Goal: Task Accomplishment & Management: Manage account settings

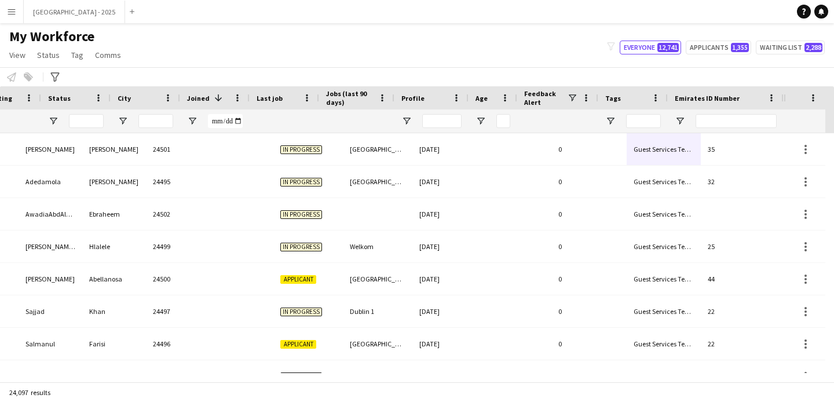
scroll to position [0, 399]
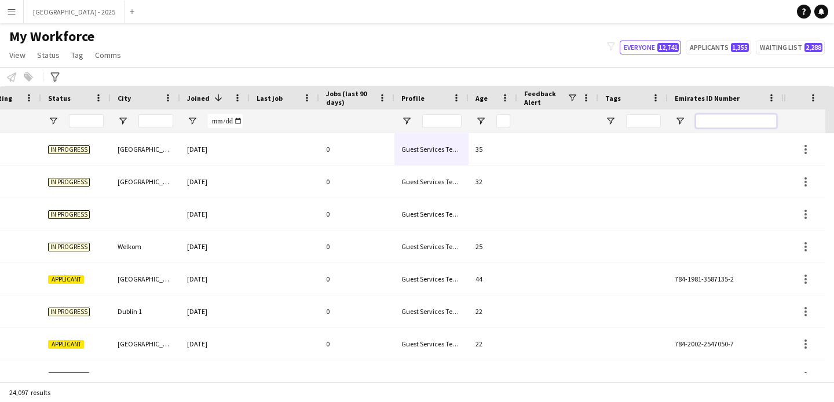
click at [723, 120] on input "Emirates ID Number Filter Input" at bounding box center [735, 121] width 81 height 14
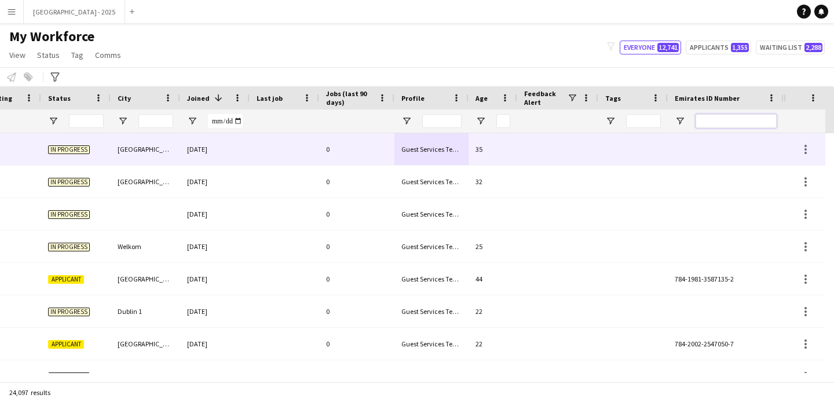
paste input "*******"
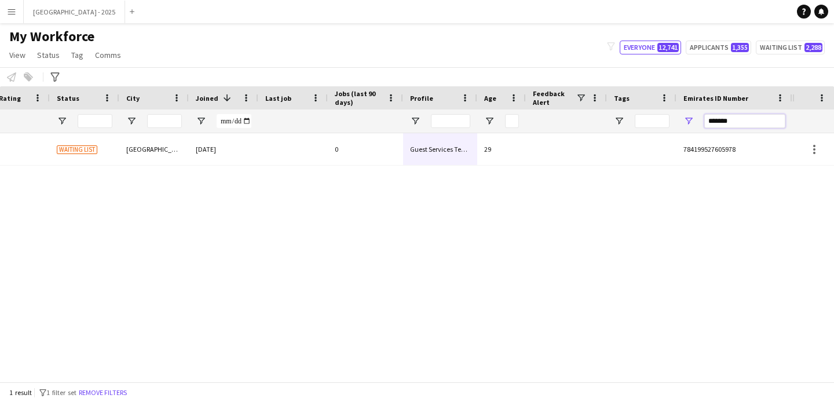
scroll to position [0, 390]
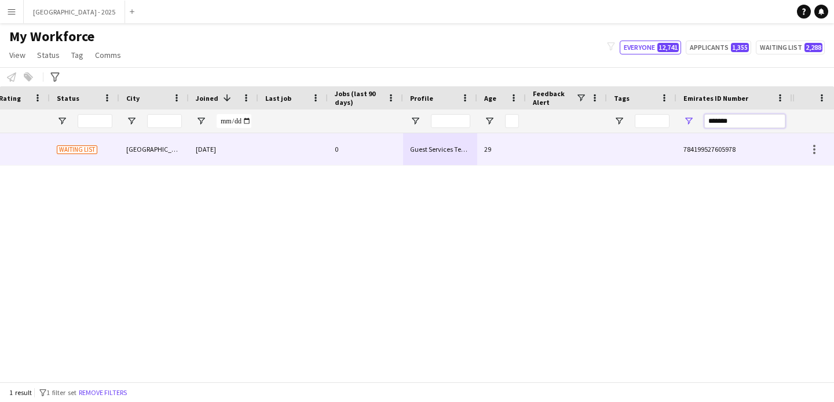
type input "*******"
click at [270, 144] on div at bounding box center [292, 149] width 69 height 32
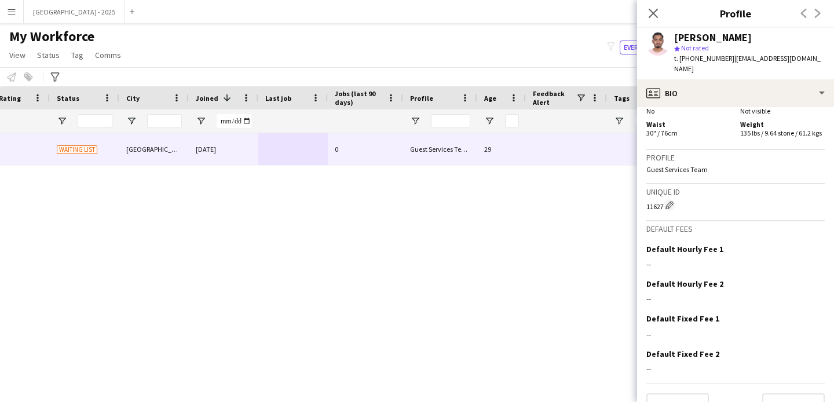
scroll to position [114, 0]
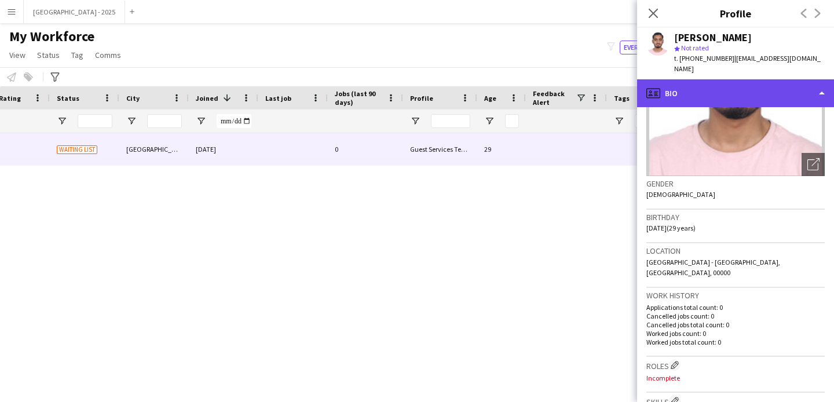
click at [704, 88] on div "profile Bio" at bounding box center [735, 93] width 197 height 28
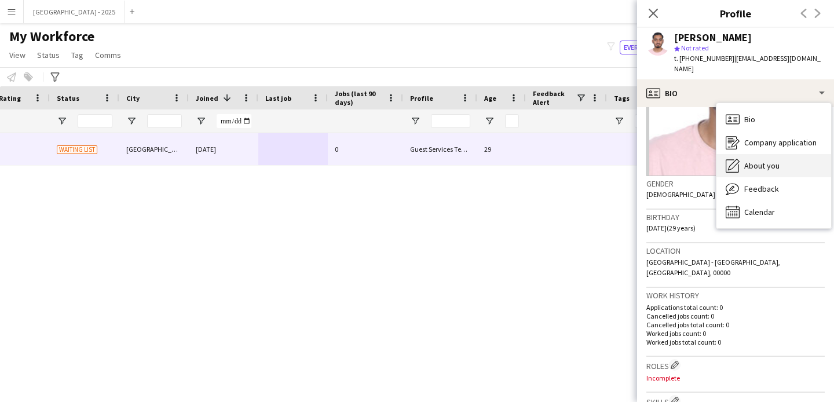
click at [784, 154] on div "About you About you" at bounding box center [773, 165] width 115 height 23
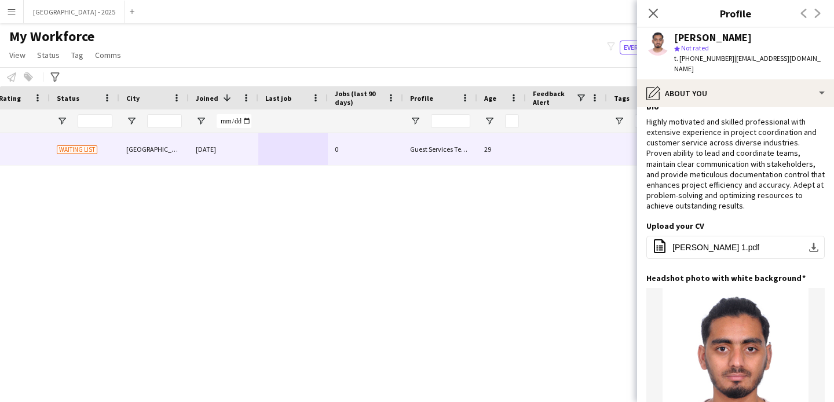
scroll to position [0, 0]
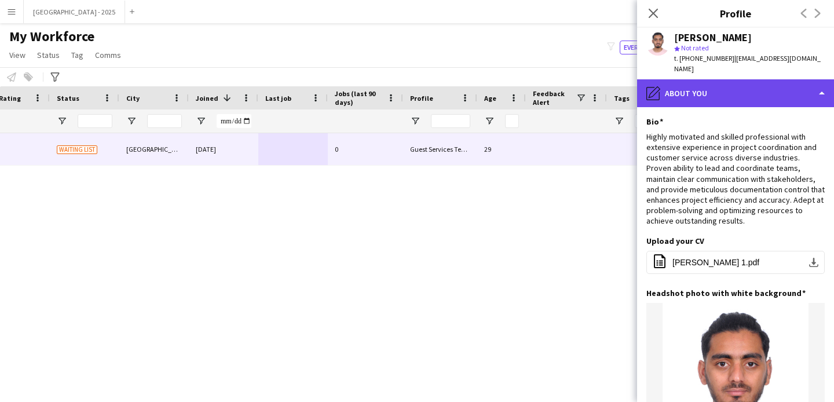
click at [706, 82] on div "pencil4 About you" at bounding box center [735, 93] width 197 height 28
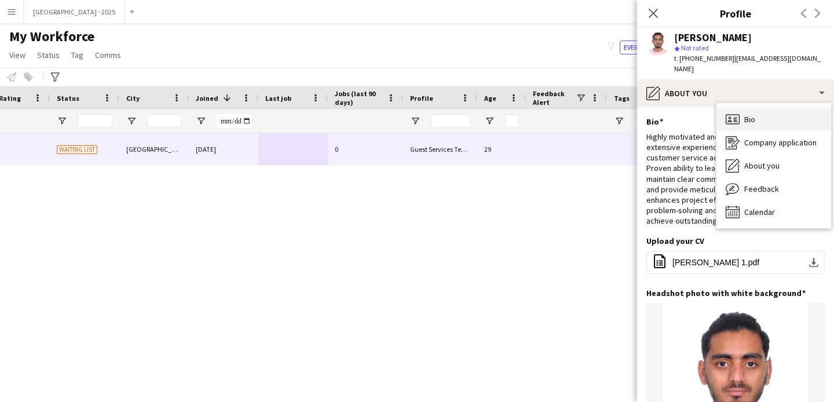
click at [752, 114] on span "Bio" at bounding box center [749, 119] width 11 height 10
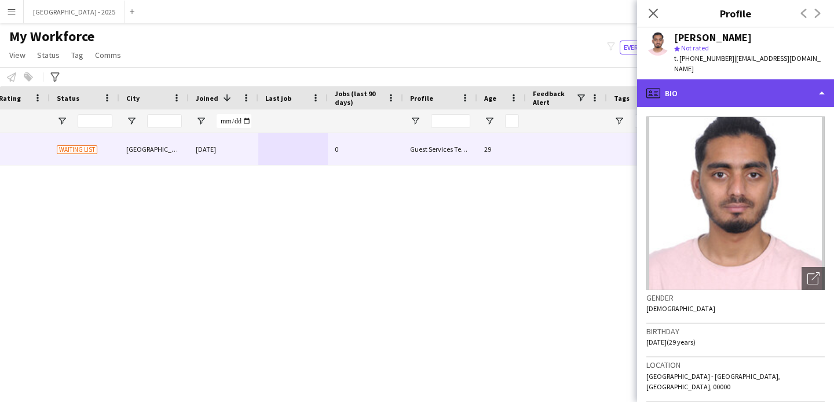
click at [713, 83] on div "profile Bio" at bounding box center [735, 93] width 197 height 28
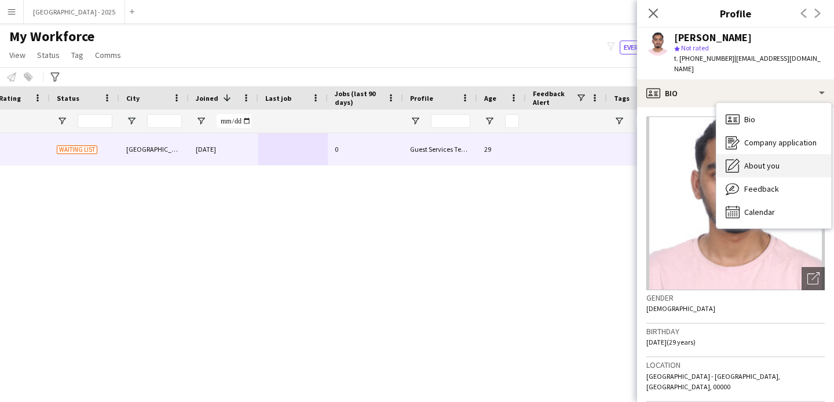
click at [777, 160] on span "About you" at bounding box center [761, 165] width 35 height 10
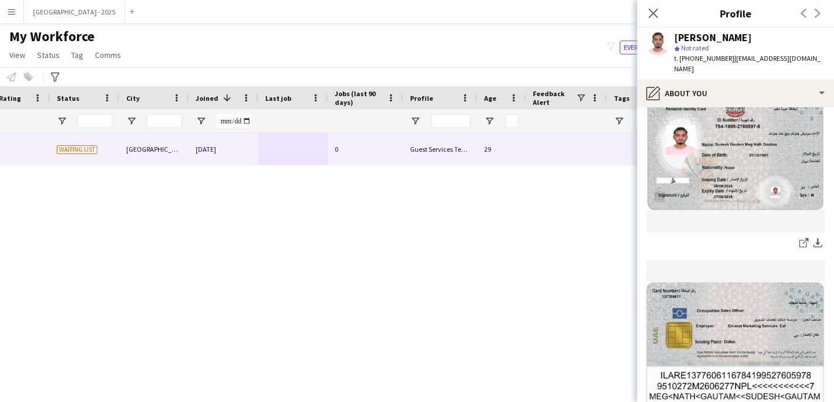
scroll to position [629, 0]
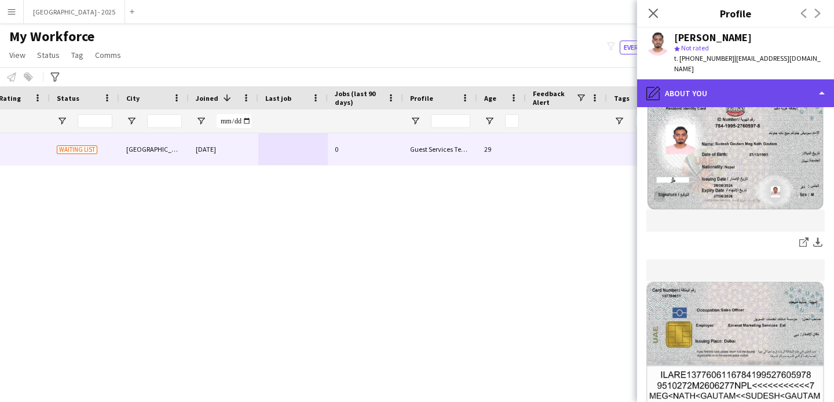
click at [699, 86] on div "pencil4 About you" at bounding box center [735, 93] width 197 height 28
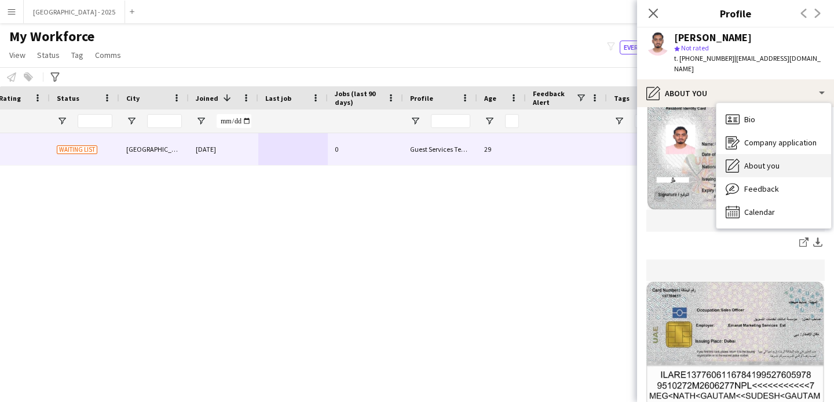
click at [778, 160] on span "About you" at bounding box center [761, 165] width 35 height 10
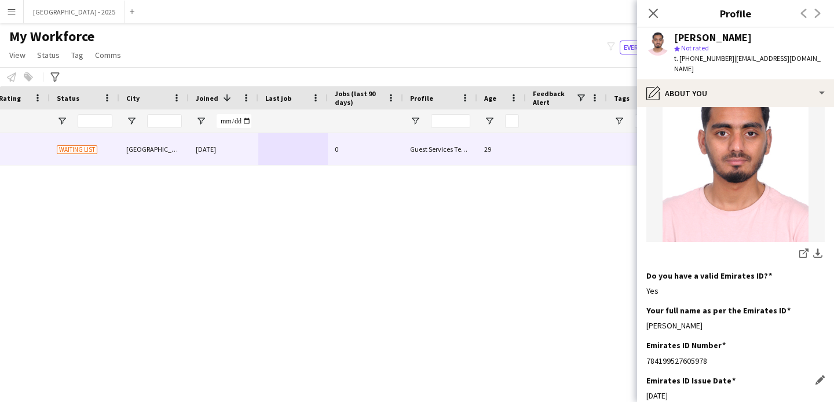
scroll to position [373, 0]
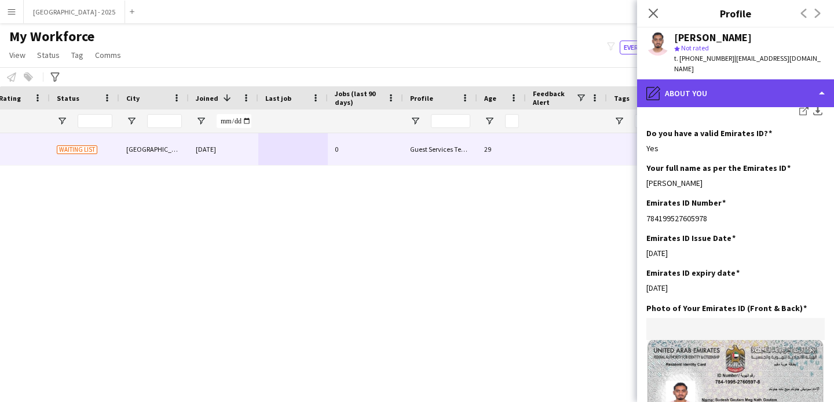
click at [693, 79] on div "pencil4 About you" at bounding box center [735, 93] width 197 height 28
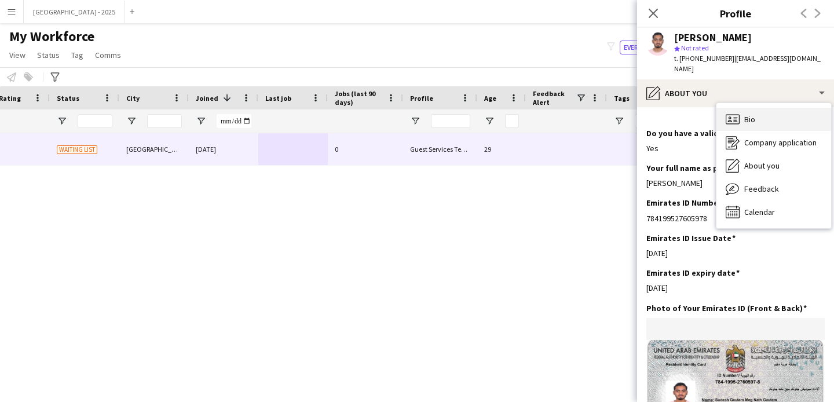
click at [750, 114] on div "Bio Bio" at bounding box center [773, 119] width 115 height 23
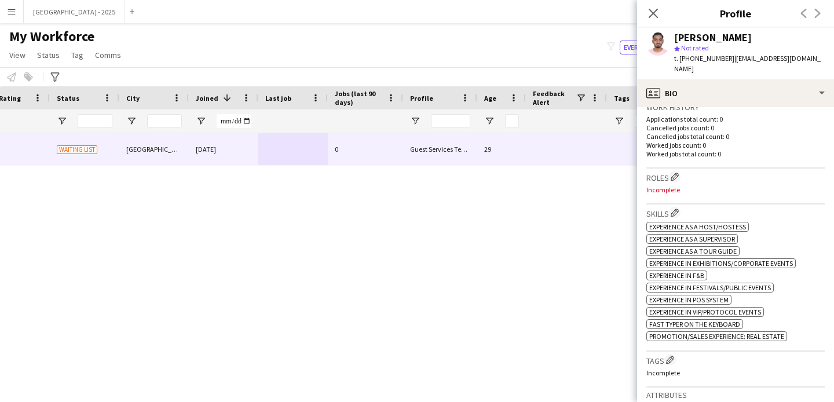
scroll to position [330, 0]
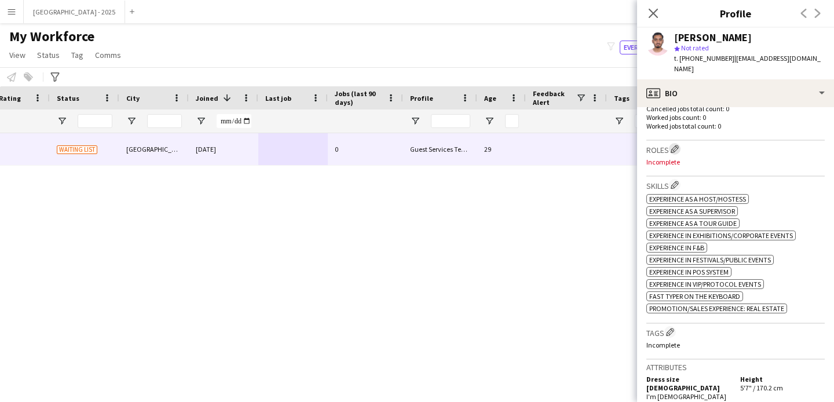
click at [677, 145] on app-icon "Edit crew company roles" at bounding box center [674, 149] width 8 height 8
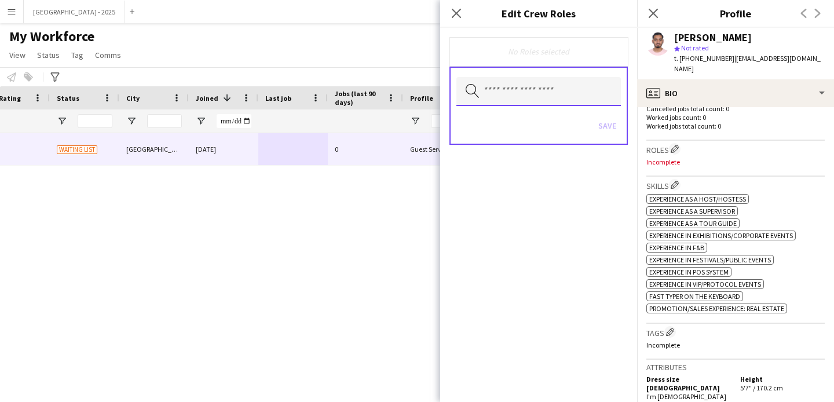
click at [526, 94] on input "text" at bounding box center [538, 91] width 164 height 29
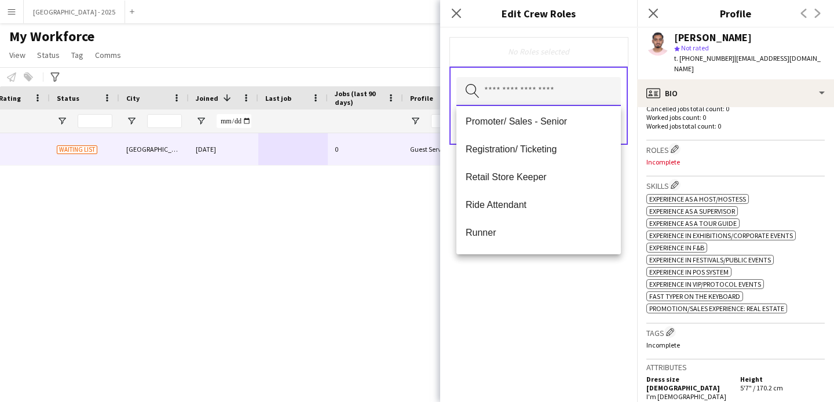
scroll to position [284, 0]
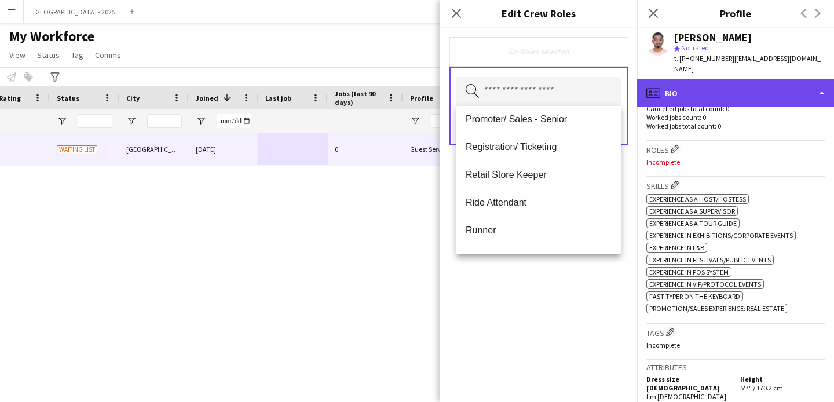
click at [688, 83] on div "profile Bio" at bounding box center [735, 93] width 197 height 28
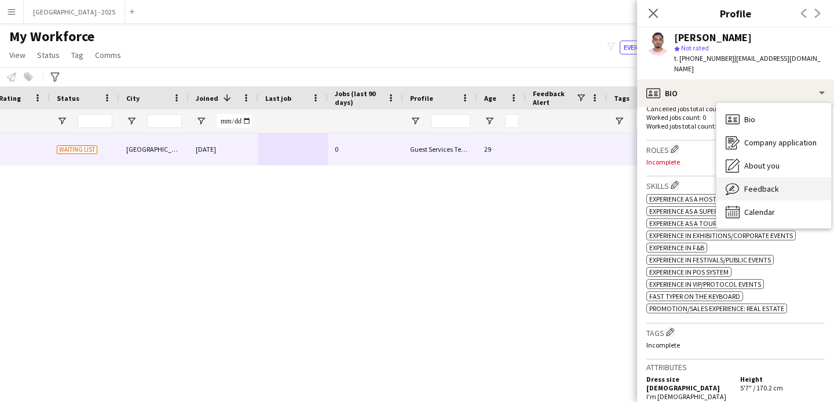
click at [730, 182] on icon "Feedback" at bounding box center [733, 189] width 14 height 14
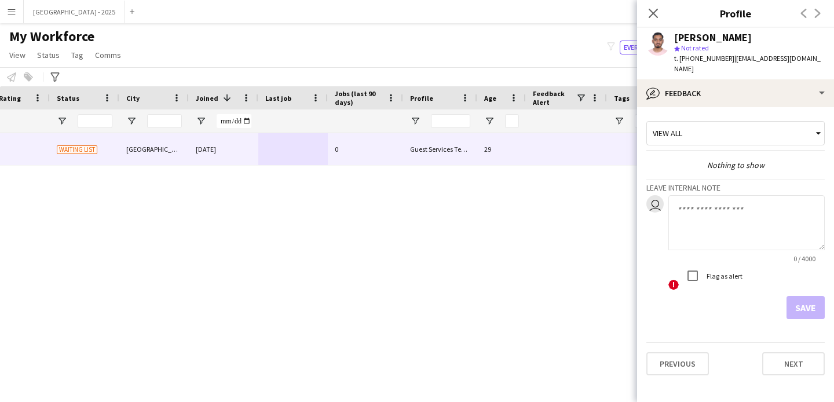
click at [712, 204] on textarea at bounding box center [746, 222] width 156 height 55
type textarea "**********"
click at [801, 296] on button "Save" at bounding box center [805, 307] width 38 height 23
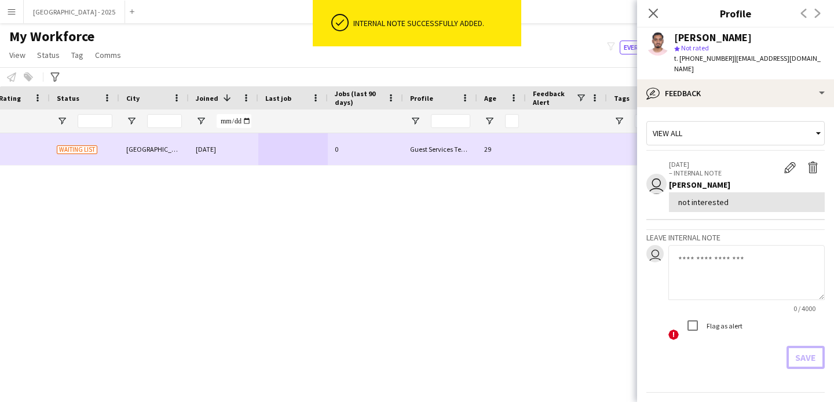
scroll to position [0, 384]
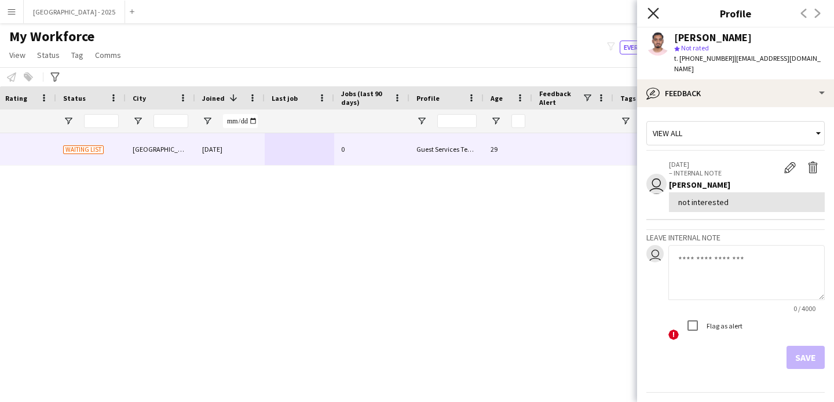
click at [655, 17] on icon "Close pop-in" at bounding box center [652, 13] width 11 height 11
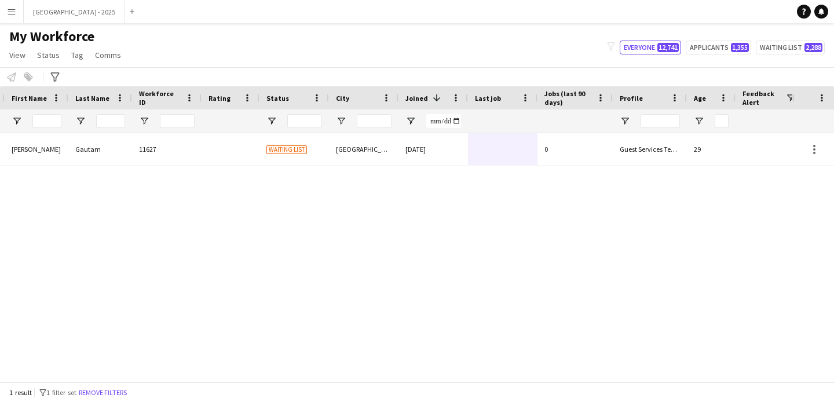
scroll to position [0, 0]
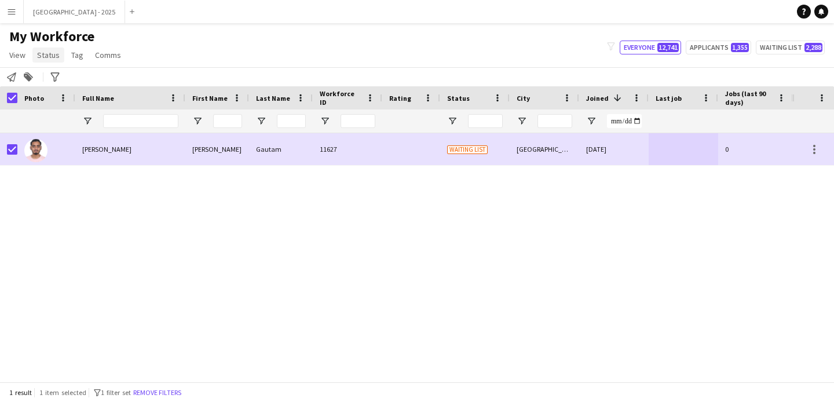
click at [55, 56] on span "Status" at bounding box center [48, 55] width 23 height 10
click at [57, 90] on link "Edit" at bounding box center [73, 80] width 81 height 24
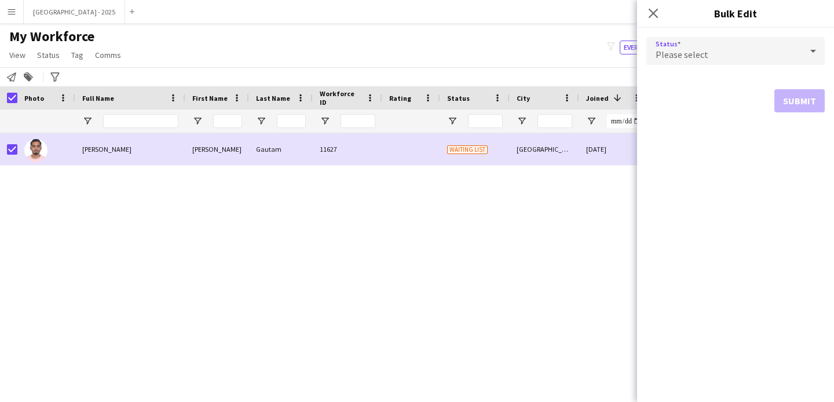
click at [738, 55] on div "Please select" at bounding box center [723, 51] width 155 height 28
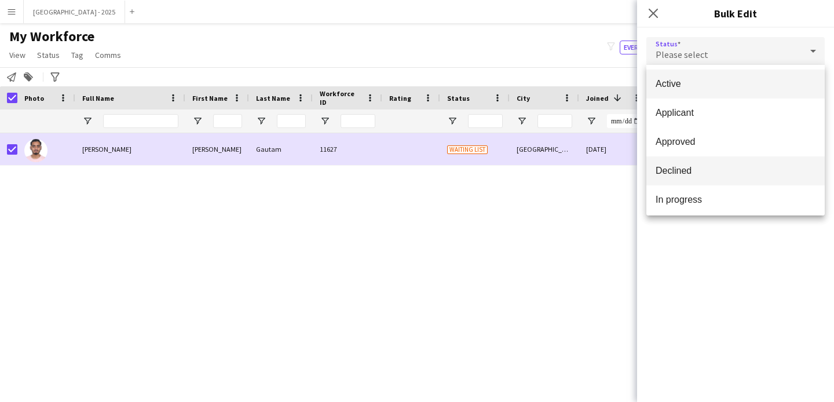
click at [677, 175] on span "Declined" at bounding box center [735, 170] width 160 height 11
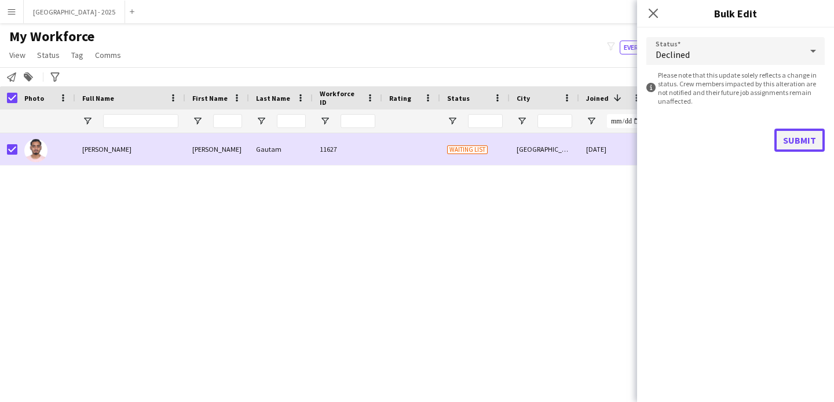
click at [803, 129] on button "Submit" at bounding box center [799, 140] width 50 height 23
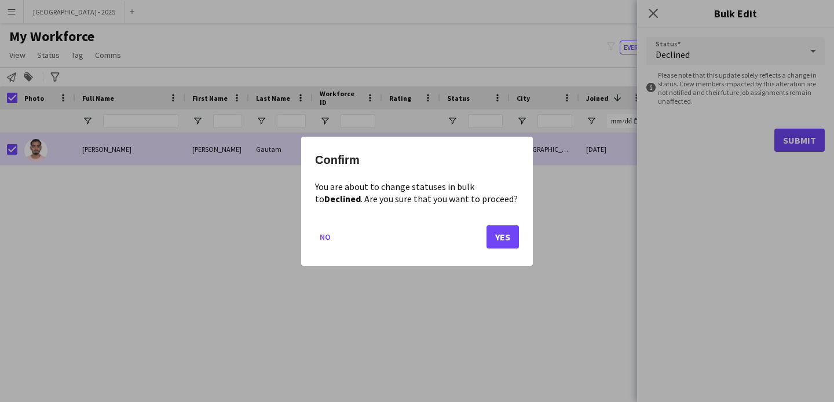
click at [519, 232] on div "Confirm You are about to change statuses in bulk to Declined . Are you sure tha…" at bounding box center [417, 201] width 232 height 129
click at [511, 233] on button "Yes" at bounding box center [502, 236] width 32 height 23
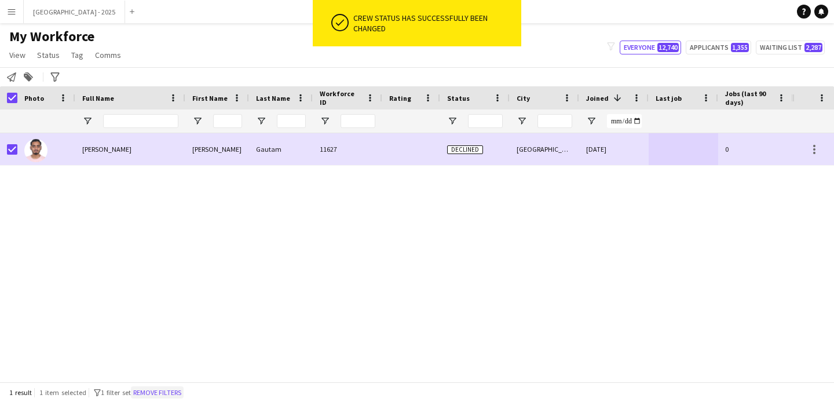
click at [173, 394] on button "Remove filters" at bounding box center [157, 392] width 53 height 13
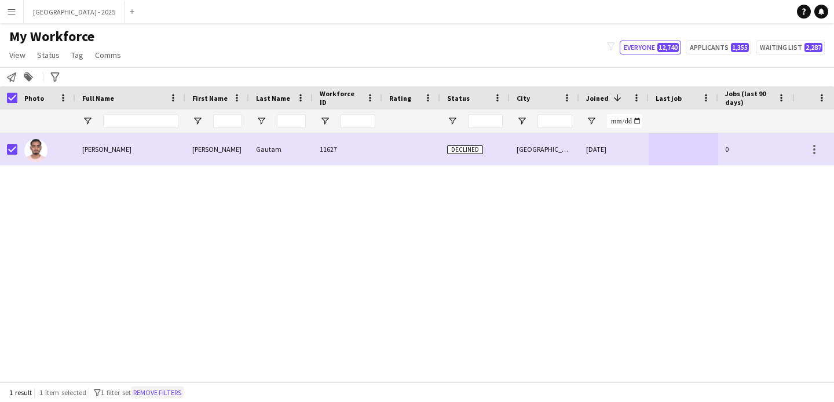
click at [174, 391] on div "1 result 1 item selected filter-1 1 filter set Remove filters" at bounding box center [417, 392] width 834 height 20
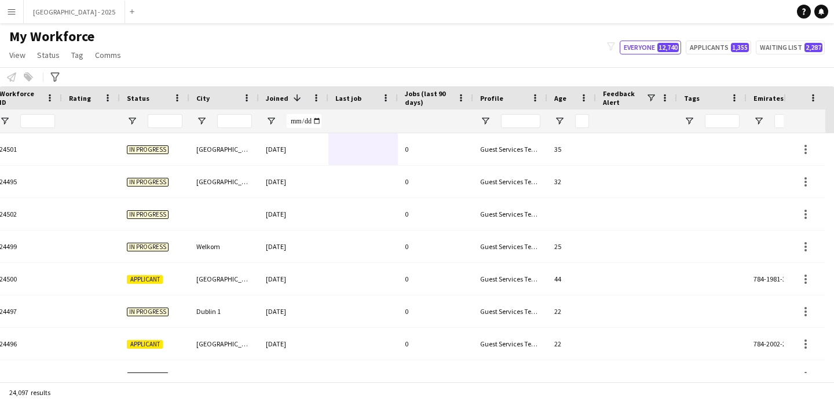
scroll to position [0, 399]
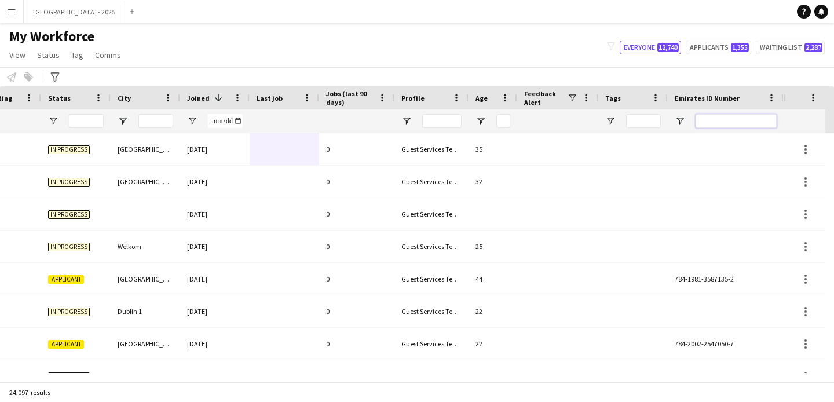
click at [705, 122] on input "Emirates ID Number Filter Input" at bounding box center [735, 121] width 81 height 14
paste input "*******"
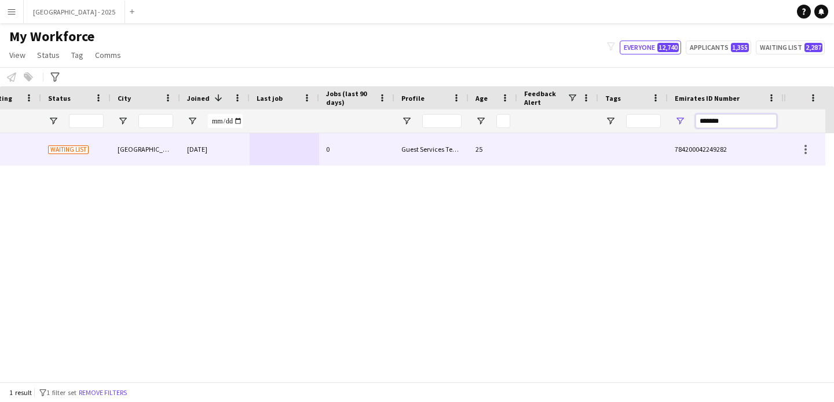
scroll to position [0, 390]
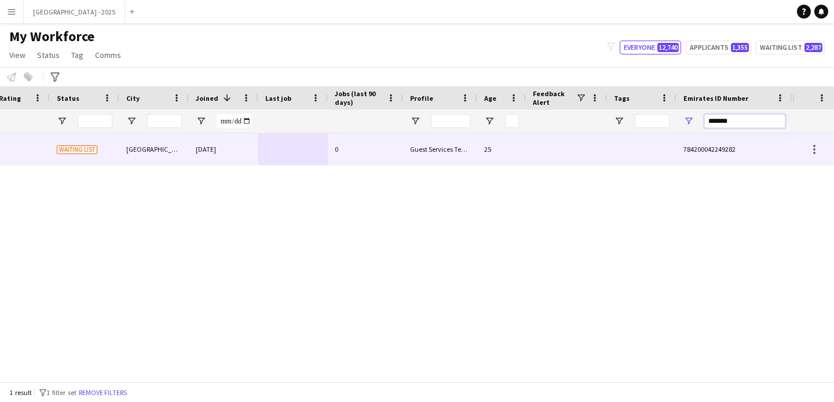
type input "*******"
click at [338, 148] on div "0" at bounding box center [365, 149] width 75 height 32
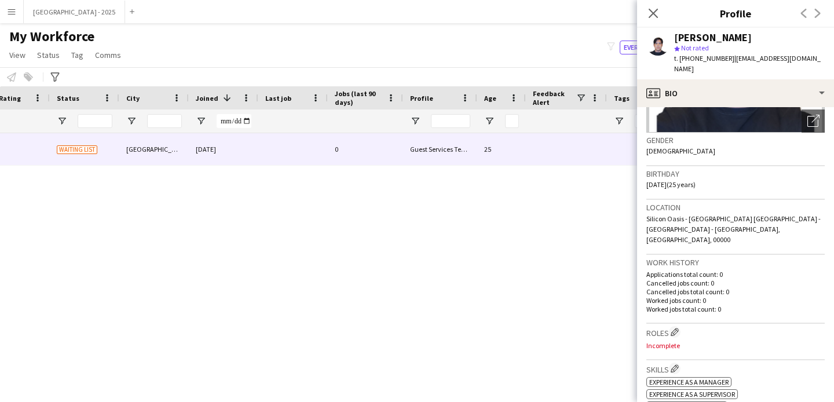
scroll to position [144, 0]
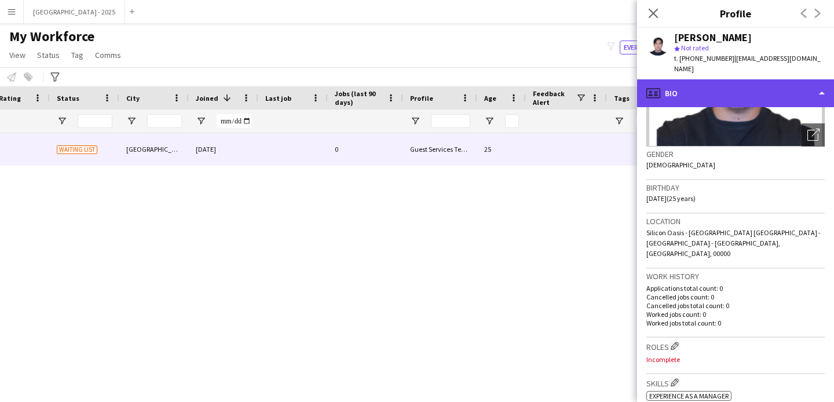
click at [746, 93] on div "profile Bio" at bounding box center [735, 93] width 197 height 28
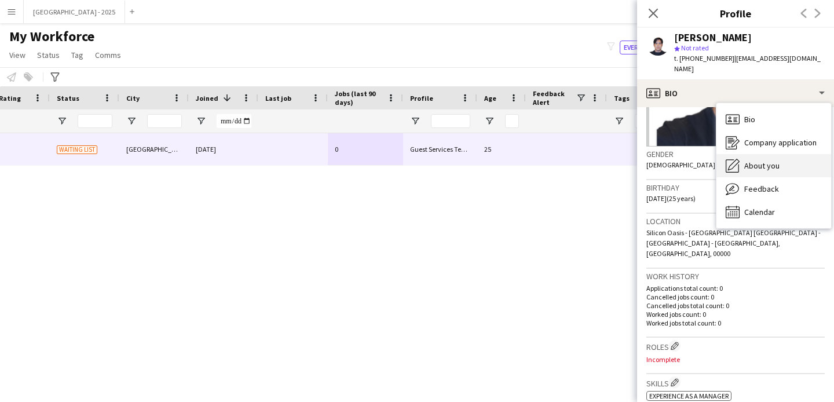
click at [767, 160] on span "About you" at bounding box center [761, 165] width 35 height 10
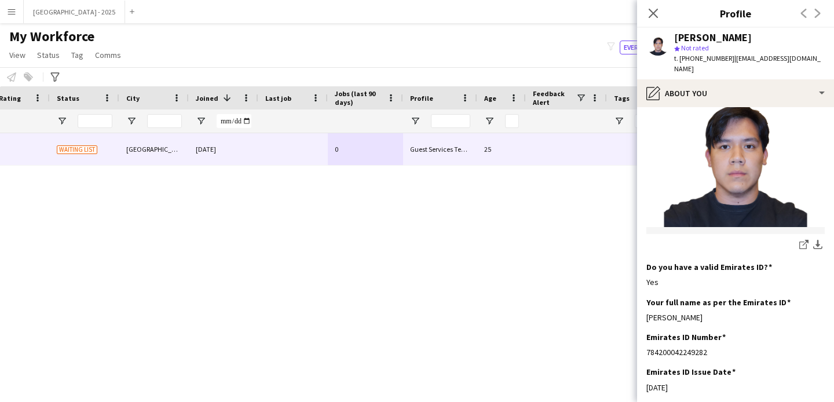
scroll to position [0, 0]
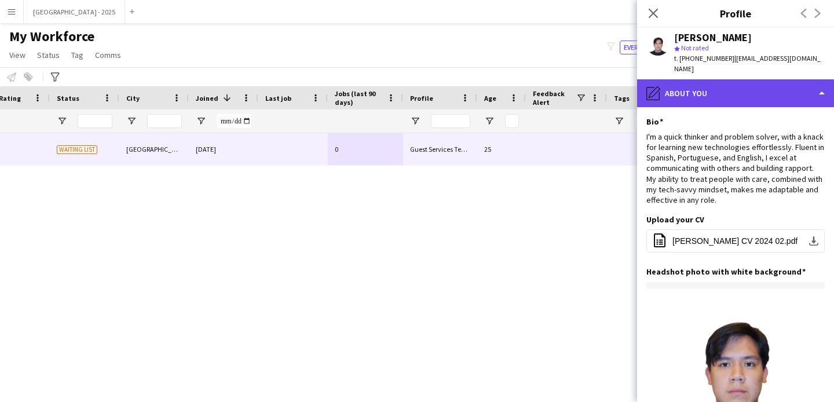
click at [717, 85] on div "pencil4 About you" at bounding box center [735, 93] width 197 height 28
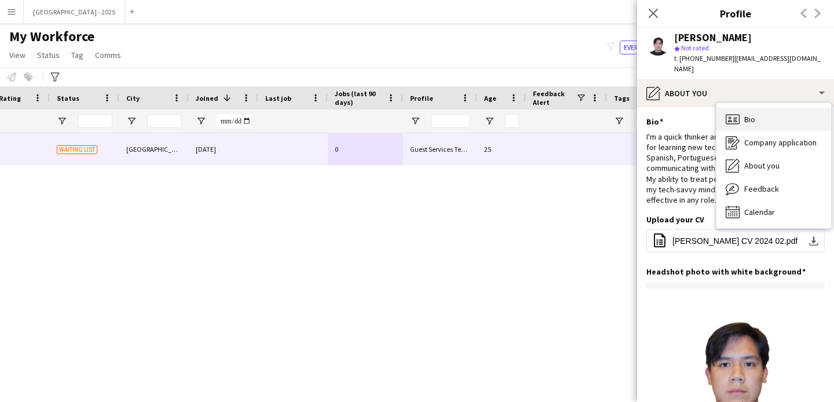
click at [765, 108] on div "Bio Bio" at bounding box center [773, 119] width 115 height 23
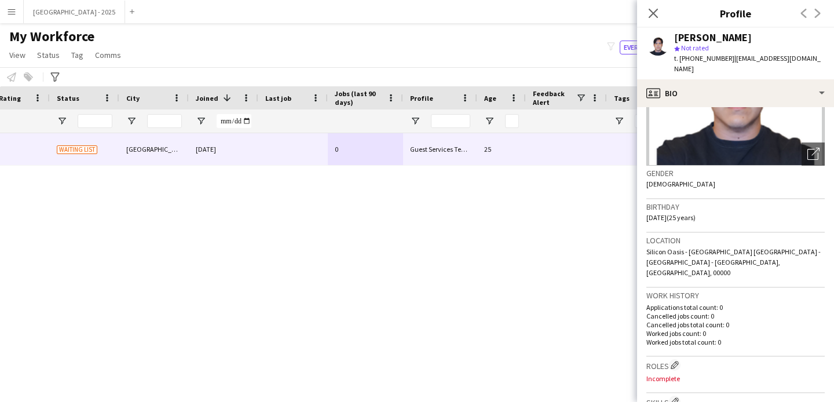
scroll to position [266, 0]
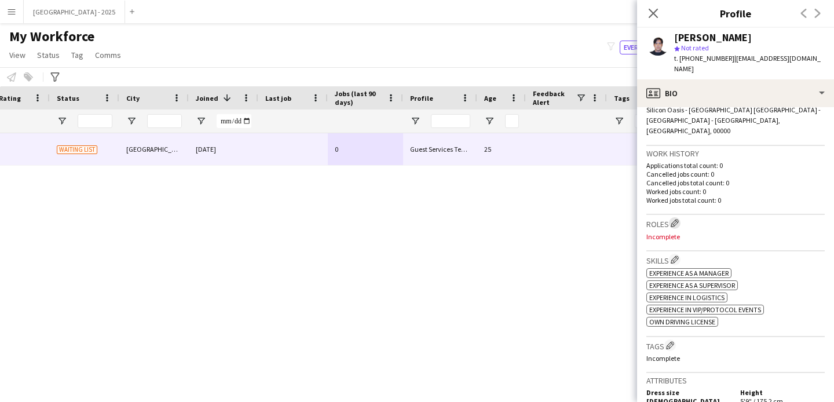
click at [680, 217] on button "Edit crew company roles" at bounding box center [675, 223] width 12 height 12
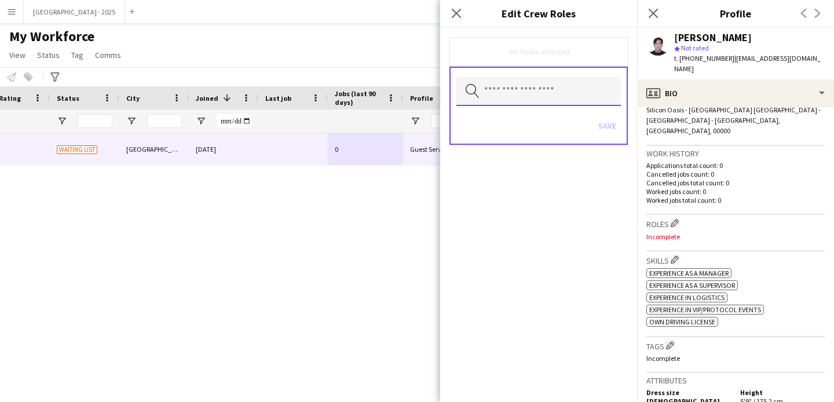
click at [513, 90] on input "text" at bounding box center [538, 91] width 164 height 29
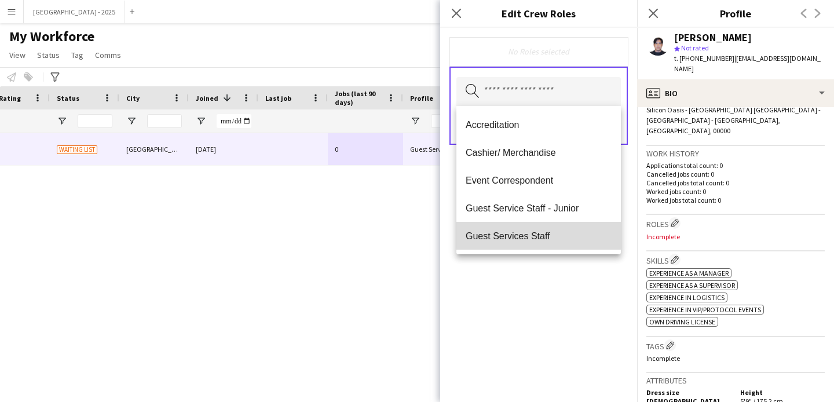
click at [542, 233] on span "Guest Services Staff" at bounding box center [539, 235] width 146 height 11
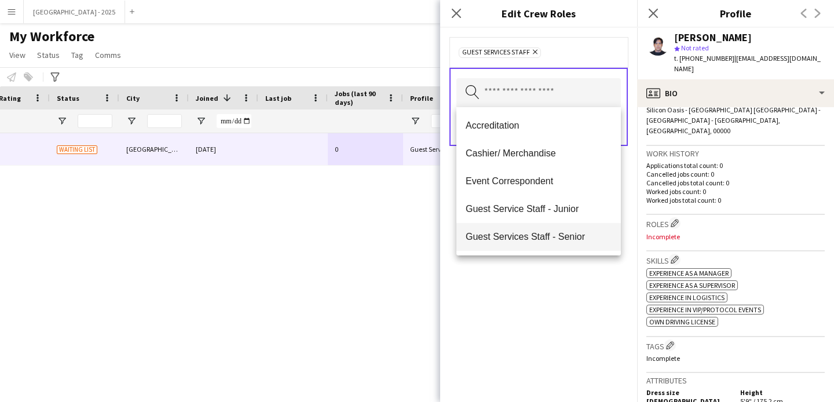
click at [542, 236] on span "Guest Services Staff - Senior" at bounding box center [539, 236] width 146 height 11
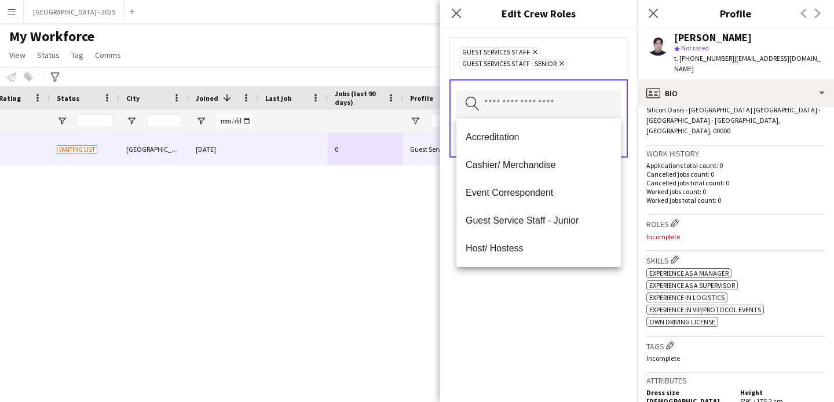
click at [536, 288] on div "Guest Services Staff Remove Guest Services Staff - Senior Remove Search by role…" at bounding box center [538, 215] width 197 height 374
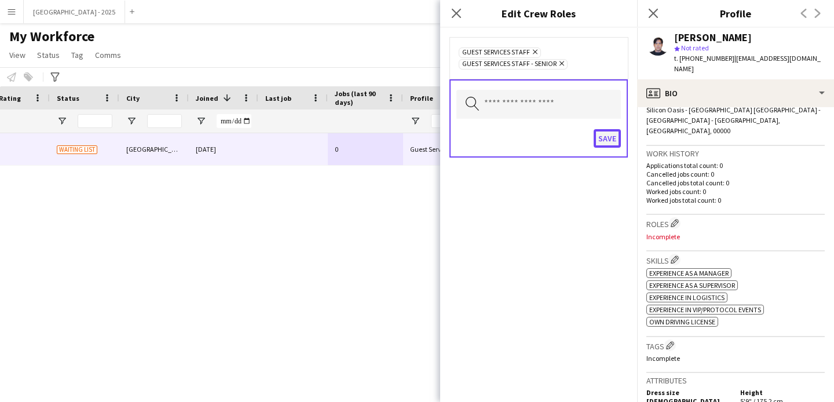
click at [607, 138] on button "Save" at bounding box center [606, 138] width 27 height 19
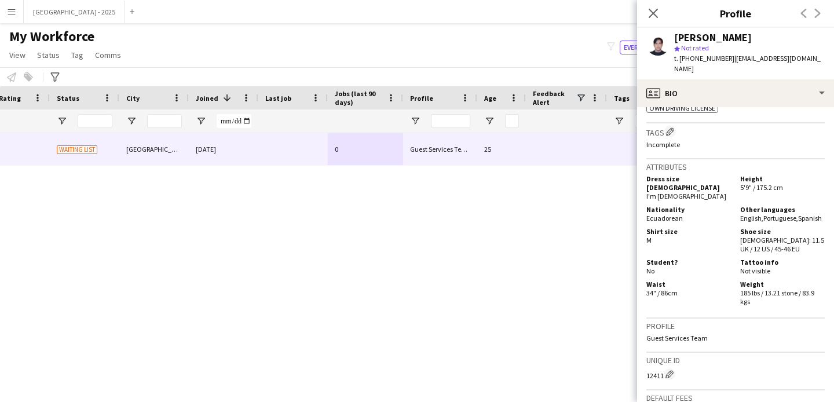
scroll to position [459, 0]
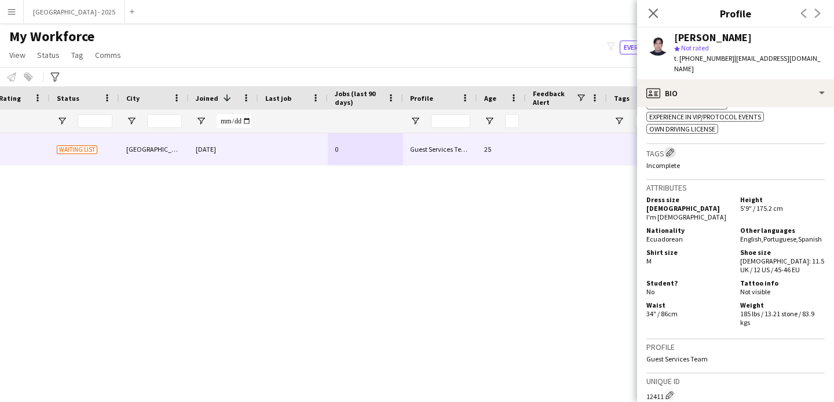
click at [669, 148] on app-icon "Edit crew company tags" at bounding box center [670, 152] width 8 height 8
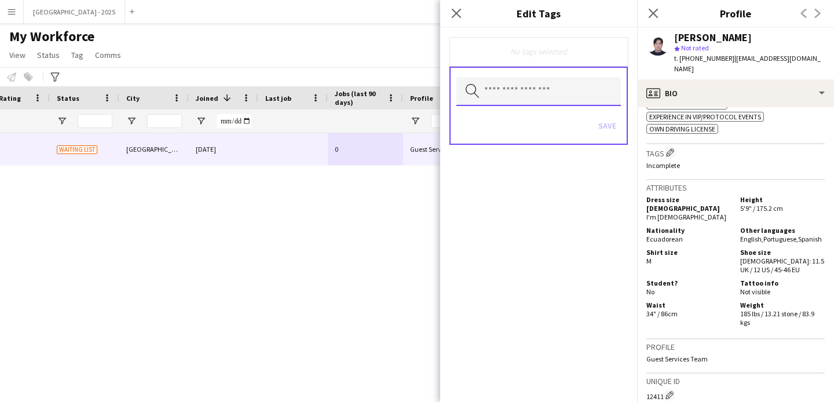
click at [524, 93] on input "text" at bounding box center [538, 91] width 164 height 29
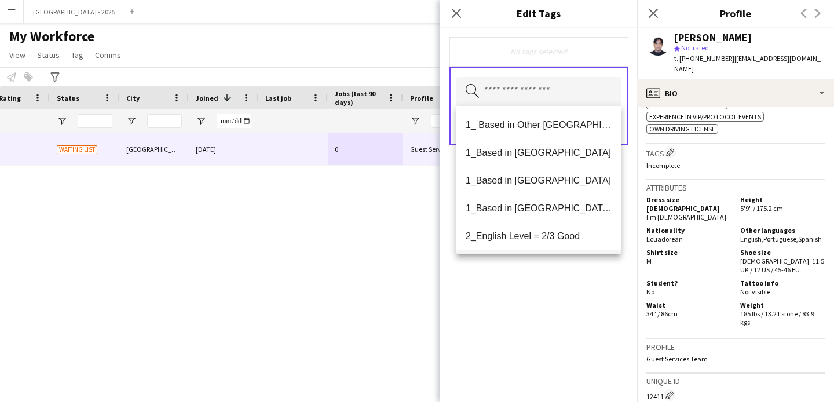
click at [521, 208] on span "1_Based in [GEOGRAPHIC_DATA]/[GEOGRAPHIC_DATA]/Ajman" at bounding box center [539, 208] width 146 height 11
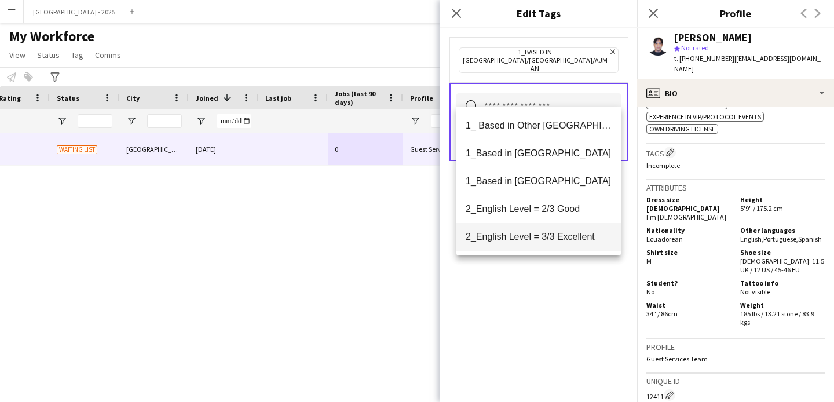
click at [529, 233] on span "2_English Level = 3/3 Excellent" at bounding box center [539, 236] width 146 height 11
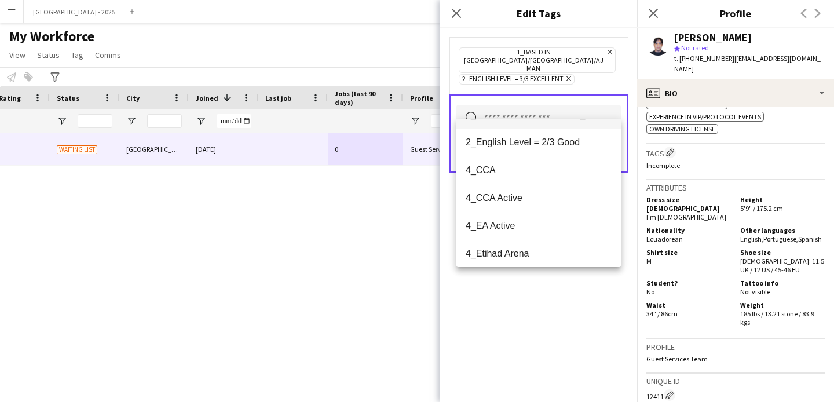
scroll to position [90, 0]
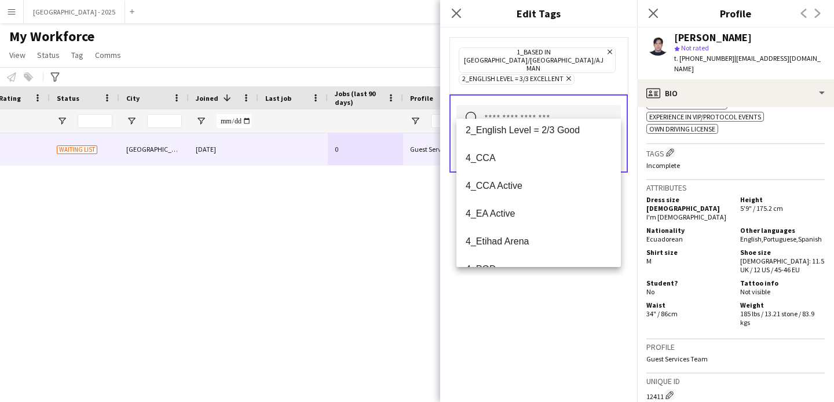
click at [524, 288] on div "1_Based in [GEOGRAPHIC_DATA]/[GEOGRAPHIC_DATA]/Ajman Remove 2_English Level = 3…" at bounding box center [538, 215] width 197 height 374
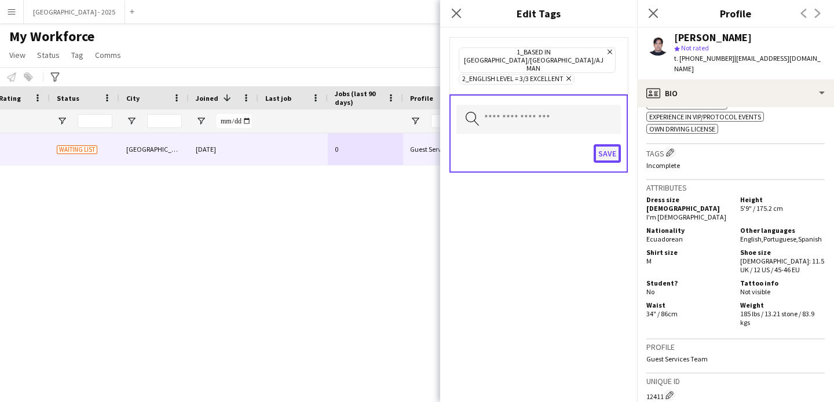
click at [608, 144] on button "Save" at bounding box center [606, 153] width 27 height 19
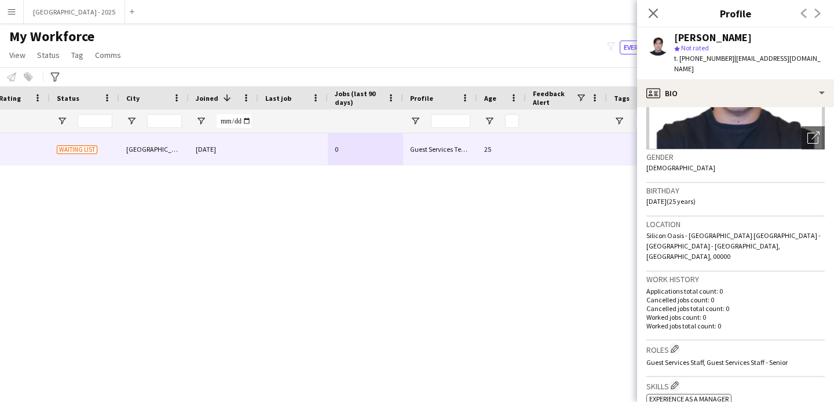
scroll to position [119, 0]
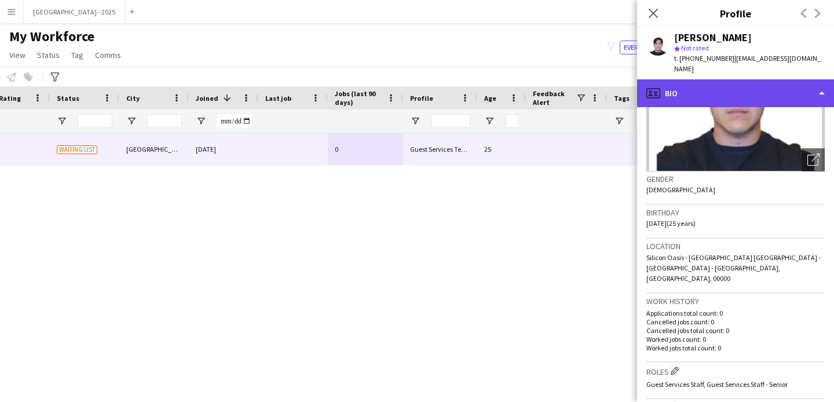
click at [712, 79] on div "profile Bio" at bounding box center [735, 93] width 197 height 28
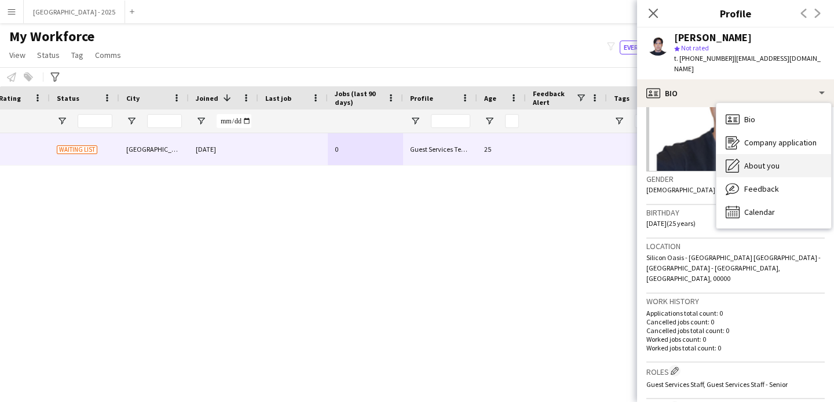
click at [746, 160] on span "About you" at bounding box center [761, 165] width 35 height 10
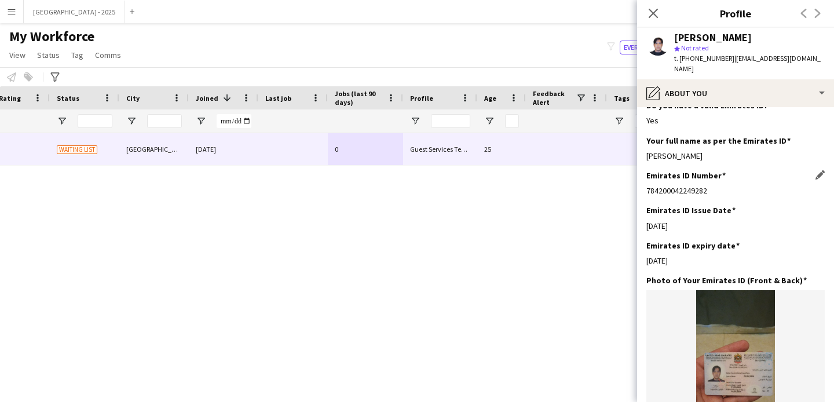
scroll to position [0, 0]
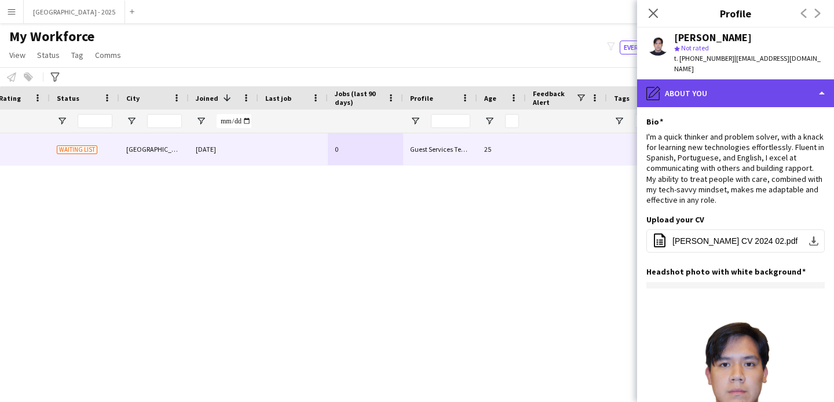
click at [717, 85] on div "pencil4 About you" at bounding box center [735, 93] width 197 height 28
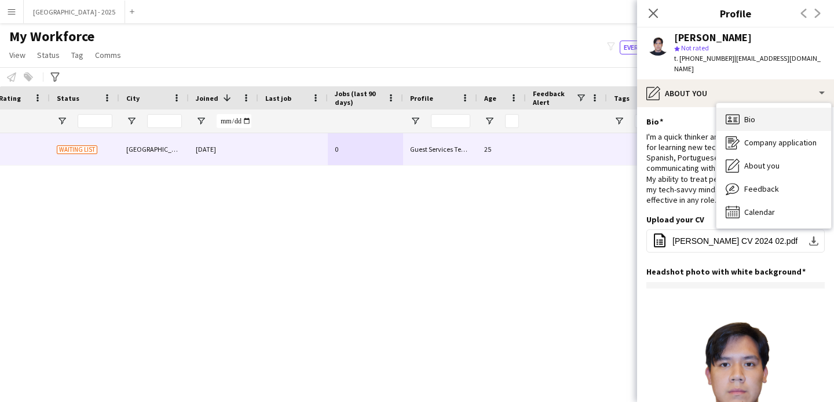
click at [743, 108] on div "Bio Bio" at bounding box center [773, 119] width 115 height 23
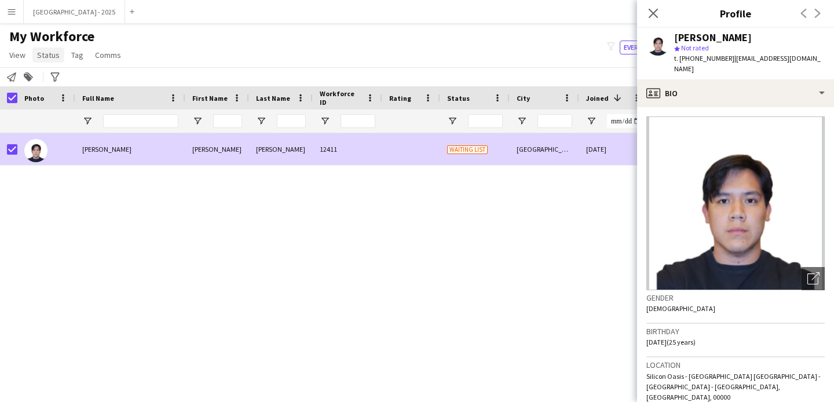
click at [43, 59] on span "Status" at bounding box center [48, 55] width 23 height 10
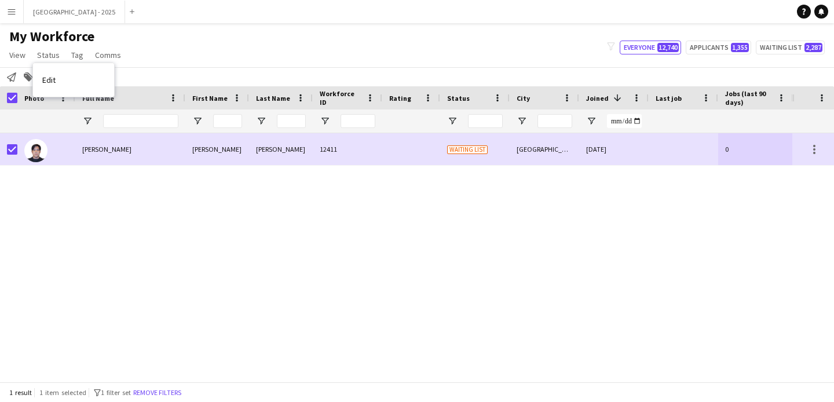
click at [83, 89] on link "Edit" at bounding box center [73, 80] width 81 height 24
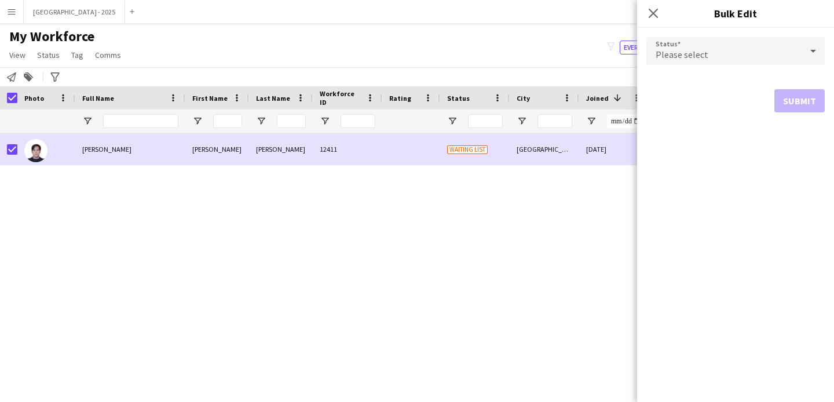
click at [726, 50] on div "Please select" at bounding box center [723, 51] width 155 height 28
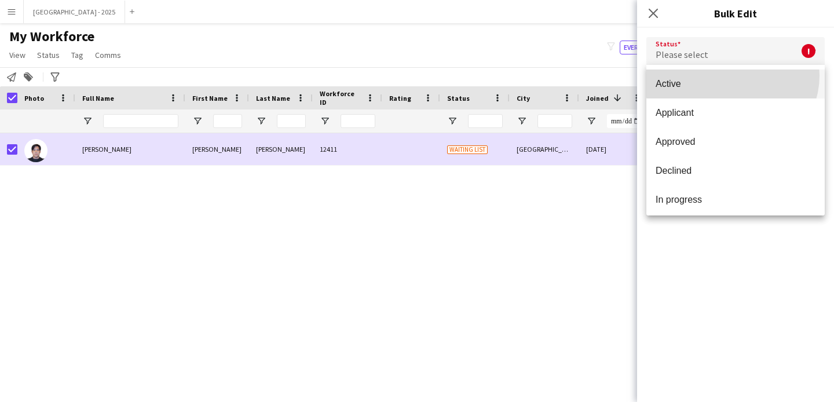
click at [731, 75] on mat-option "Active" at bounding box center [735, 83] width 178 height 29
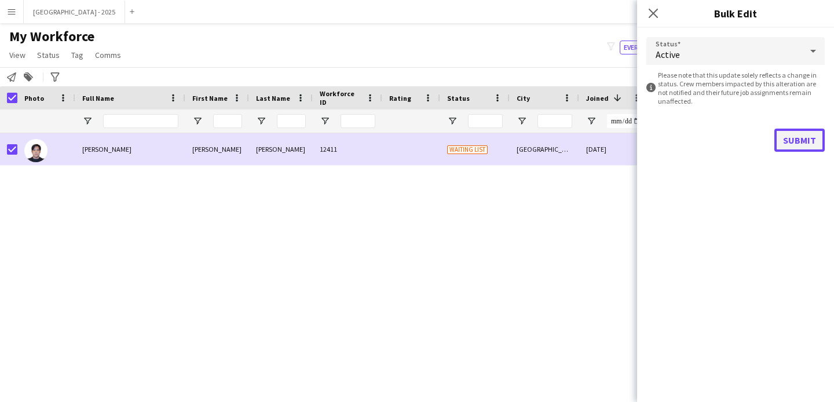
click at [779, 140] on button "Submit" at bounding box center [799, 140] width 50 height 23
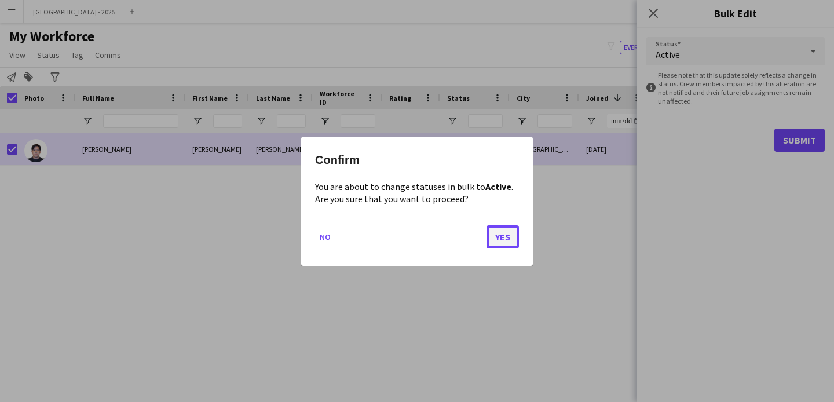
click at [499, 243] on button "Yes" at bounding box center [502, 236] width 32 height 23
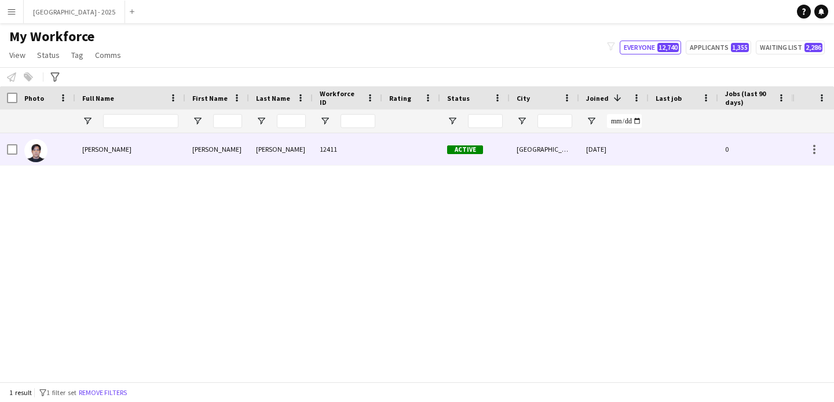
click at [121, 145] on div "[PERSON_NAME]" at bounding box center [130, 149] width 110 height 32
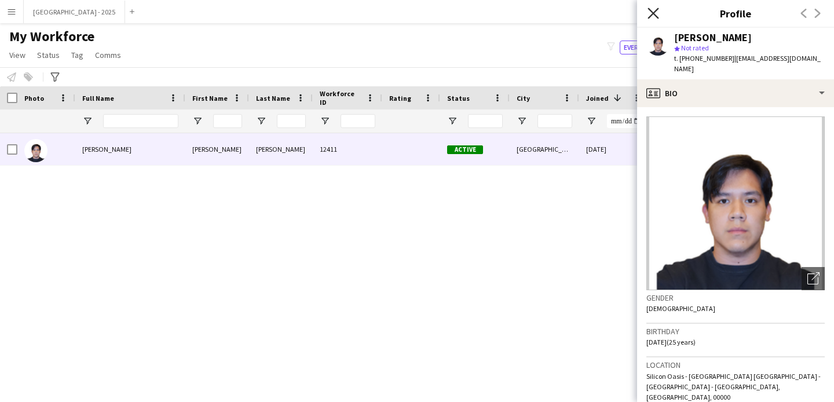
click at [655, 15] on icon at bounding box center [652, 13] width 11 height 11
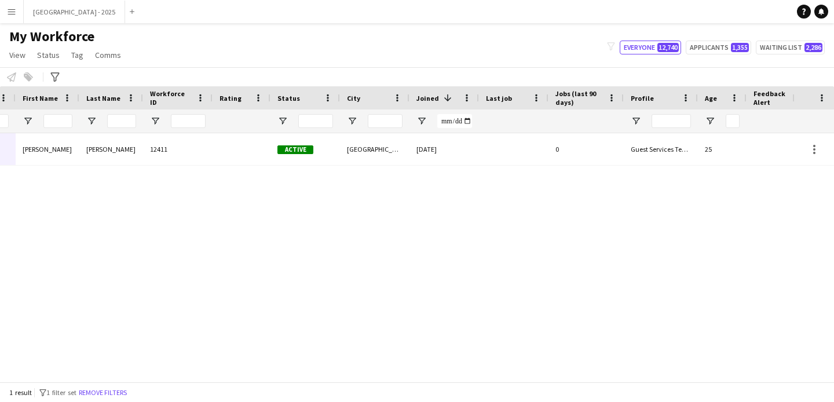
scroll to position [0, 234]
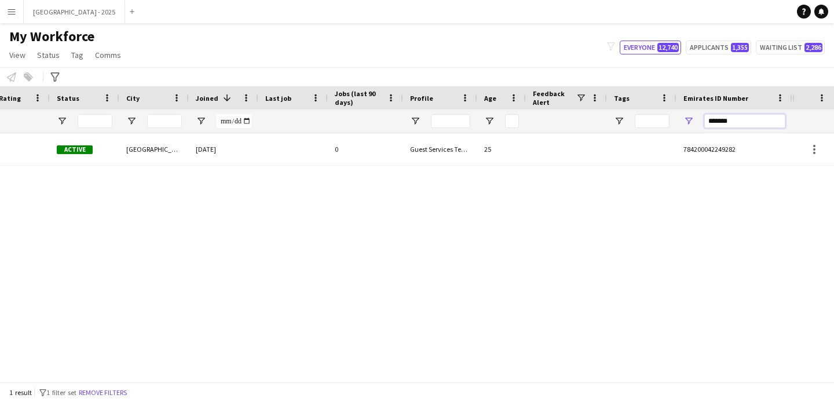
click at [741, 126] on input "*******" at bounding box center [744, 121] width 81 height 14
paste input "Emirates ID Number Filter Input"
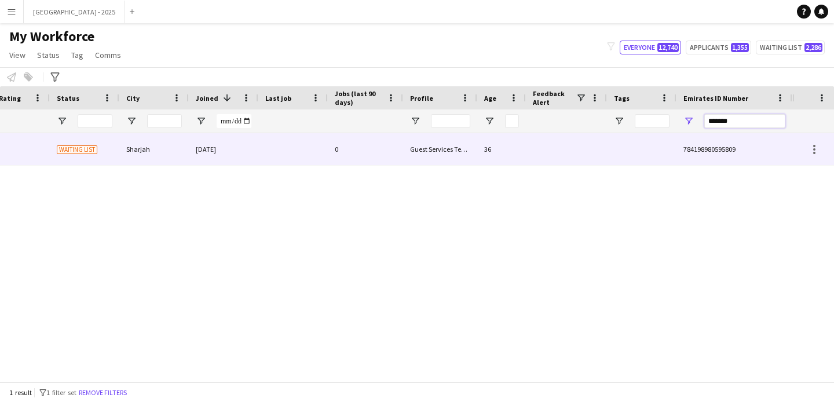
type input "*******"
drag, startPoint x: 645, startPoint y: 151, endPoint x: 518, endPoint y: 138, distance: 128.0
click at [645, 151] on div at bounding box center [641, 149] width 69 height 32
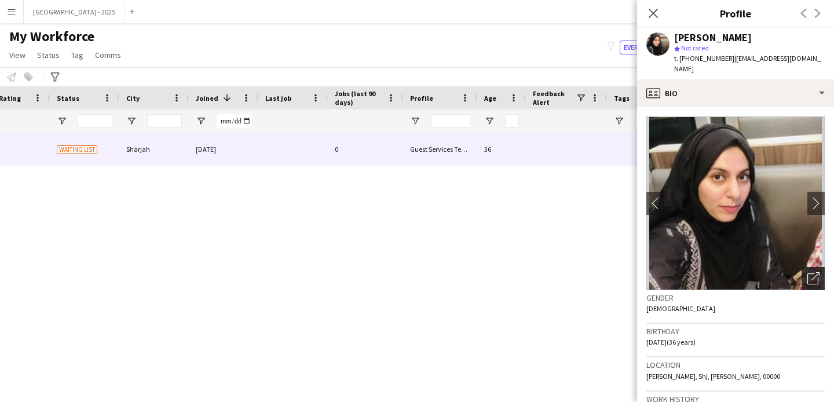
click at [808, 273] on icon at bounding box center [812, 278] width 11 height 11
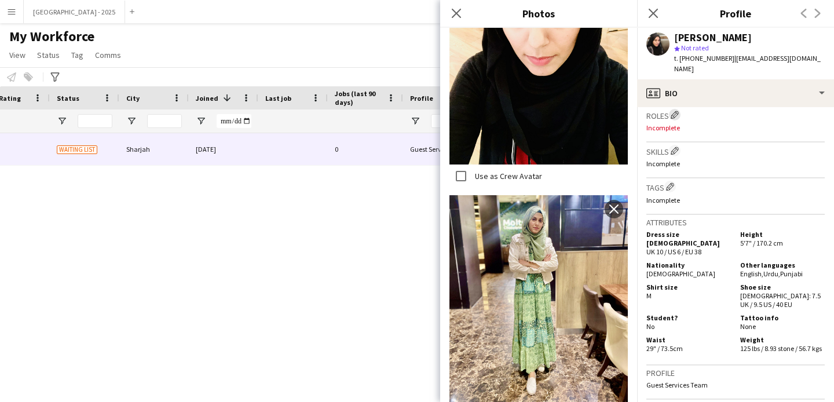
click at [674, 109] on button "Edit crew company roles" at bounding box center [675, 115] width 12 height 12
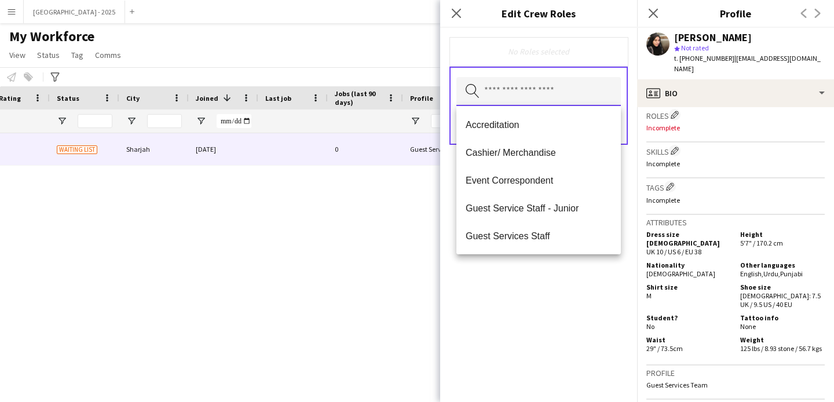
click at [554, 97] on input "text" at bounding box center [538, 91] width 164 height 29
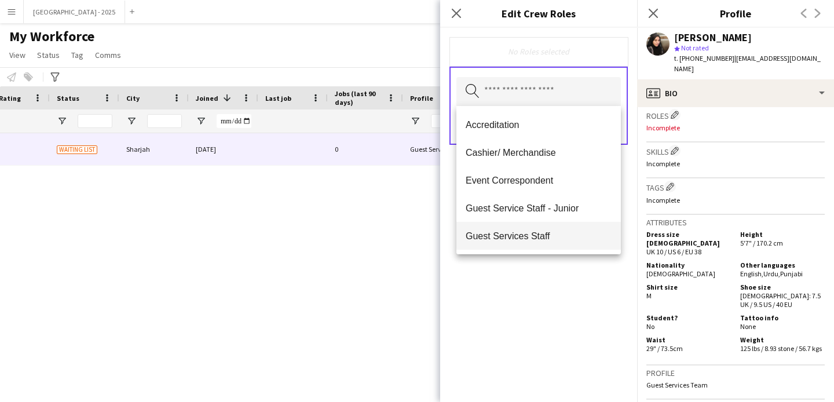
click at [555, 230] on span "Guest Services Staff" at bounding box center [539, 235] width 146 height 11
click at [552, 235] on span "Guest Services Staff - Senior" at bounding box center [539, 236] width 146 height 11
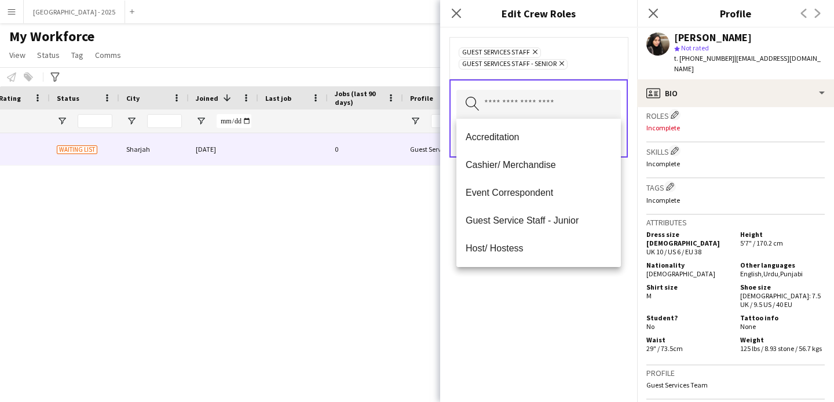
click at [562, 285] on div "Guest Services Staff Remove Guest Services Staff - Senior Remove Search by role…" at bounding box center [538, 215] width 197 height 374
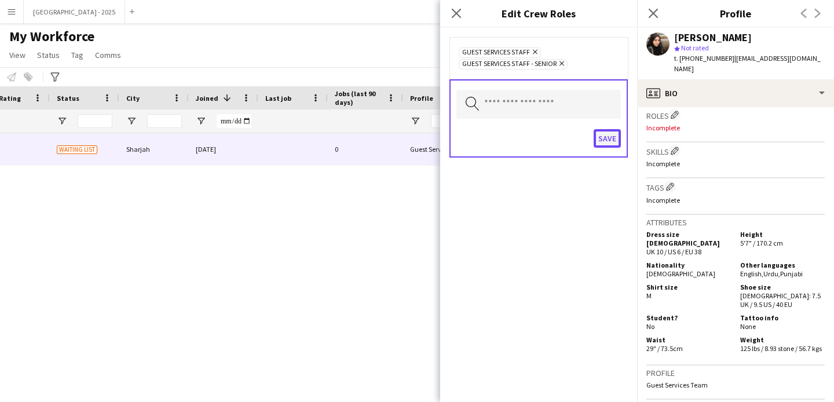
click at [609, 131] on button "Save" at bounding box center [606, 138] width 27 height 19
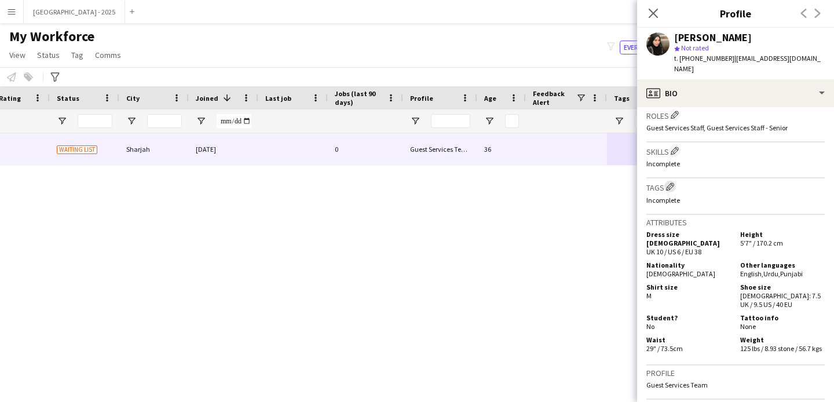
click at [674, 182] on app-icon "Edit crew company tags" at bounding box center [670, 186] width 8 height 8
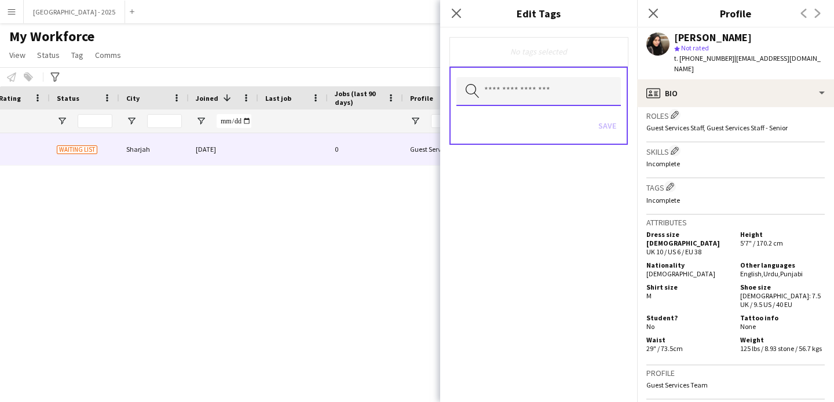
click at [558, 78] on input "text" at bounding box center [538, 91] width 164 height 29
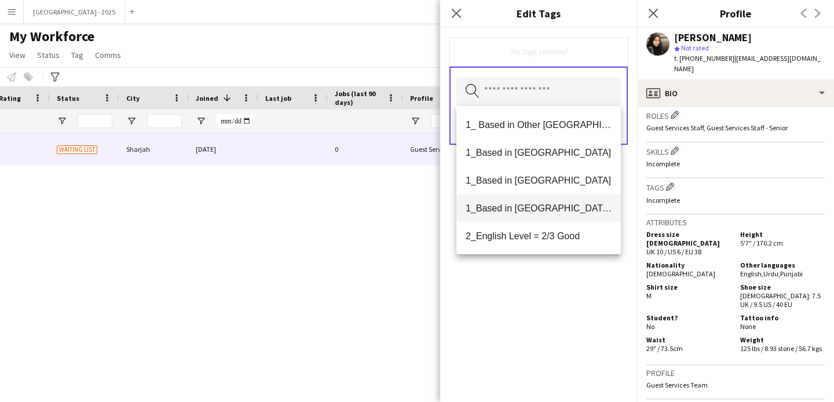
click at [569, 208] on span "1_Based in [GEOGRAPHIC_DATA]/[GEOGRAPHIC_DATA]/Ajman" at bounding box center [539, 208] width 146 height 11
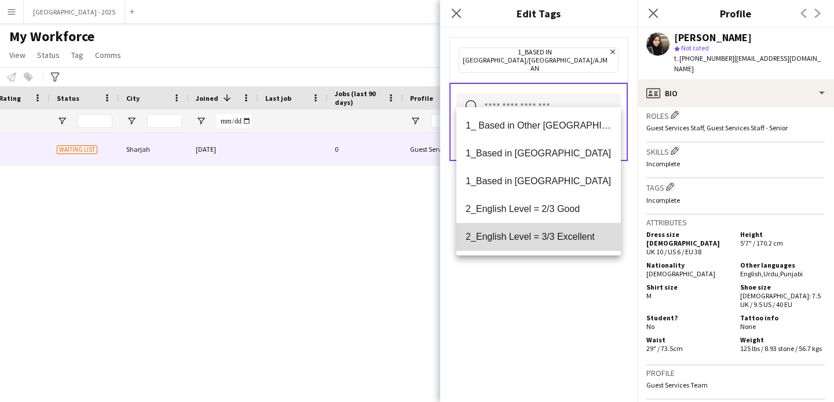
click at [558, 228] on mat-option "2_English Level = 3/3 Excellent" at bounding box center [538, 237] width 164 height 28
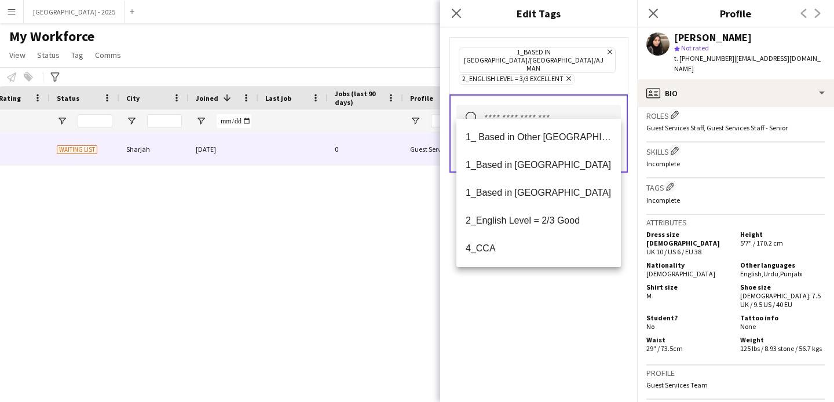
click at [560, 293] on div "1_Based in [GEOGRAPHIC_DATA]/[GEOGRAPHIC_DATA]/Ajman Remove 2_English Level = 3…" at bounding box center [538, 215] width 197 height 374
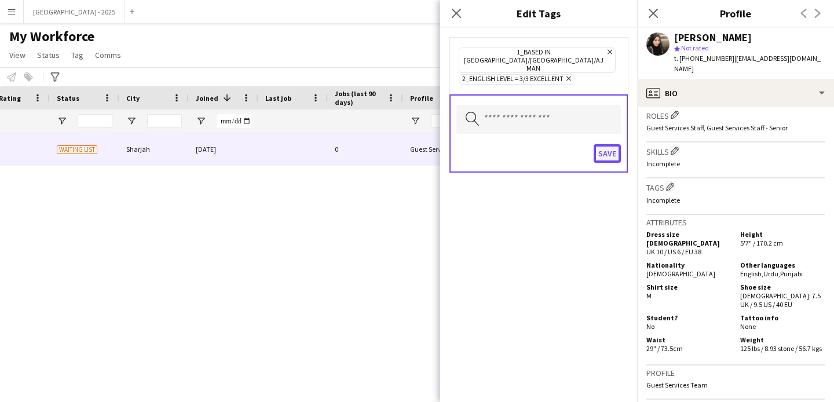
click at [608, 144] on button "Save" at bounding box center [606, 153] width 27 height 19
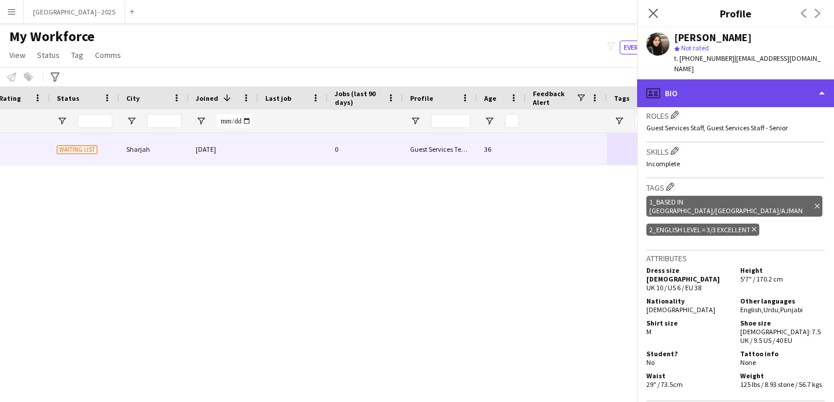
click at [661, 79] on div "profile Bio" at bounding box center [735, 93] width 197 height 28
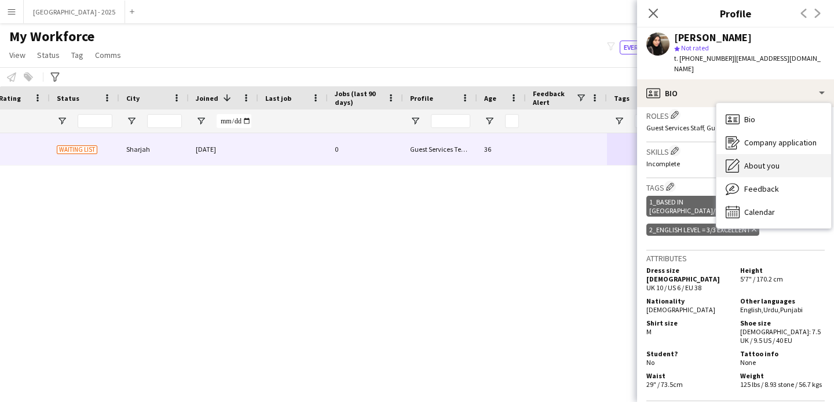
click at [745, 160] on span "About you" at bounding box center [761, 165] width 35 height 10
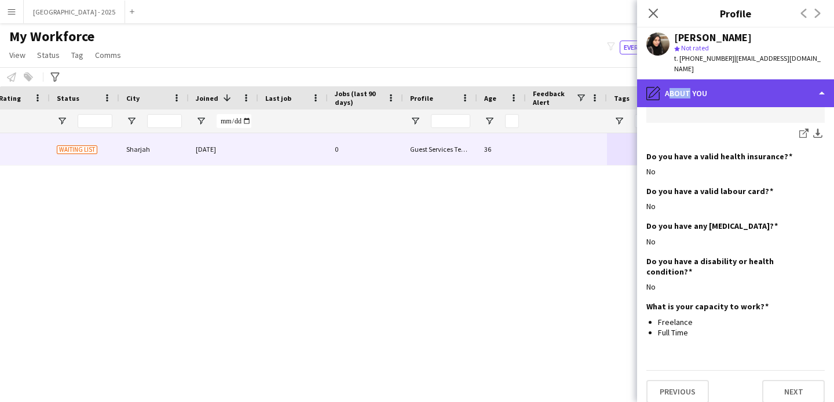
click at [683, 79] on div "pencil4 About you" at bounding box center [735, 93] width 197 height 28
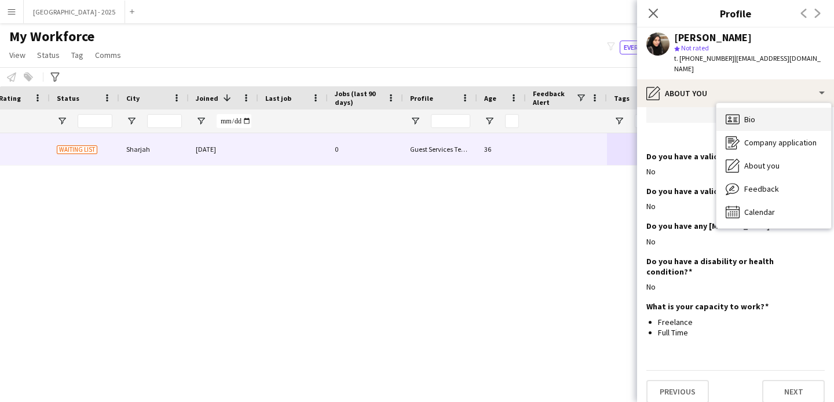
click at [733, 112] on icon "Bio" at bounding box center [733, 119] width 14 height 14
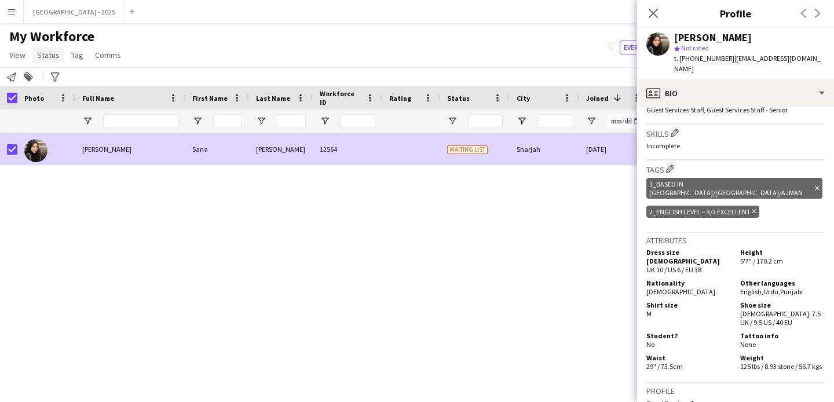
click at [47, 58] on span "Status" at bounding box center [48, 55] width 23 height 10
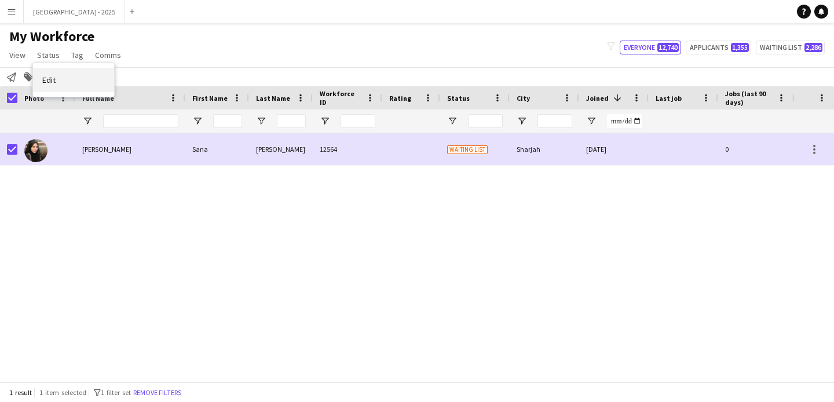
click at [55, 80] on span "Edit" at bounding box center [48, 80] width 13 height 10
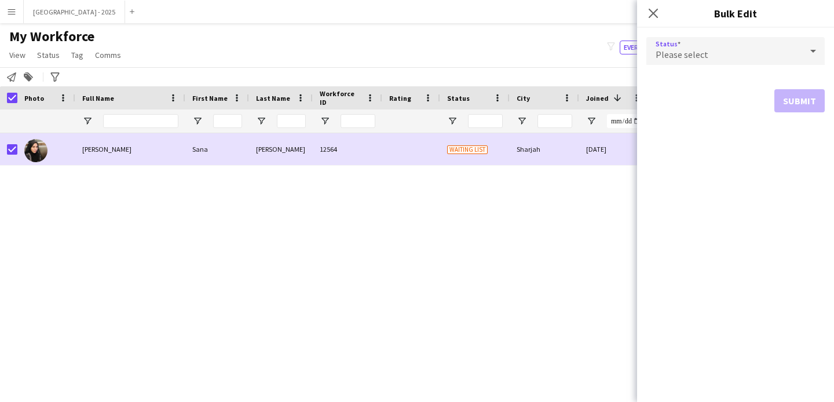
click at [739, 54] on div "Please select" at bounding box center [723, 51] width 155 height 28
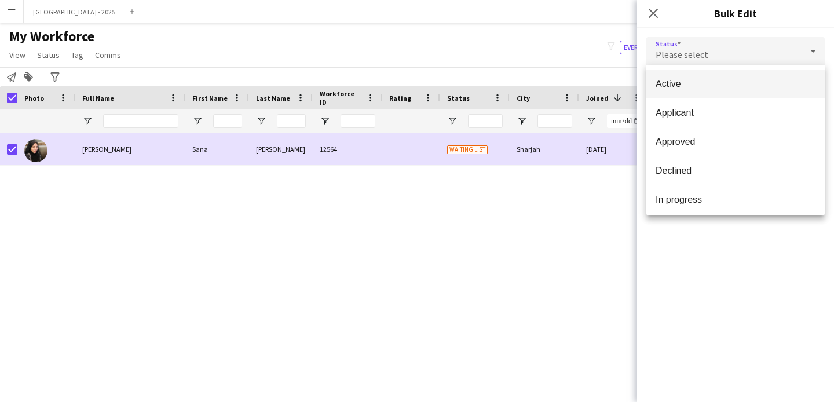
click at [696, 88] on span "Active" at bounding box center [735, 83] width 160 height 11
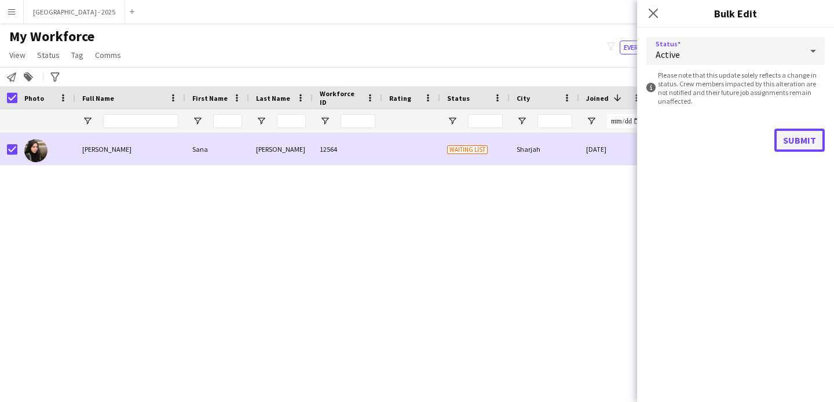
click at [787, 140] on button "Submit" at bounding box center [799, 140] width 50 height 23
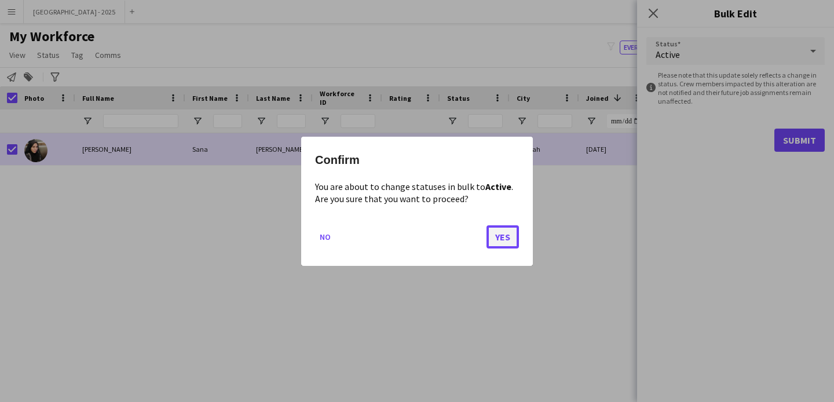
click at [508, 235] on button "Yes" at bounding box center [502, 236] width 32 height 23
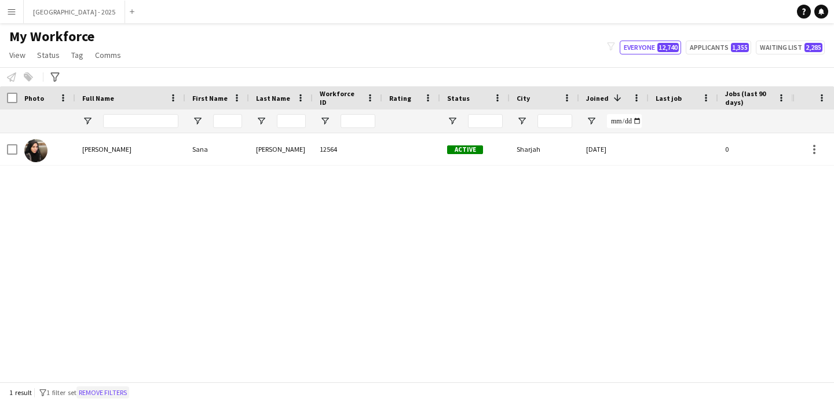
click at [108, 389] on button "Remove filters" at bounding box center [102, 392] width 53 height 13
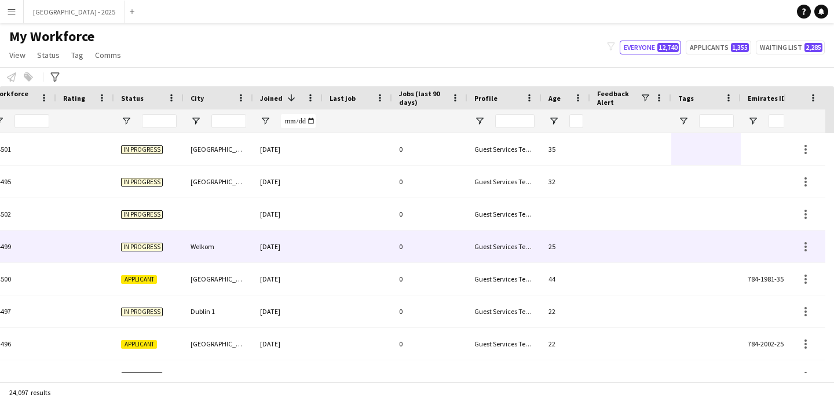
scroll to position [0, 399]
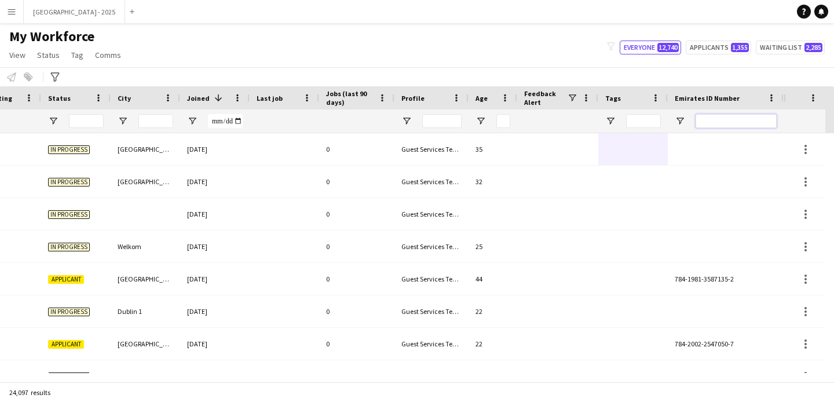
click at [746, 124] on input "Emirates ID Number Filter Input" at bounding box center [735, 121] width 81 height 14
paste input "*******"
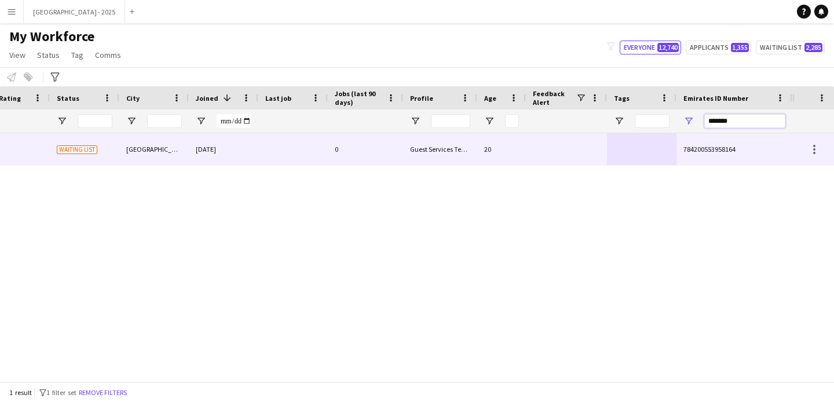
type input "*******"
click at [398, 150] on div "0" at bounding box center [365, 149] width 75 height 32
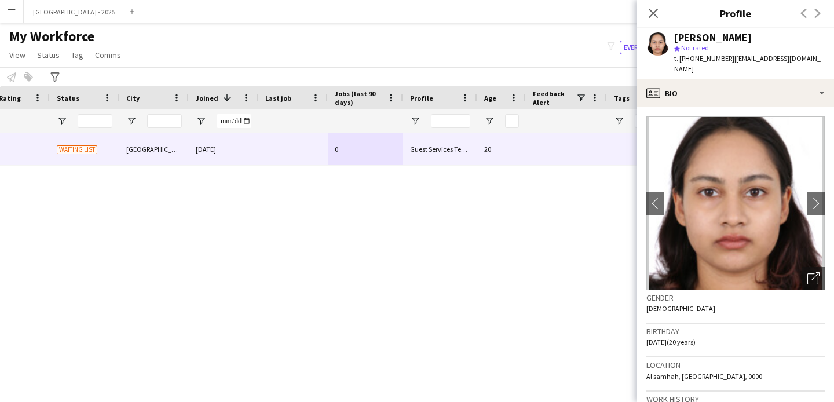
drag, startPoint x: 677, startPoint y: 38, endPoint x: 750, endPoint y: 50, distance: 74.5
click at [750, 50] on div "[PERSON_NAME] star Not rated t. [PHONE_NUMBER] | [EMAIL_ADDRESS][DOMAIN_NAME]" at bounding box center [749, 53] width 151 height 42
click at [767, 49] on div "star Not rated" at bounding box center [749, 48] width 151 height 10
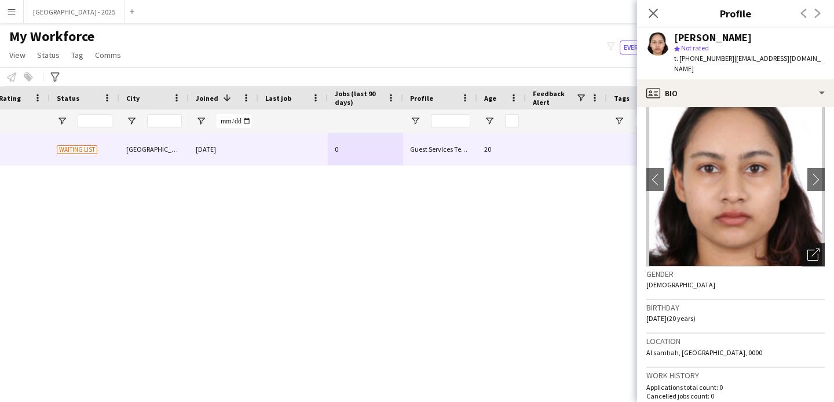
click at [806, 251] on div "Open photos pop-in" at bounding box center [812, 254] width 23 height 23
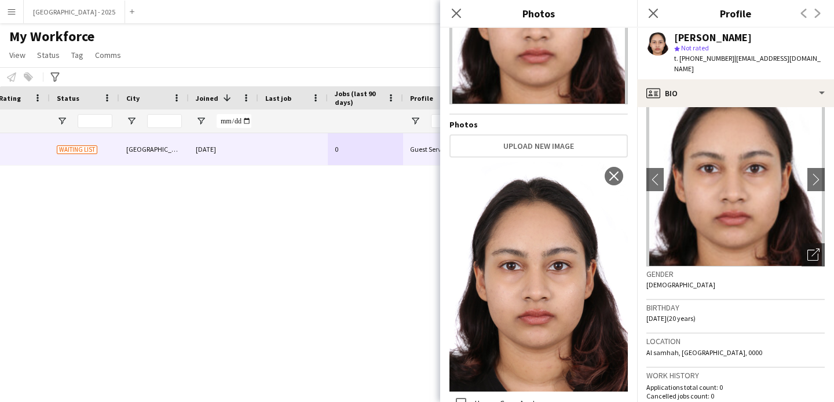
click at [752, 310] on div "Birthday [DEMOGRAPHIC_DATA] (20 years)" at bounding box center [735, 317] width 178 height 34
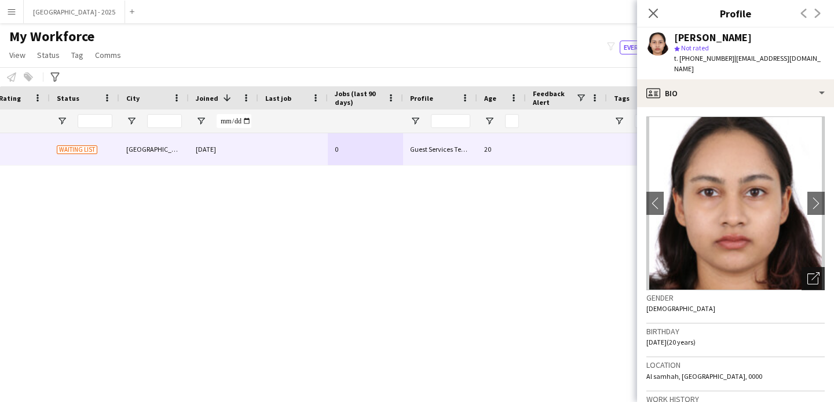
click at [809, 267] on div "Open photos pop-in" at bounding box center [812, 278] width 23 height 23
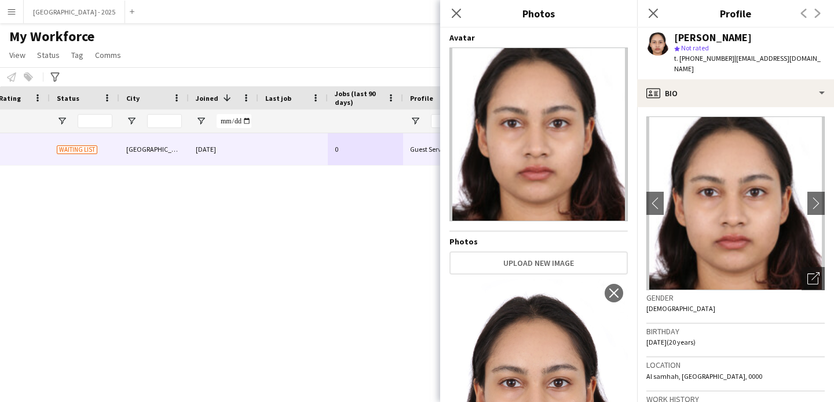
click at [728, 326] on h3 "Birthday" at bounding box center [735, 331] width 178 height 10
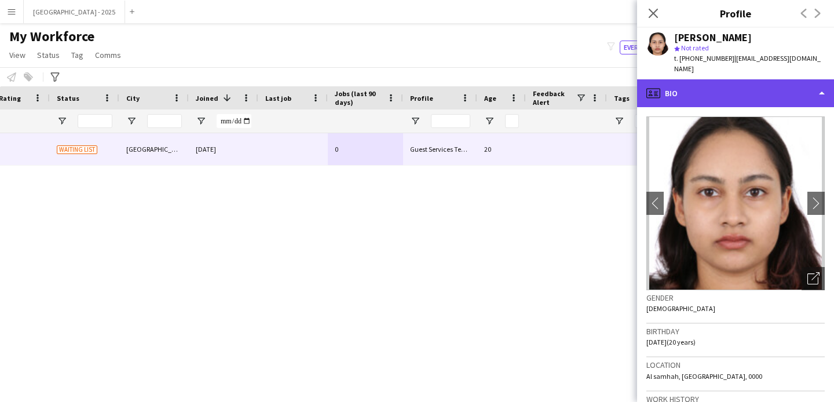
click at [719, 90] on div "profile Bio" at bounding box center [735, 93] width 197 height 28
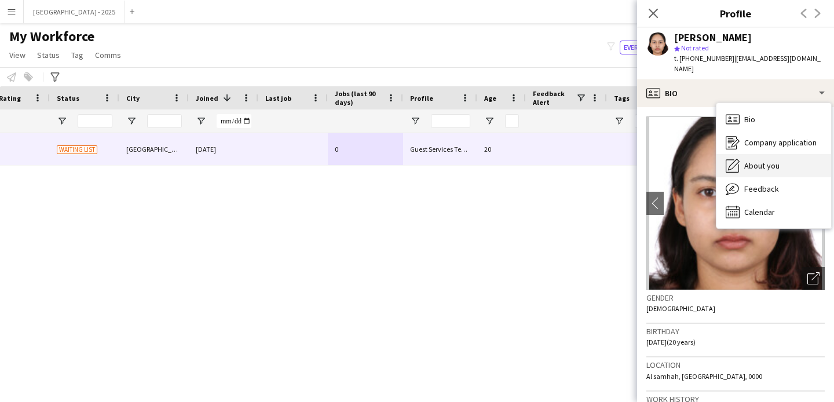
click at [748, 162] on div "About you About you" at bounding box center [773, 165] width 115 height 23
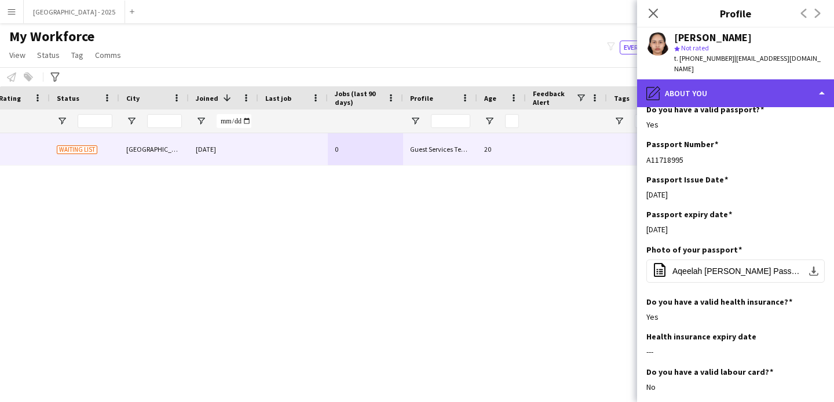
click at [714, 89] on div "pencil4 About you" at bounding box center [735, 93] width 197 height 28
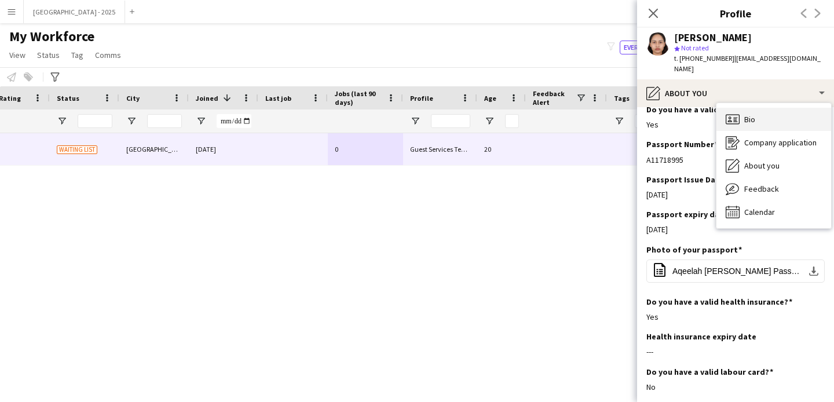
click at [748, 119] on div "Bio Bio" at bounding box center [773, 119] width 115 height 23
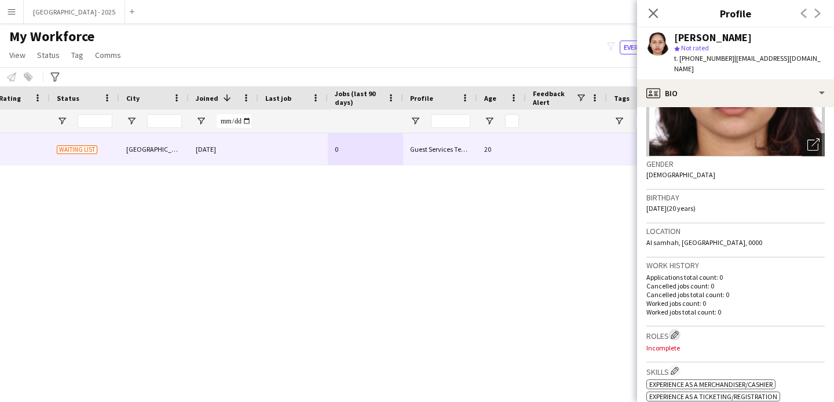
click at [677, 331] on app-icon "Edit crew company roles" at bounding box center [674, 335] width 8 height 8
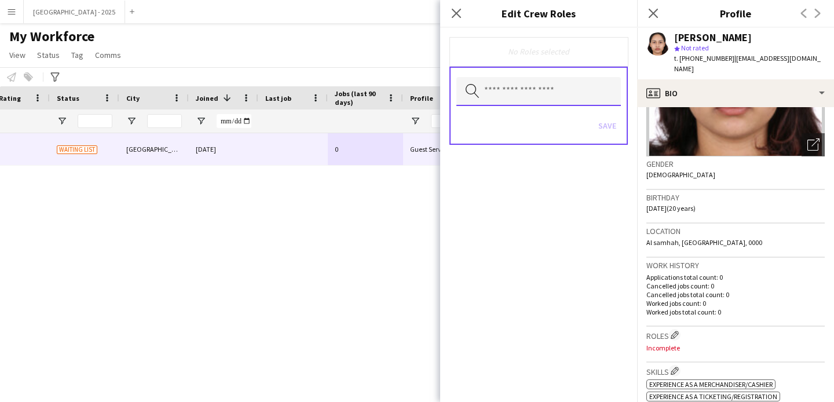
click at [525, 101] on input "text" at bounding box center [538, 91] width 164 height 29
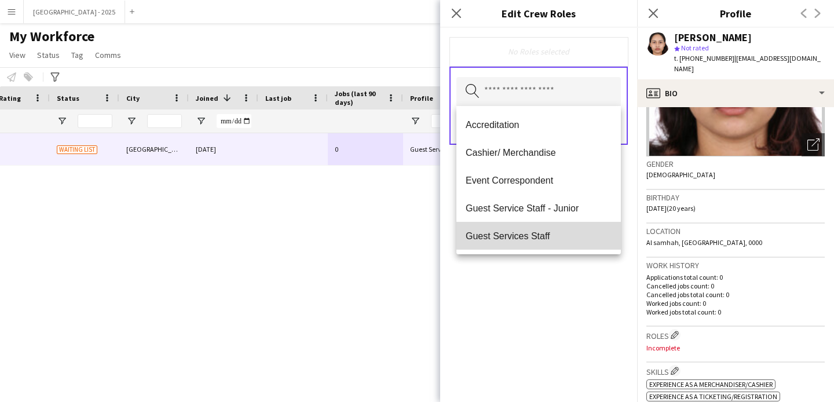
click at [541, 228] on mat-option "Guest Services Staff" at bounding box center [538, 236] width 164 height 28
click at [565, 242] on span "Guest Services Staff - Senior" at bounding box center [539, 236] width 146 height 11
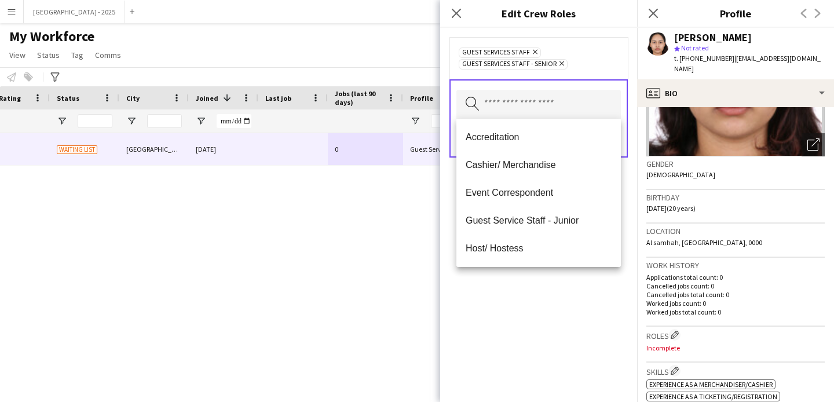
drag, startPoint x: 574, startPoint y: 290, endPoint x: 589, endPoint y: 214, distance: 77.3
click at [574, 290] on div "Guest Services Staff Remove Guest Services Staff - Senior Remove Search by role…" at bounding box center [538, 215] width 197 height 374
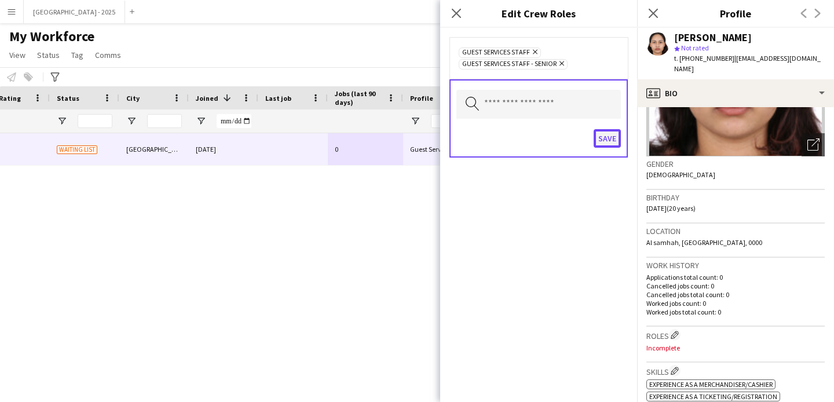
click at [607, 139] on button "Save" at bounding box center [606, 138] width 27 height 19
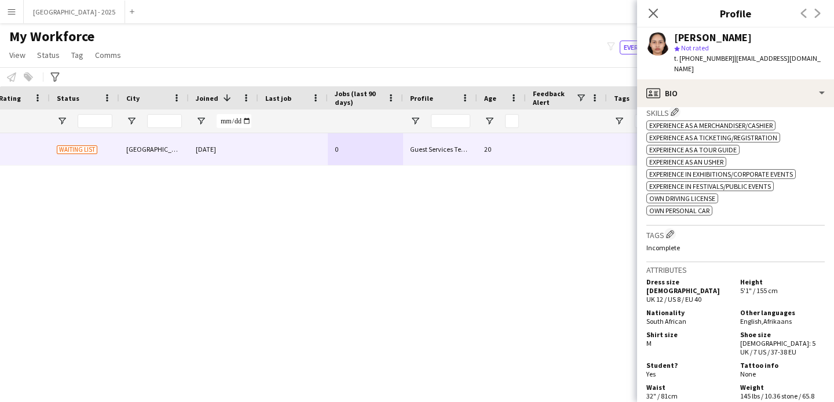
click at [665, 228] on h3 "Tags Edit crew company tags" at bounding box center [735, 234] width 178 height 12
click at [668, 230] on app-icon "Edit crew company tags" at bounding box center [670, 234] width 8 height 8
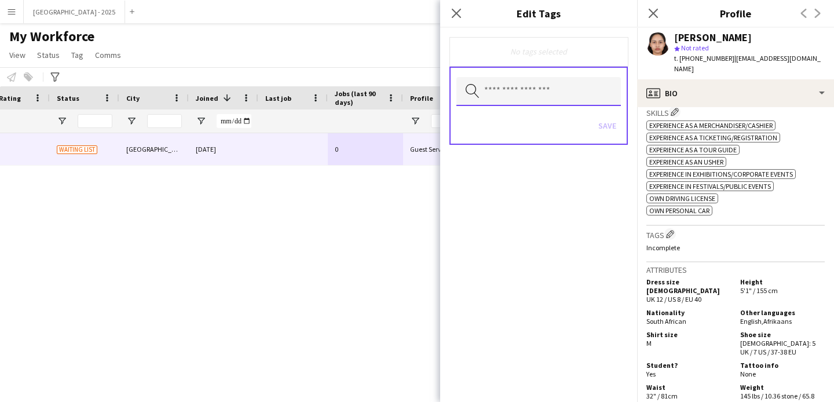
click at [543, 80] on input "text" at bounding box center [538, 91] width 164 height 29
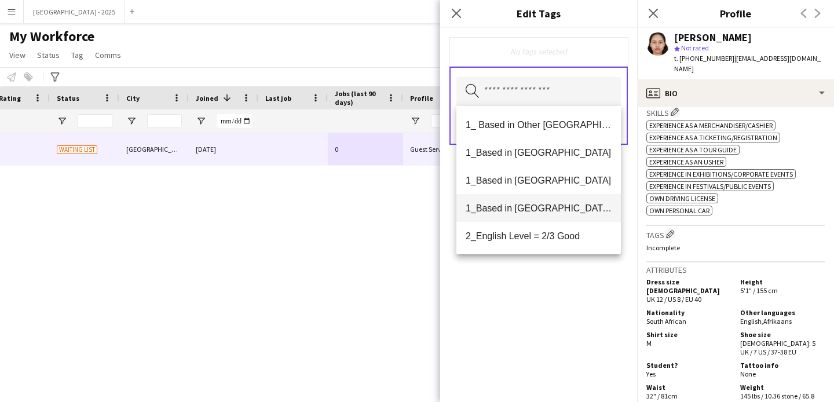
click at [558, 217] on mat-option "1_Based in [GEOGRAPHIC_DATA]/[GEOGRAPHIC_DATA]/Ajman" at bounding box center [538, 208] width 164 height 28
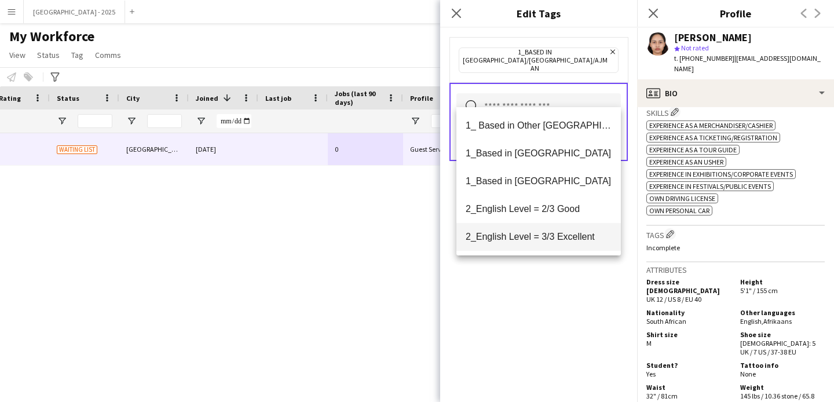
click at [568, 233] on span "2_English Level = 3/3 Excellent" at bounding box center [539, 236] width 146 height 11
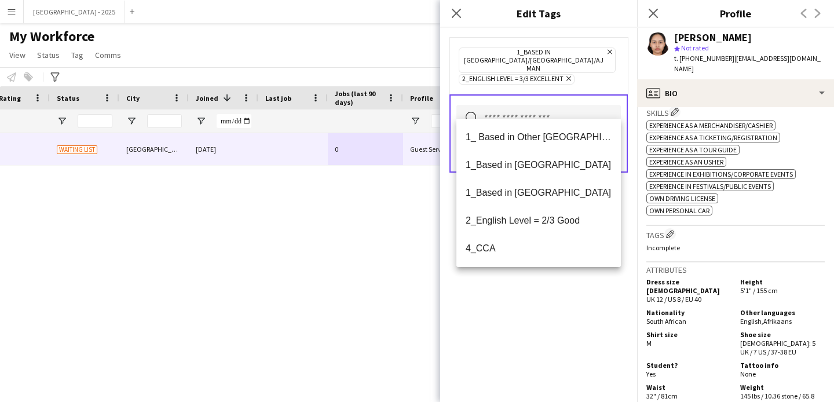
click at [570, 276] on div "1_Based in [GEOGRAPHIC_DATA]/[GEOGRAPHIC_DATA]/Ajman Remove 2_English Level = 3…" at bounding box center [538, 215] width 197 height 374
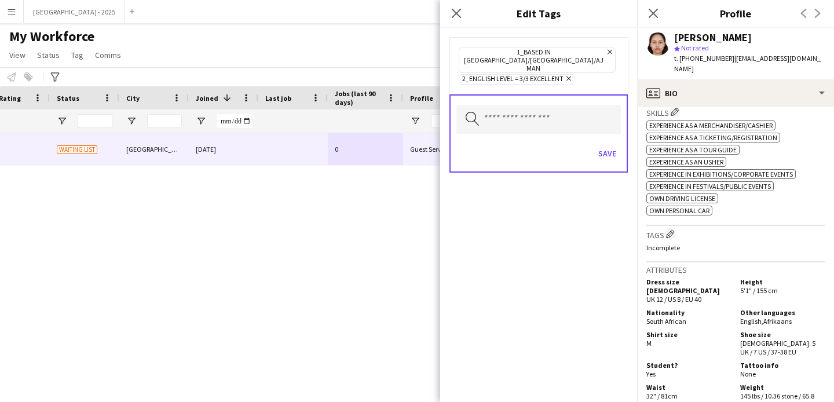
click at [600, 138] on div "Save" at bounding box center [538, 154] width 164 height 33
click at [611, 144] on button "Save" at bounding box center [606, 153] width 27 height 19
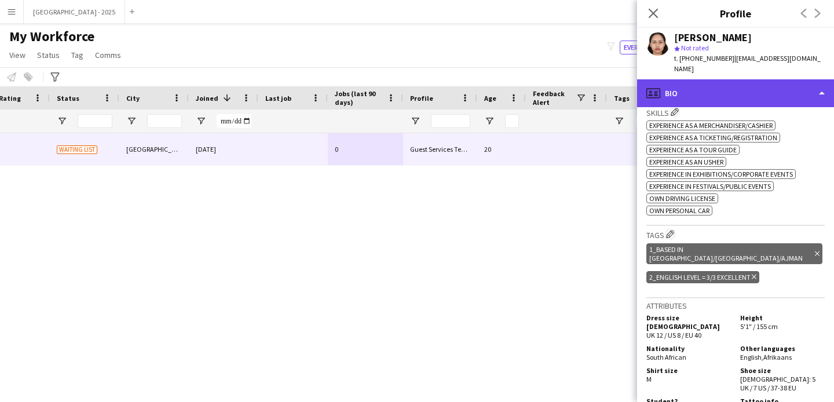
click at [728, 79] on div "profile Bio" at bounding box center [735, 93] width 197 height 28
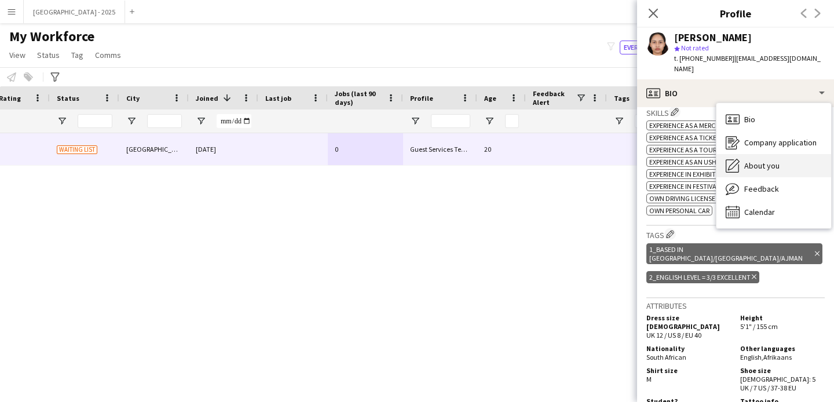
click at [768, 160] on span "About you" at bounding box center [761, 165] width 35 height 10
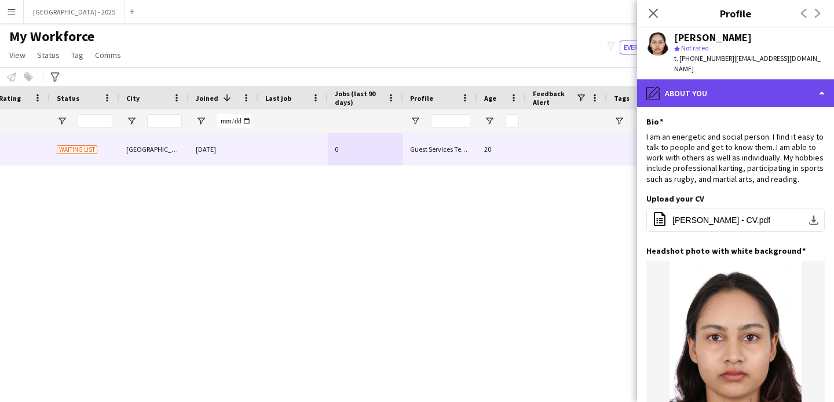
click at [715, 86] on div "pencil4 About you" at bounding box center [735, 93] width 197 height 28
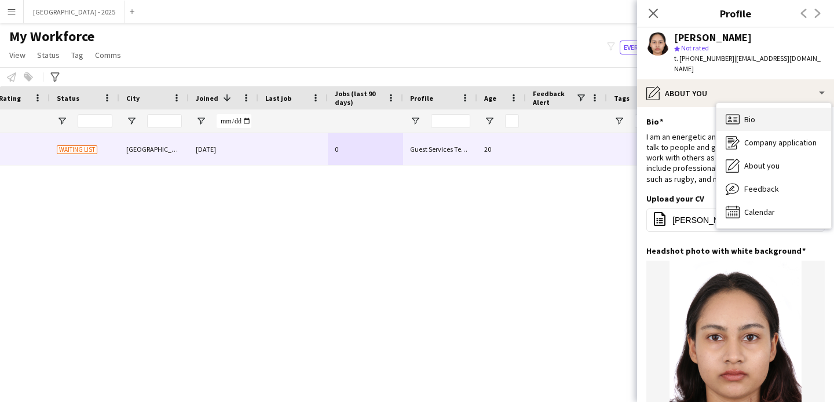
click at [754, 114] on span "Bio" at bounding box center [749, 119] width 11 height 10
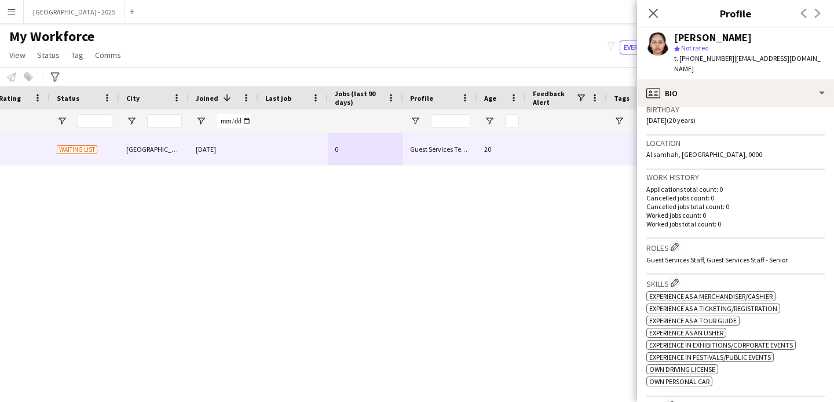
scroll to position [452, 0]
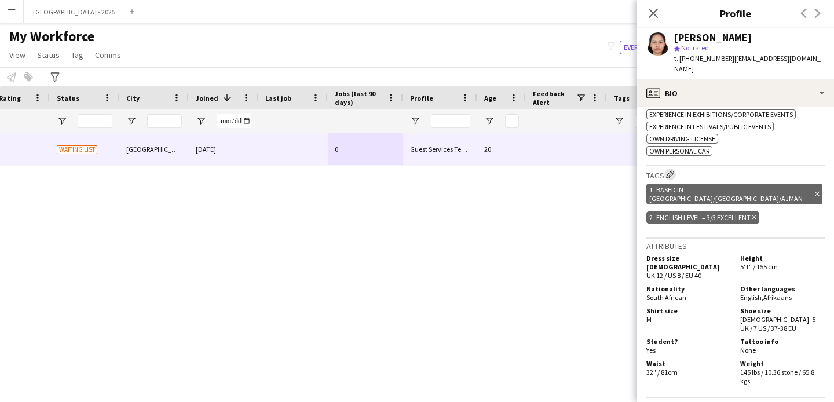
click at [672, 168] on button "Edit crew company tags" at bounding box center [670, 174] width 12 height 12
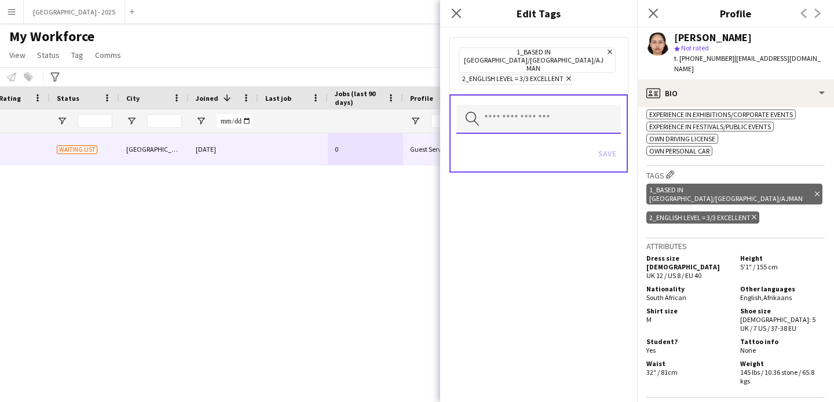
click at [504, 105] on input "text" at bounding box center [538, 119] width 164 height 29
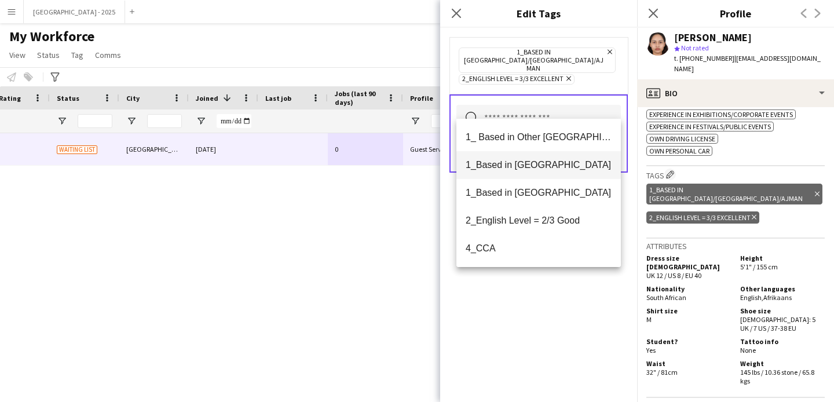
click at [522, 154] on mat-option "1_Based in [GEOGRAPHIC_DATA]" at bounding box center [538, 165] width 164 height 28
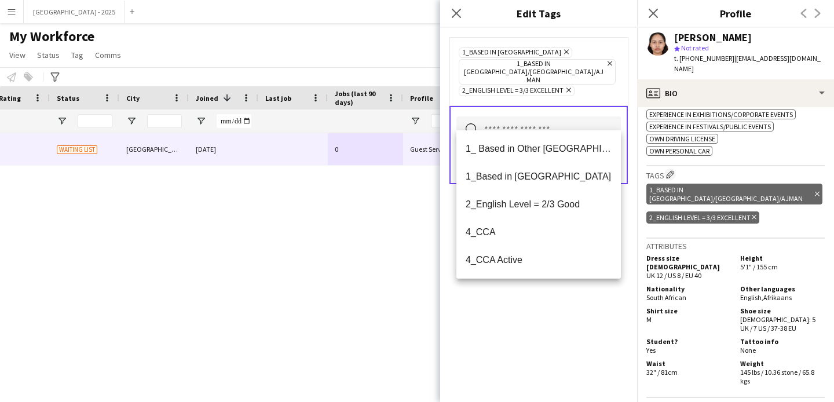
click at [607, 323] on div "1_Based in [GEOGRAPHIC_DATA] Remove 1_Based in [GEOGRAPHIC_DATA]/[GEOGRAPHIC_DA…" at bounding box center [538, 215] width 197 height 374
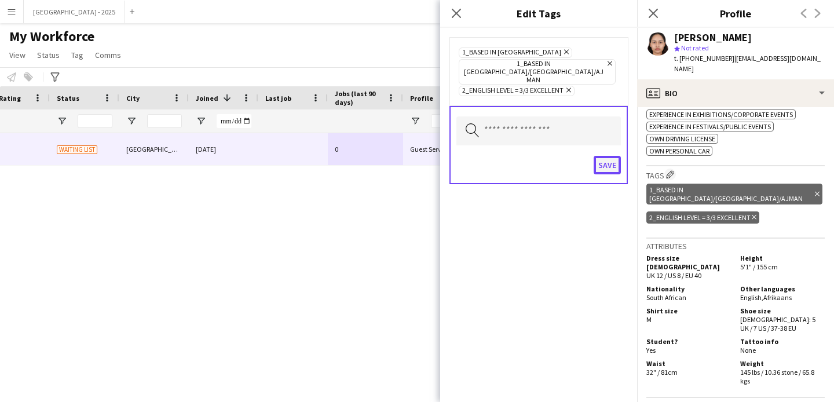
click at [613, 156] on button "Save" at bounding box center [606, 165] width 27 height 19
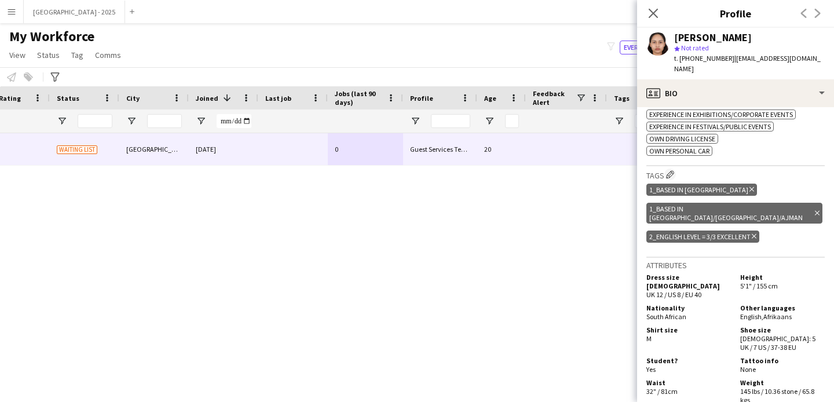
click at [815, 210] on icon at bounding box center [817, 212] width 5 height 5
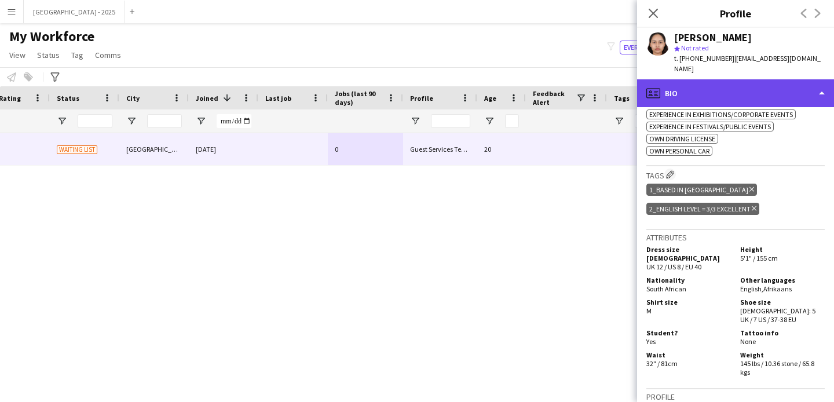
click at [693, 95] on div "profile Bio" at bounding box center [735, 93] width 197 height 28
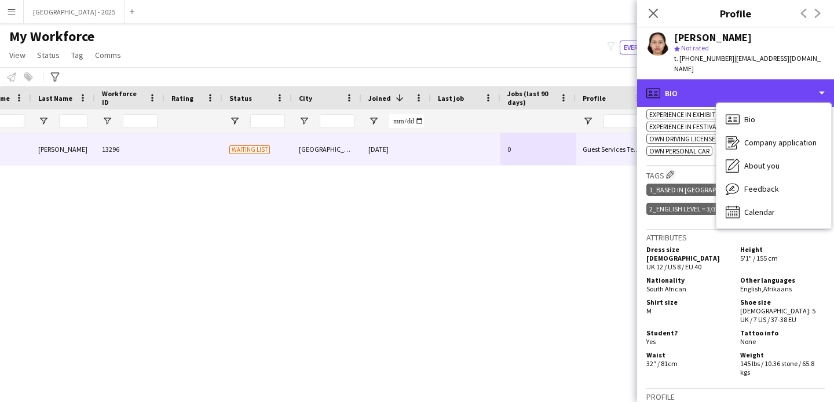
scroll to position [0, 71]
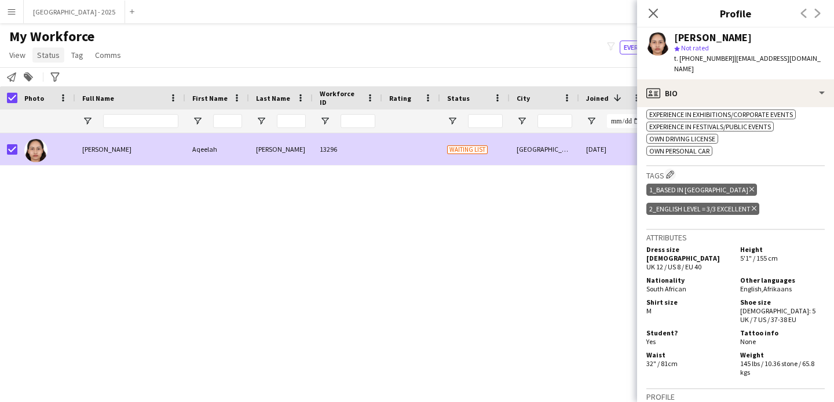
click at [41, 53] on span "Status" at bounding box center [48, 55] width 23 height 10
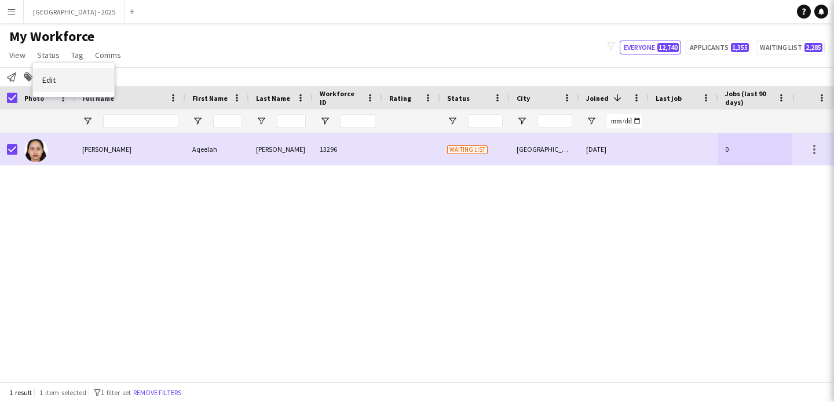
click at [68, 79] on link "Edit" at bounding box center [73, 80] width 81 height 24
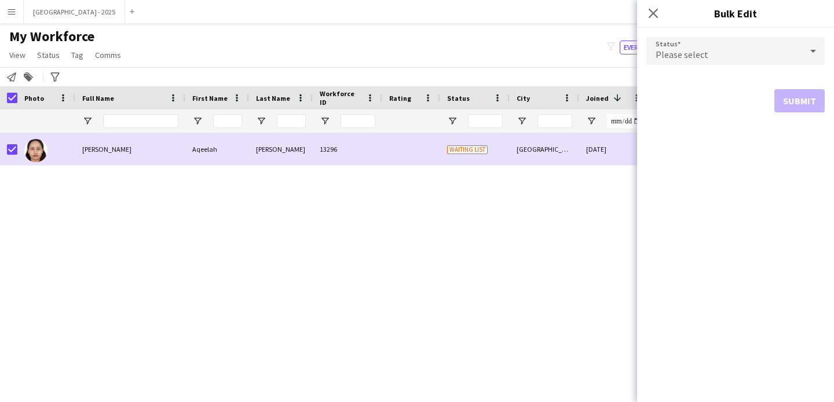
click at [717, 48] on div "Please select" at bounding box center [723, 51] width 155 height 28
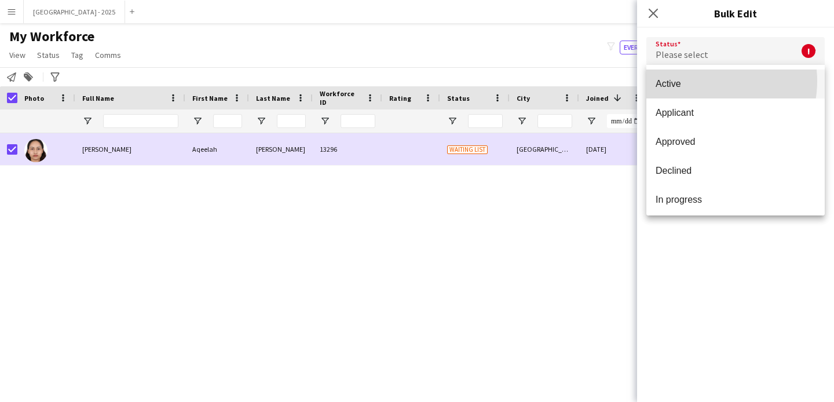
click at [706, 81] on span "Active" at bounding box center [735, 83] width 160 height 11
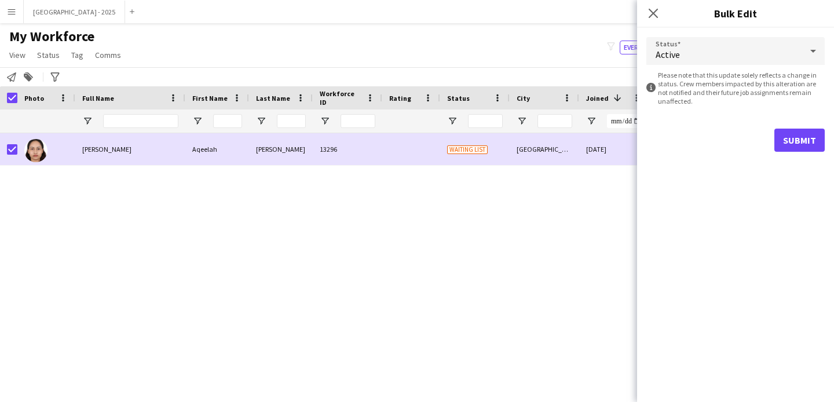
click at [828, 141] on div "Status Active information-circle Please note that this update solely reflects a…" at bounding box center [735, 94] width 197 height 133
click at [819, 138] on button "Submit" at bounding box center [799, 140] width 50 height 23
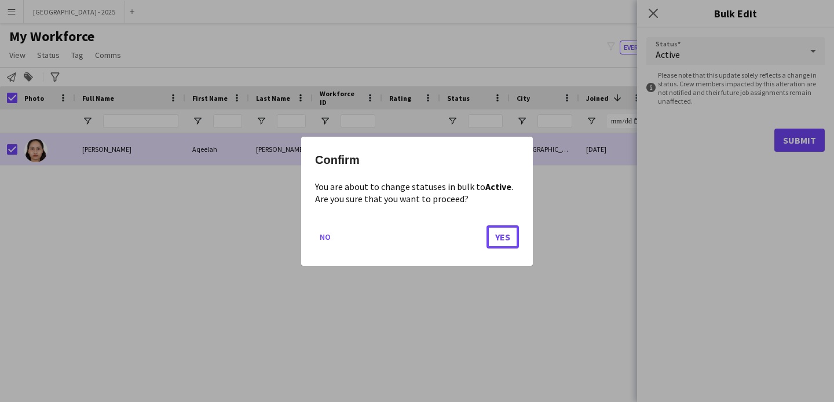
drag, startPoint x: 505, startPoint y: 230, endPoint x: 504, endPoint y: 223, distance: 7.0
click at [505, 228] on button "Yes" at bounding box center [502, 236] width 32 height 23
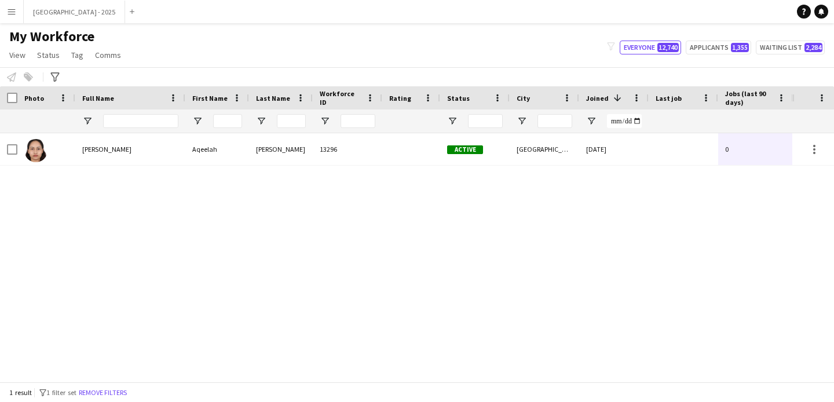
click at [68, 160] on div at bounding box center [46, 149] width 58 height 32
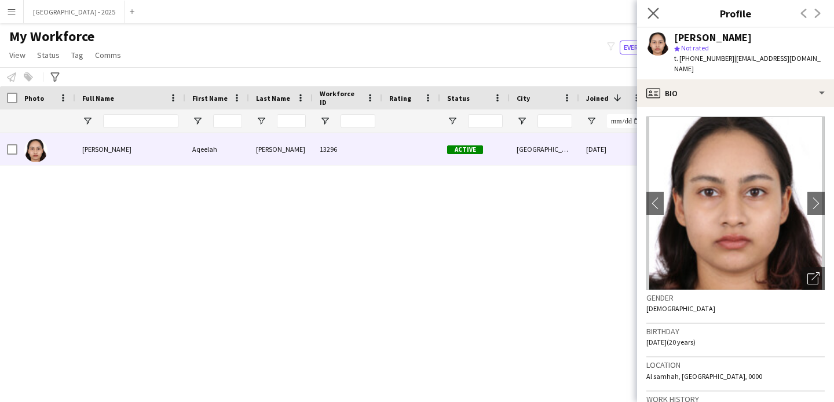
click at [654, 19] on app-icon "Close pop-in" at bounding box center [653, 13] width 17 height 17
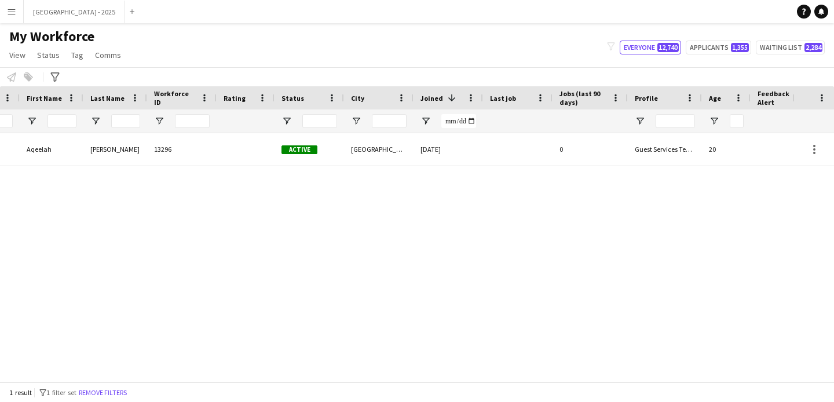
scroll to position [0, 361]
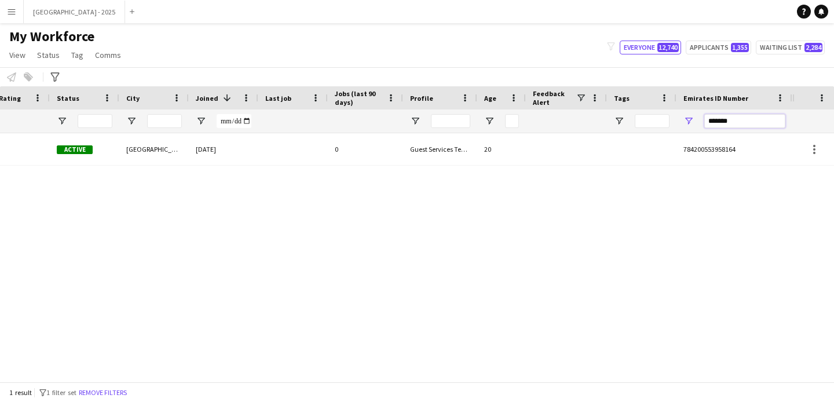
click at [760, 121] on input "*******" at bounding box center [744, 121] width 81 height 14
paste input "Emirates ID Number Filter Input"
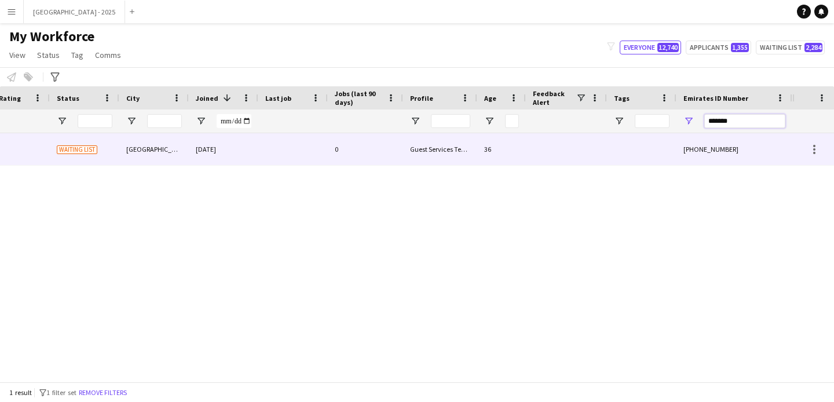
type input "*******"
click at [336, 152] on div "0" at bounding box center [365, 149] width 75 height 32
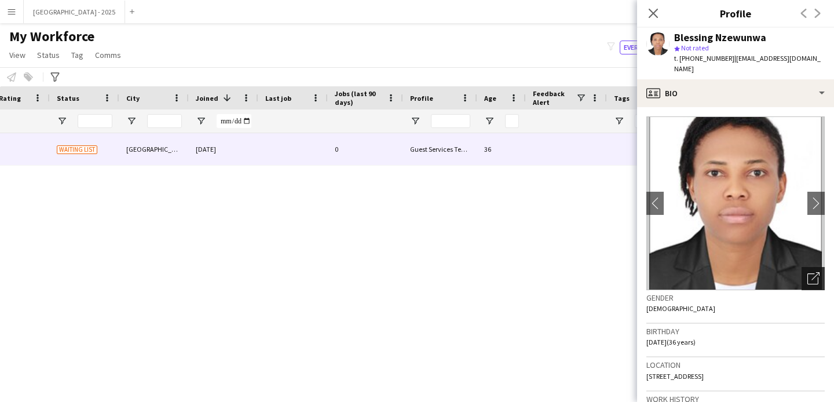
click at [807, 272] on icon "Open photos pop-in" at bounding box center [813, 278] width 12 height 12
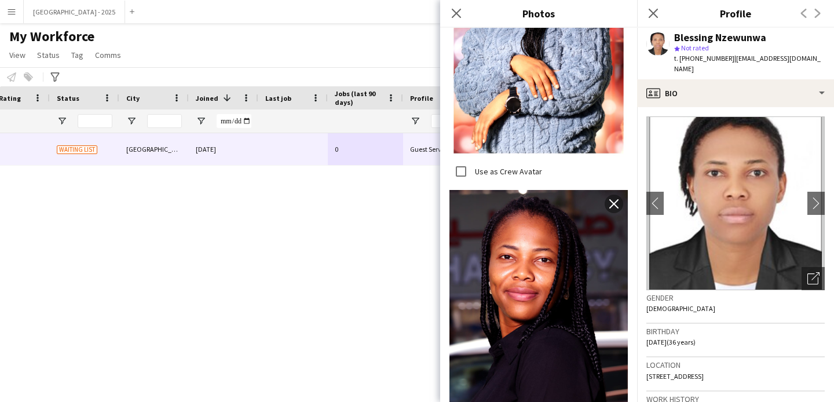
scroll to position [1293, 0]
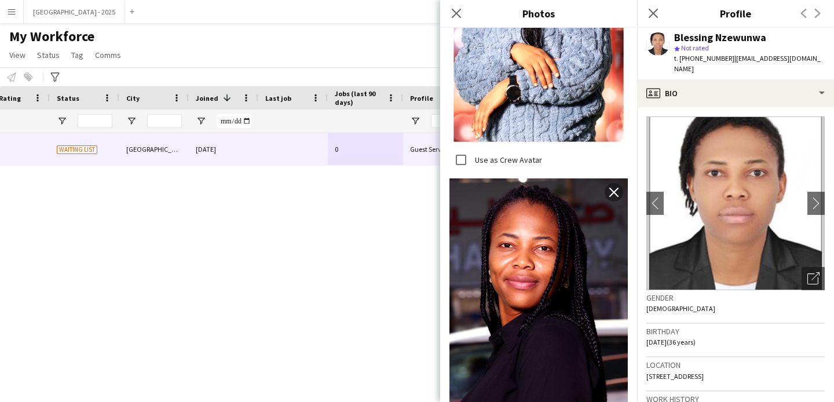
click at [724, 271] on img at bounding box center [735, 203] width 178 height 174
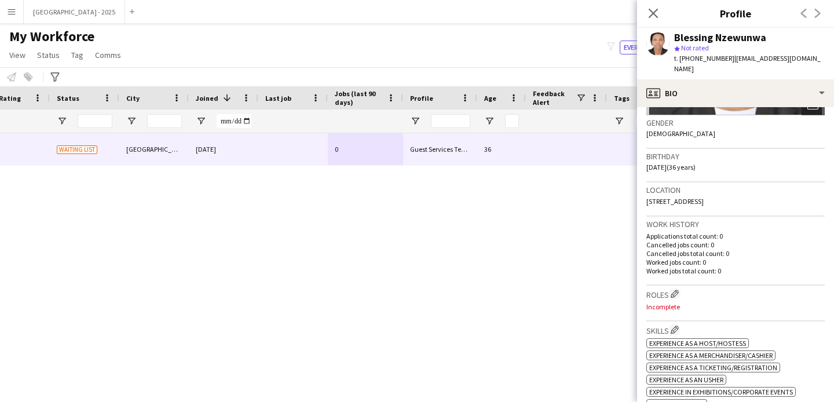
scroll to position [244, 0]
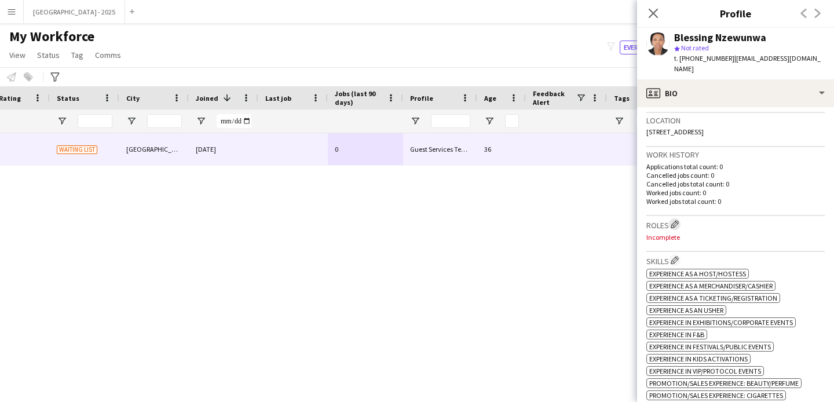
click at [676, 220] on app-icon "Edit crew company roles" at bounding box center [674, 224] width 8 height 8
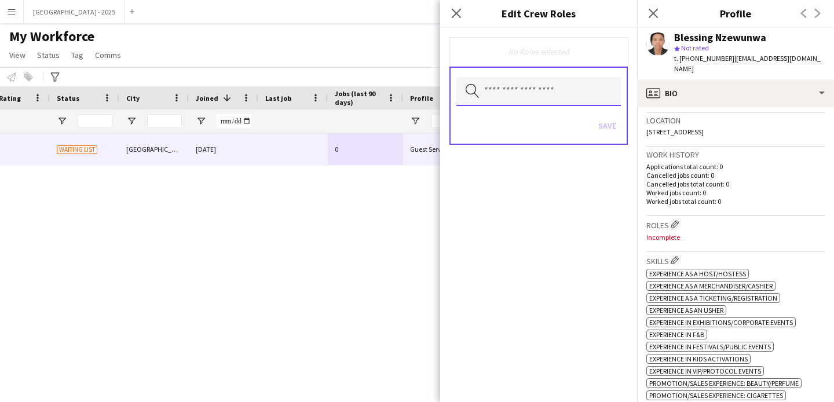
click at [535, 80] on input "text" at bounding box center [538, 91] width 164 height 29
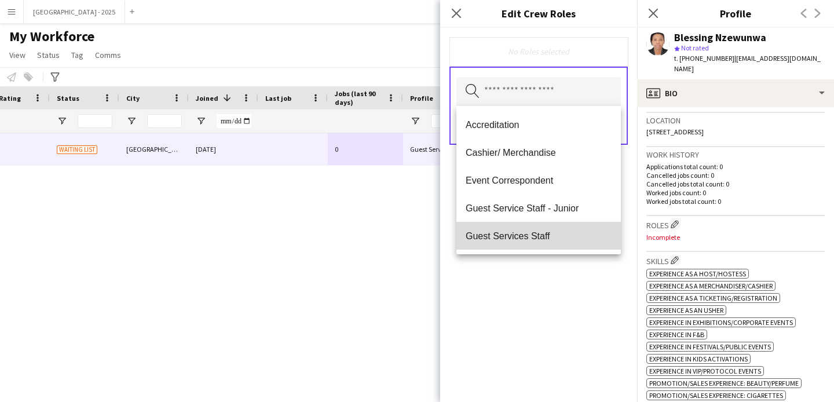
click at [552, 243] on mat-option "Guest Services Staff" at bounding box center [538, 236] width 164 height 28
click at [552, 243] on mat-option "Guest Services Staff - Senior" at bounding box center [538, 237] width 164 height 28
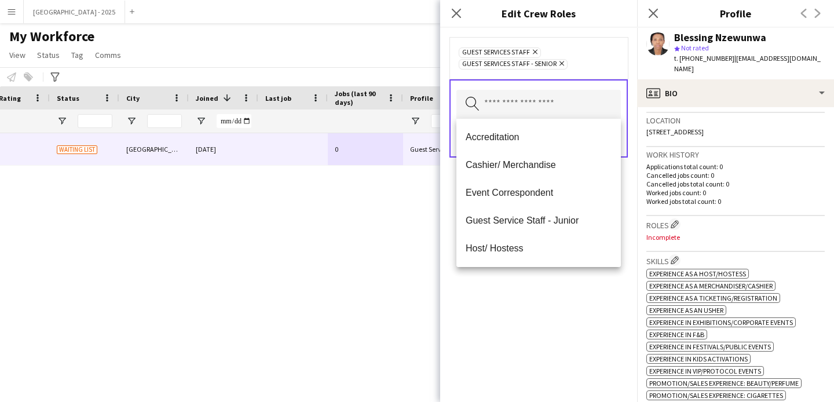
click at [558, 270] on div "Guest Services Staff Remove Guest Services Staff - Senior Remove Search by role…" at bounding box center [538, 215] width 197 height 374
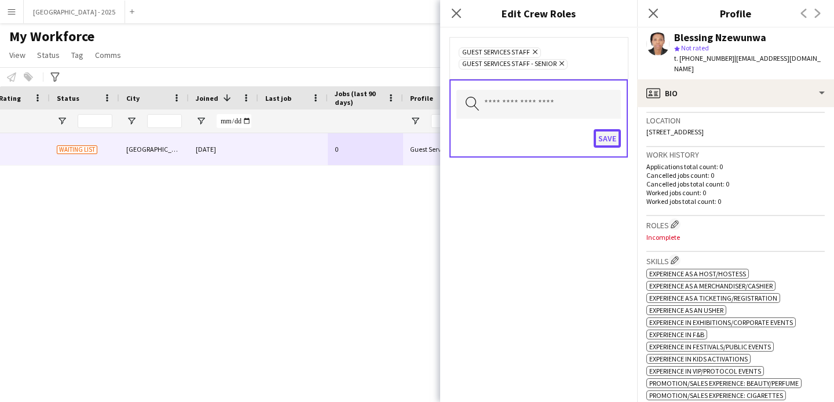
click at [605, 135] on button "Save" at bounding box center [606, 138] width 27 height 19
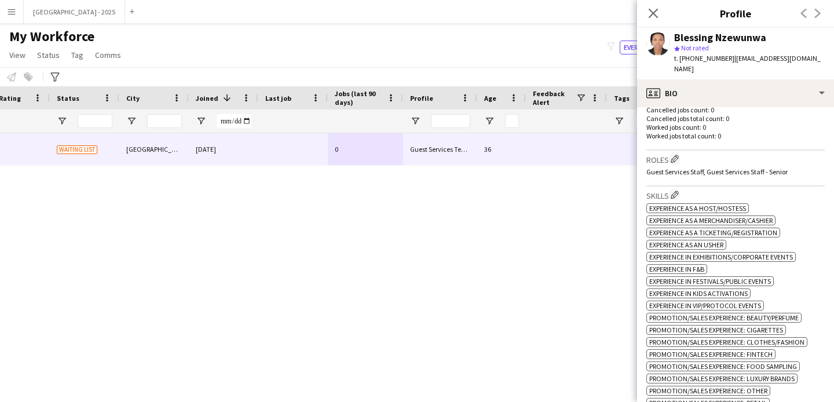
scroll to position [306, 0]
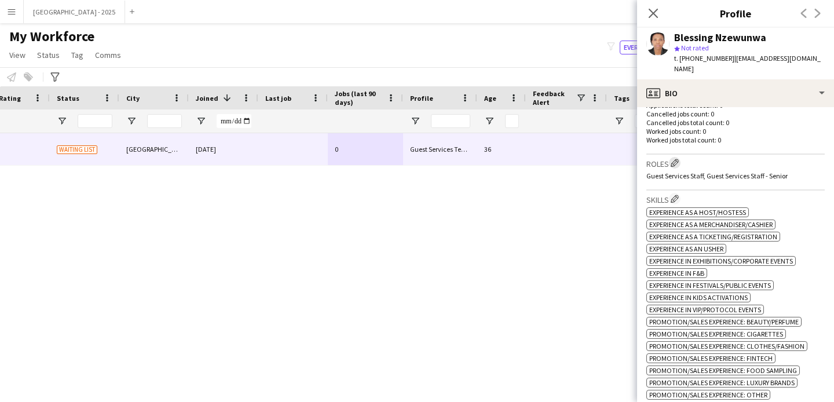
click at [678, 157] on button "Edit crew company roles" at bounding box center [675, 163] width 12 height 12
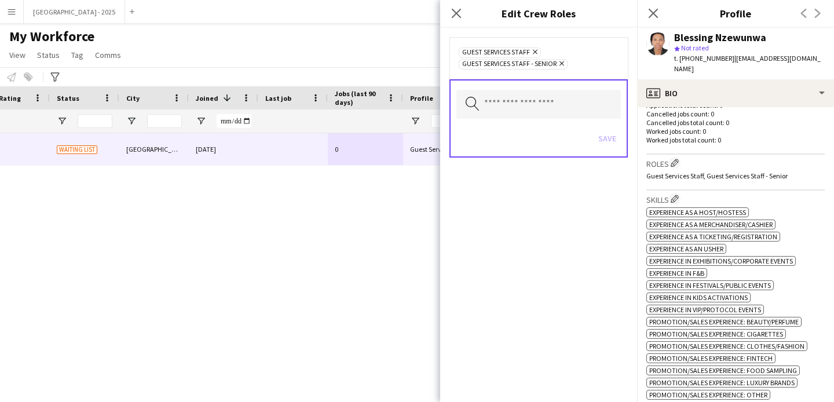
click at [563, 65] on icon "Remove" at bounding box center [560, 64] width 8 height 8
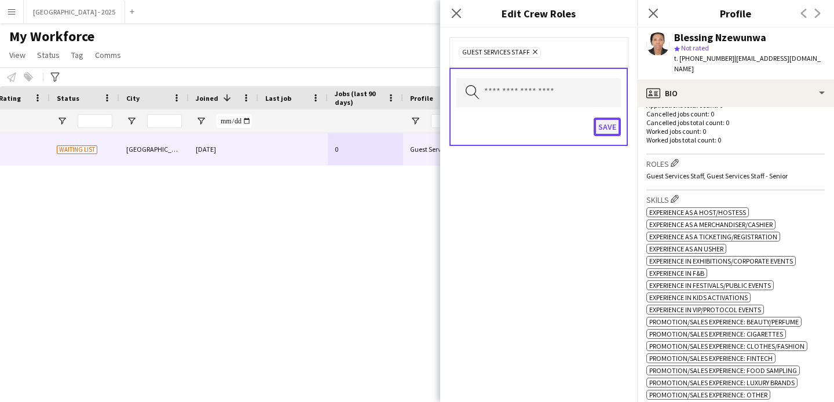
click at [604, 133] on button "Save" at bounding box center [606, 127] width 27 height 19
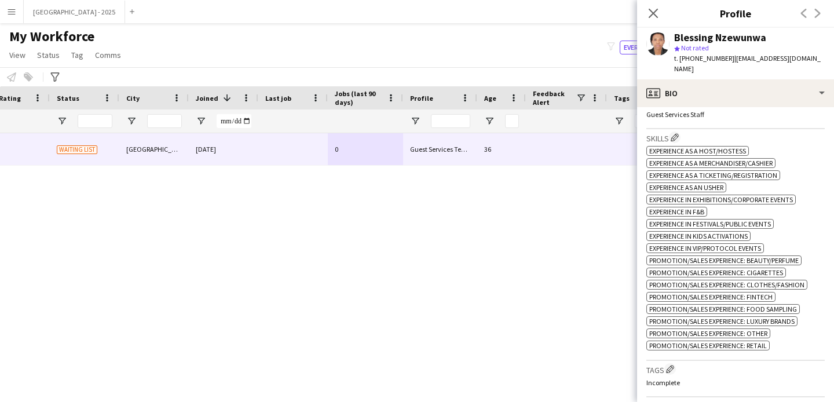
scroll to position [414, 0]
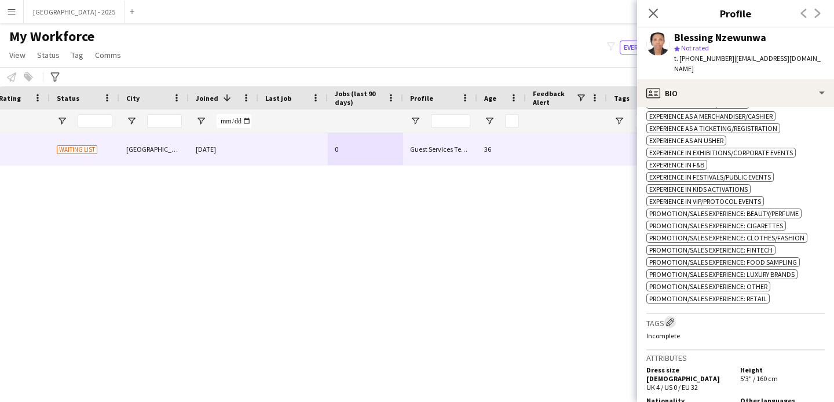
click at [674, 321] on app-icon "Edit crew company tags" at bounding box center [670, 322] width 8 height 8
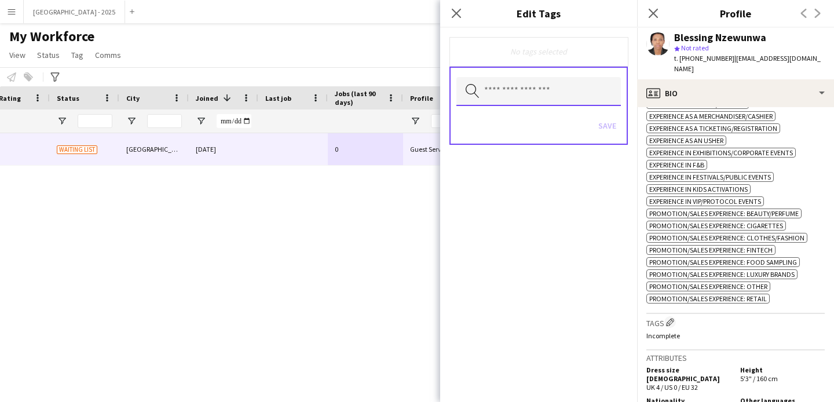
click at [560, 100] on input "text" at bounding box center [538, 91] width 164 height 29
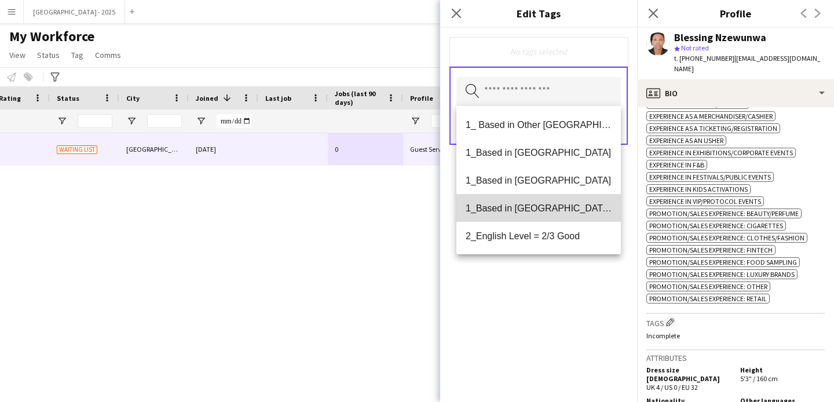
click at [538, 211] on span "1_Based in [GEOGRAPHIC_DATA]/[GEOGRAPHIC_DATA]/Ajman" at bounding box center [539, 208] width 146 height 11
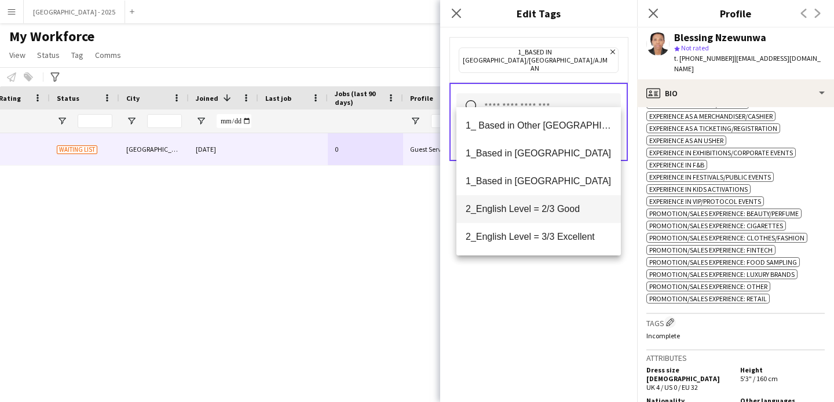
click at [538, 210] on span "2_English Level = 2/3 Good" at bounding box center [539, 208] width 146 height 11
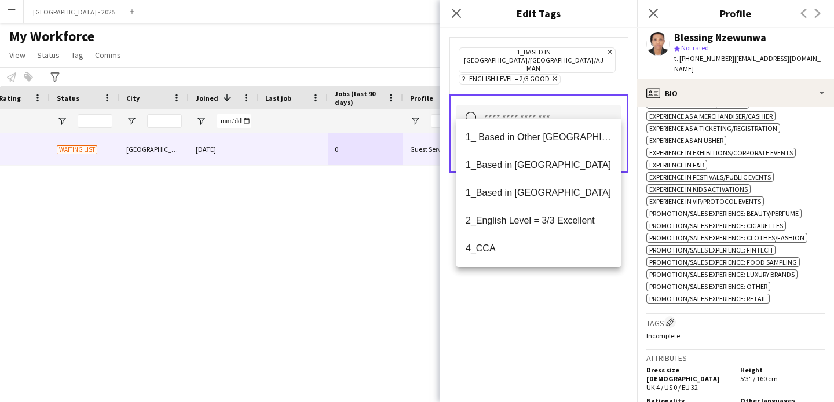
drag, startPoint x: 536, startPoint y: 299, endPoint x: 538, endPoint y: 290, distance: 9.5
click at [536, 299] on div "1_Based in [GEOGRAPHIC_DATA]/[GEOGRAPHIC_DATA]/Ajman Remove 2_English Level = 2…" at bounding box center [538, 215] width 197 height 374
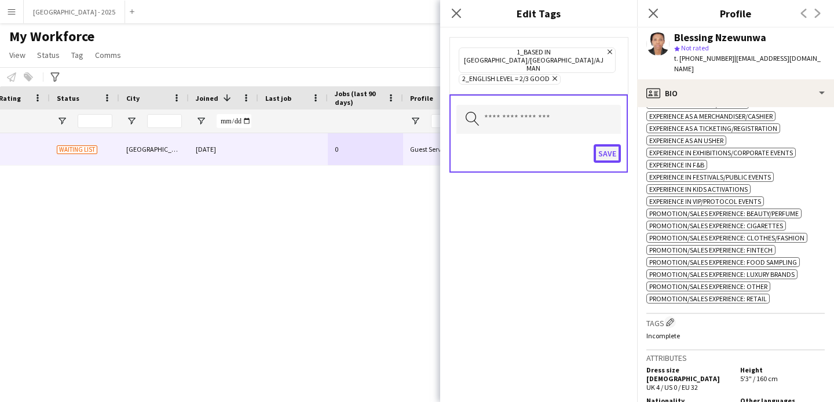
click at [603, 145] on button "Save" at bounding box center [606, 153] width 27 height 19
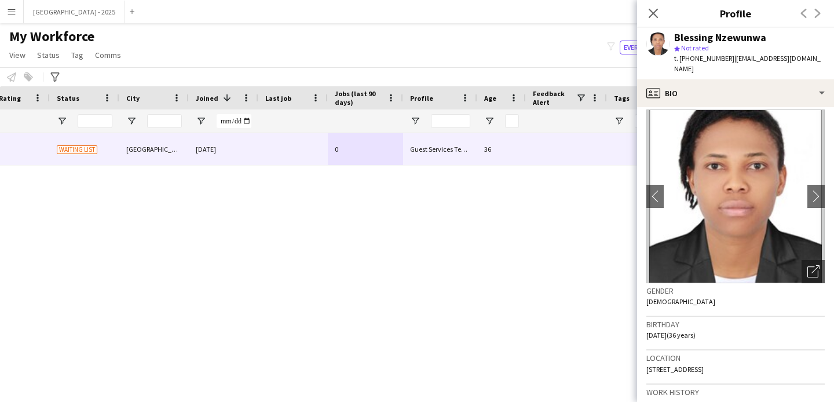
scroll to position [0, 0]
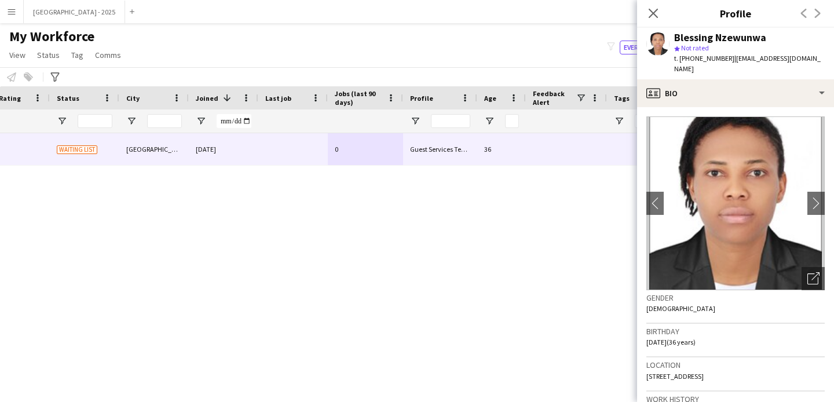
click at [680, 107] on app-crew-profile-bio "chevron-left chevron-right Open photos pop-in Gender [DEMOGRAPHIC_DATA] Birthda…" at bounding box center [735, 254] width 197 height 295
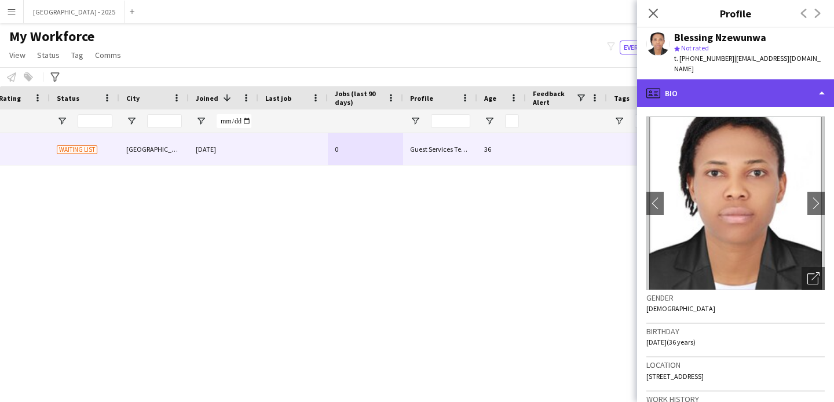
click at [680, 96] on div "profile Bio" at bounding box center [735, 93] width 197 height 28
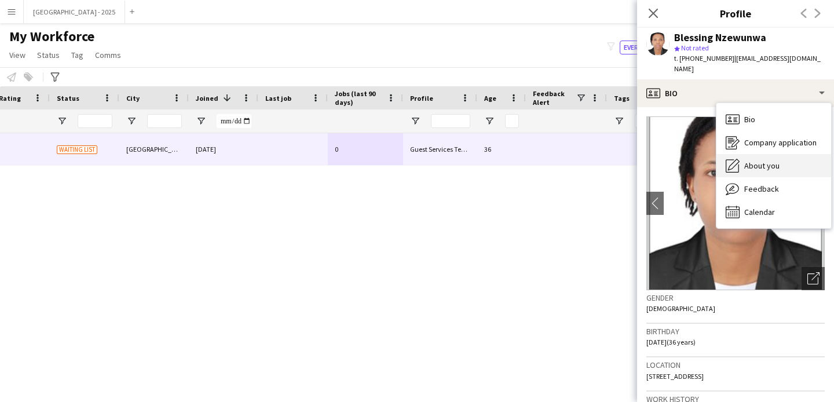
click at [741, 163] on div "About you About you" at bounding box center [773, 165] width 115 height 23
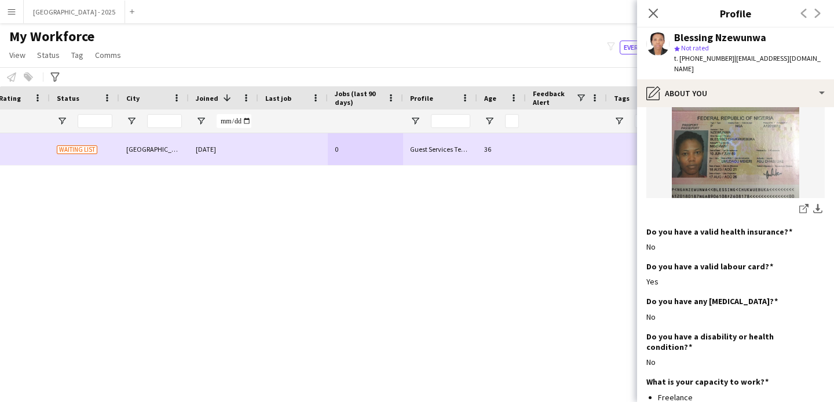
scroll to position [0, 175]
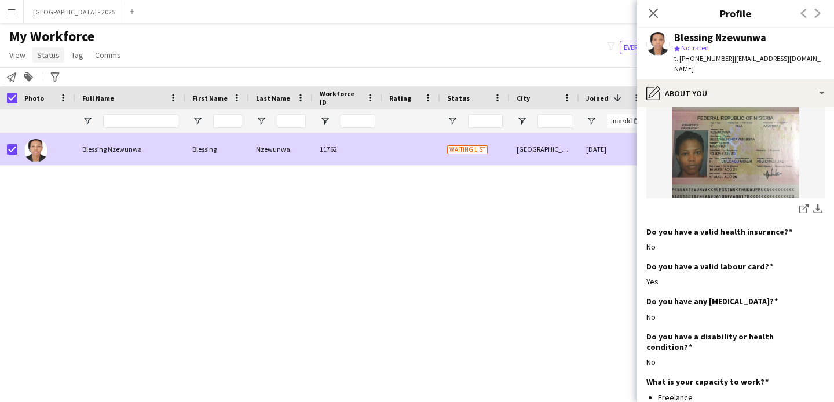
click at [58, 60] on link "Status" at bounding box center [48, 54] width 32 height 15
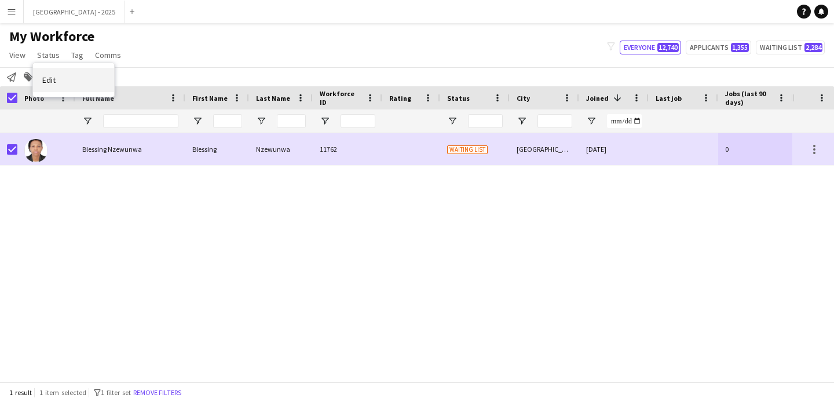
click at [70, 79] on link "Edit" at bounding box center [73, 80] width 81 height 24
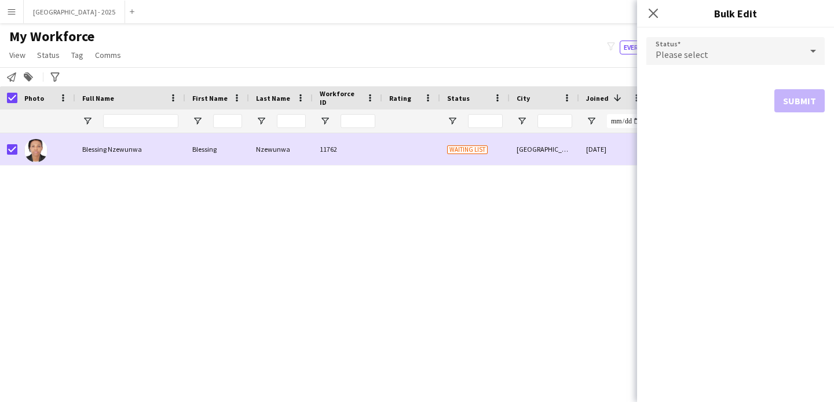
click at [691, 52] on span "Please select" at bounding box center [681, 55] width 53 height 12
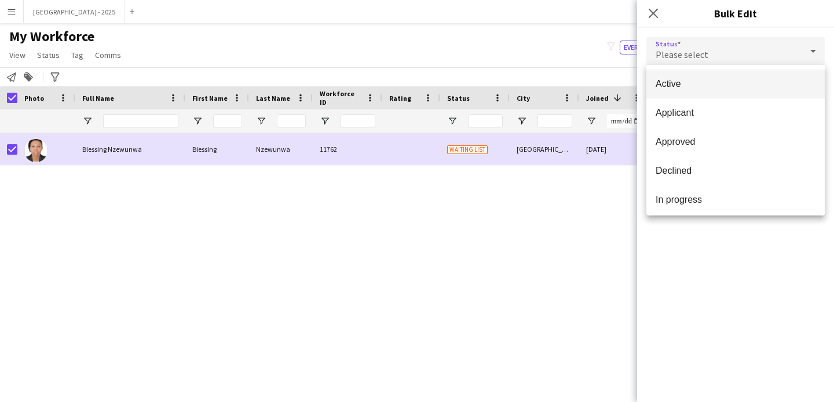
click at [708, 90] on mat-option "Active" at bounding box center [735, 83] width 178 height 29
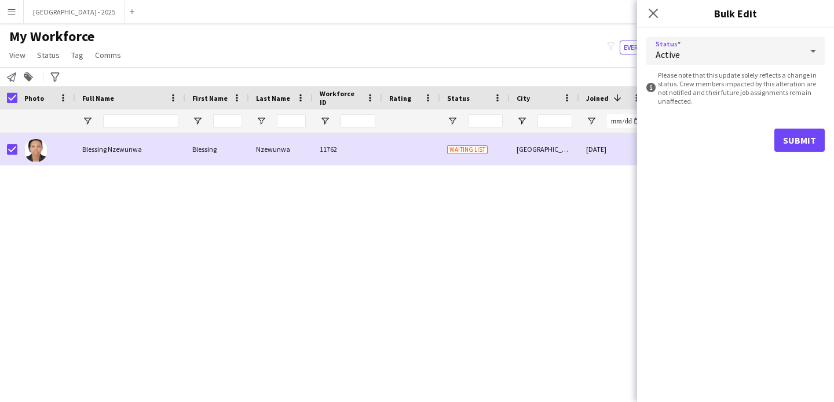
click at [774, 135] on div "Submit" at bounding box center [735, 140] width 178 height 23
click at [786, 138] on button "Submit" at bounding box center [799, 140] width 50 height 23
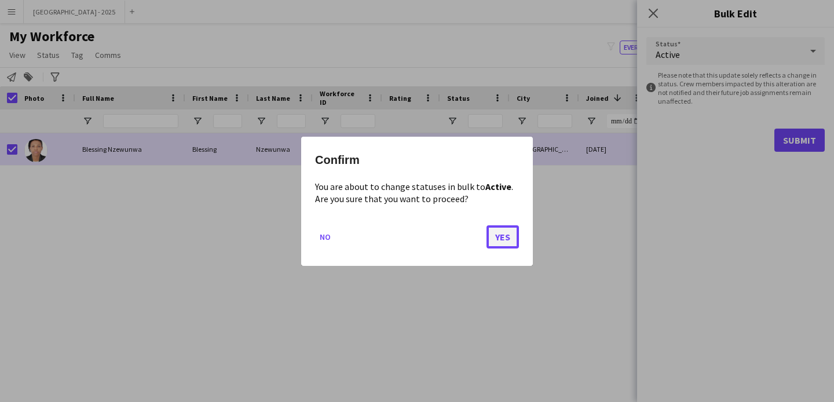
click at [505, 228] on button "Yes" at bounding box center [502, 236] width 32 height 23
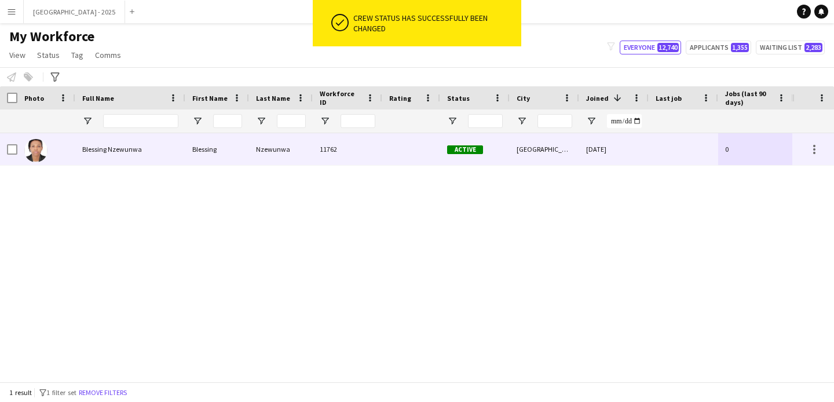
click at [82, 153] on div "Blessing Nzewunwa" at bounding box center [130, 149] width 110 height 32
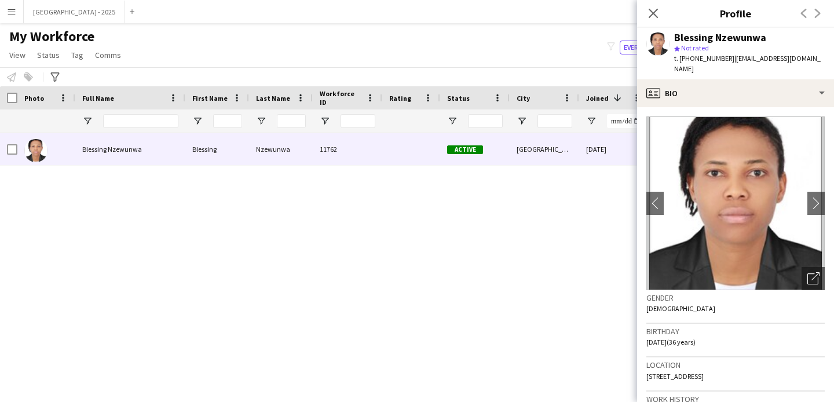
drag, startPoint x: 657, startPoint y: 12, endPoint x: 133, endPoint y: 383, distance: 641.8
click at [657, 12] on icon "Close pop-in" at bounding box center [652, 13] width 9 height 9
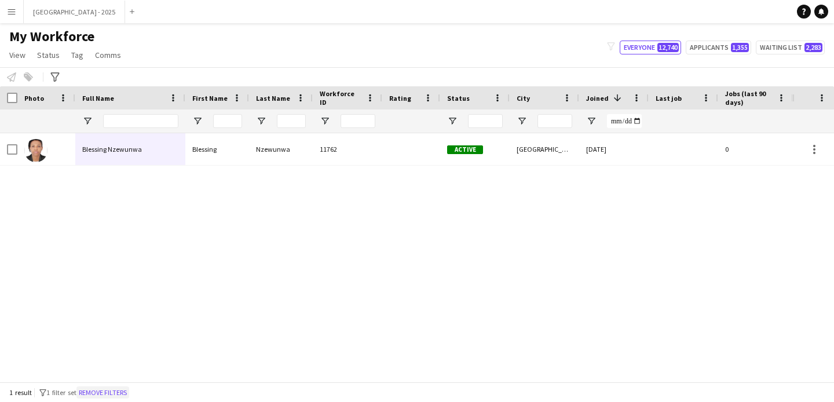
click at [126, 389] on button "Remove filters" at bounding box center [102, 392] width 53 height 13
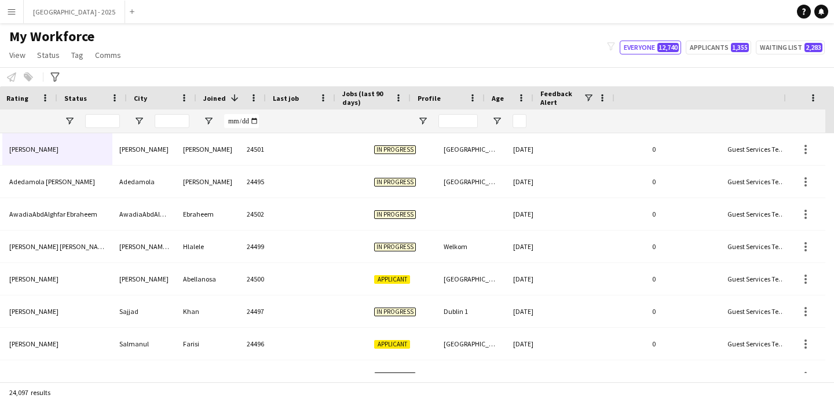
scroll to position [0, 383]
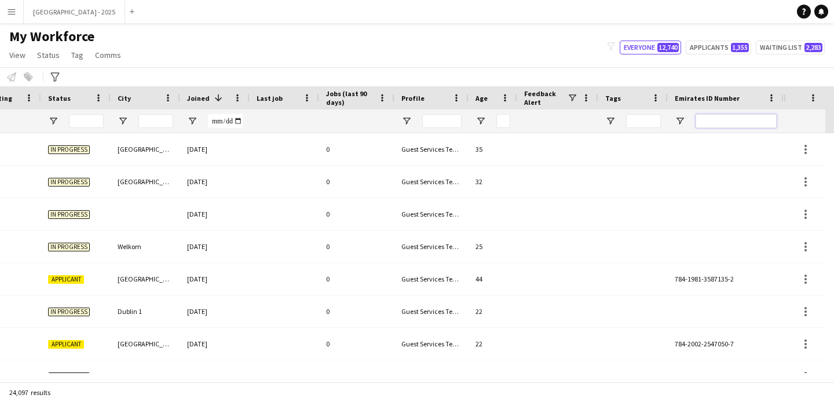
click at [721, 116] on input "Emirates ID Number Filter Input" at bounding box center [735, 121] width 81 height 14
paste input "*******"
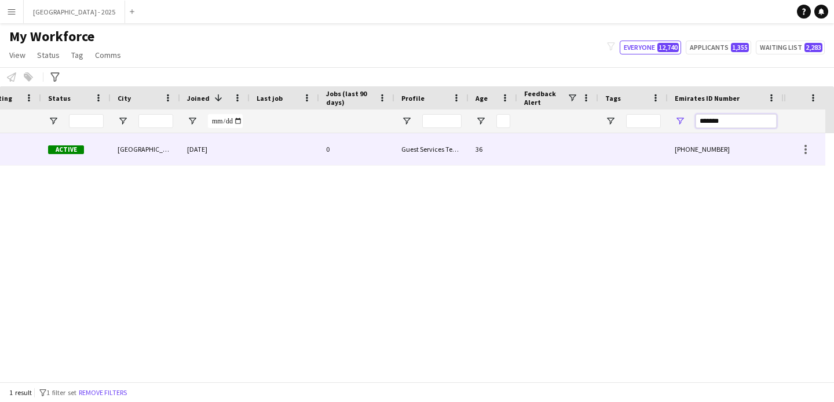
type input "*******"
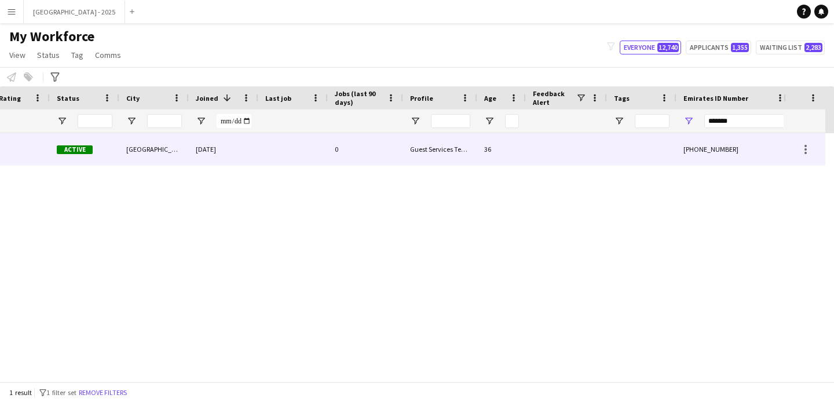
click at [446, 154] on div "Guest Services Team" at bounding box center [440, 149] width 74 height 32
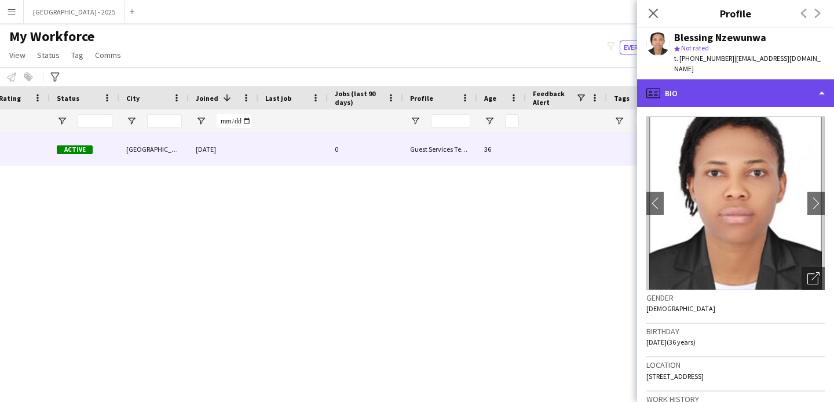
click at [741, 80] on div "profile Bio" at bounding box center [735, 93] width 197 height 28
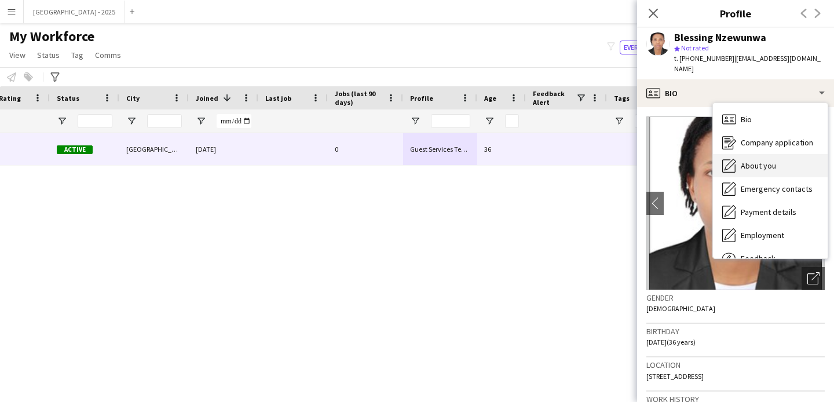
click at [761, 160] on span "About you" at bounding box center [758, 165] width 35 height 10
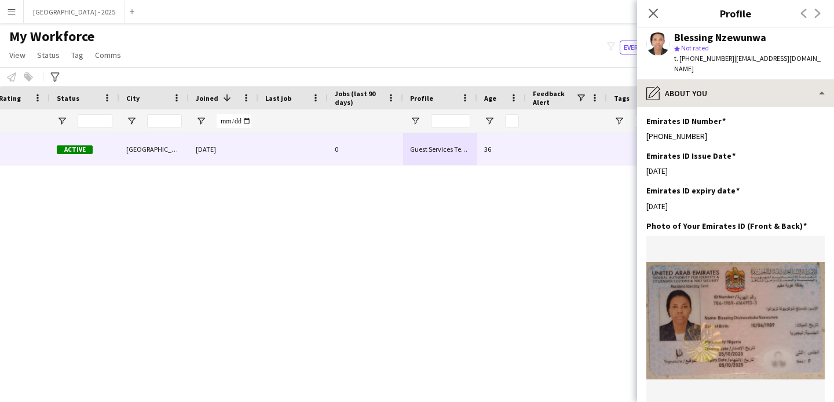
scroll to position [373, 0]
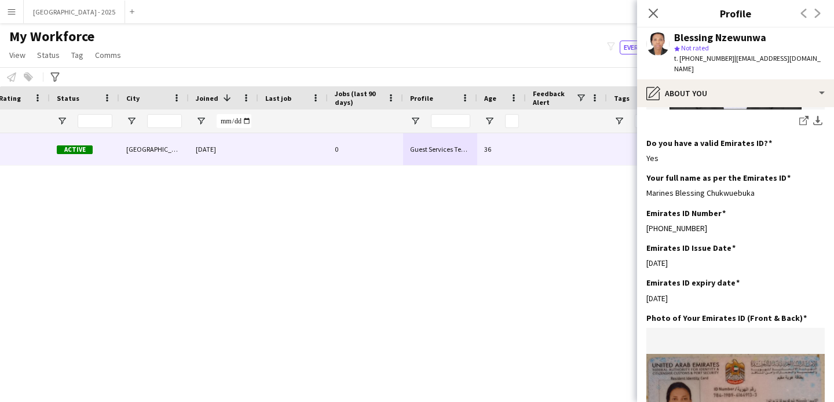
drag, startPoint x: 655, startPoint y: 16, endPoint x: 184, endPoint y: 284, distance: 541.7
click at [654, 16] on icon at bounding box center [652, 13] width 9 height 9
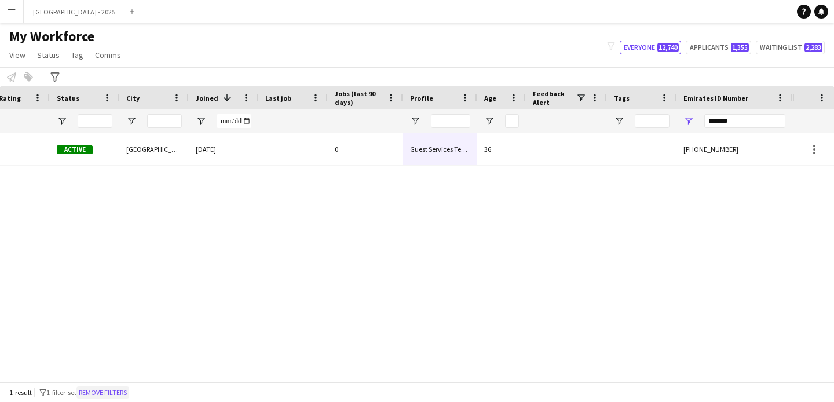
click at [108, 391] on button "Remove filters" at bounding box center [102, 392] width 53 height 13
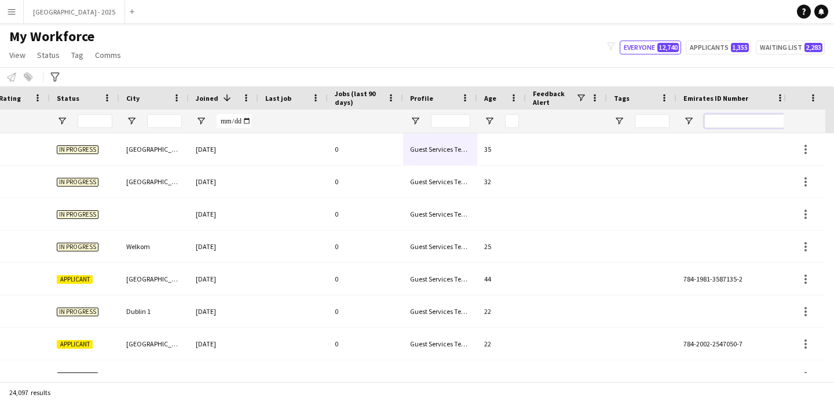
click at [726, 118] on input "Emirates ID Number Filter Input" at bounding box center [744, 121] width 81 height 14
paste input "*******"
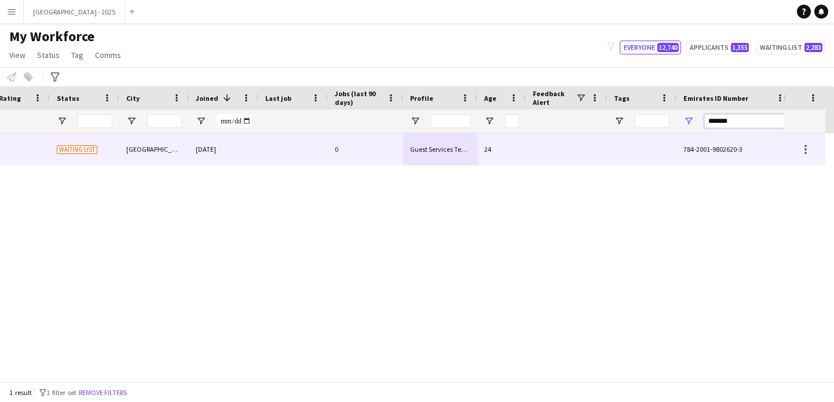
type input "*******"
click at [221, 155] on div "[DATE]" at bounding box center [223, 149] width 69 height 32
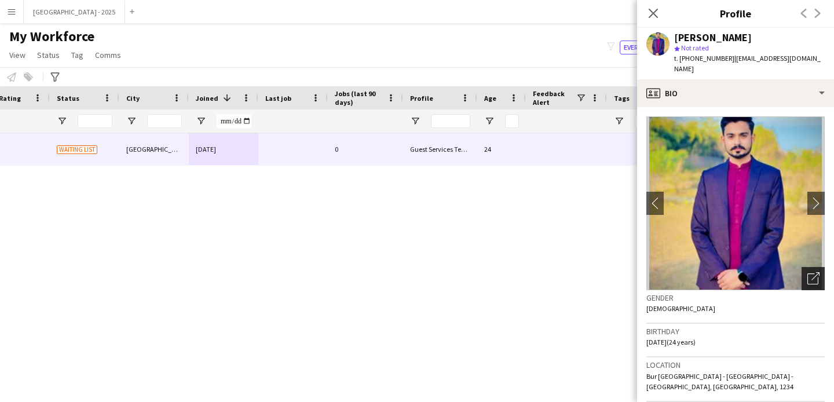
click at [809, 272] on icon "Open photos pop-in" at bounding box center [813, 278] width 12 height 12
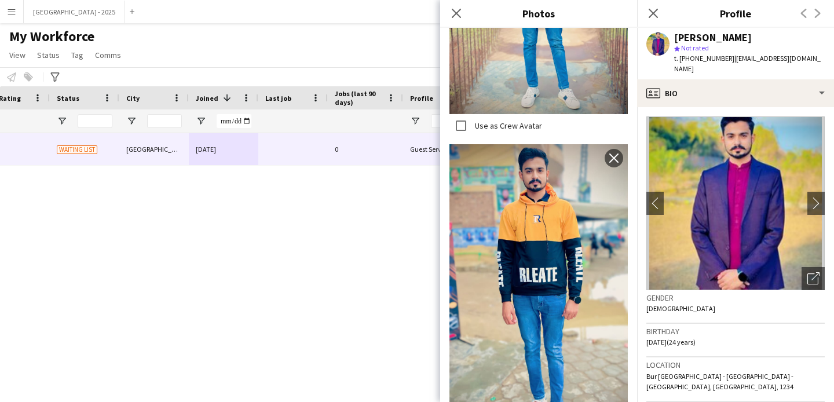
scroll to position [695, 0]
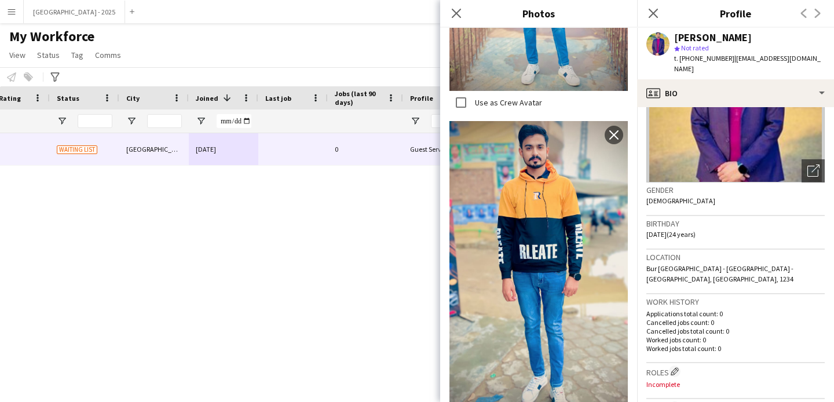
click at [726, 238] on div "Birthday [DEMOGRAPHIC_DATA] (24 years)" at bounding box center [735, 233] width 178 height 34
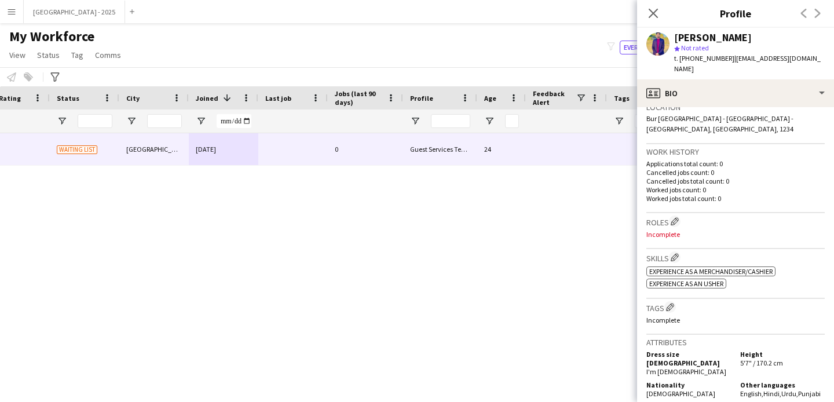
scroll to position [332, 0]
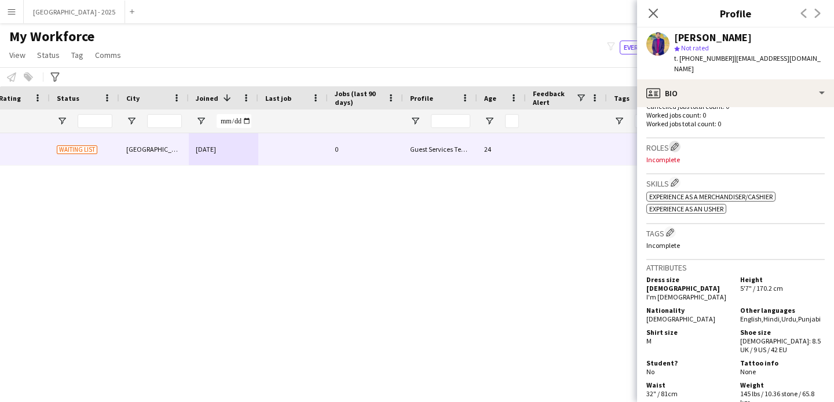
click at [673, 141] on button "Edit crew company roles" at bounding box center [675, 147] width 12 height 12
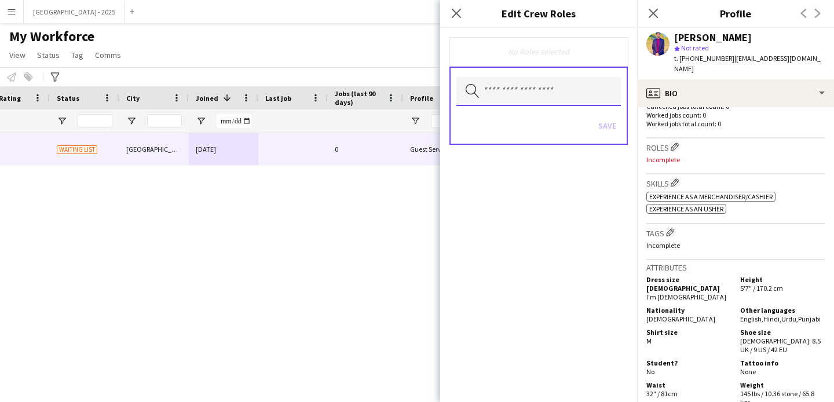
click at [548, 100] on input "text" at bounding box center [538, 91] width 164 height 29
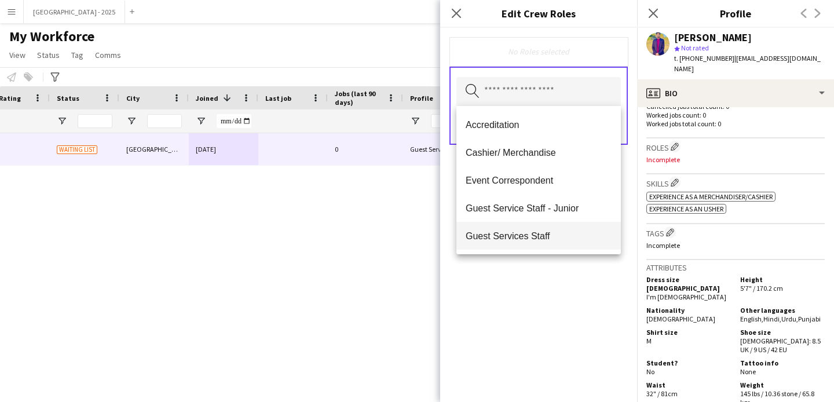
click at [540, 232] on span "Guest Services Staff" at bounding box center [539, 235] width 146 height 11
drag, startPoint x: 561, startPoint y: 294, endPoint x: 570, endPoint y: 177, distance: 117.3
click at [561, 293] on div "Guest Services Staff Remove Search by role type Save" at bounding box center [538, 215] width 197 height 374
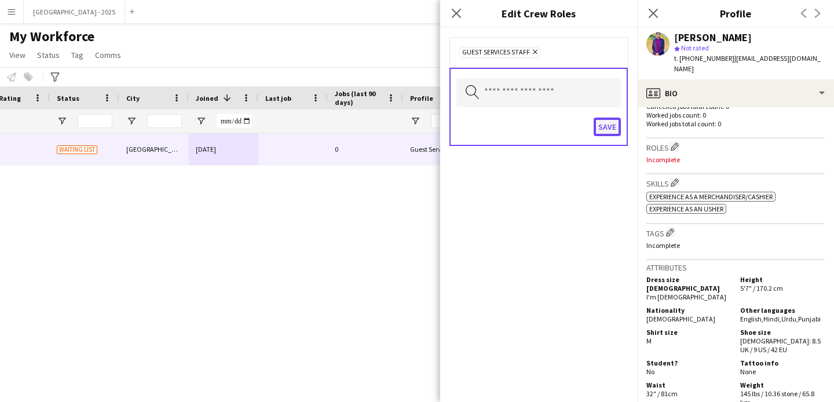
click at [603, 123] on button "Save" at bounding box center [606, 127] width 27 height 19
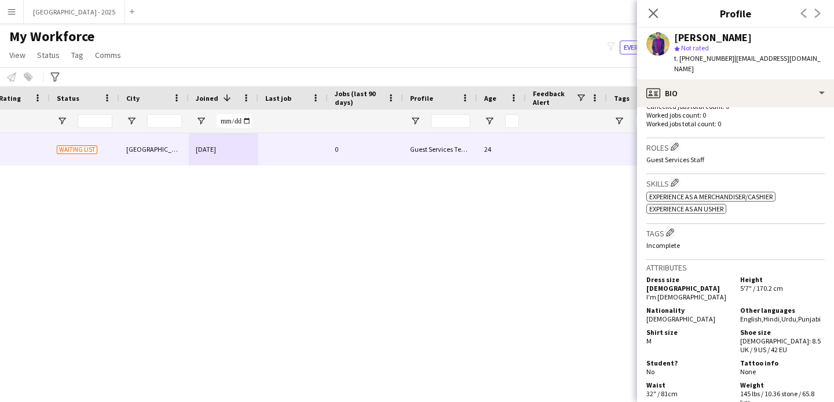
drag, startPoint x: 671, startPoint y: 211, endPoint x: 658, endPoint y: 197, distance: 19.3
click at [670, 228] on app-icon "Edit crew company tags" at bounding box center [670, 232] width 8 height 8
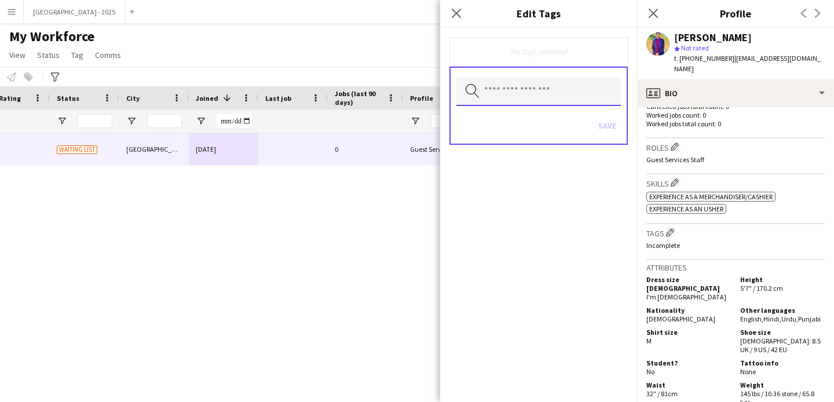
click at [540, 98] on input "text" at bounding box center [538, 91] width 164 height 29
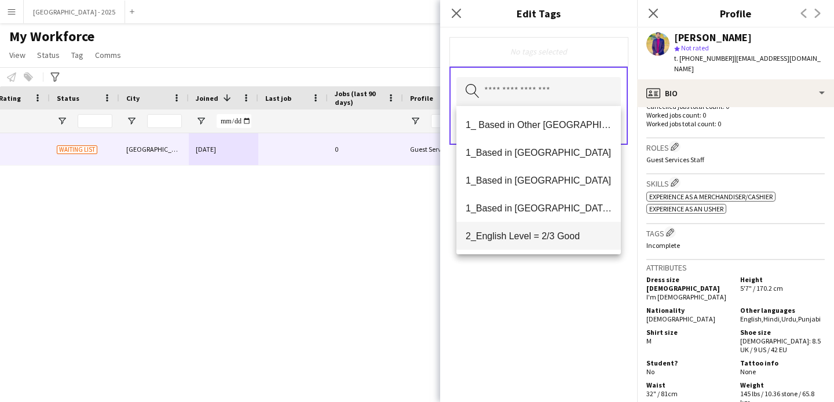
click at [547, 232] on span "2_English Level = 2/3 Good" at bounding box center [539, 235] width 146 height 11
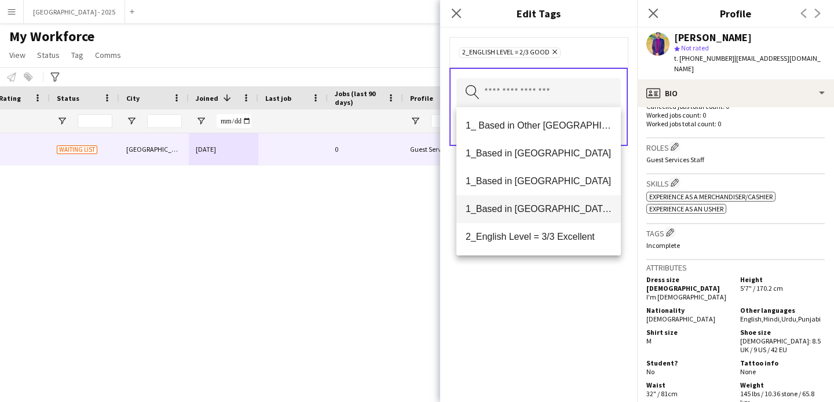
click at [548, 220] on mat-option "1_Based in [GEOGRAPHIC_DATA]/[GEOGRAPHIC_DATA]/Ajman" at bounding box center [538, 209] width 164 height 28
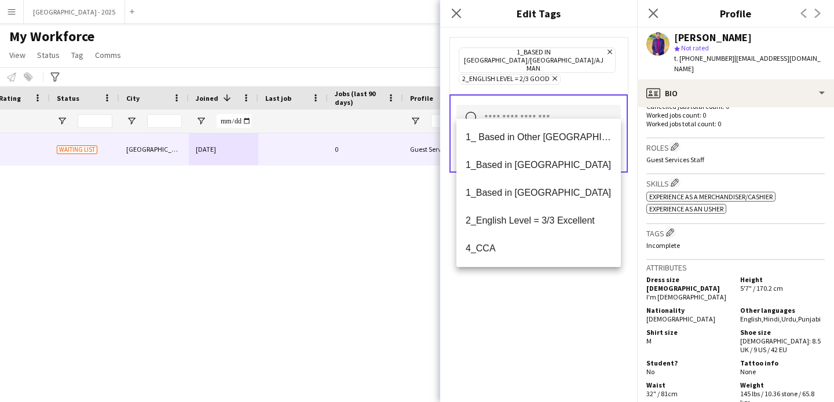
drag, startPoint x: 560, startPoint y: 284, endPoint x: 564, endPoint y: 240, distance: 44.2
click at [560, 284] on div "1_Based in [GEOGRAPHIC_DATA]/[GEOGRAPHIC_DATA]/Ajman Remove 2_English Level = 2…" at bounding box center [538, 215] width 197 height 374
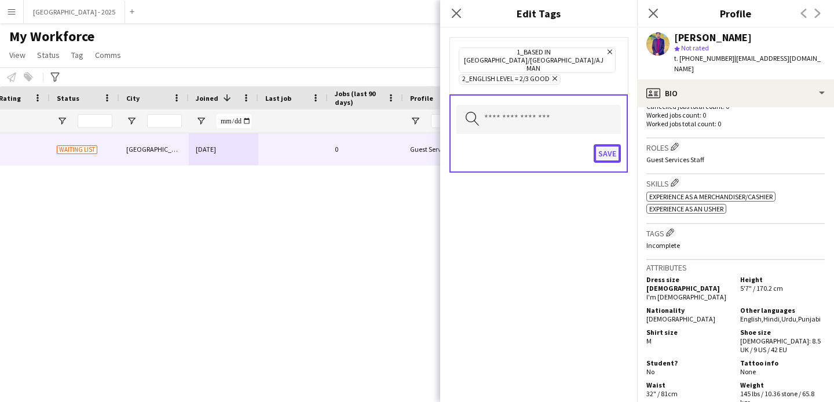
click at [607, 144] on button "Save" at bounding box center [606, 153] width 27 height 19
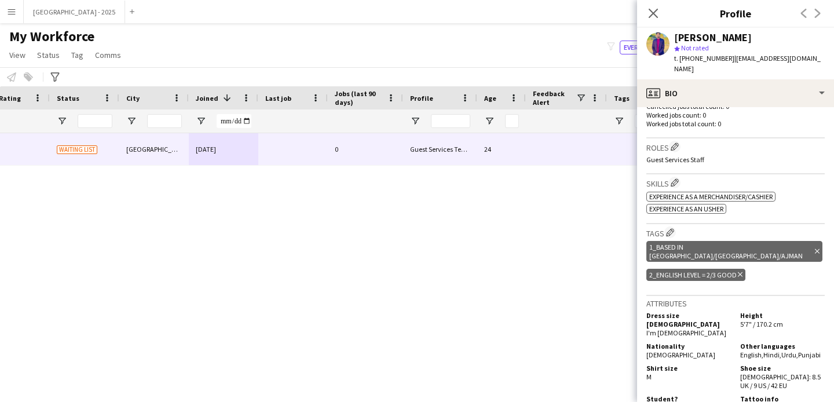
scroll to position [438, 0]
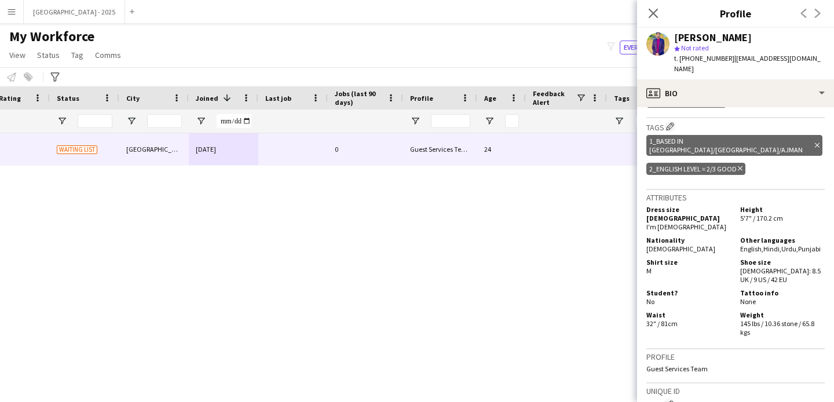
click at [741, 165] on icon "Delete tag" at bounding box center [740, 168] width 5 height 7
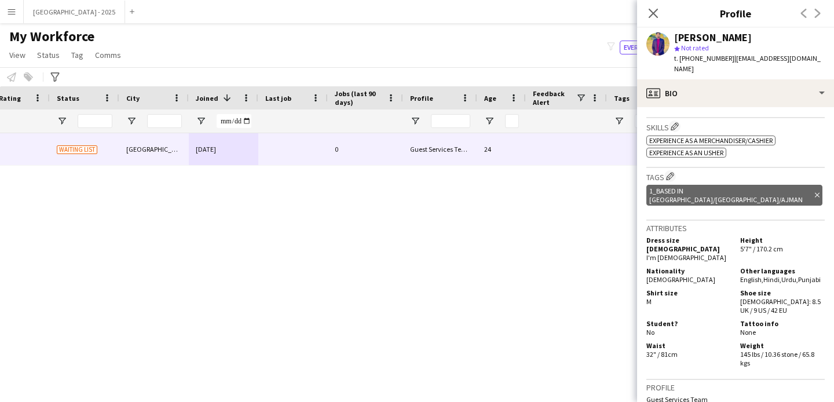
scroll to position [350, 0]
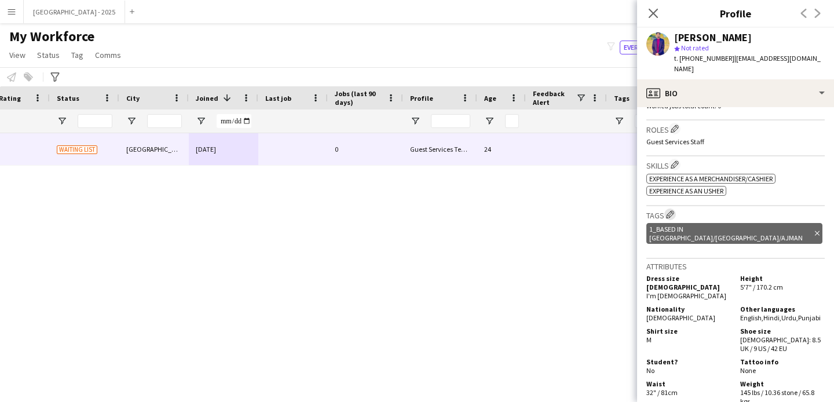
click at [671, 208] on button "Edit crew company tags" at bounding box center [670, 214] width 12 height 12
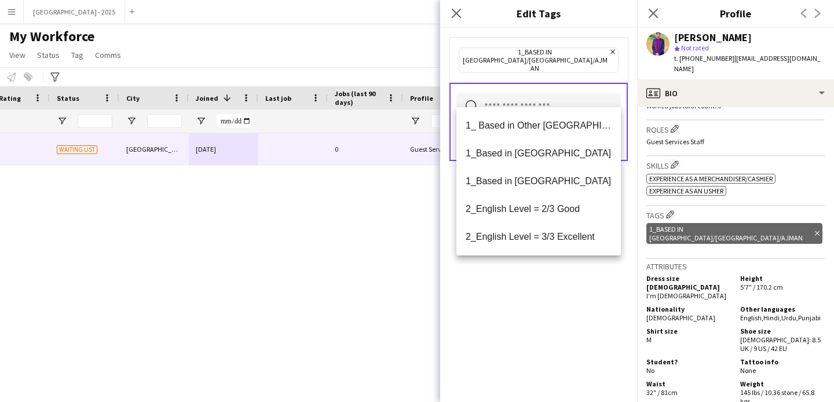
click at [559, 101] on input "text" at bounding box center [538, 107] width 164 height 29
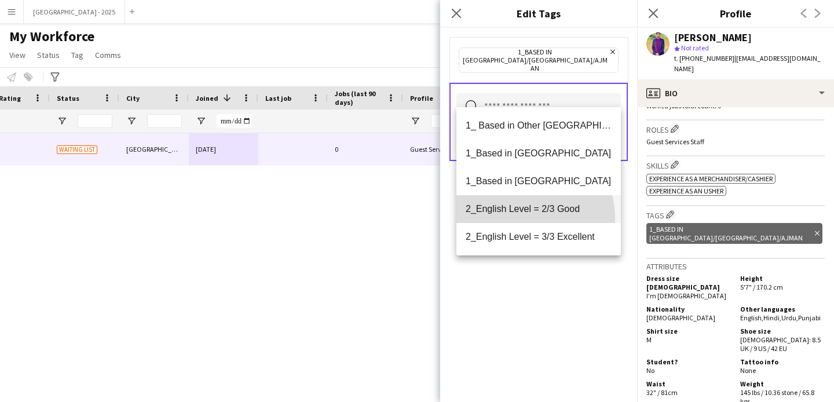
click at [523, 218] on mat-option "2_English Level = 2/3 Good" at bounding box center [538, 209] width 164 height 28
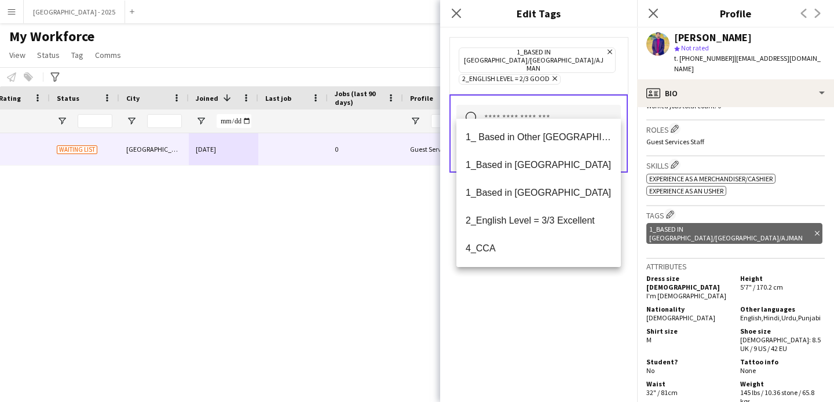
drag, startPoint x: 549, startPoint y: 292, endPoint x: 551, endPoint y: 284, distance: 8.3
click at [549, 291] on div "1_Based in [GEOGRAPHIC_DATA]/[GEOGRAPHIC_DATA]/Ajman Remove 2_English Level = 2…" at bounding box center [538, 215] width 197 height 374
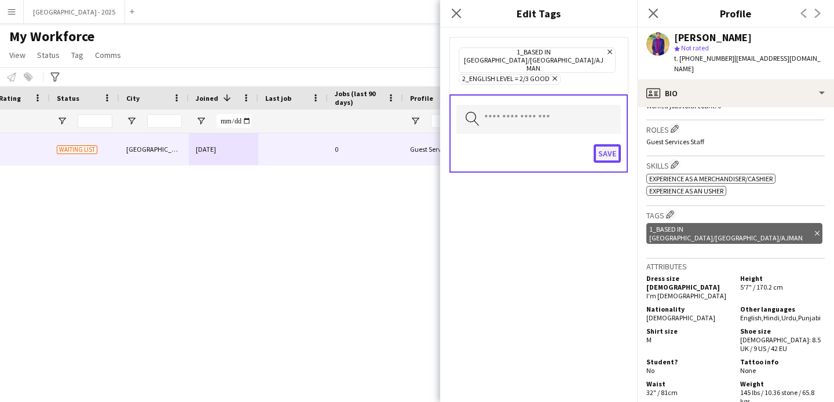
click at [606, 144] on button "Save" at bounding box center [606, 153] width 27 height 19
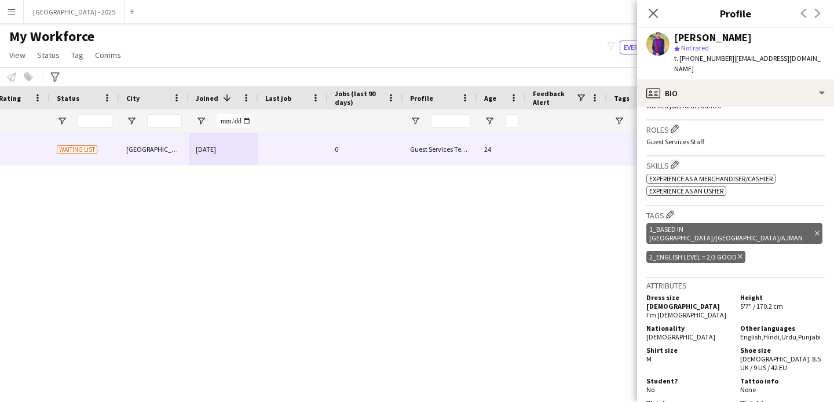
click at [815, 230] on icon "Delete tag" at bounding box center [817, 233] width 5 height 7
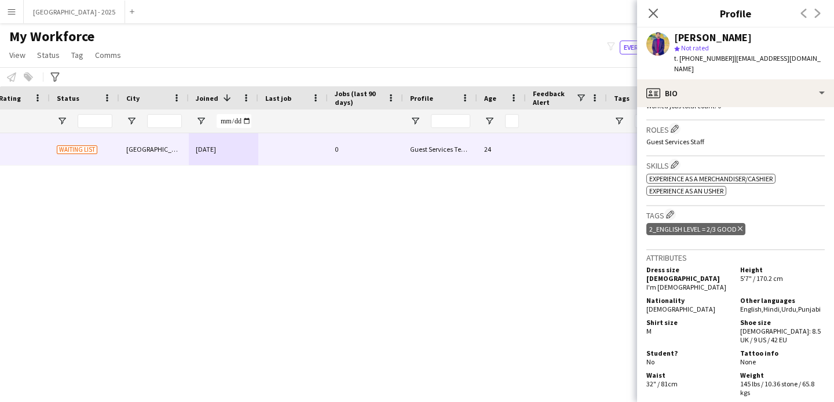
click at [740, 225] on icon "Delete tag" at bounding box center [740, 228] width 5 height 7
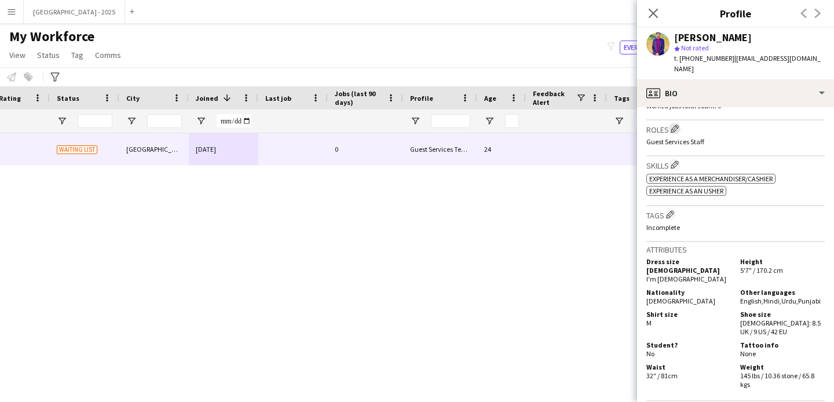
click at [673, 123] on h3 "Roles Edit crew company roles" at bounding box center [735, 129] width 178 height 12
click at [673, 124] on app-icon "Edit crew company roles" at bounding box center [674, 128] width 8 height 8
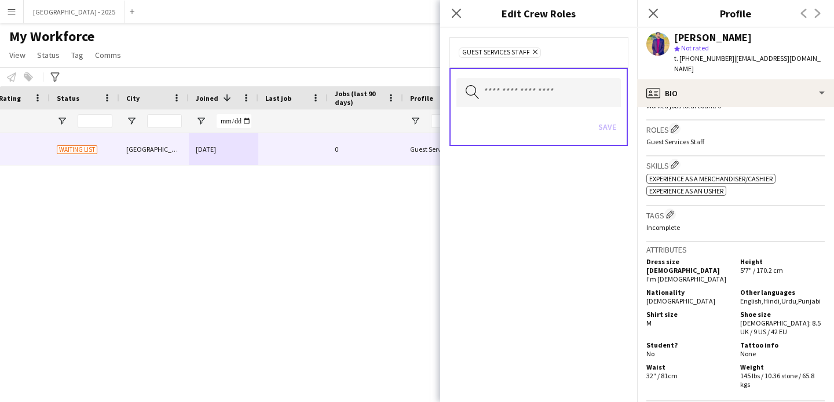
click at [535, 54] on icon "Remove" at bounding box center [534, 52] width 8 height 8
click at [593, 124] on div "Save" at bounding box center [538, 127] width 164 height 33
click at [598, 122] on button "Save" at bounding box center [606, 125] width 27 height 19
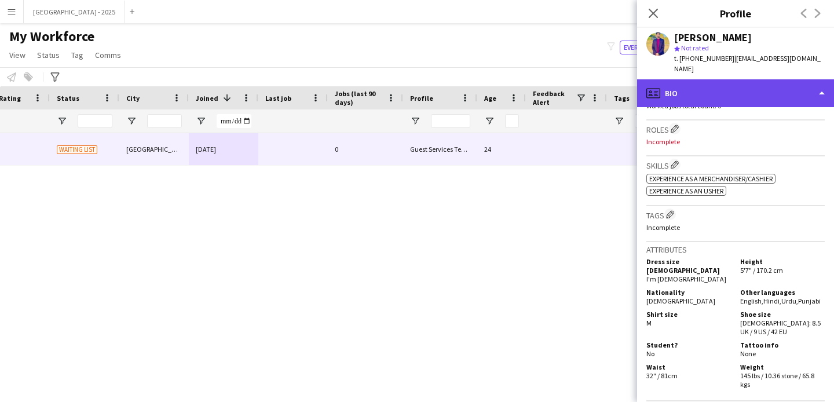
drag, startPoint x: 669, startPoint y: 78, endPoint x: 670, endPoint y: 85, distance: 6.6
click at [669, 79] on div "profile Bio" at bounding box center [735, 93] width 197 height 28
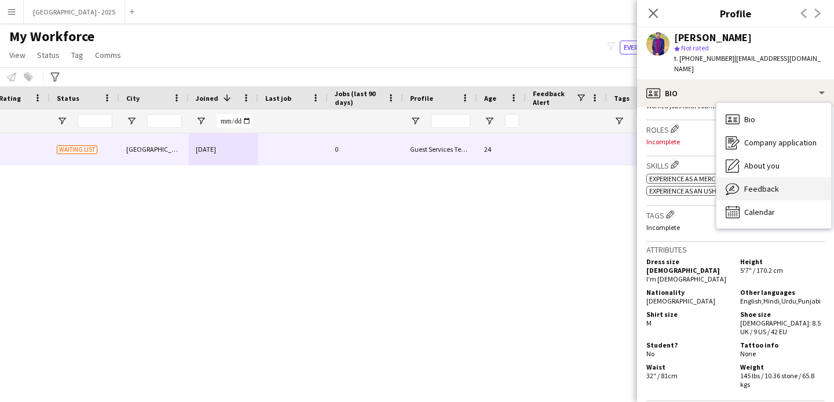
click at [744, 184] on span "Feedback" at bounding box center [761, 189] width 35 height 10
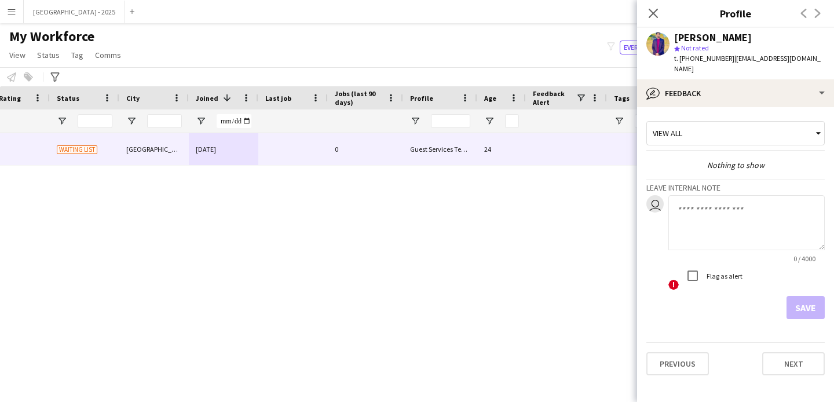
click at [691, 197] on textarea at bounding box center [746, 222] width 156 height 55
type textarea "**********"
click at [797, 302] on button "Save" at bounding box center [805, 307] width 38 height 23
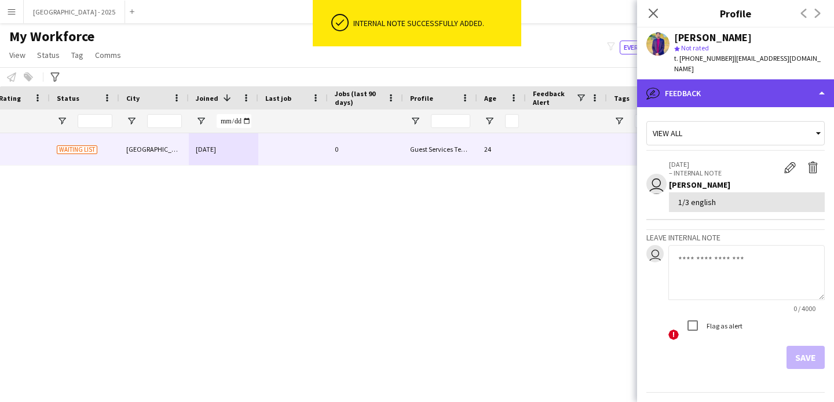
click at [705, 84] on div "bubble-pencil Feedback" at bounding box center [735, 93] width 197 height 28
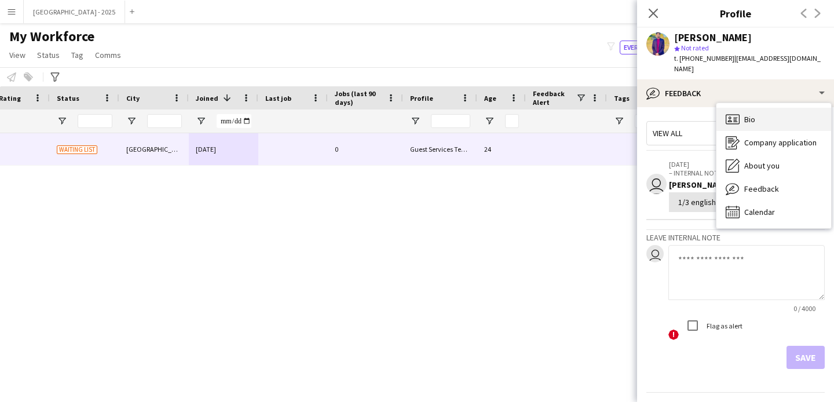
click at [738, 119] on div "Bio Bio" at bounding box center [773, 119] width 115 height 23
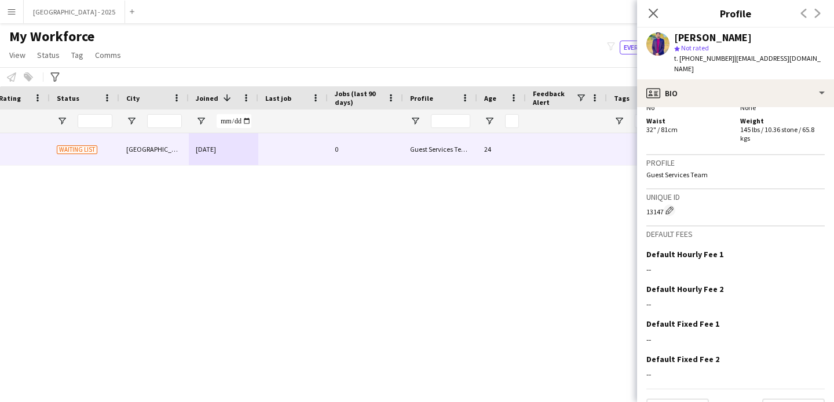
scroll to position [597, 0]
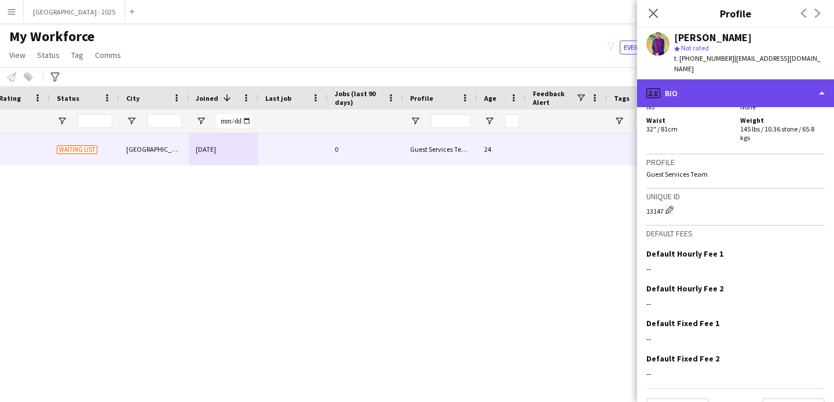
click at [676, 82] on div "profile Bio" at bounding box center [735, 93] width 197 height 28
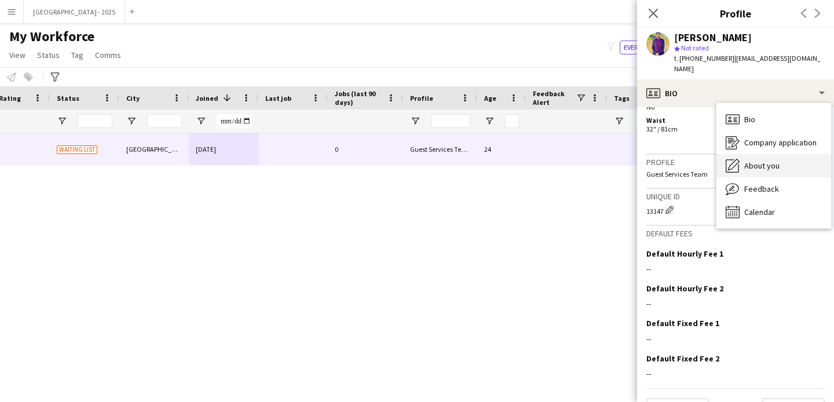
click at [761, 160] on span "About you" at bounding box center [761, 165] width 35 height 10
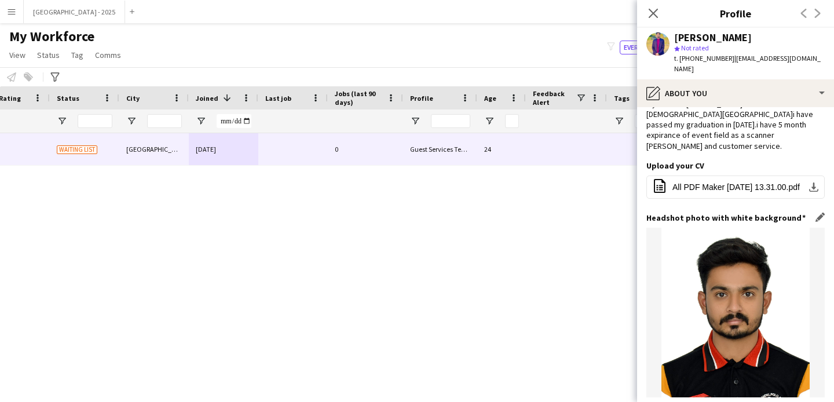
scroll to position [92, 0]
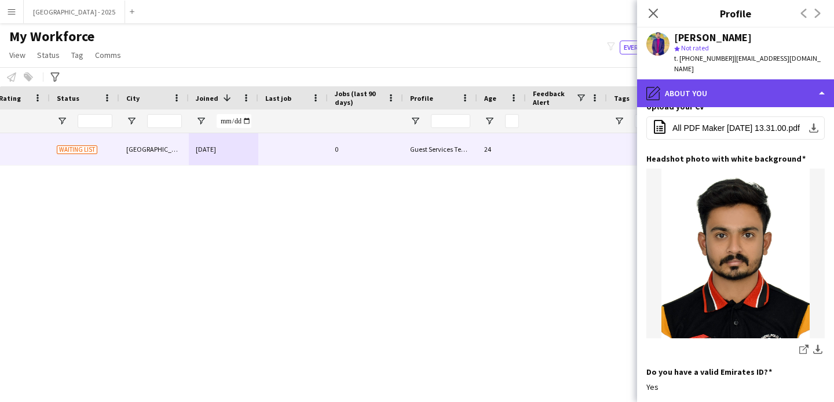
click at [706, 83] on div "pencil4 About you" at bounding box center [735, 93] width 197 height 28
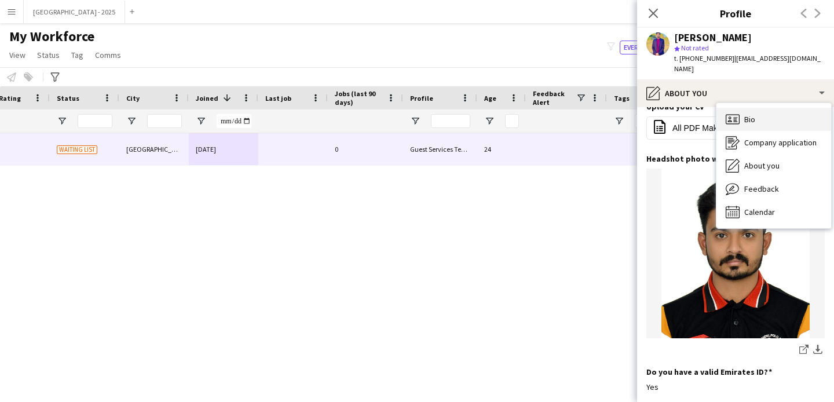
click at [746, 116] on div "Bio Bio" at bounding box center [773, 119] width 115 height 23
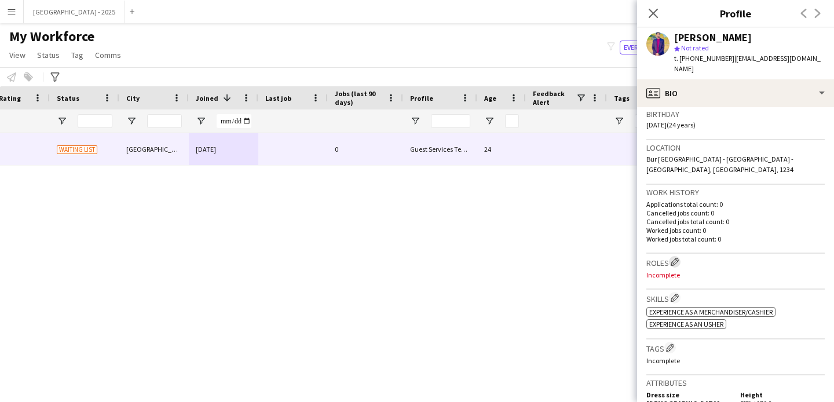
scroll to position [218, 0]
click at [671, 255] on button "Edit crew company roles" at bounding box center [675, 261] width 12 height 12
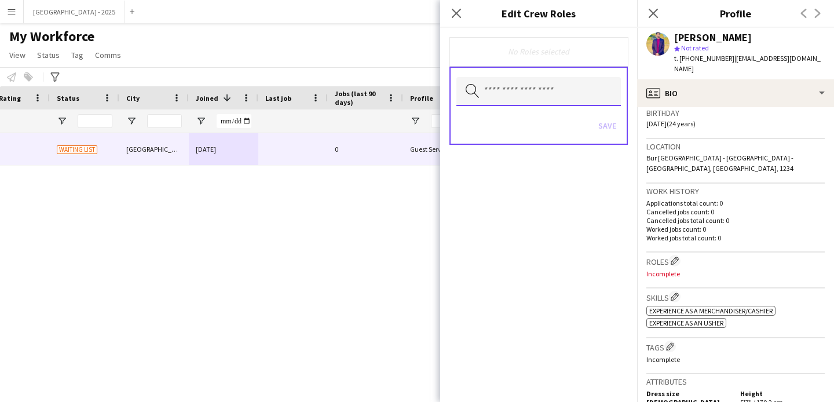
click at [541, 102] on input "text" at bounding box center [538, 91] width 164 height 29
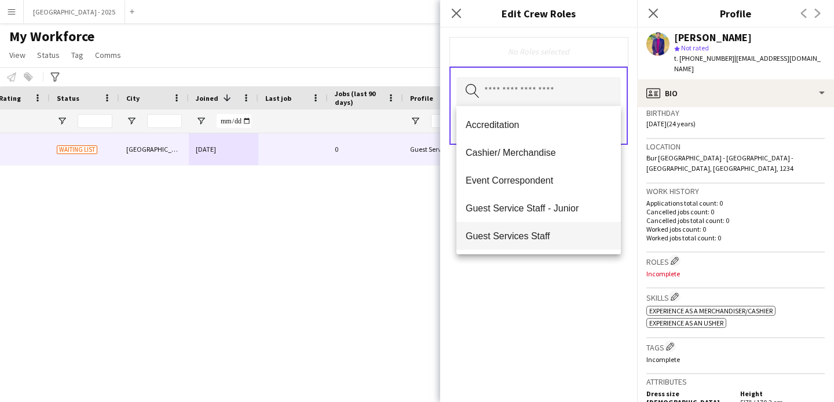
click at [543, 226] on mat-option "Guest Services Staff" at bounding box center [538, 236] width 164 height 28
drag, startPoint x: 549, startPoint y: 281, endPoint x: 577, endPoint y: 203, distance: 83.0
click at [549, 281] on div "Guest Services Staff Remove Search by role type Save" at bounding box center [538, 215] width 197 height 374
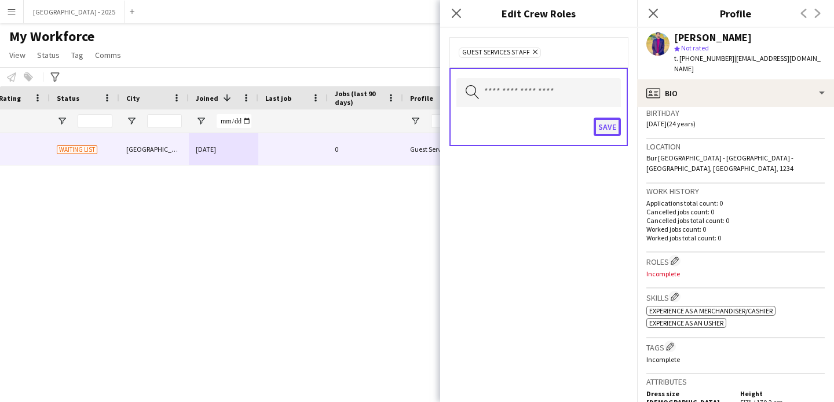
click at [602, 120] on button "Save" at bounding box center [606, 127] width 27 height 19
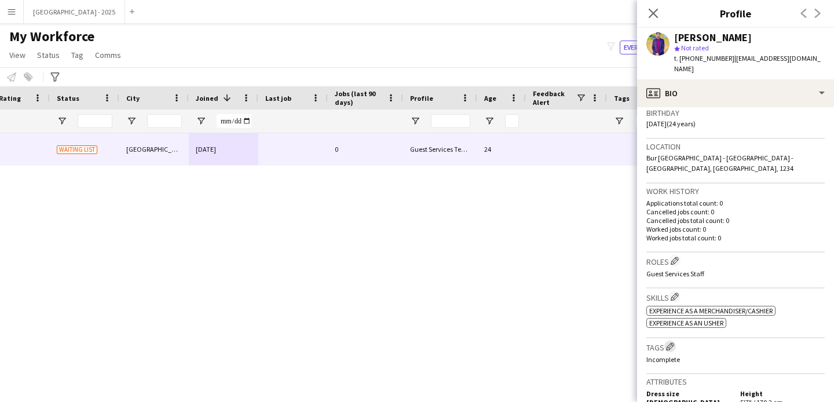
click at [666, 340] on h3 "Tags Edit crew company tags" at bounding box center [735, 346] width 178 height 12
click at [667, 342] on app-icon "Edit crew company tags" at bounding box center [670, 346] width 8 height 8
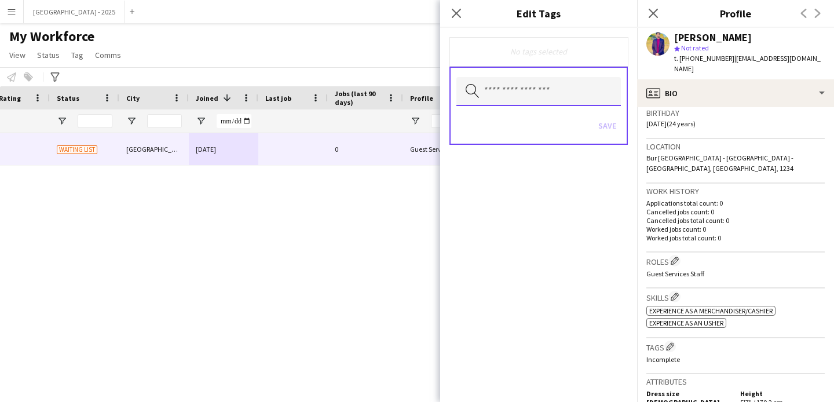
click at [557, 98] on input "text" at bounding box center [538, 91] width 164 height 29
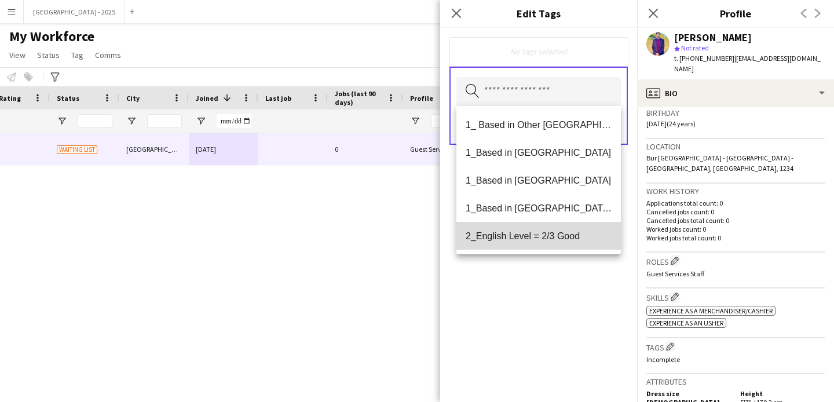
click at [562, 238] on span "2_English Level = 2/3 Good" at bounding box center [539, 235] width 146 height 11
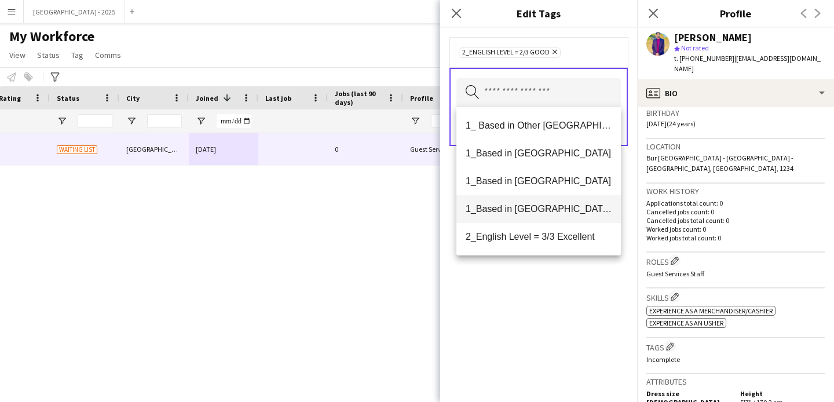
click at [568, 214] on span "1_Based in [GEOGRAPHIC_DATA]/[GEOGRAPHIC_DATA]/Ajman" at bounding box center [539, 208] width 146 height 11
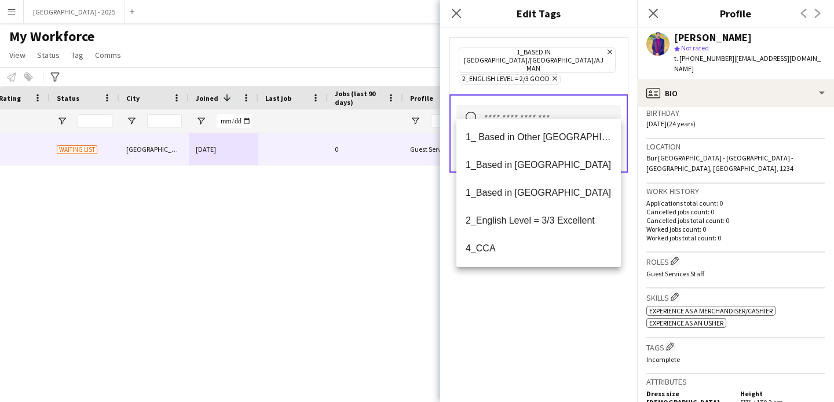
drag, startPoint x: 573, startPoint y: 284, endPoint x: 595, endPoint y: 203, distance: 83.4
click at [573, 283] on div "1_Based in [GEOGRAPHIC_DATA]/[GEOGRAPHIC_DATA]/Ajman Remove 2_English Level = 2…" at bounding box center [538, 215] width 197 height 374
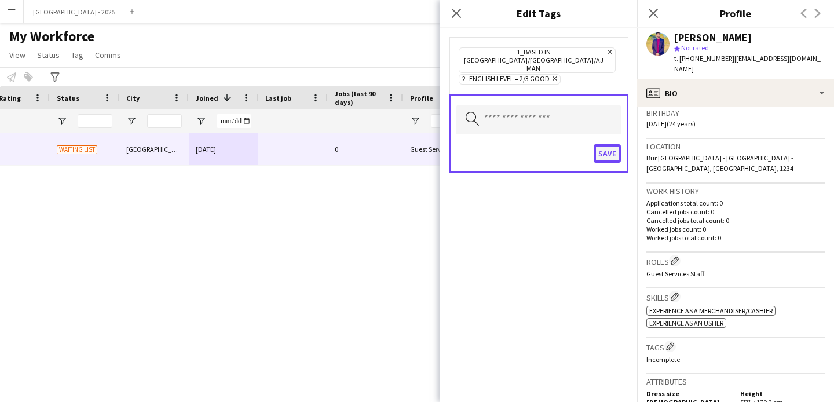
click at [607, 144] on button "Save" at bounding box center [606, 153] width 27 height 19
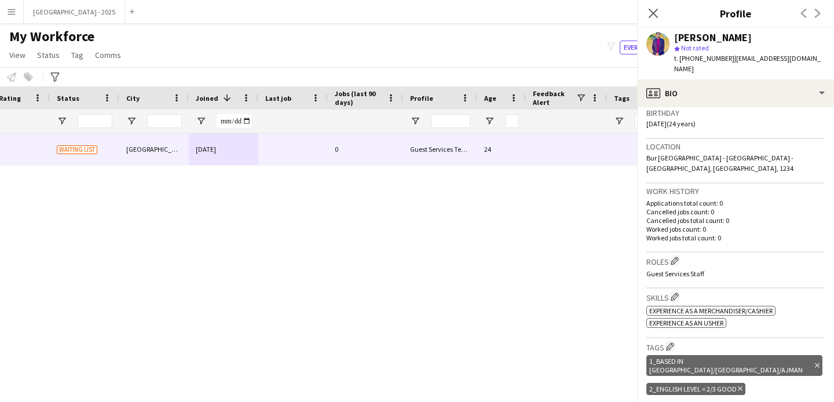
drag, startPoint x: 645, startPoint y: 97, endPoint x: 661, endPoint y: 59, distance: 41.0
click at [645, 107] on app-crew-profile-bio "chevron-left chevron-right Open photos pop-in Gender [DEMOGRAPHIC_DATA] Birthda…" at bounding box center [735, 254] width 197 height 295
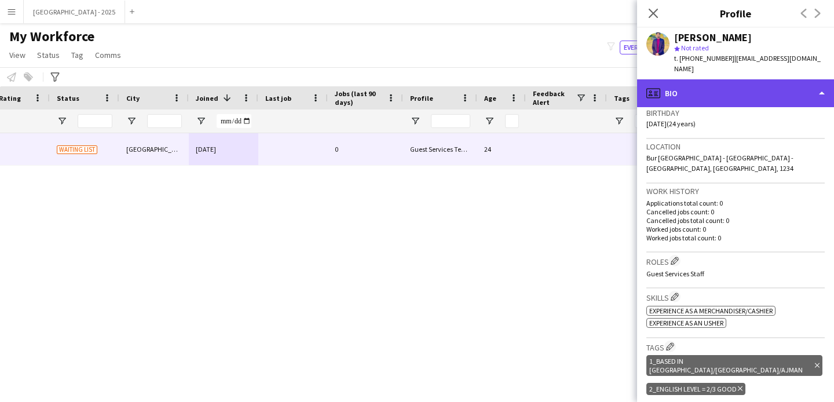
click at [669, 87] on div "profile Bio" at bounding box center [735, 93] width 197 height 28
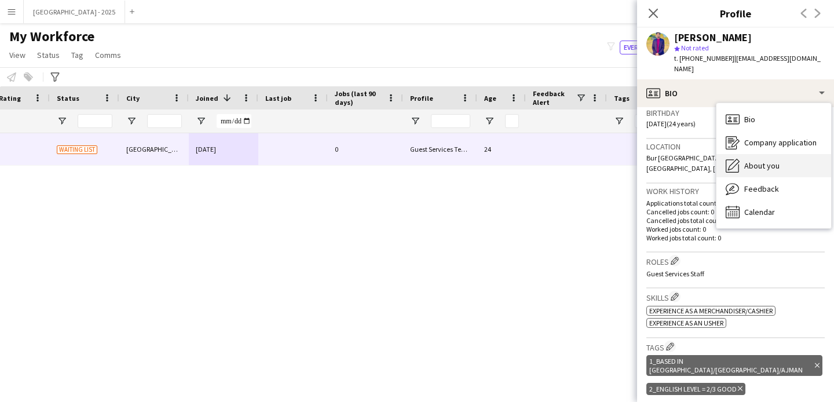
click at [738, 159] on icon at bounding box center [732, 165] width 13 height 13
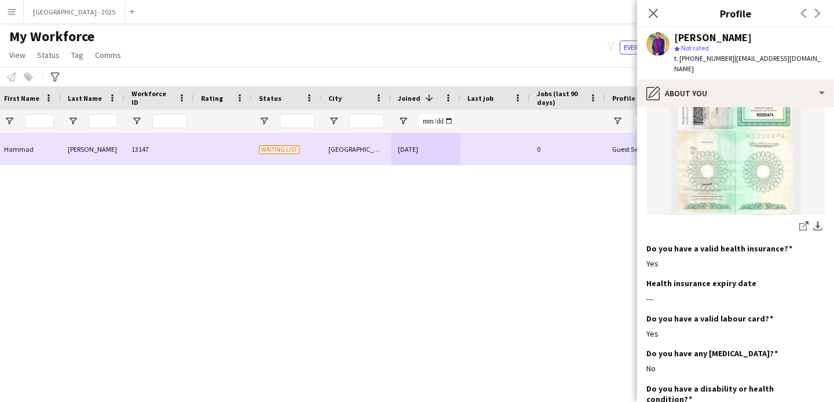
scroll to position [0, 118]
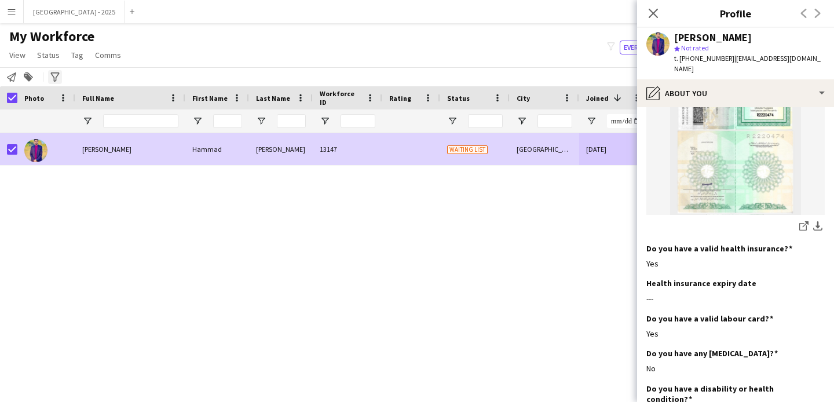
click at [53, 58] on span "Status" at bounding box center [48, 55] width 23 height 10
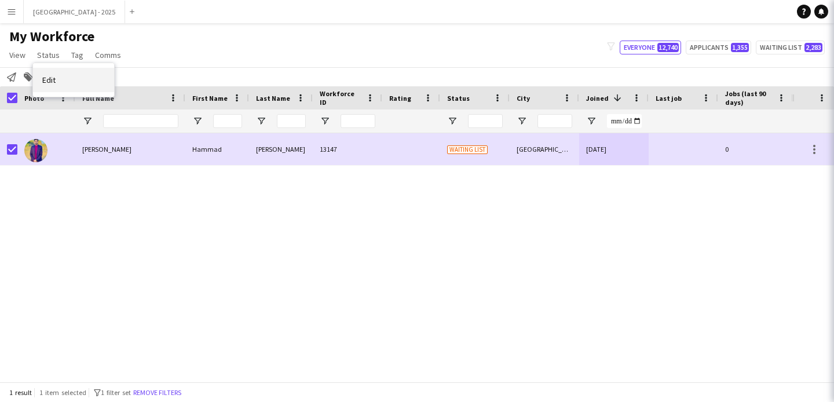
click at [52, 77] on span "Edit" at bounding box center [48, 80] width 13 height 10
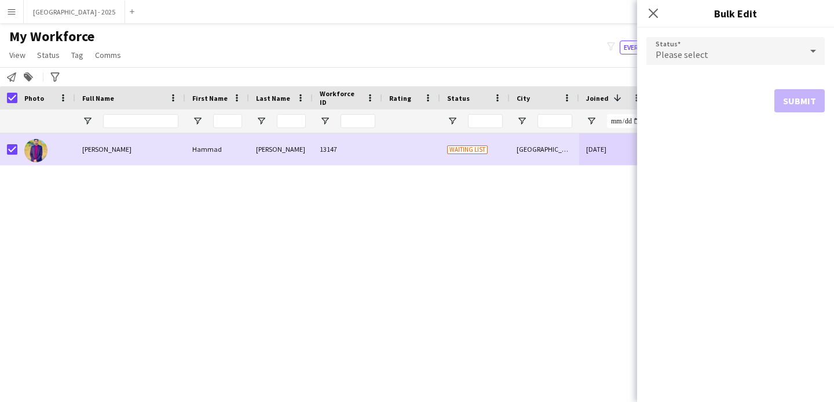
click at [740, 50] on div "Please select" at bounding box center [723, 51] width 155 height 28
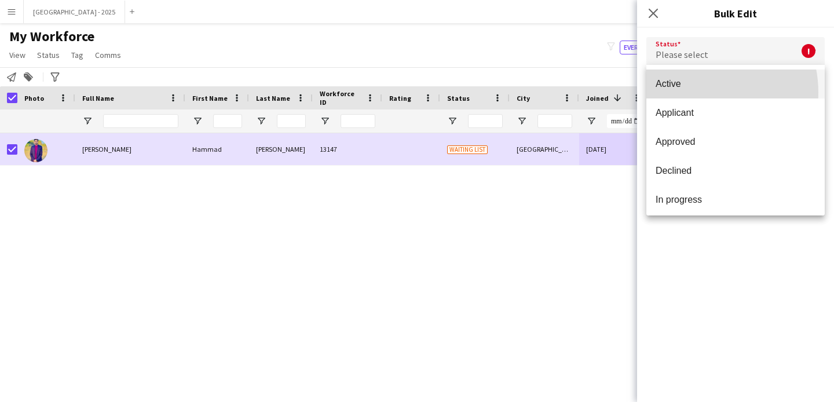
click at [692, 93] on mat-option "Active" at bounding box center [735, 83] width 178 height 29
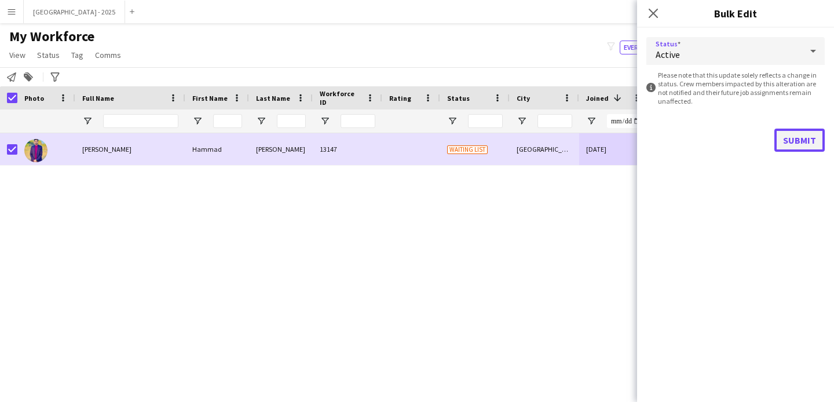
click at [809, 142] on button "Submit" at bounding box center [799, 140] width 50 height 23
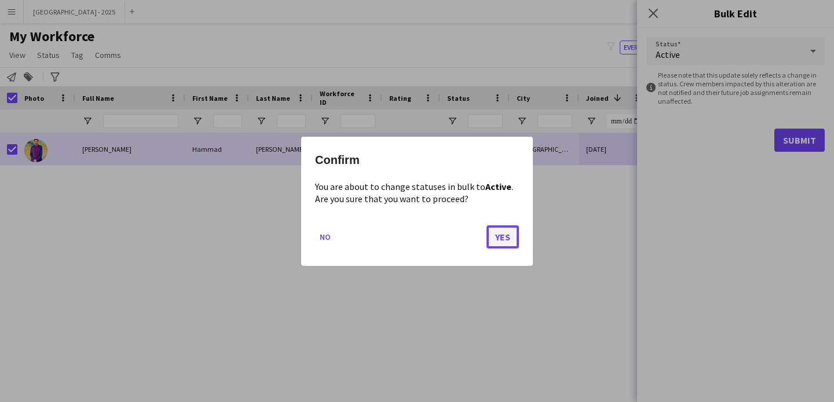
click at [508, 237] on button "Yes" at bounding box center [502, 236] width 32 height 23
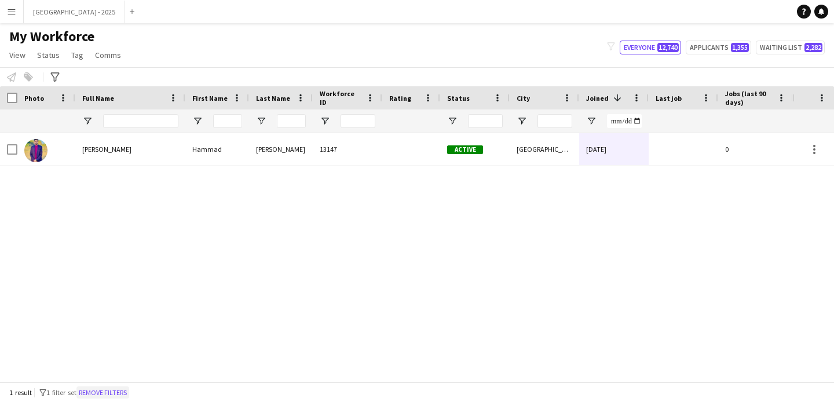
click at [124, 388] on button "Remove filters" at bounding box center [102, 392] width 53 height 13
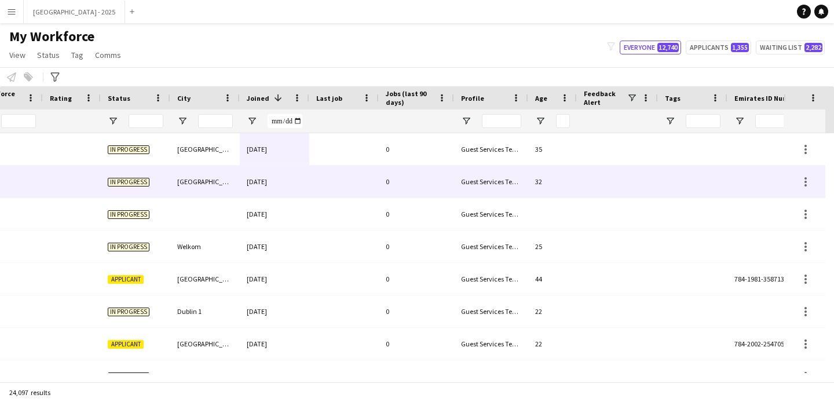
scroll to position [0, 339]
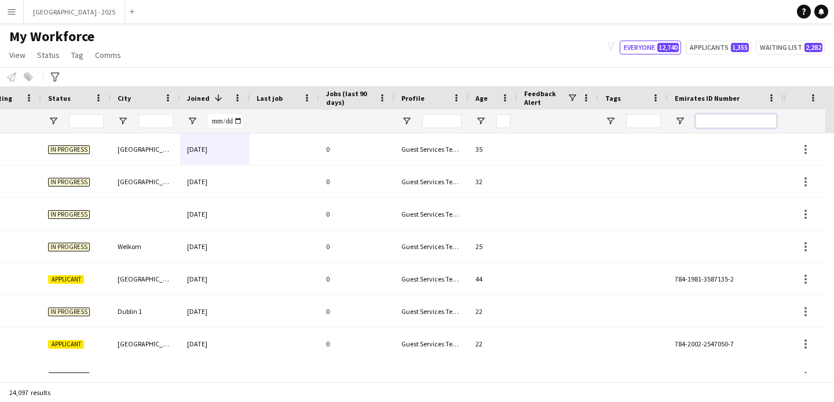
click at [706, 126] on input "Emirates ID Number Filter Input" at bounding box center [735, 121] width 81 height 14
paste input "*******"
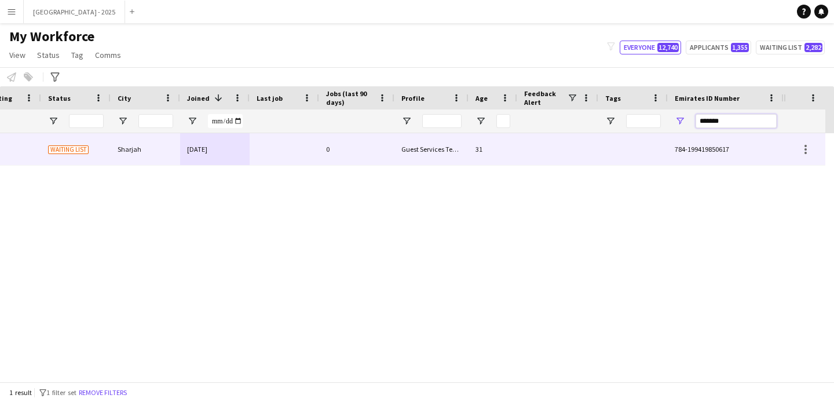
type input "*******"
click at [567, 151] on div at bounding box center [557, 149] width 81 height 32
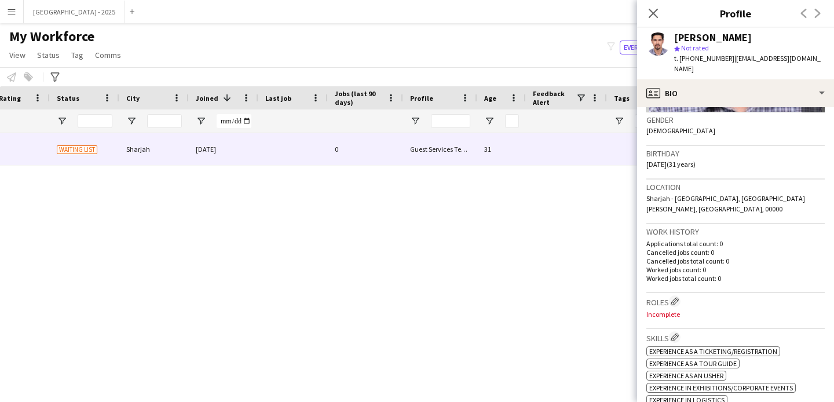
scroll to position [237, 0]
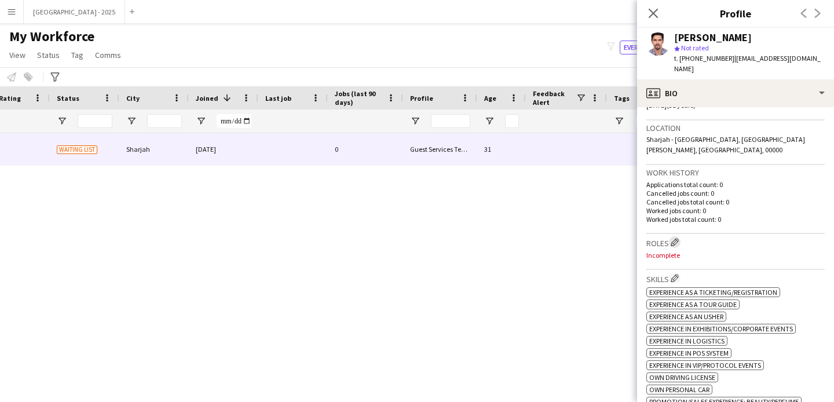
click at [677, 238] on app-icon "Edit crew company roles" at bounding box center [674, 242] width 8 height 8
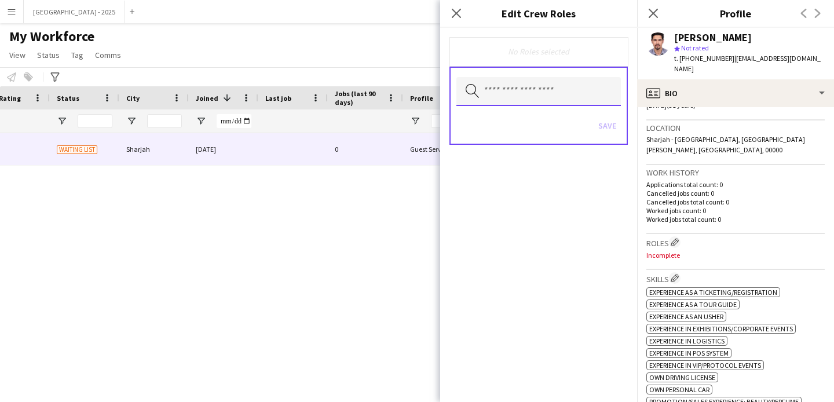
click at [539, 92] on input "text" at bounding box center [538, 91] width 164 height 29
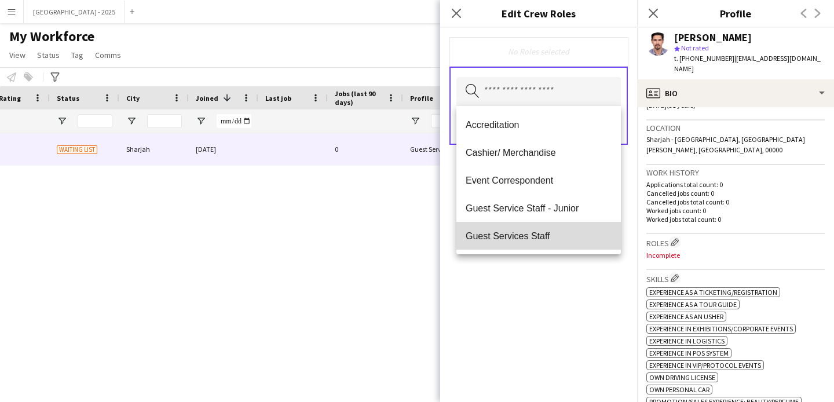
click at [554, 229] on mat-option "Guest Services Staff" at bounding box center [538, 236] width 164 height 28
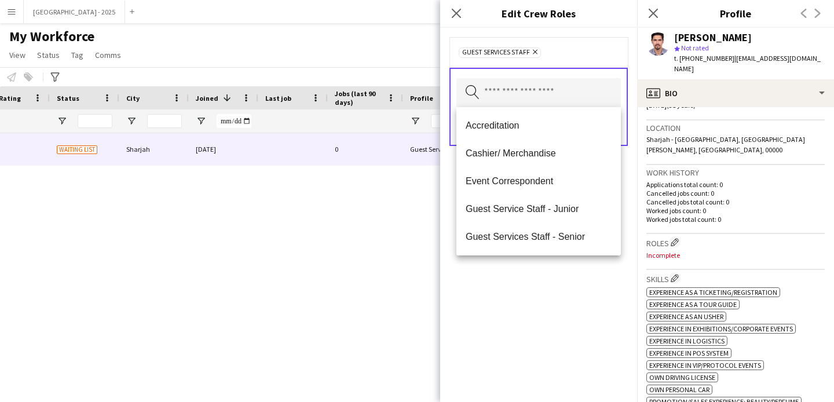
drag, startPoint x: 571, startPoint y: 278, endPoint x: 571, endPoint y: 261, distance: 17.4
click at [571, 278] on div "Guest Services Staff Remove Search by role type Save" at bounding box center [538, 215] width 197 height 374
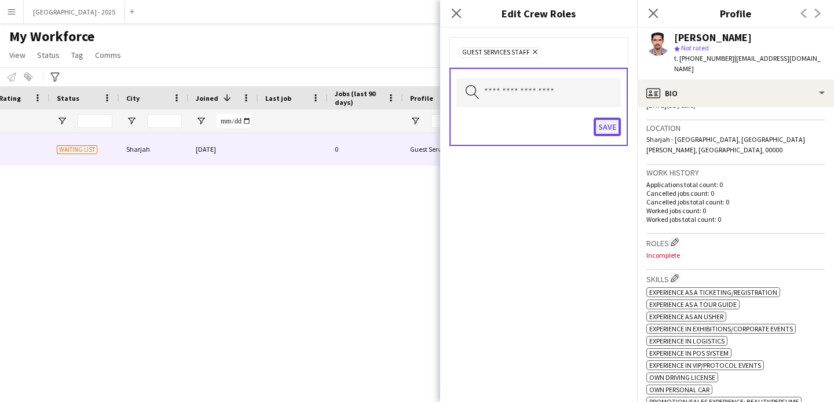
click at [603, 134] on button "Save" at bounding box center [606, 127] width 27 height 19
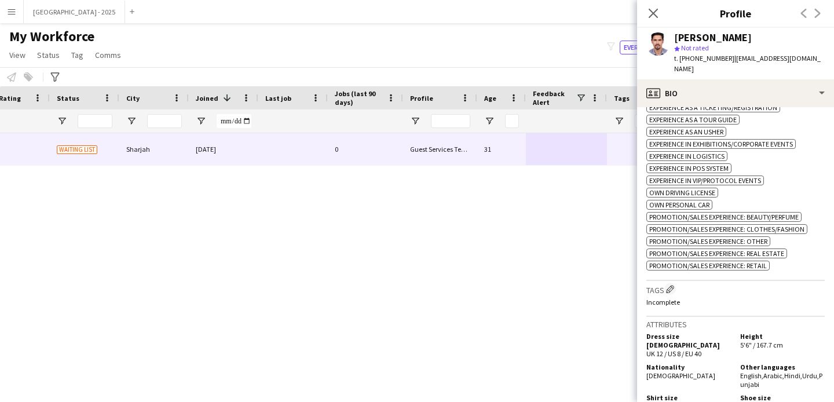
scroll to position [558, 0]
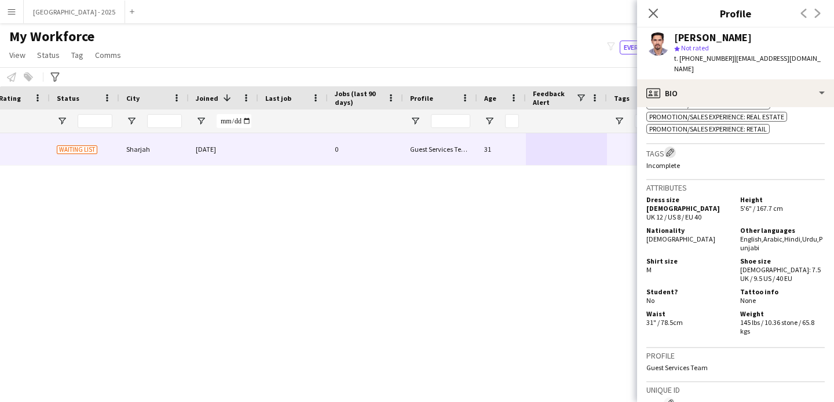
click at [674, 153] on button "Edit crew company tags" at bounding box center [670, 152] width 12 height 12
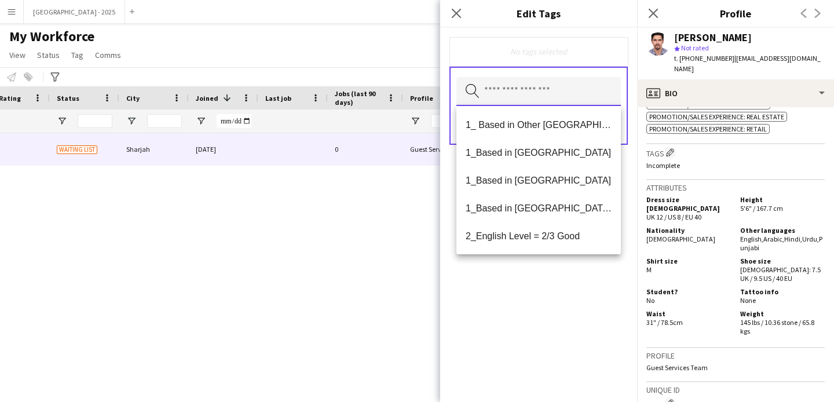
click at [495, 97] on input "text" at bounding box center [538, 91] width 164 height 29
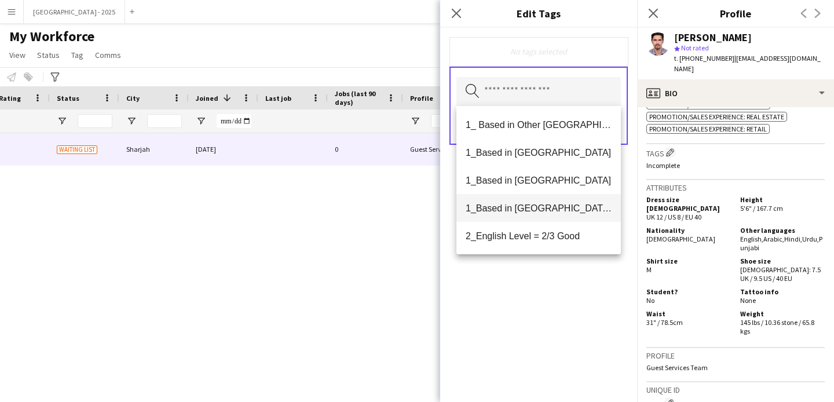
click at [533, 206] on span "1_Based in [GEOGRAPHIC_DATA]/[GEOGRAPHIC_DATA]/Ajman" at bounding box center [539, 208] width 146 height 11
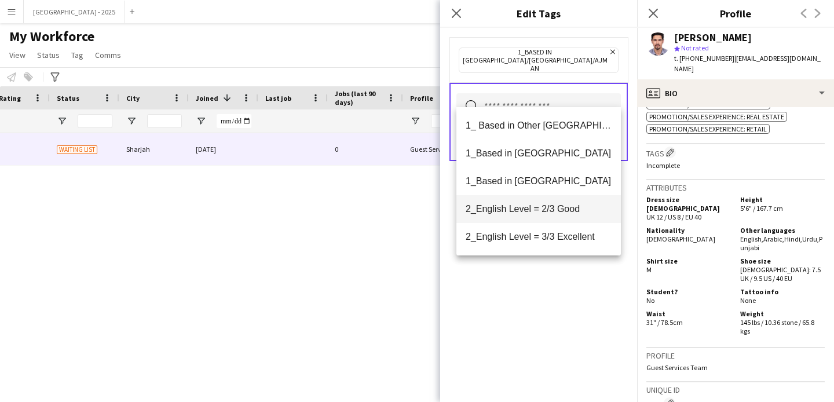
click at [533, 207] on span "2_English Level = 2/3 Good" at bounding box center [539, 208] width 146 height 11
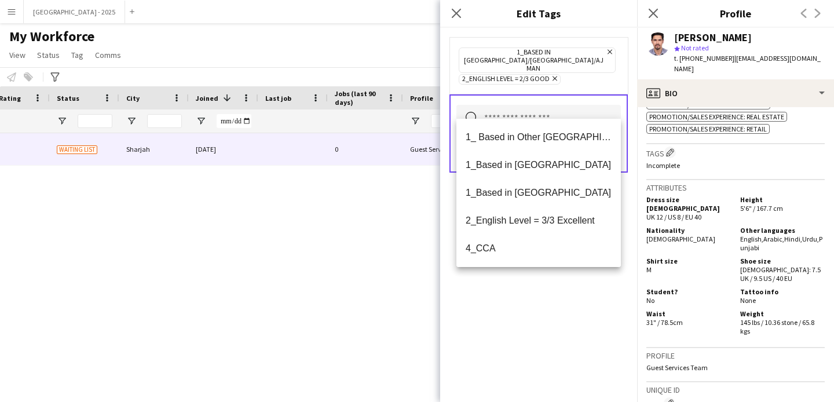
click at [532, 273] on div "1_Based in [GEOGRAPHIC_DATA]/[GEOGRAPHIC_DATA]/Ajman Remove 2_English Level = 2…" at bounding box center [538, 215] width 197 height 374
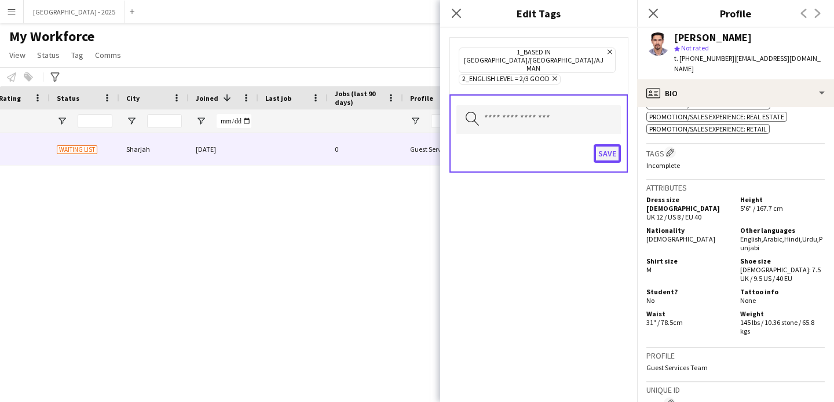
click at [604, 144] on button "Save" at bounding box center [606, 153] width 27 height 19
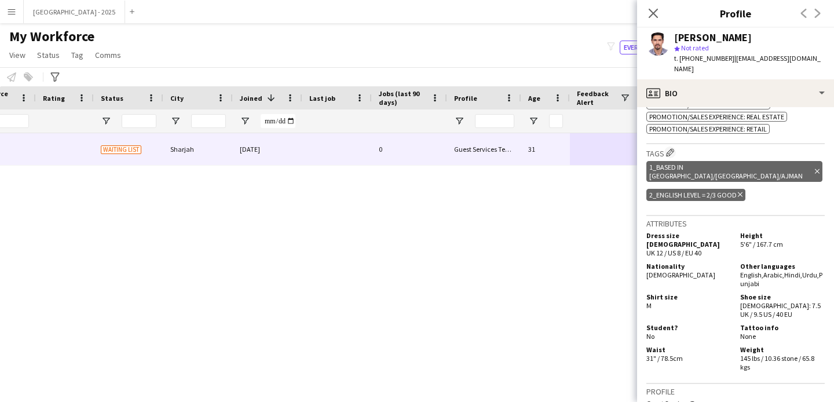
scroll to position [0, 242]
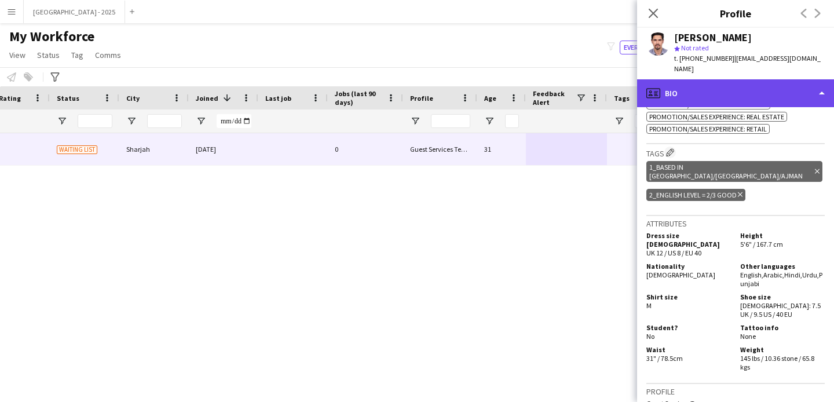
click at [695, 86] on div "profile Bio" at bounding box center [735, 93] width 197 height 28
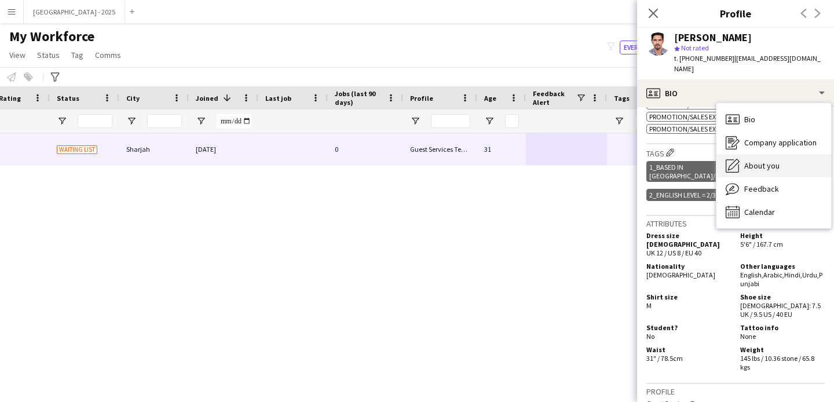
click at [738, 159] on icon "About you" at bounding box center [733, 166] width 14 height 14
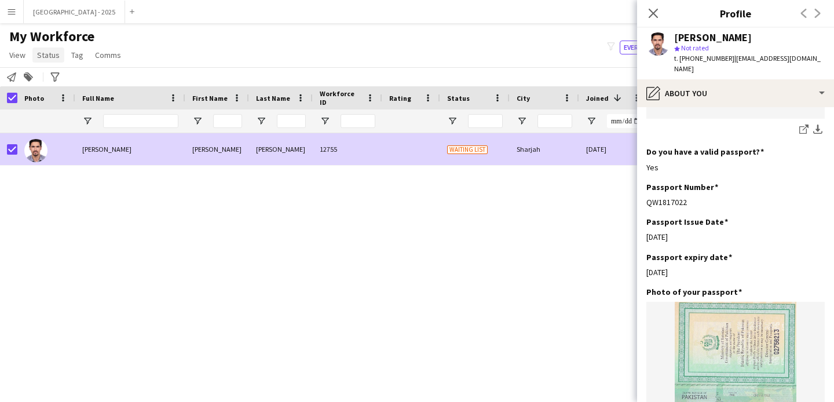
click at [47, 54] on span "Status" at bounding box center [48, 55] width 23 height 10
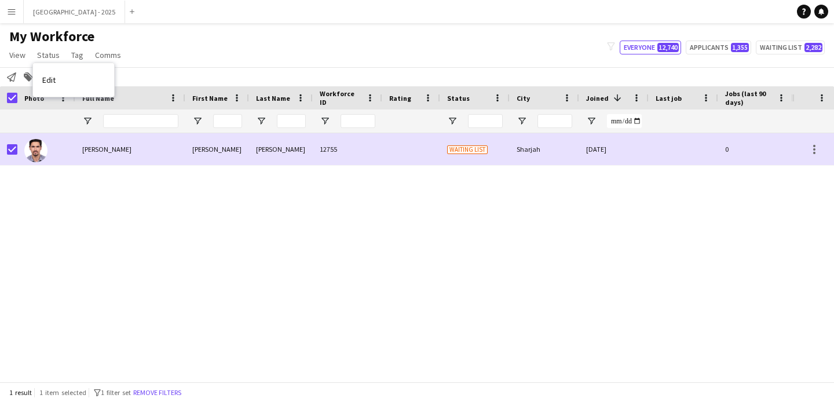
click at [53, 72] on link "Edit" at bounding box center [73, 80] width 81 height 24
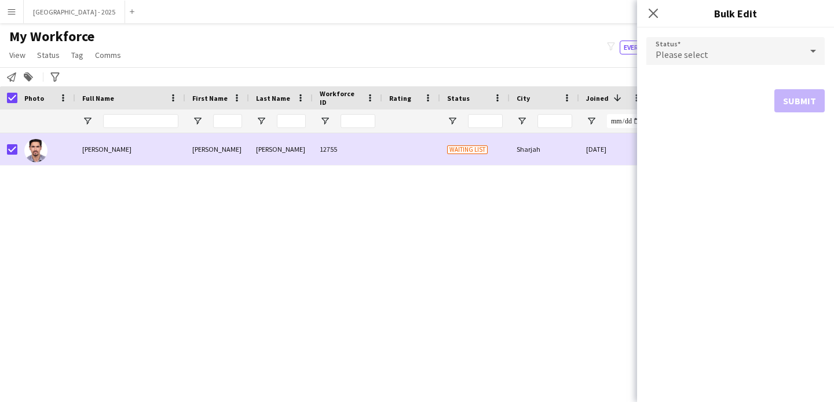
click at [663, 56] on span "Please select" at bounding box center [681, 55] width 53 height 12
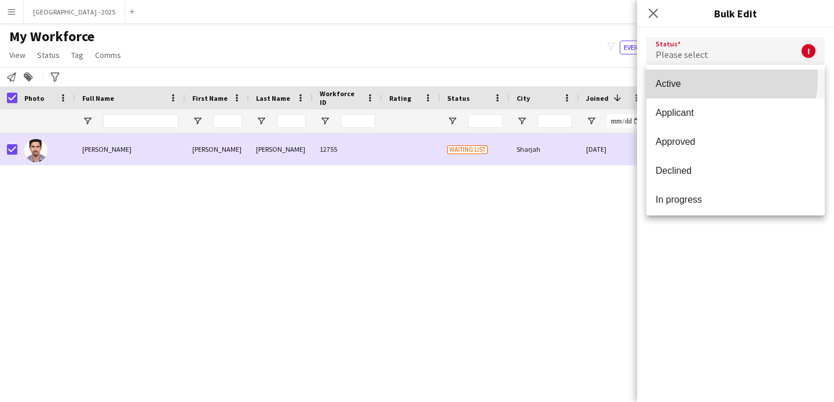
click at [657, 76] on mat-option "Active" at bounding box center [735, 83] width 178 height 29
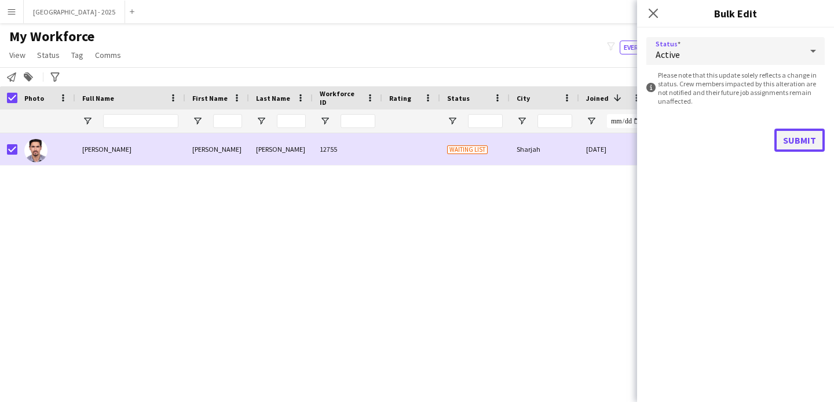
click at [778, 137] on button "Submit" at bounding box center [799, 140] width 50 height 23
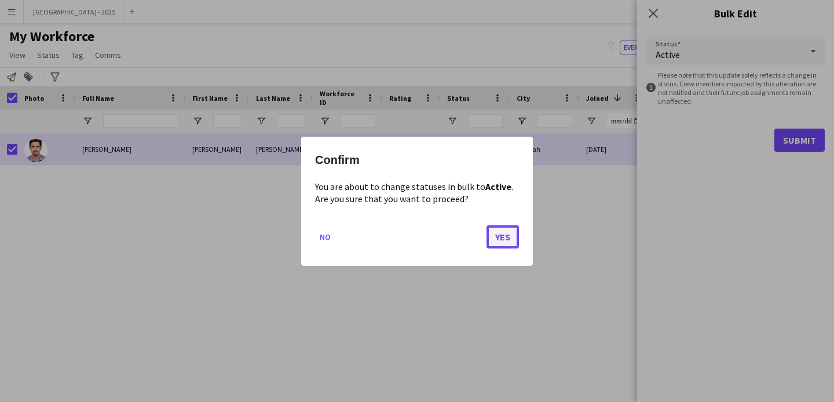
click at [502, 235] on button "Yes" at bounding box center [502, 236] width 32 height 23
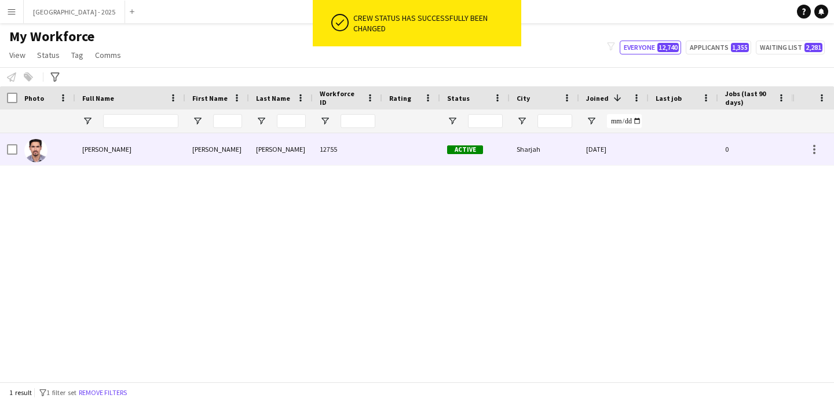
click at [33, 150] on img at bounding box center [35, 150] width 23 height 23
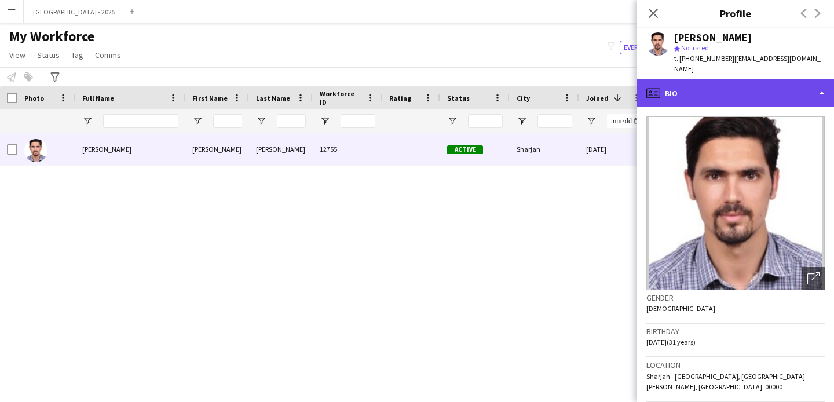
click at [727, 79] on div "profile Bio" at bounding box center [735, 93] width 197 height 28
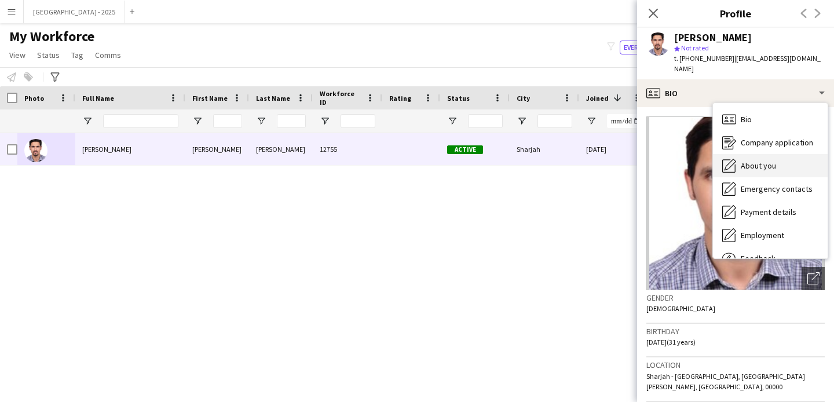
click at [756, 154] on div "About you About you" at bounding box center [770, 165] width 115 height 23
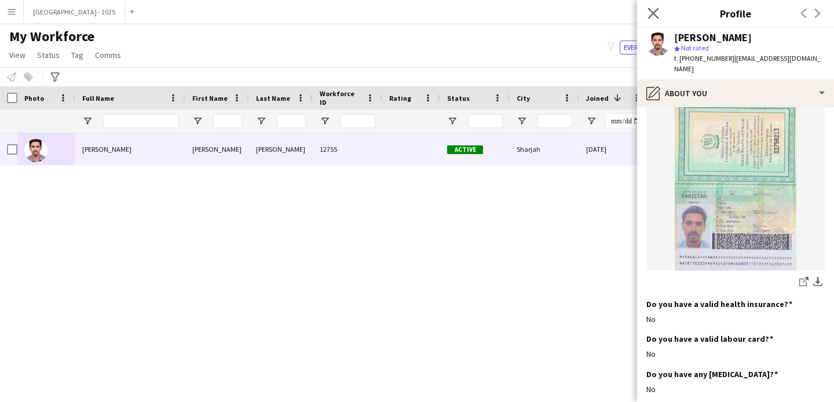
click at [657, 19] on app-icon "Close pop-in" at bounding box center [653, 13] width 17 height 17
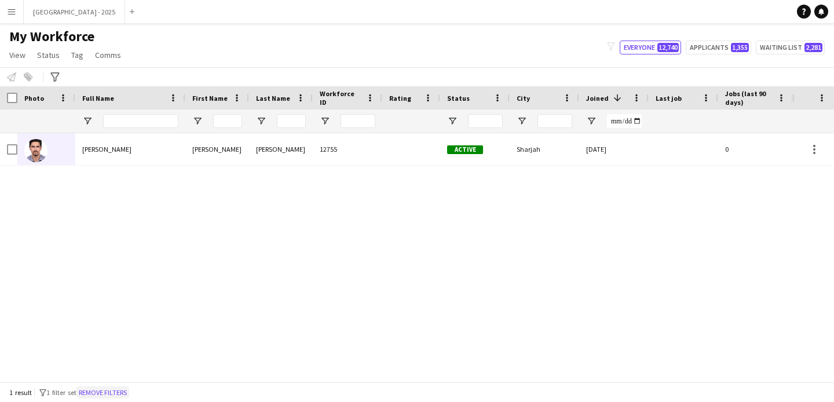
click at [127, 390] on button "Remove filters" at bounding box center [102, 392] width 53 height 13
click at [115, 389] on div "1 result filter-1 1 filter set Remove filters" at bounding box center [417, 392] width 834 height 20
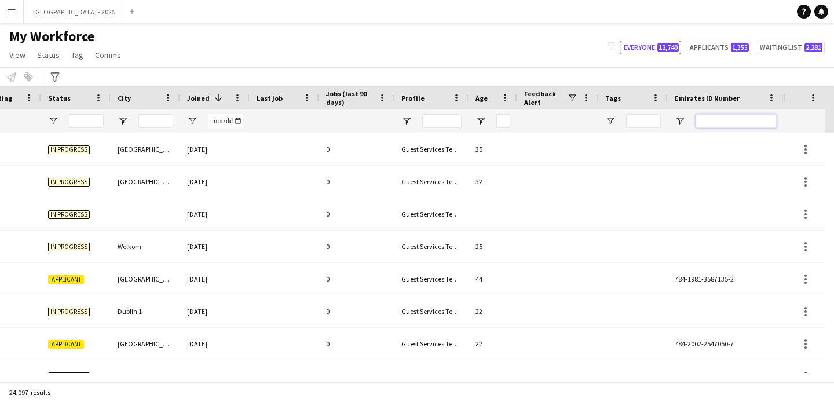
click at [698, 121] on input "Emirates ID Number Filter Input" at bounding box center [735, 121] width 81 height 14
paste input "*******"
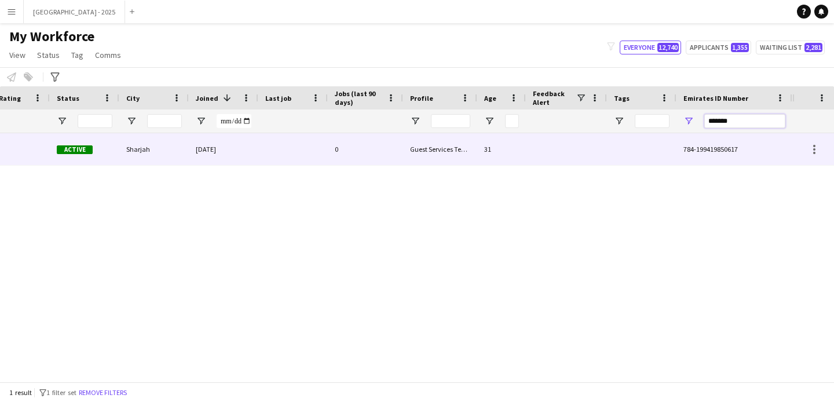
type input "*******"
click at [526, 151] on div at bounding box center [566, 149] width 81 height 32
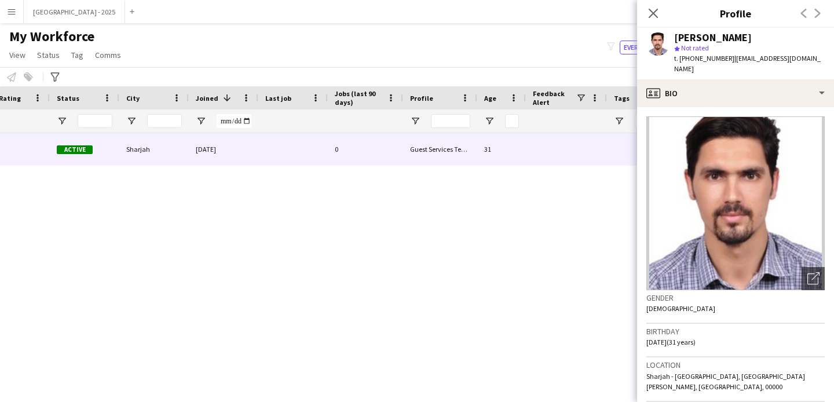
drag, startPoint x: 653, startPoint y: 9, endPoint x: 114, endPoint y: 355, distance: 640.2
click at [653, 9] on icon "Close pop-in" at bounding box center [652, 13] width 9 height 9
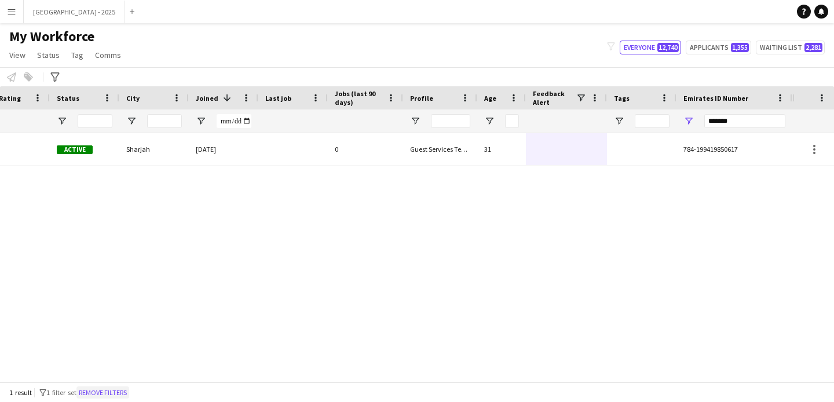
click at [121, 389] on button "Remove filters" at bounding box center [102, 392] width 53 height 13
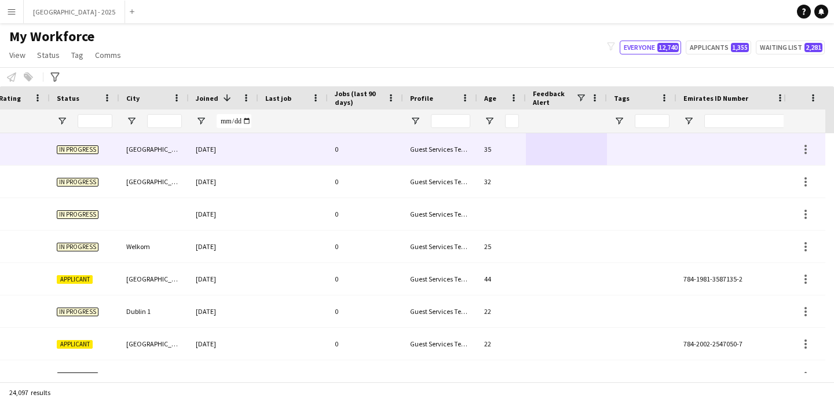
scroll to position [0, 399]
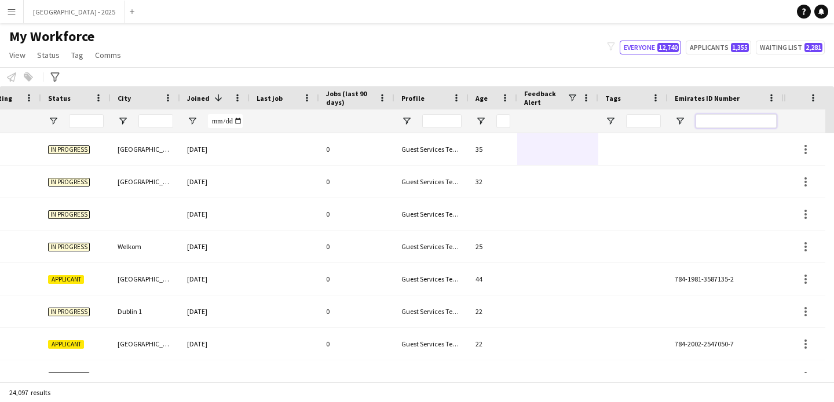
click at [717, 116] on input "Emirates ID Number Filter Input" at bounding box center [735, 121] width 81 height 14
paste input "*******"
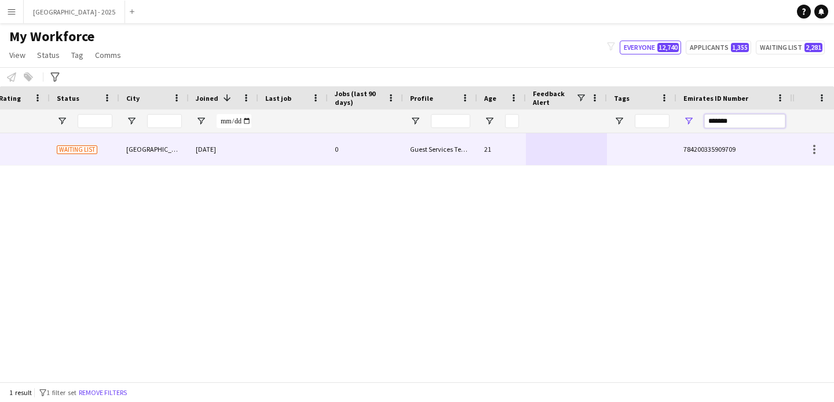
scroll to position [0, 390]
type input "*******"
click at [658, 142] on div at bounding box center [641, 149] width 69 height 32
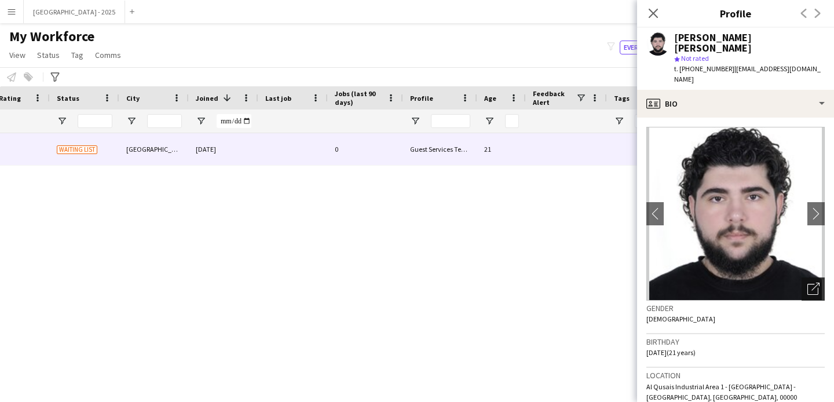
click at [807, 283] on icon "Open photos pop-in" at bounding box center [813, 289] width 12 height 12
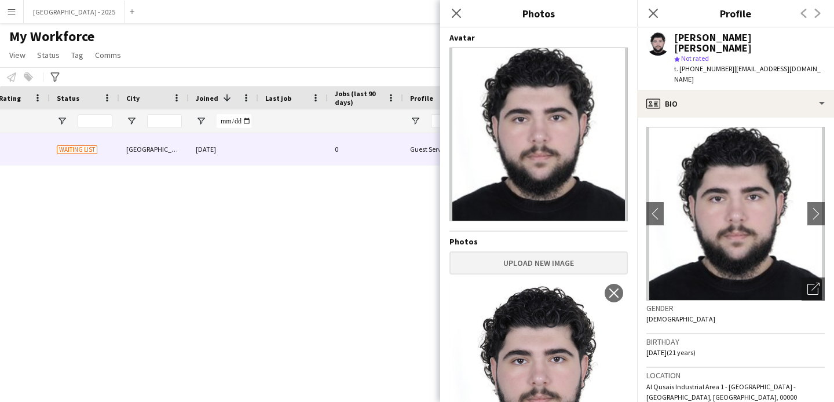
scroll to position [84, 0]
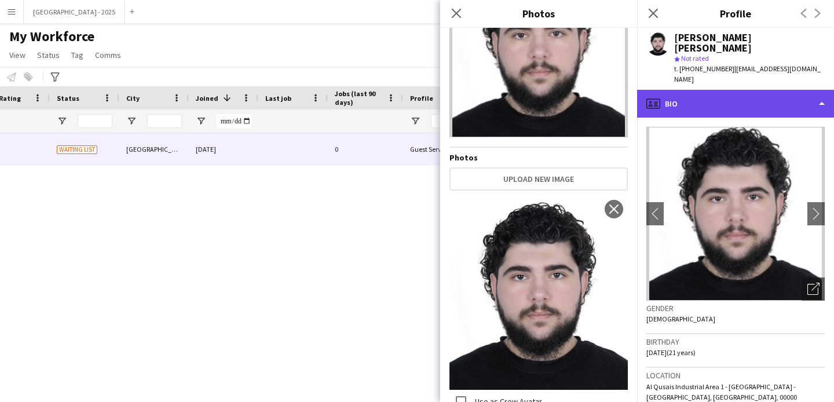
click at [732, 90] on div "profile Bio" at bounding box center [735, 104] width 197 height 28
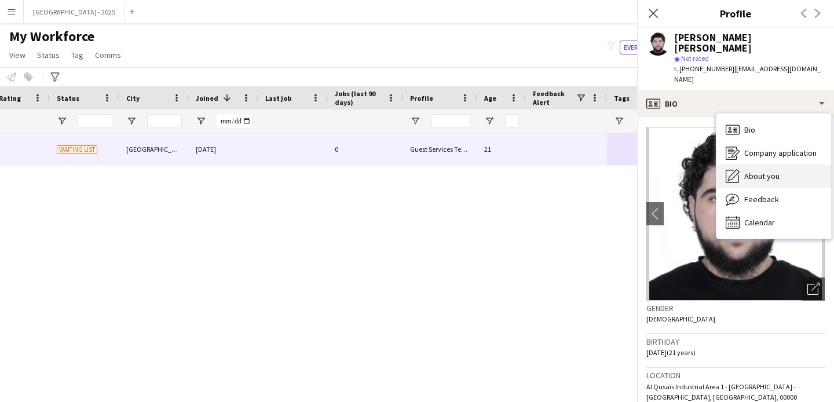
click at [771, 171] on span "About you" at bounding box center [761, 176] width 35 height 10
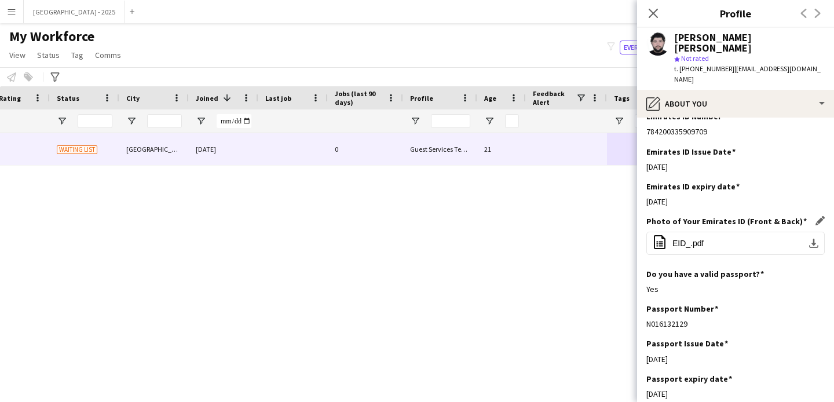
scroll to position [383, 0]
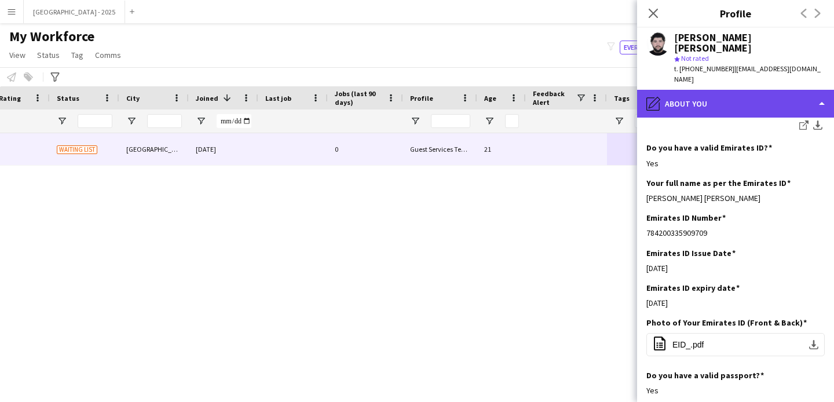
click at [695, 90] on div "pencil4 About you" at bounding box center [735, 104] width 197 height 28
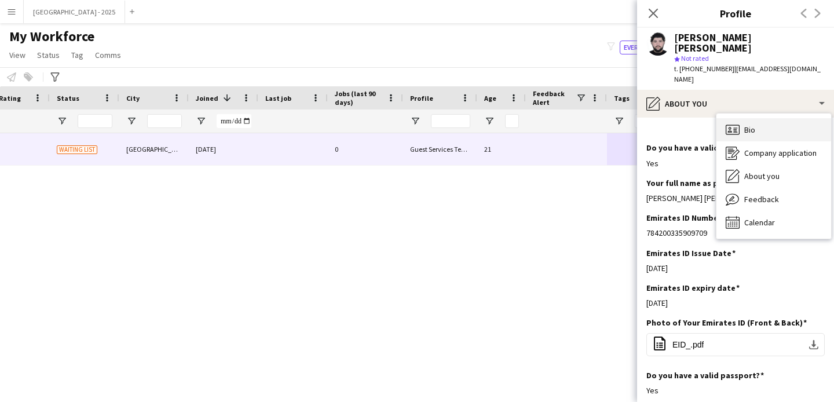
click at [730, 124] on icon at bounding box center [733, 129] width 14 height 10
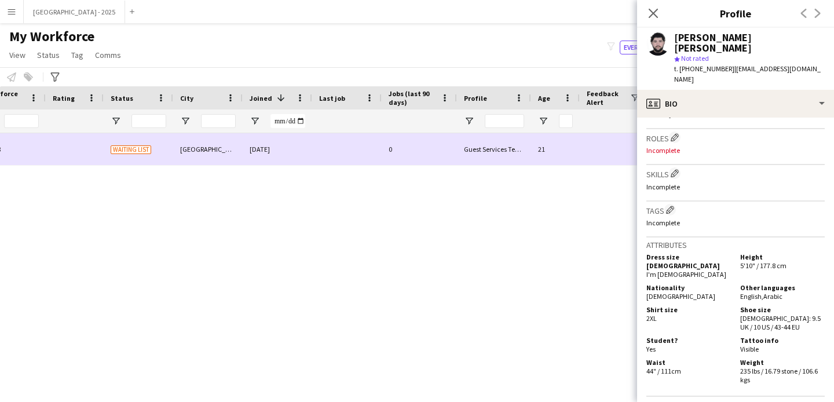
scroll to position [0, 258]
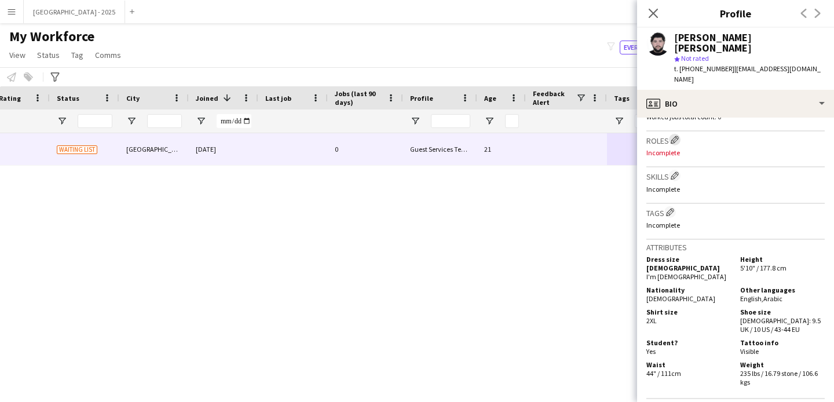
click at [673, 135] on app-icon "Edit crew company roles" at bounding box center [674, 139] width 8 height 8
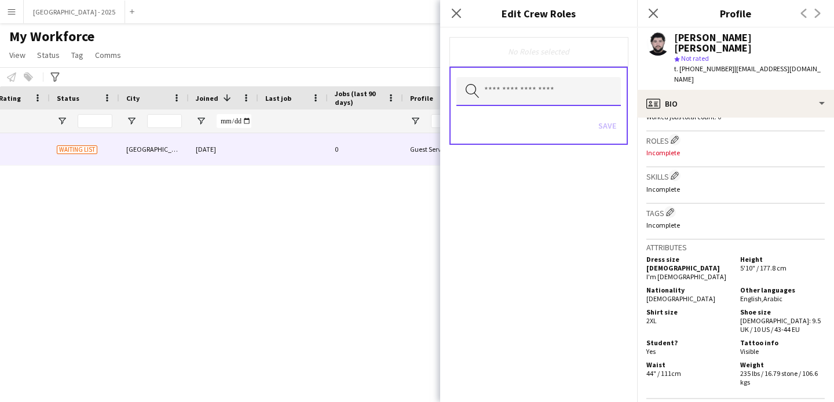
click at [584, 101] on input "text" at bounding box center [538, 91] width 164 height 29
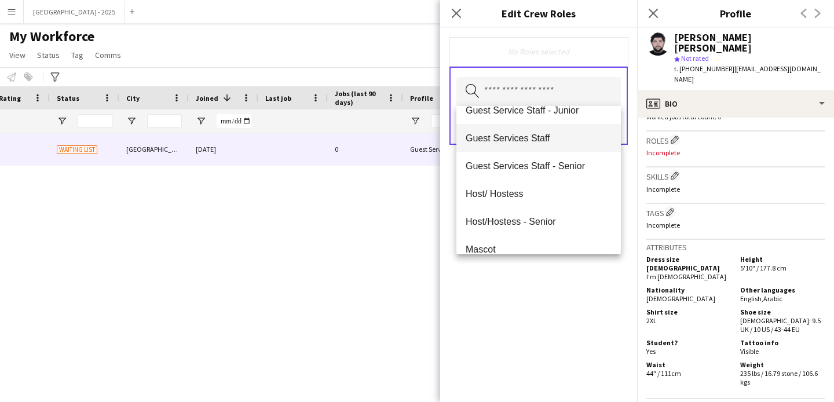
click at [544, 148] on mat-option "Guest Services Staff" at bounding box center [538, 138] width 164 height 28
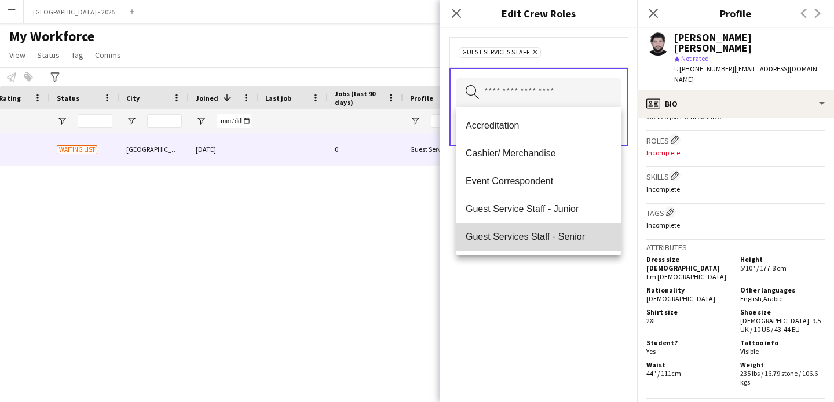
click at [549, 228] on mat-option "Guest Services Staff - Senior" at bounding box center [538, 237] width 164 height 28
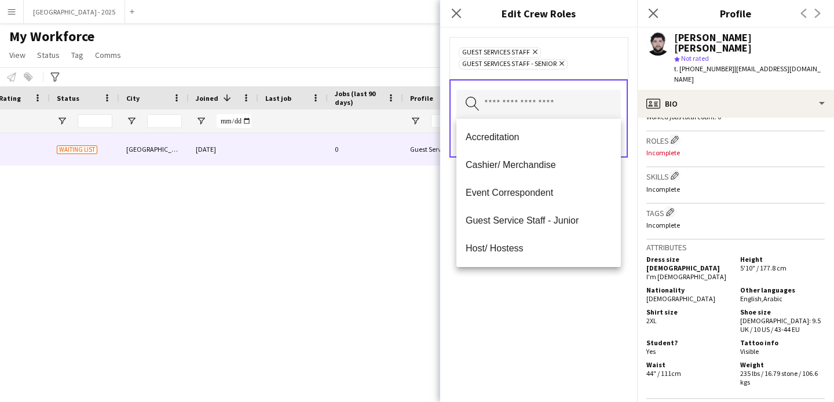
click at [538, 290] on div "Guest Services Staff Remove Guest Services Staff - Senior Remove Search by role…" at bounding box center [538, 215] width 197 height 374
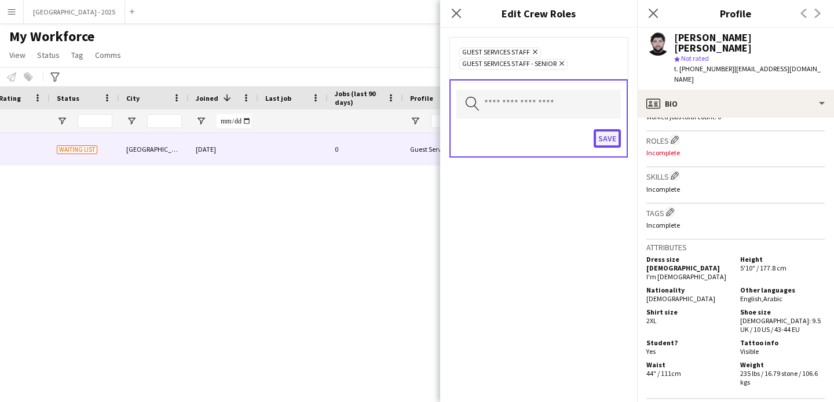
click at [604, 142] on button "Save" at bounding box center [606, 138] width 27 height 19
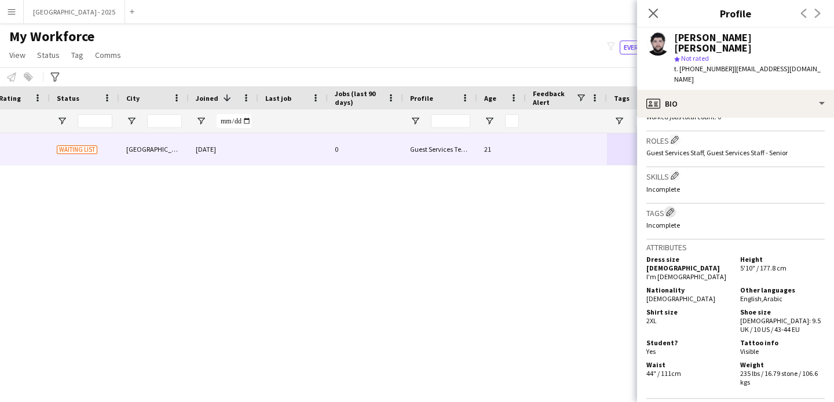
click at [673, 206] on button "Edit crew company tags" at bounding box center [670, 212] width 12 height 12
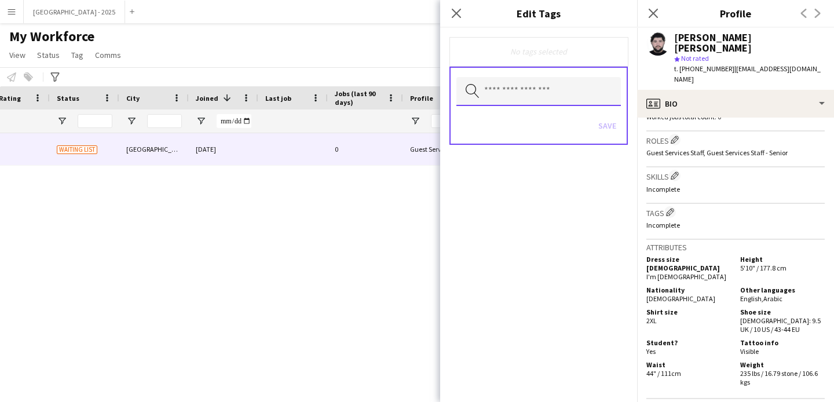
click at [560, 105] on input "text" at bounding box center [538, 91] width 164 height 29
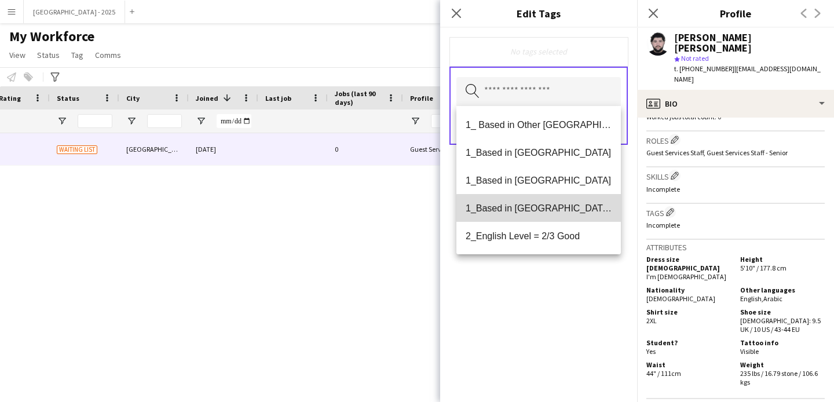
click at [544, 209] on span "1_Based in [GEOGRAPHIC_DATA]/[GEOGRAPHIC_DATA]/Ajman" at bounding box center [539, 208] width 146 height 11
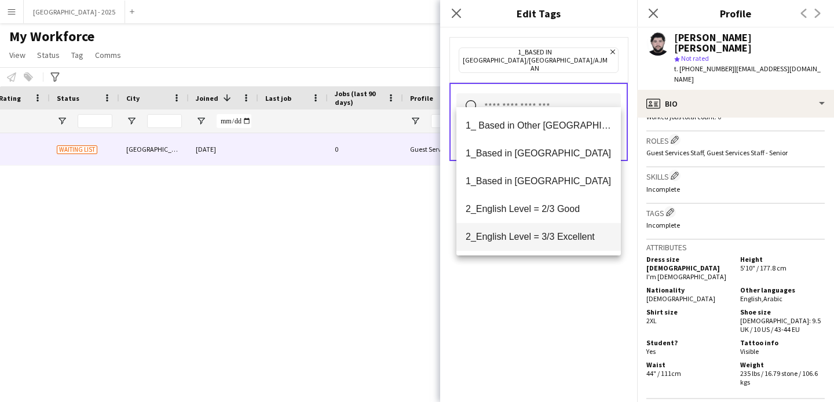
click at [545, 228] on mat-option "2_English Level = 3/3 Excellent" at bounding box center [538, 237] width 164 height 28
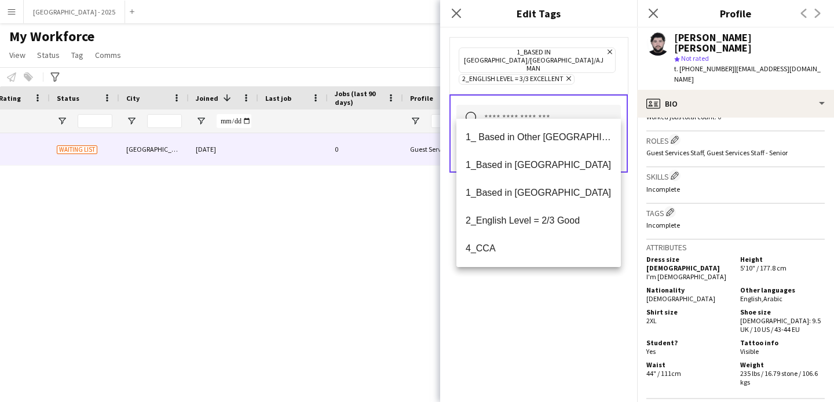
drag, startPoint x: 537, startPoint y: 298, endPoint x: 566, endPoint y: 229, distance: 74.5
click at [537, 298] on div "1_Based in [GEOGRAPHIC_DATA]/[GEOGRAPHIC_DATA]/Ajman Remove 2_English Level = 3…" at bounding box center [538, 215] width 197 height 374
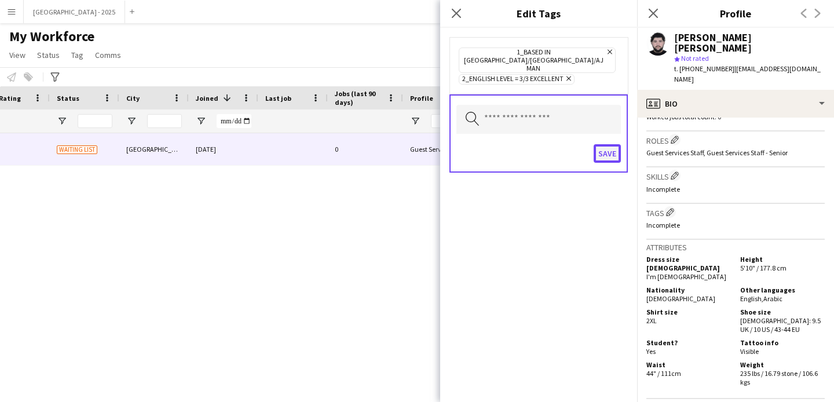
click at [600, 144] on button "Save" at bounding box center [606, 153] width 27 height 19
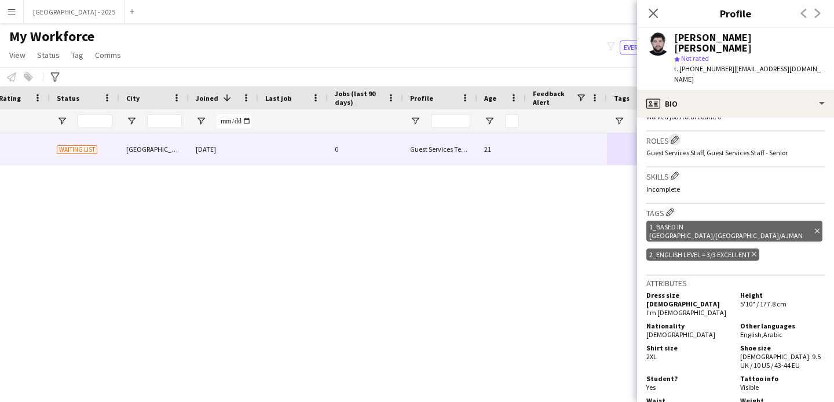
click at [675, 135] on app-icon "Edit crew company roles" at bounding box center [674, 139] width 8 height 8
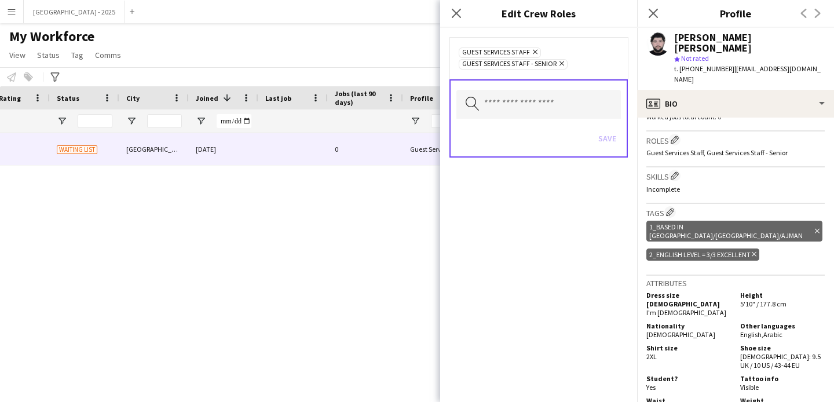
click at [561, 65] on icon "Remove" at bounding box center [560, 64] width 8 height 8
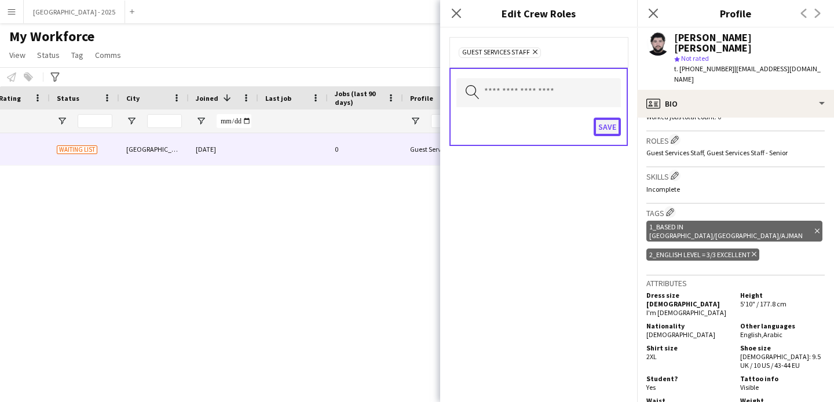
click at [614, 135] on button "Save" at bounding box center [606, 127] width 27 height 19
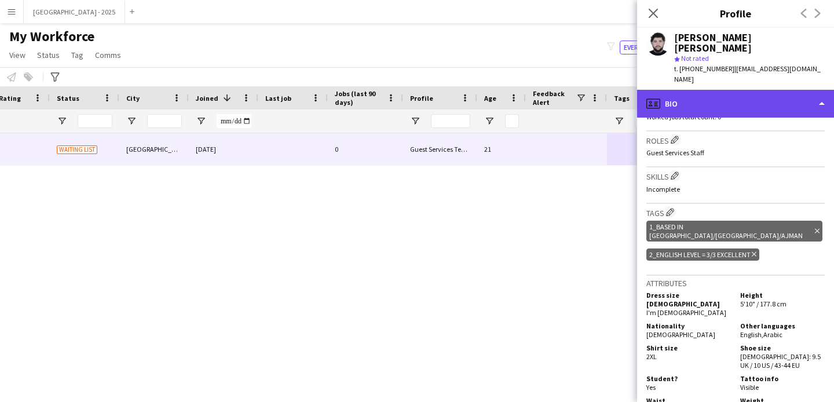
click at [696, 90] on div "profile Bio" at bounding box center [735, 104] width 197 height 28
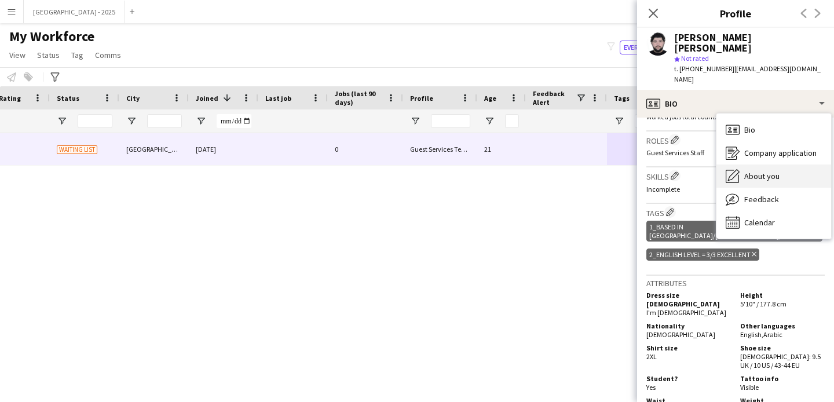
click at [766, 171] on span "About you" at bounding box center [761, 176] width 35 height 10
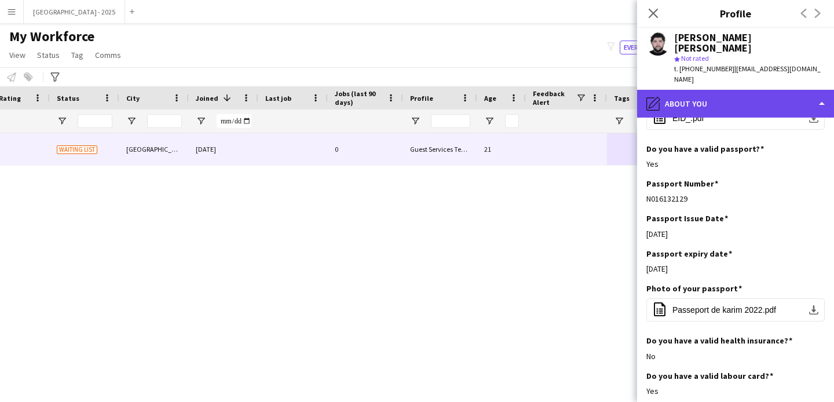
click at [731, 90] on div "pencil4 About you" at bounding box center [735, 104] width 197 height 28
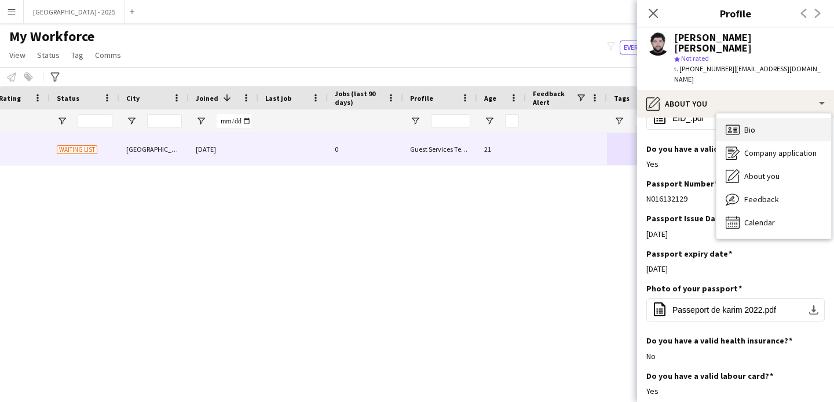
click at [772, 118] on div "Bio Bio" at bounding box center [773, 129] width 115 height 23
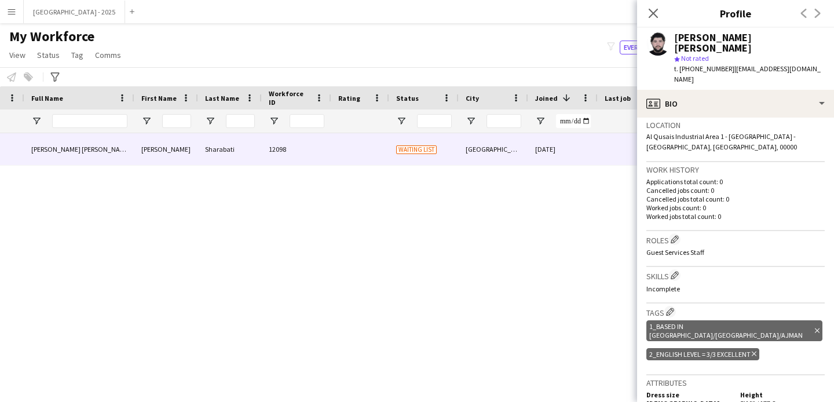
click at [757, 348] on div "2_English Level = 3/3 Excellent Delete tag" at bounding box center [702, 354] width 113 height 12
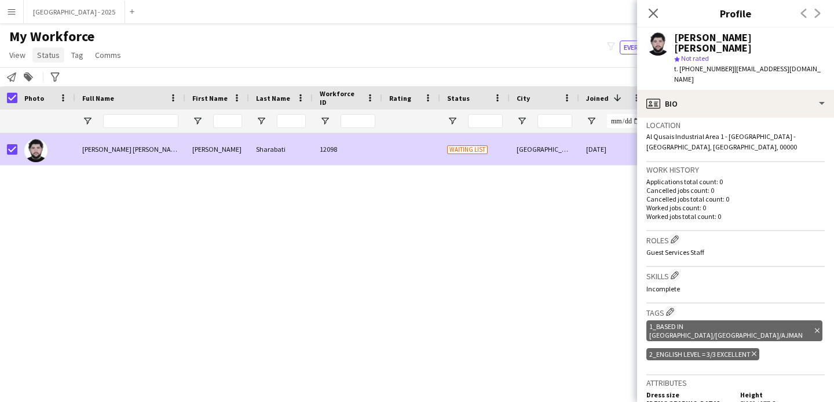
click at [59, 61] on link "Status" at bounding box center [48, 54] width 32 height 15
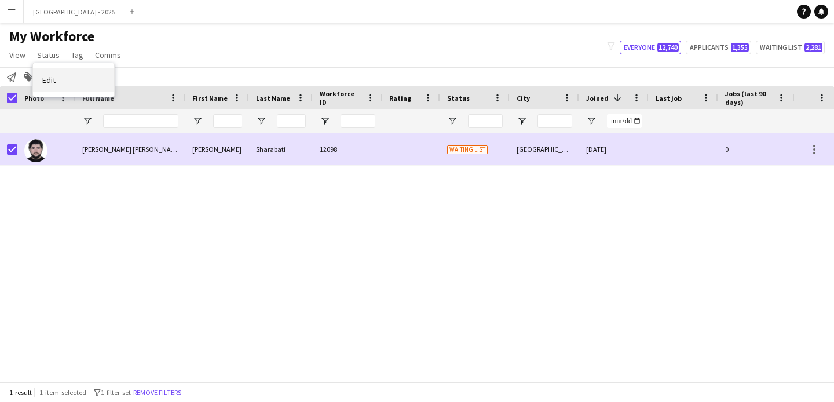
click at [68, 87] on link "Edit" at bounding box center [73, 80] width 81 height 24
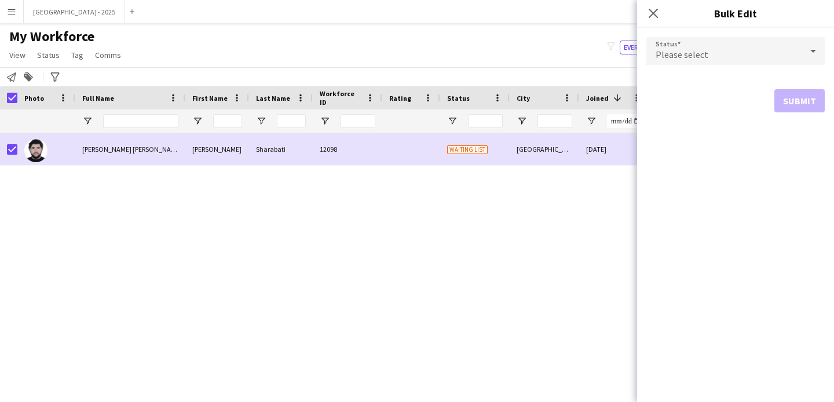
click at [739, 51] on div "Please select" at bounding box center [723, 51] width 155 height 28
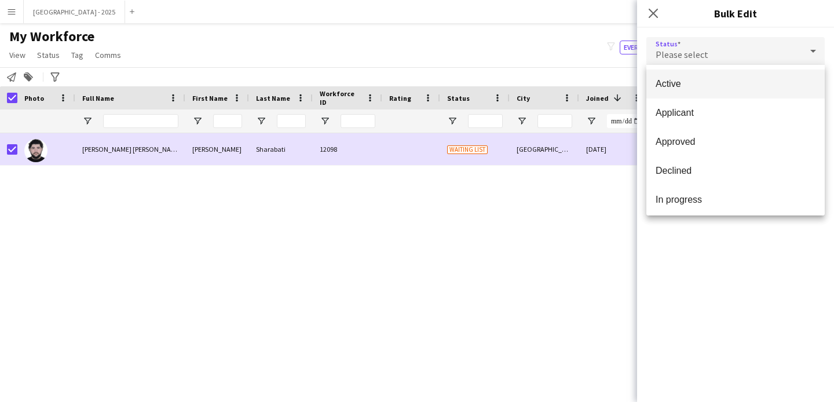
click at [727, 80] on span "Active" at bounding box center [735, 83] width 160 height 11
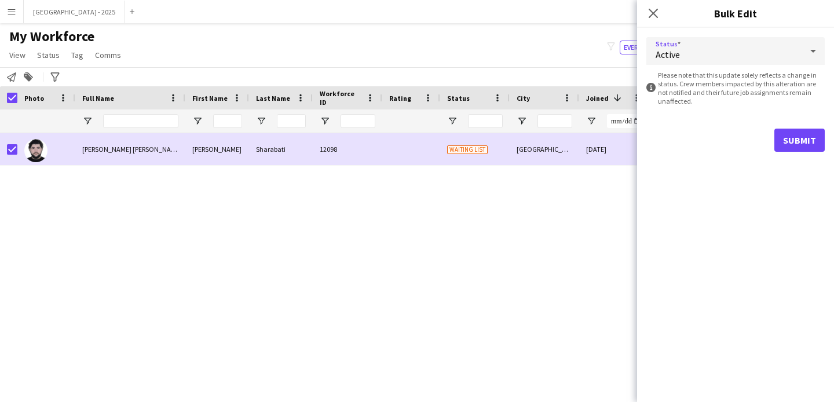
click at [799, 126] on form "Status Active information-circle Please note that this update solely reflects a…" at bounding box center [735, 94] width 178 height 133
click at [798, 134] on button "Submit" at bounding box center [799, 140] width 50 height 23
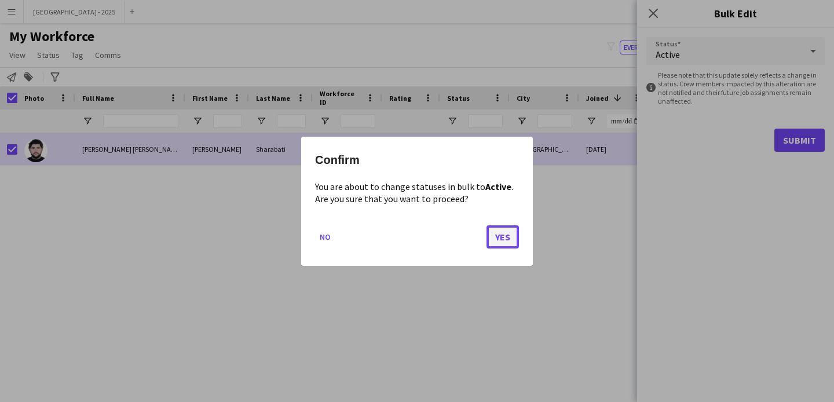
click at [503, 235] on button "Yes" at bounding box center [502, 236] width 32 height 23
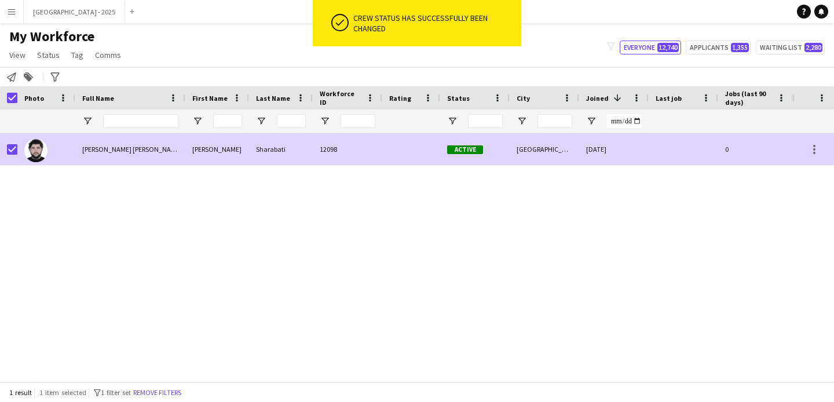
click at [5, 150] on div at bounding box center [8, 149] width 17 height 32
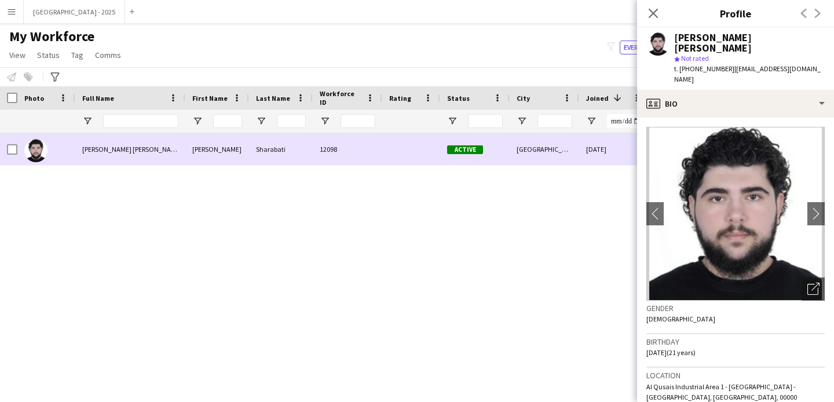
click at [49, 152] on div at bounding box center [46, 149] width 58 height 32
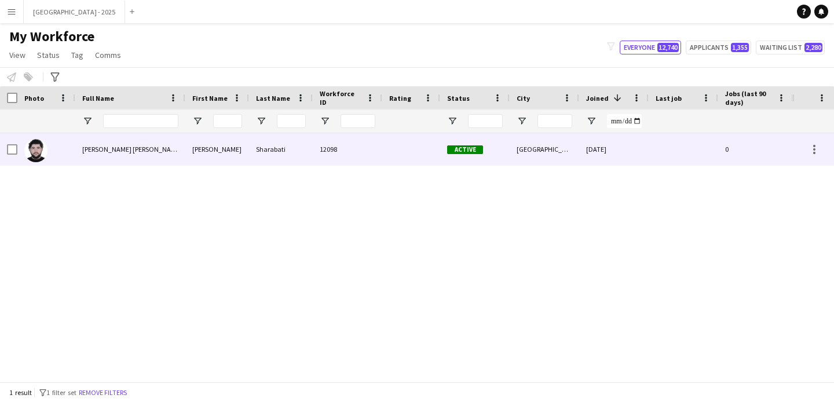
click at [53, 152] on div at bounding box center [46, 149] width 58 height 32
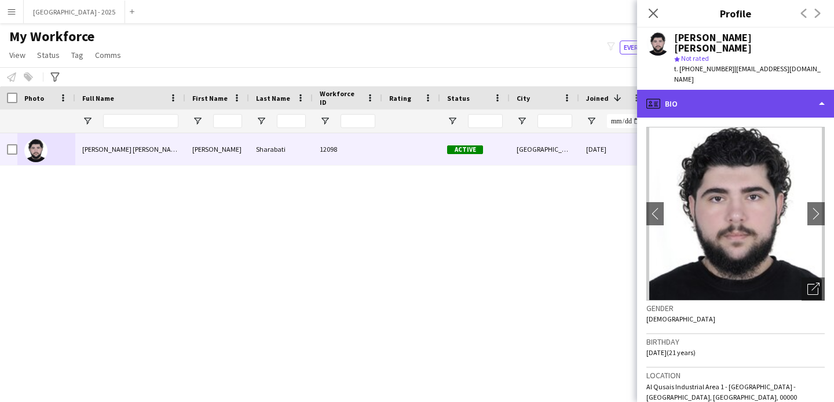
click at [768, 90] on div "profile Bio" at bounding box center [735, 104] width 197 height 28
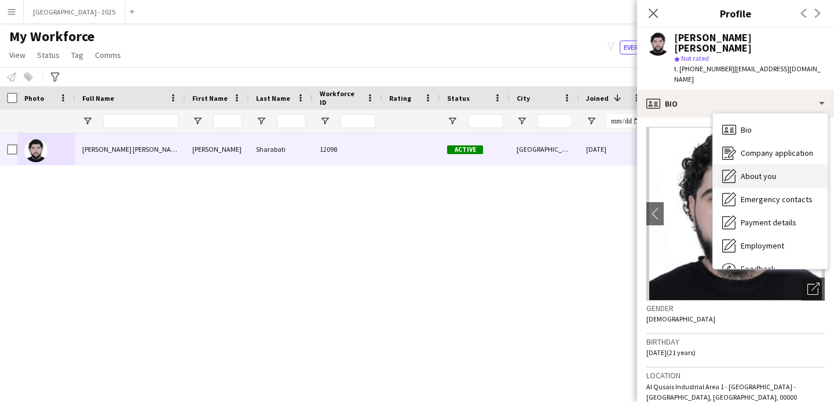
click at [796, 164] on div "About you About you" at bounding box center [770, 175] width 115 height 23
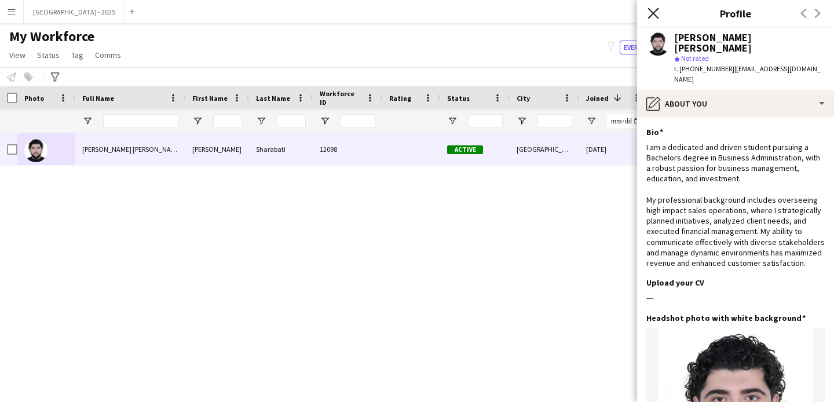
click at [658, 16] on icon "Close pop-in" at bounding box center [652, 13] width 11 height 11
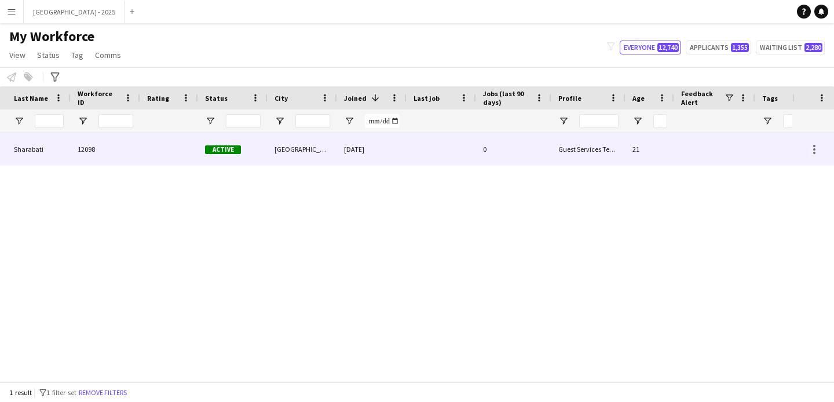
scroll to position [0, 390]
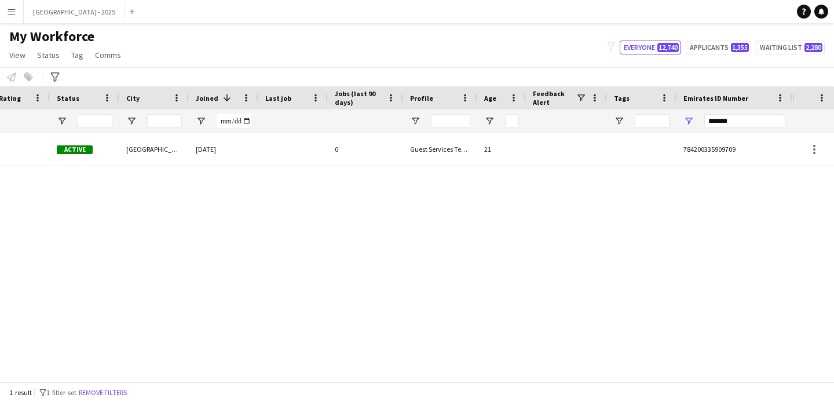
click at [731, 129] on div "*******" at bounding box center [744, 120] width 81 height 23
click at [730, 127] on input "*******" at bounding box center [744, 121] width 81 height 14
paste input "Emirates ID Number Filter Input"
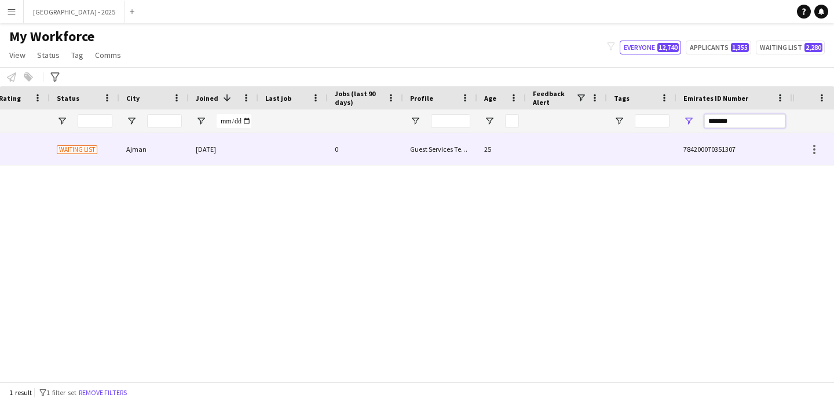
type input "*******"
click at [619, 145] on div at bounding box center [641, 149] width 69 height 32
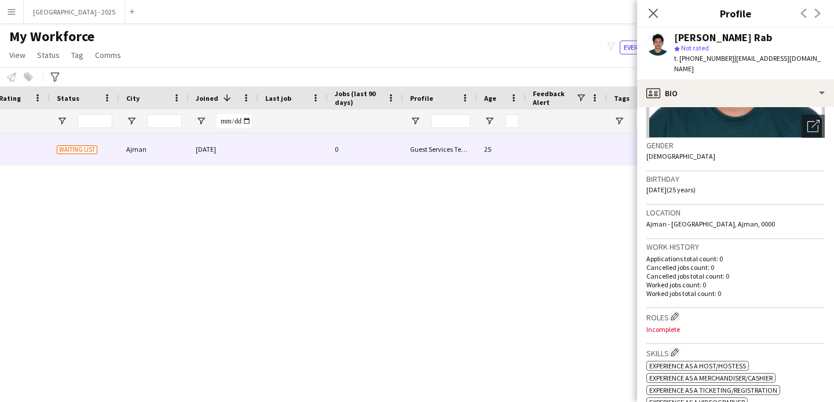
scroll to position [247, 0]
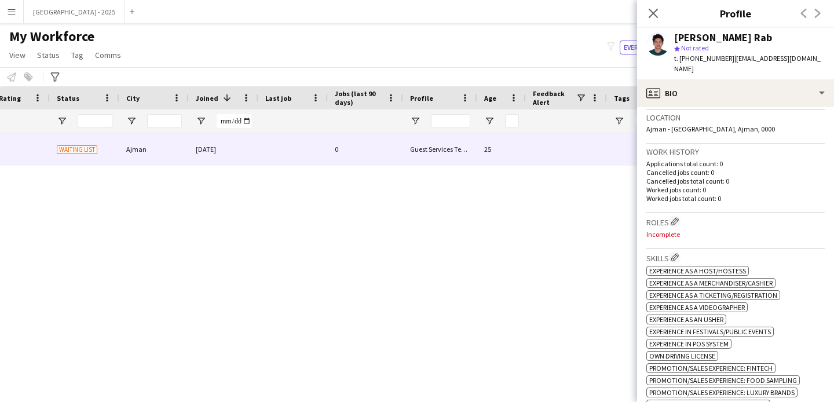
click at [680, 215] on h3 "Roles Edit crew company roles" at bounding box center [735, 221] width 178 height 12
click at [678, 217] on app-icon "Edit crew company roles" at bounding box center [674, 221] width 8 height 8
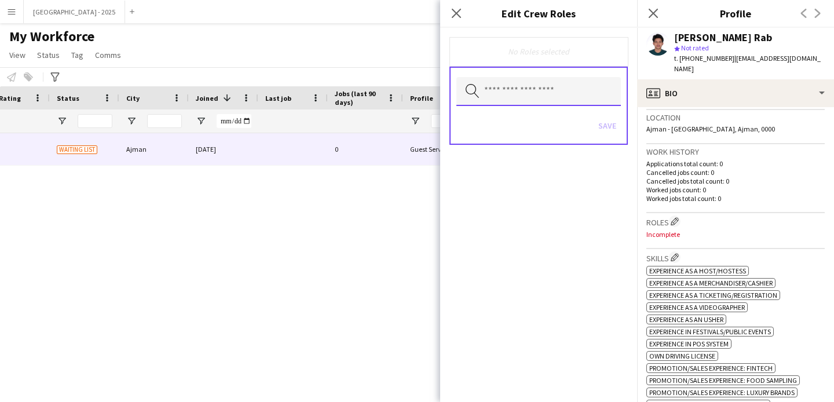
click at [589, 90] on input "text" at bounding box center [538, 91] width 164 height 29
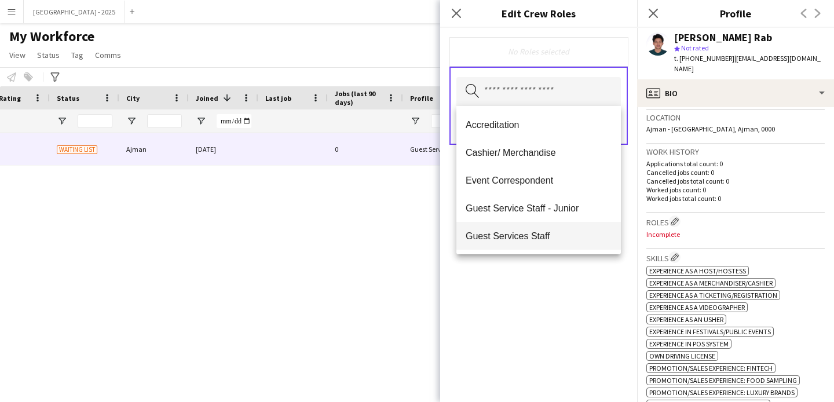
click at [541, 231] on span "Guest Services Staff" at bounding box center [539, 235] width 146 height 11
click at [541, 231] on span "Guest Services Staff - Senior" at bounding box center [539, 236] width 146 height 11
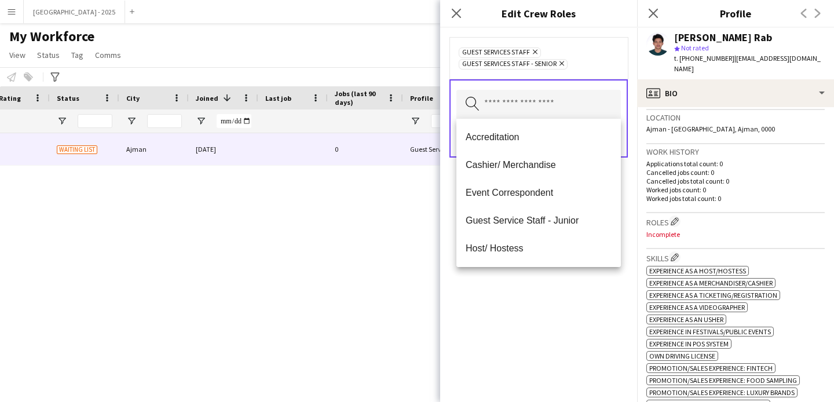
drag, startPoint x: 554, startPoint y: 284, endPoint x: 575, endPoint y: 205, distance: 81.6
click at [554, 284] on div "Guest Services Staff Remove Guest Services Staff - Senior Remove Search by role…" at bounding box center [538, 215] width 197 height 374
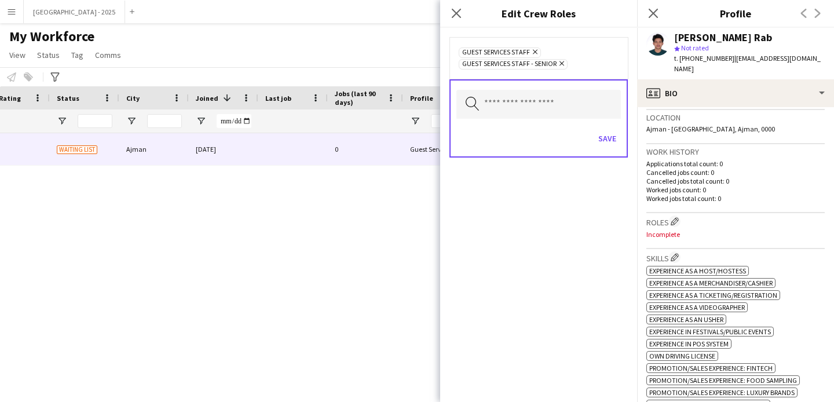
drag, startPoint x: 612, startPoint y: 162, endPoint x: 612, endPoint y: 152, distance: 9.8
click at [612, 159] on form "Guest Services Staff Remove Guest Services Staff - Senior Remove Search by role…" at bounding box center [538, 109] width 197 height 162
click at [613, 140] on button "Save" at bounding box center [606, 138] width 27 height 19
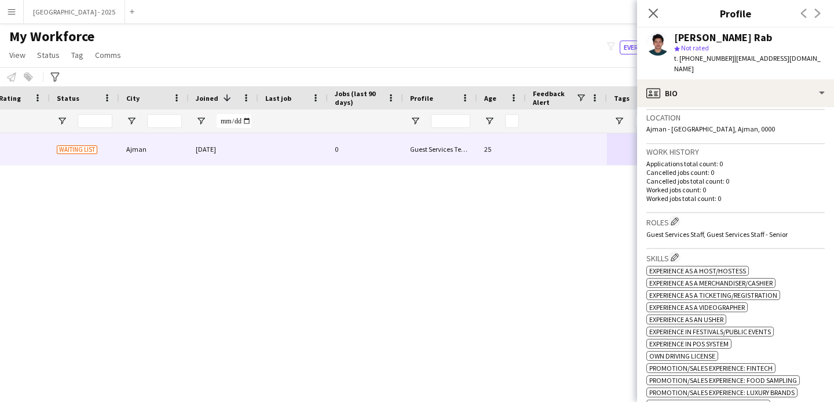
scroll to position [464, 0]
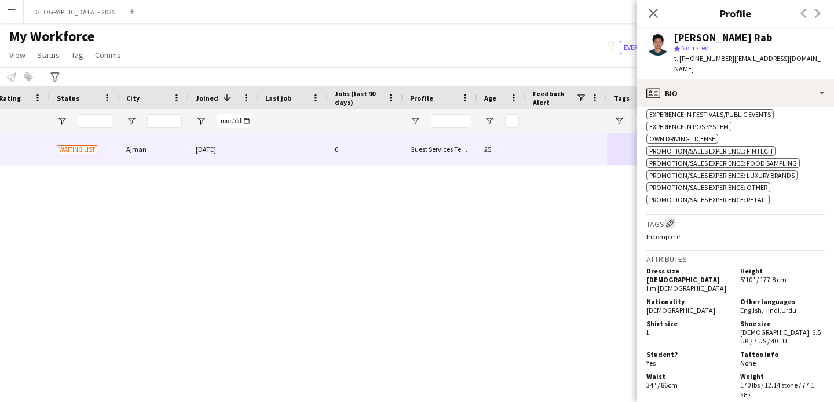
click at [673, 228] on div "Tags Edit crew company tags Incomplete" at bounding box center [735, 233] width 178 height 36
click at [672, 219] on app-icon "Edit crew company tags" at bounding box center [670, 223] width 8 height 8
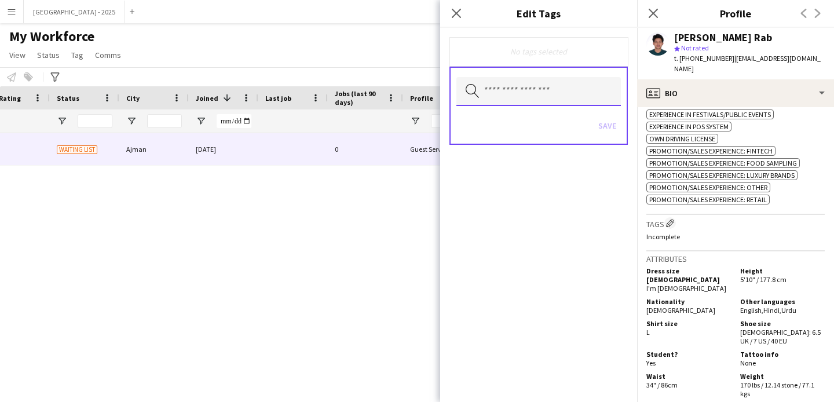
click at [574, 92] on input "text" at bounding box center [538, 91] width 164 height 29
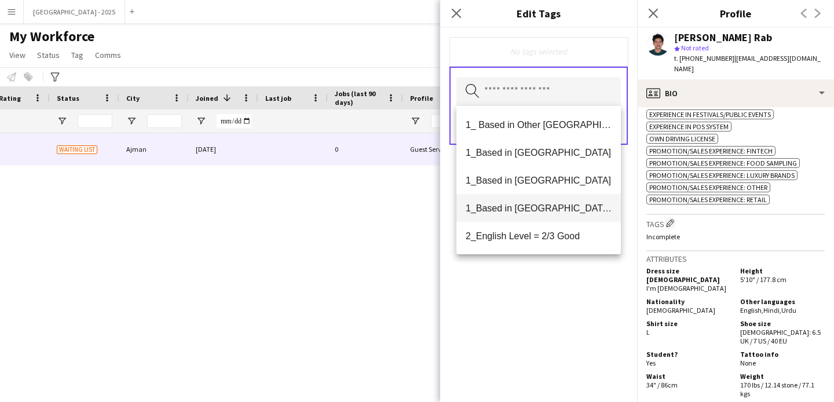
click at [547, 208] on span "1_Based in [GEOGRAPHIC_DATA]/[GEOGRAPHIC_DATA]/Ajman" at bounding box center [539, 208] width 146 height 11
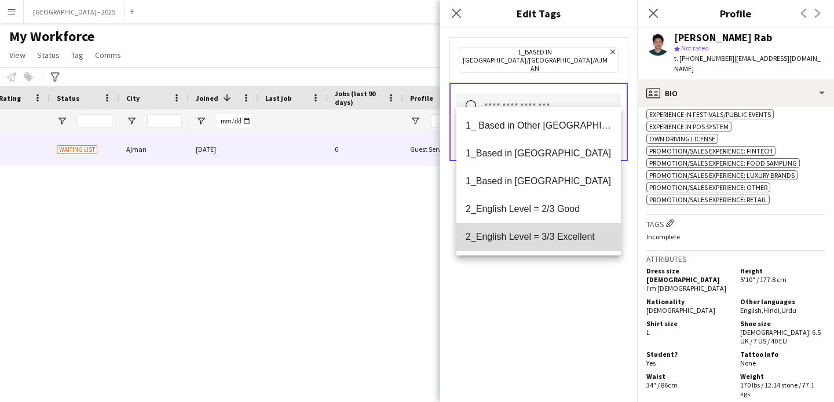
click at [551, 239] on span "2_English Level = 3/3 Excellent" at bounding box center [539, 236] width 146 height 11
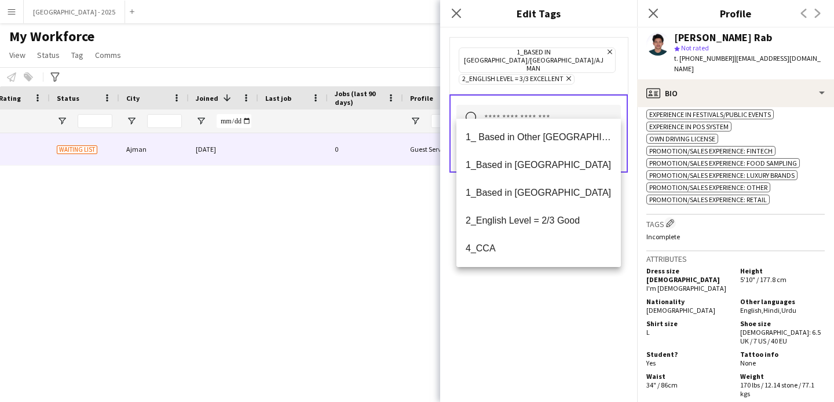
click at [551, 294] on div "1_Based in [GEOGRAPHIC_DATA]/[GEOGRAPHIC_DATA]/Ajman Remove 2_English Level = 3…" at bounding box center [538, 215] width 197 height 374
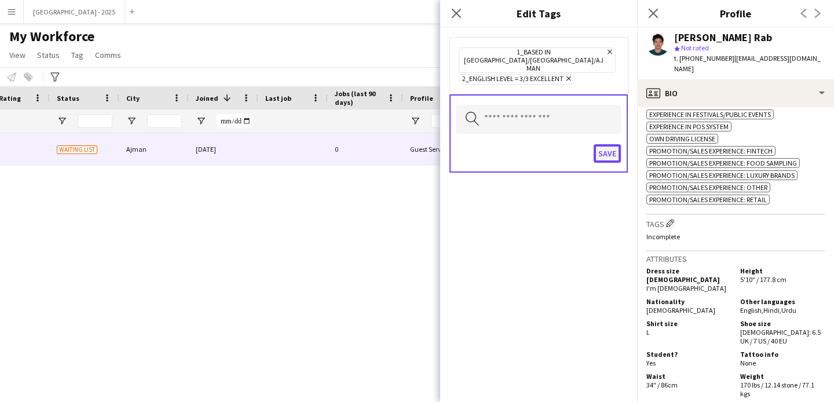
click at [612, 144] on button "Save" at bounding box center [606, 153] width 27 height 19
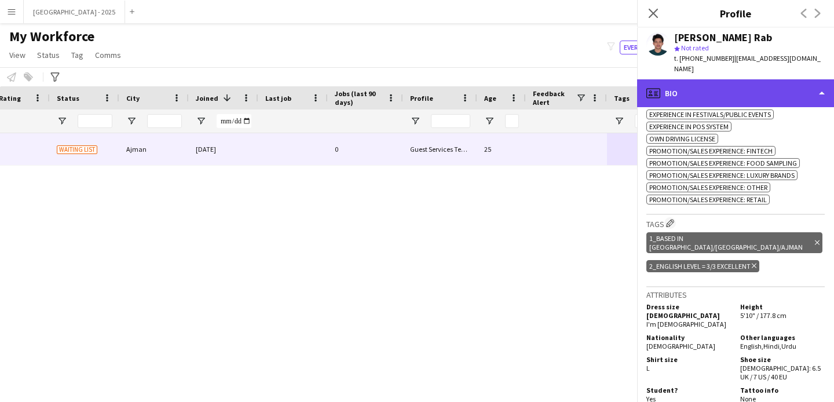
click at [677, 92] on div "profile Bio" at bounding box center [735, 93] width 197 height 28
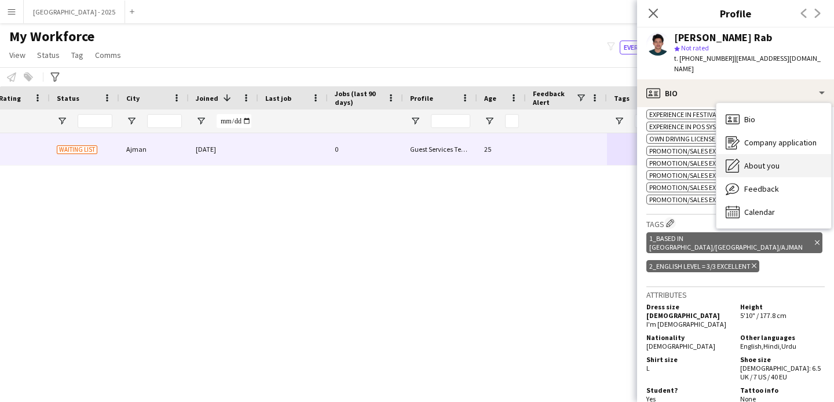
click at [736, 165] on div "About you About you" at bounding box center [773, 165] width 115 height 23
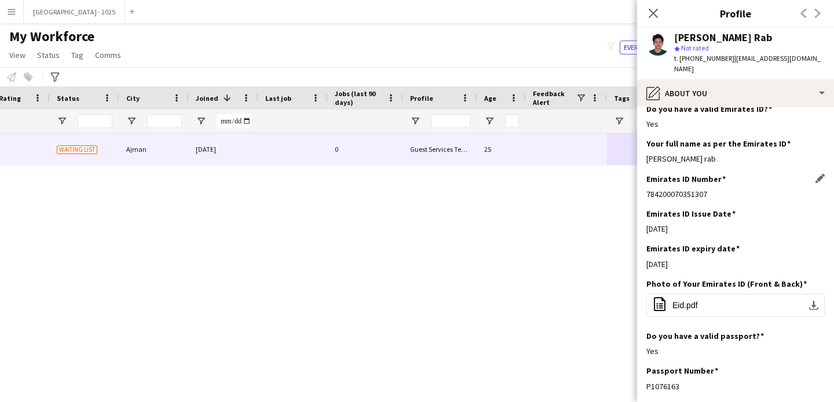
scroll to position [422, 0]
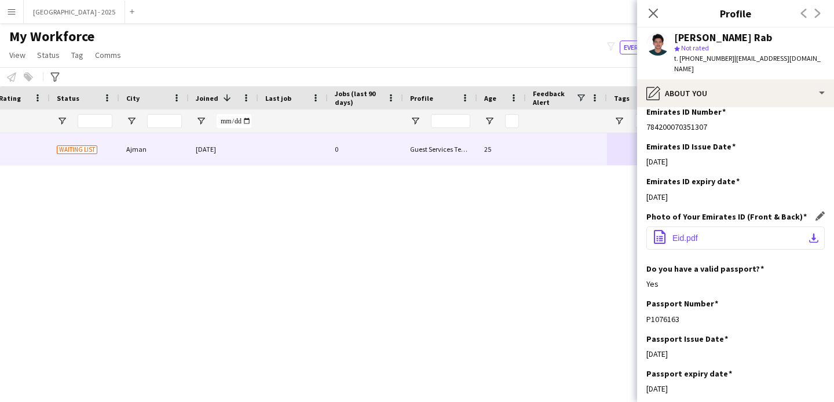
click at [711, 226] on button "office-file-sheet Eid.pdf download-bottom" at bounding box center [735, 237] width 178 height 23
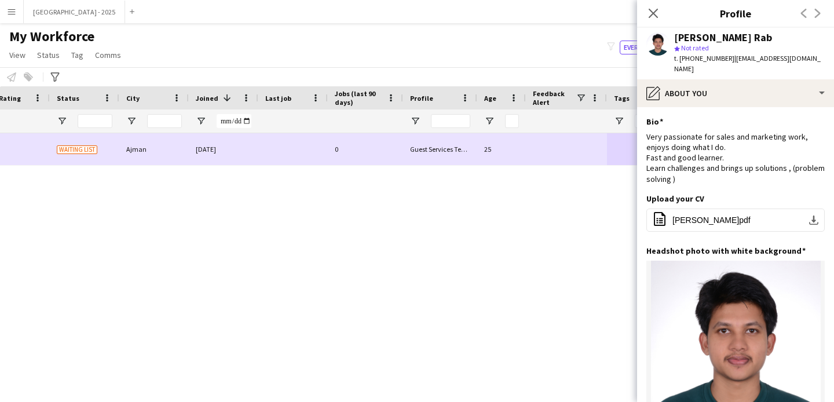
scroll to position [0, 0]
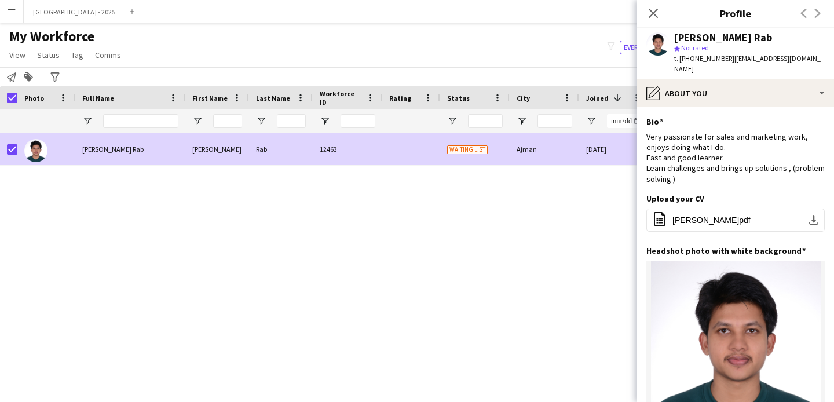
click at [55, 54] on span "Status" at bounding box center [48, 55] width 23 height 10
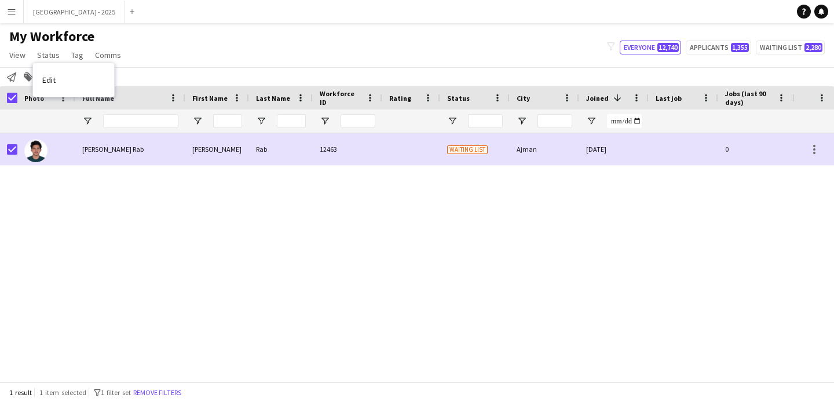
click at [77, 73] on link "Edit" at bounding box center [73, 80] width 81 height 24
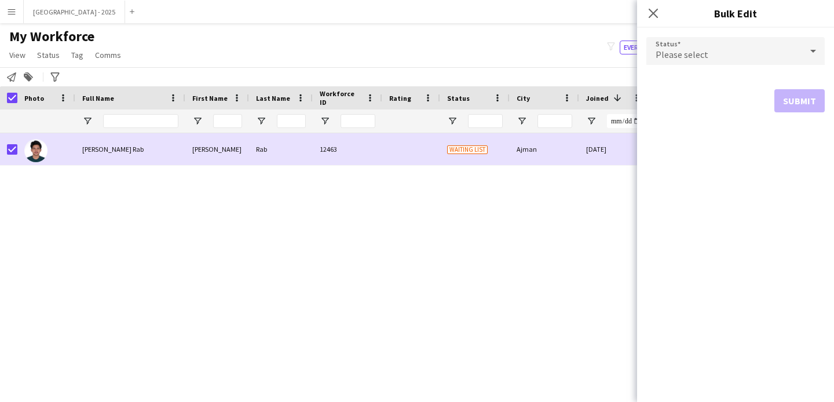
click at [751, 64] on div "Please select" at bounding box center [723, 51] width 155 height 28
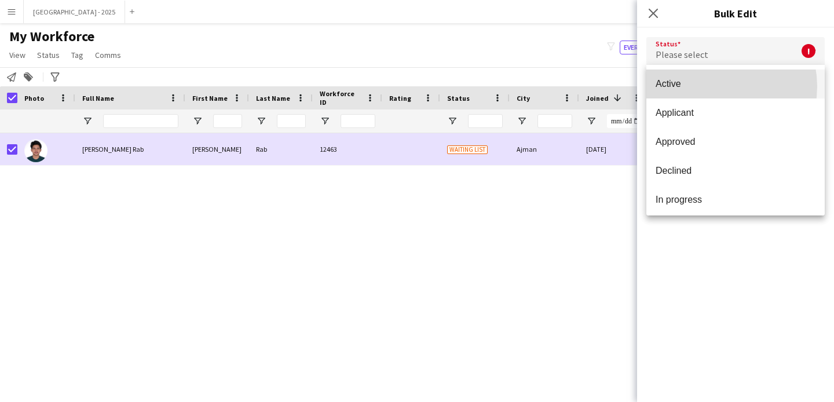
drag, startPoint x: 713, startPoint y: 86, endPoint x: 781, endPoint y: 117, distance: 73.8
click at [713, 86] on span "Active" at bounding box center [735, 83] width 160 height 11
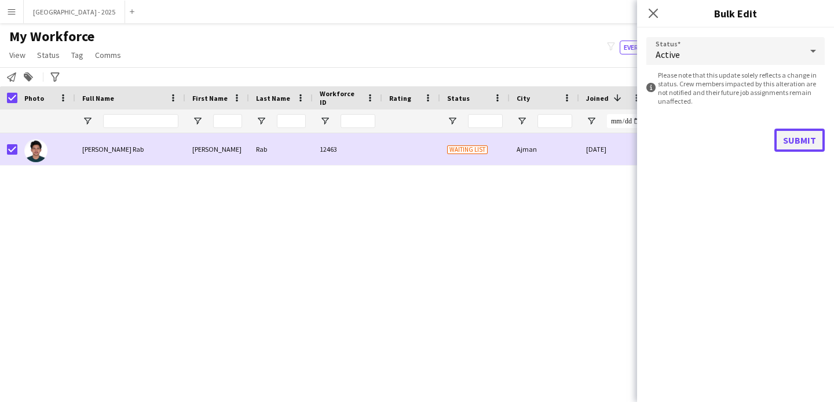
click at [803, 131] on button "Submit" at bounding box center [799, 140] width 50 height 23
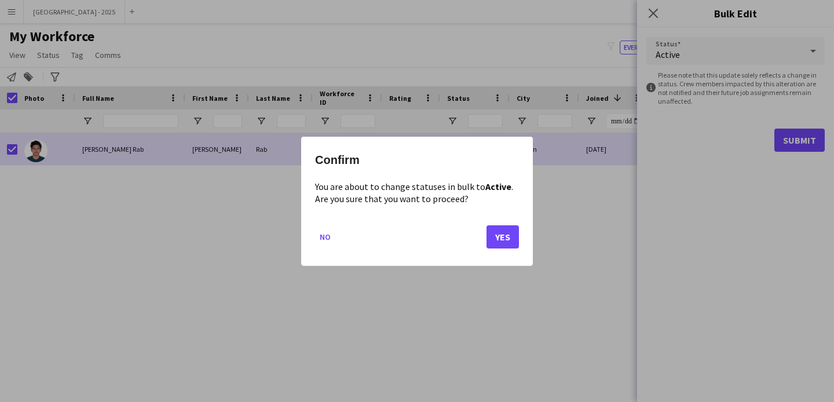
click at [787, 145] on div at bounding box center [417, 201] width 834 height 402
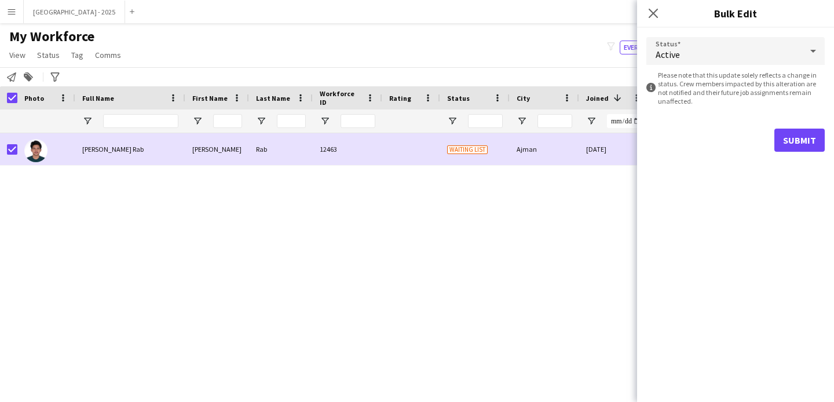
click at [805, 153] on form "Status Active information-circle Please note that this update solely reflects a…" at bounding box center [735, 94] width 178 height 133
click at [798, 140] on button "Submit" at bounding box center [799, 140] width 50 height 23
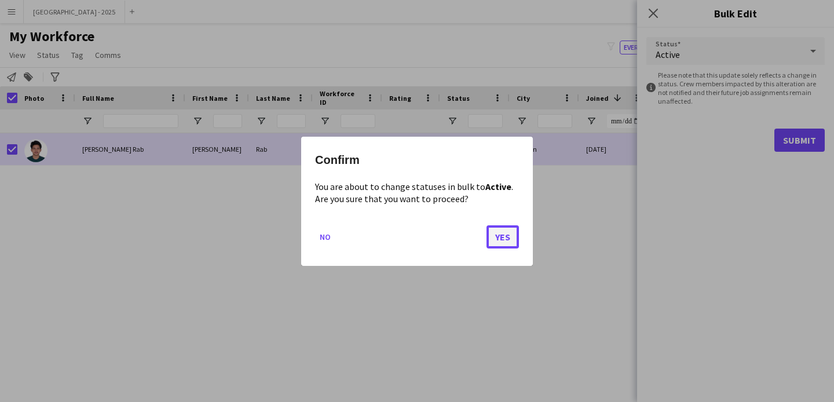
click at [504, 230] on button "Yes" at bounding box center [502, 236] width 32 height 23
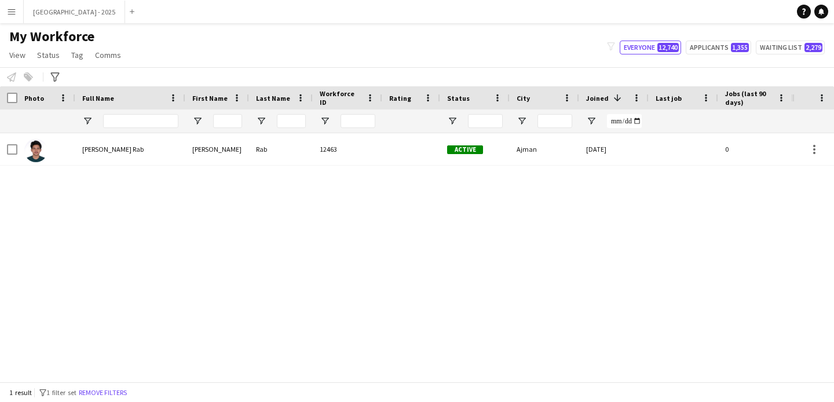
click at [379, 170] on div "Rab 12463 Active Ajman [DATE] 0 Guest Services Team 25 [PERSON_NAME]" at bounding box center [396, 253] width 792 height 240
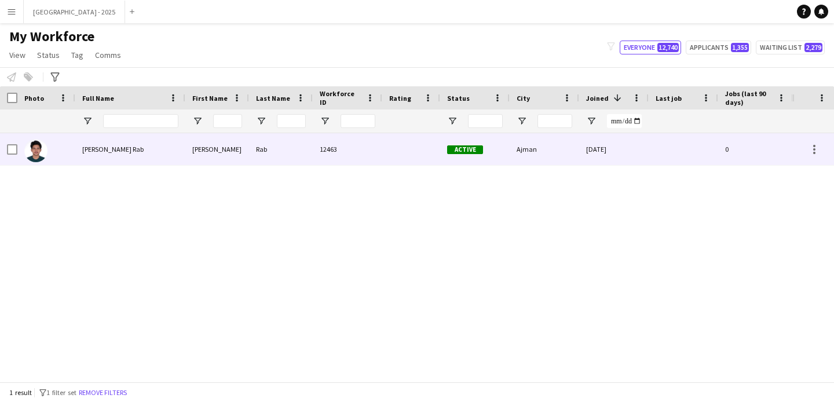
drag, startPoint x: 379, startPoint y: 158, endPoint x: 322, endPoint y: 152, distance: 57.7
click at [379, 158] on div "12463" at bounding box center [347, 149] width 69 height 32
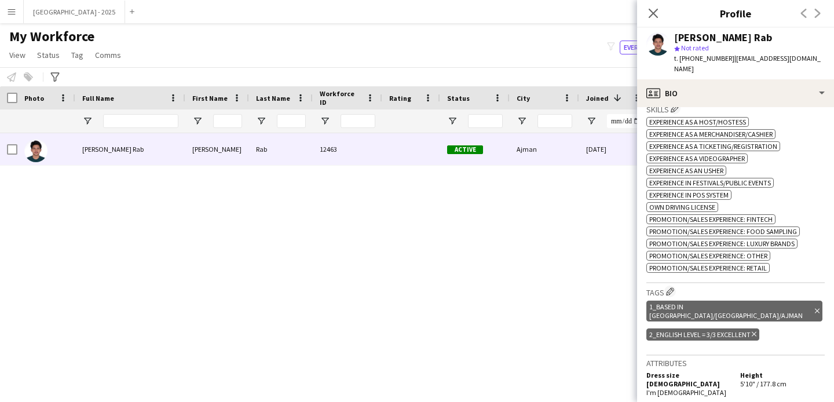
scroll to position [413, 0]
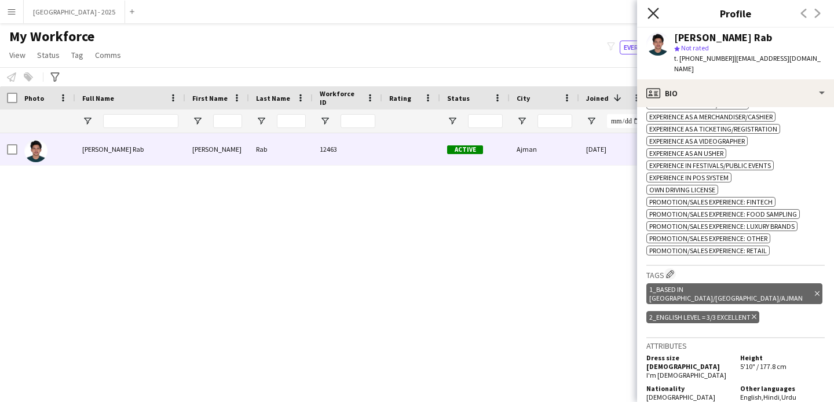
click at [650, 18] on icon "Close pop-in" at bounding box center [652, 13] width 11 height 11
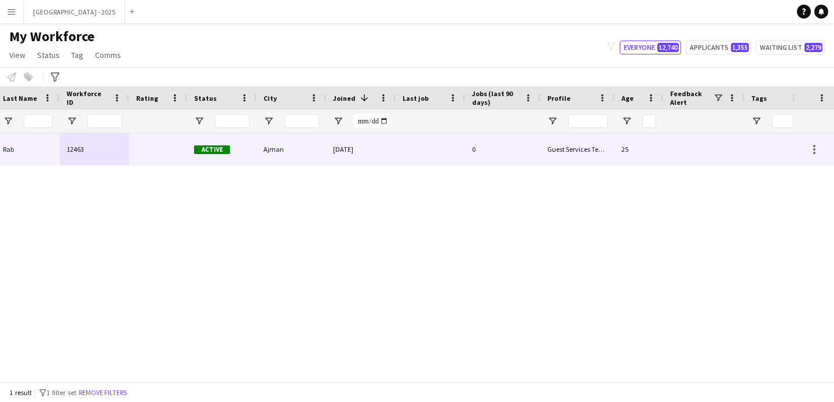
scroll to position [0, 390]
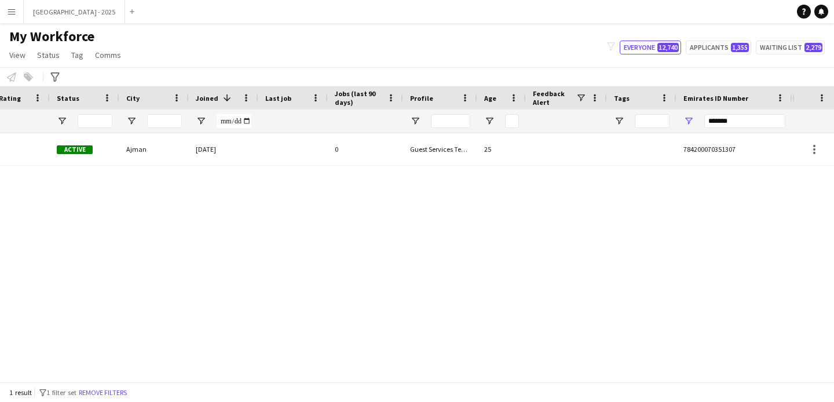
click at [739, 129] on div "*******" at bounding box center [744, 120] width 81 height 23
click at [737, 123] on input "*******" at bounding box center [744, 121] width 81 height 14
paste input "Emirates ID Number Filter Input"
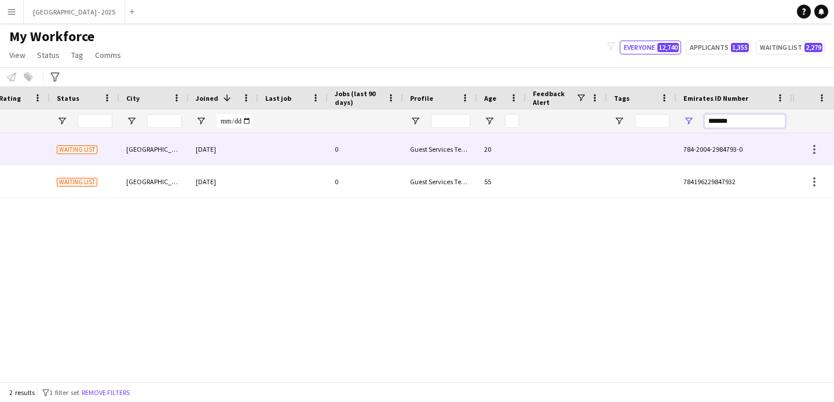
type input "*******"
click at [654, 144] on div at bounding box center [641, 149] width 69 height 32
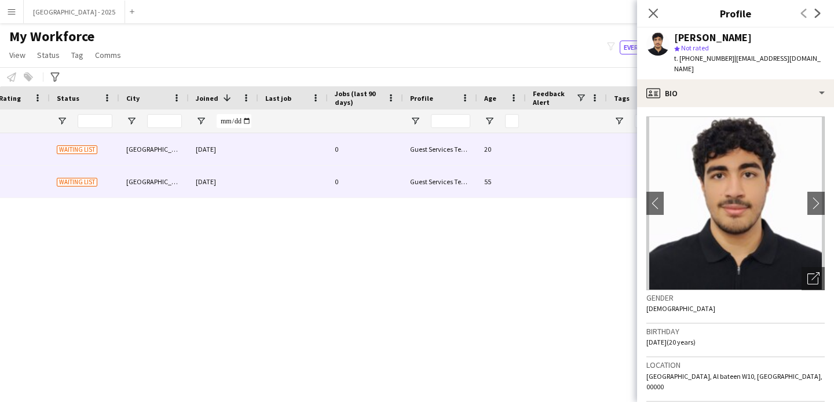
click at [178, 175] on div "[GEOGRAPHIC_DATA]" at bounding box center [153, 182] width 69 height 32
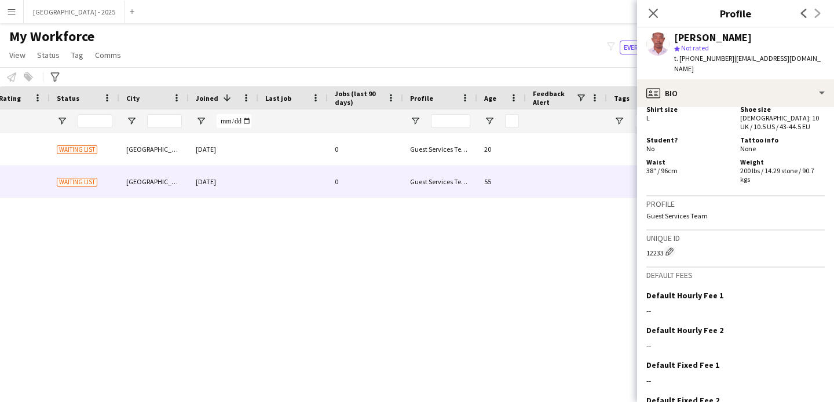
scroll to position [635, 0]
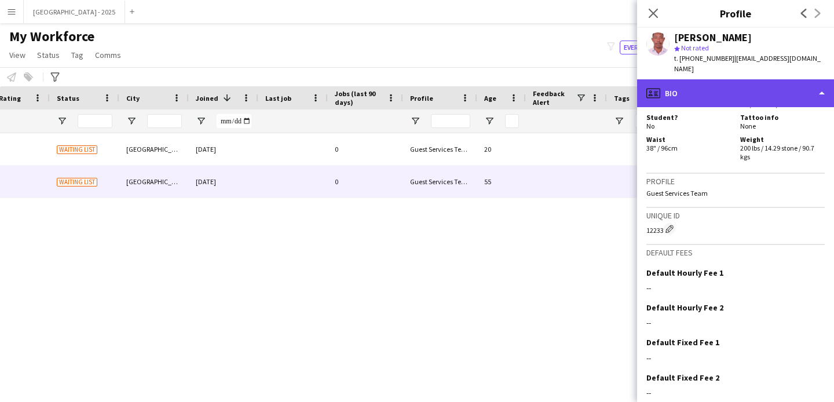
click at [754, 91] on div "profile Bio" at bounding box center [735, 93] width 197 height 28
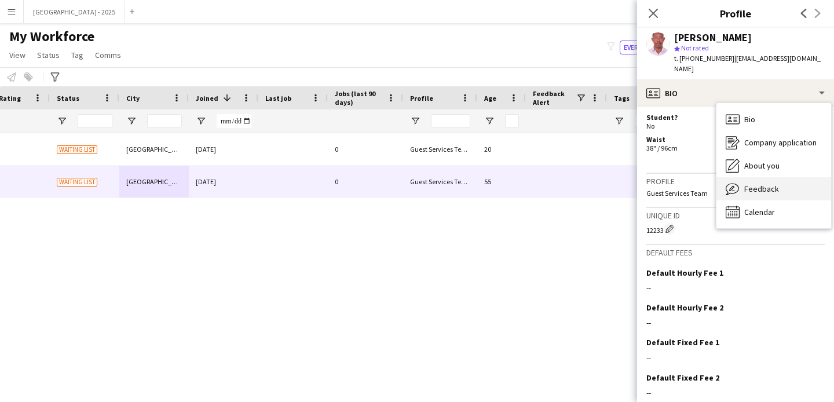
click at [748, 184] on span "Feedback" at bounding box center [761, 189] width 35 height 10
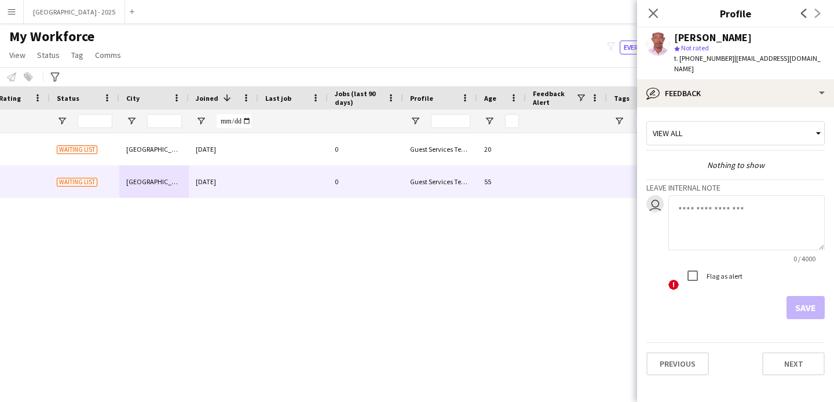
click at [702, 195] on textarea at bounding box center [746, 222] width 156 height 55
type textarea "**********"
click at [808, 299] on button "Save" at bounding box center [805, 307] width 38 height 23
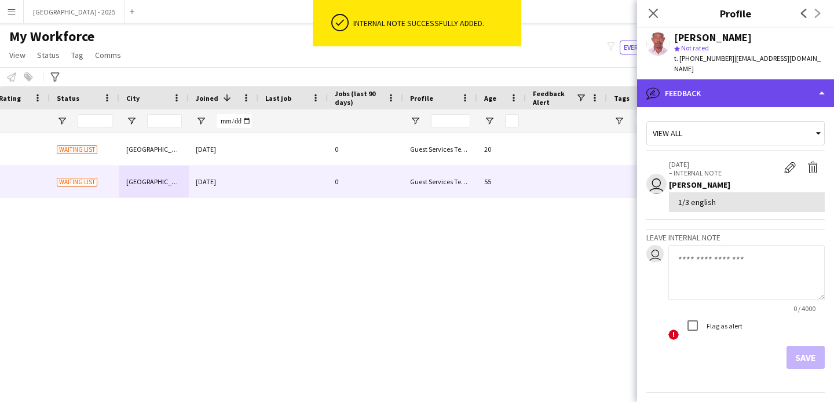
click at [698, 79] on div "bubble-pencil Feedback" at bounding box center [735, 93] width 197 height 28
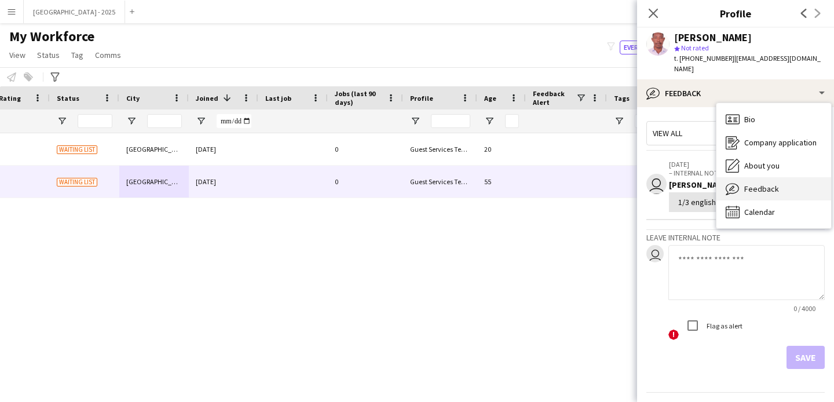
click at [753, 184] on span "Feedback" at bounding box center [761, 189] width 35 height 10
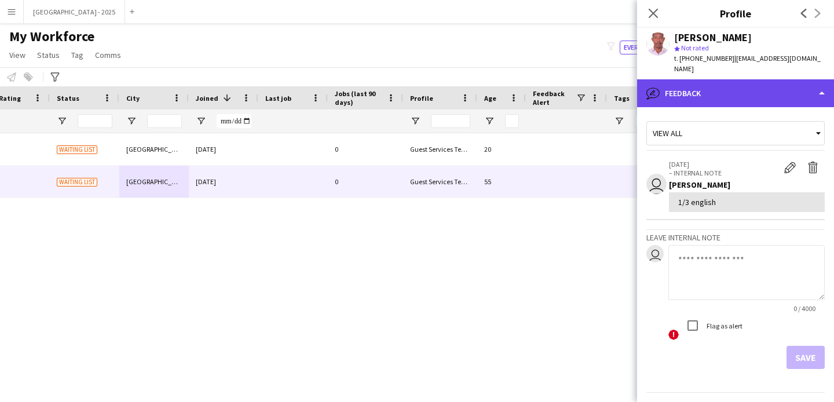
click at [669, 96] on div "bubble-pencil Feedback" at bounding box center [735, 93] width 197 height 28
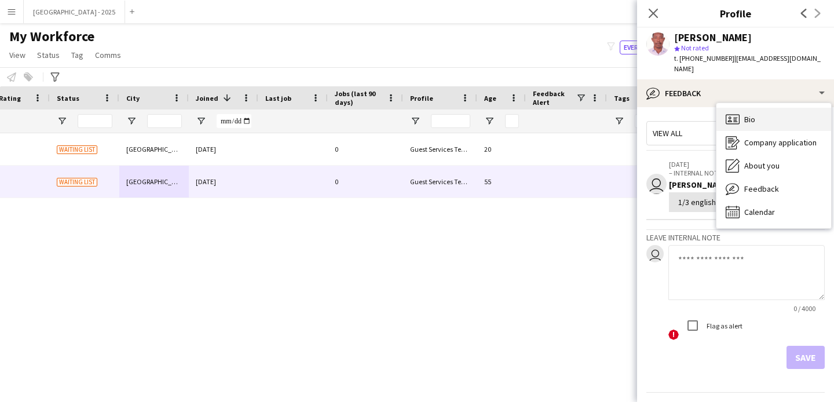
click at [741, 116] on div "Bio Bio" at bounding box center [773, 119] width 115 height 23
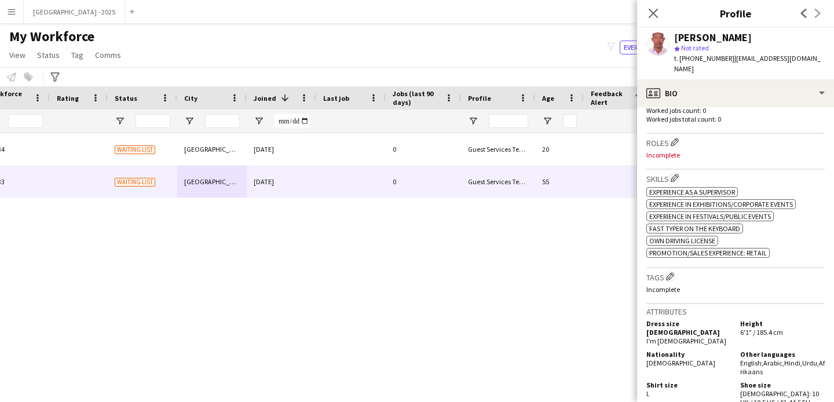
scroll to position [0, 174]
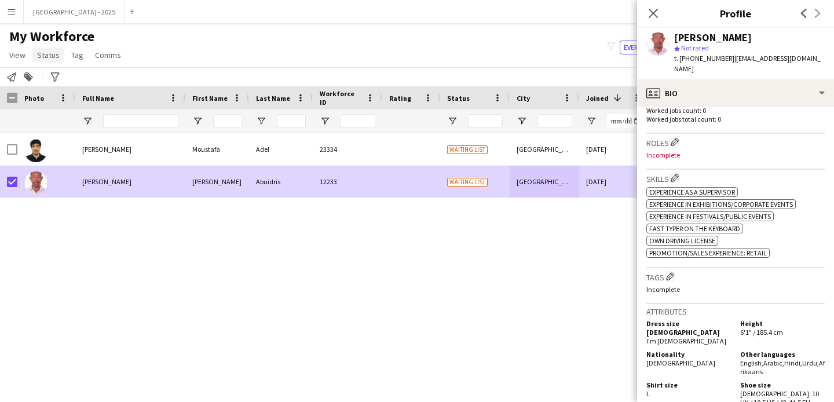
click at [49, 48] on link "Status" at bounding box center [48, 54] width 32 height 15
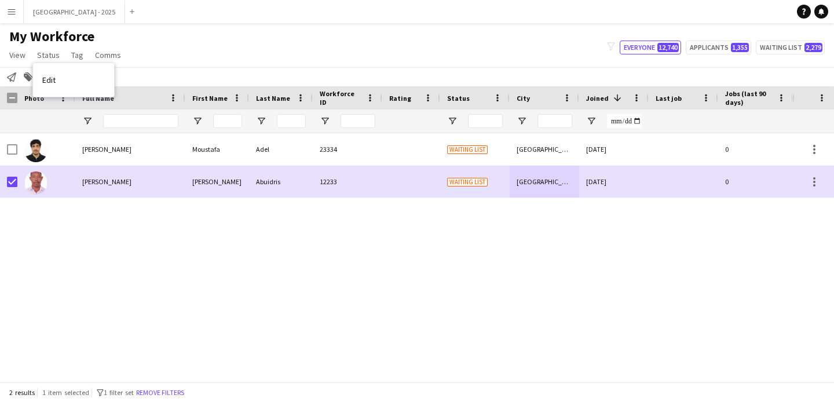
drag, startPoint x: 63, startPoint y: 75, endPoint x: 65, endPoint y: 80, distance: 6.0
click at [63, 76] on link "Edit" at bounding box center [73, 80] width 81 height 24
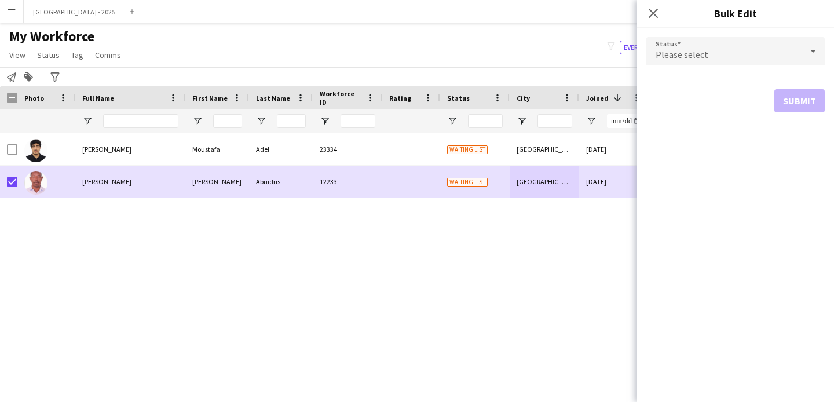
click at [676, 42] on div "Please select" at bounding box center [723, 51] width 155 height 28
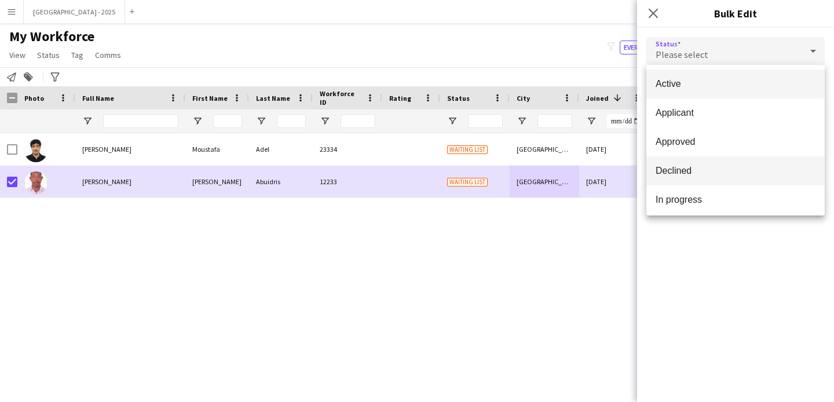
click at [700, 162] on mat-option "Declined" at bounding box center [735, 170] width 178 height 29
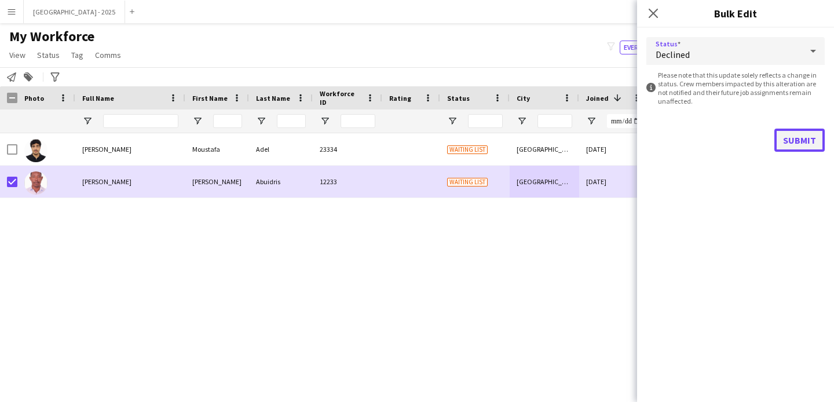
click at [785, 134] on button "Submit" at bounding box center [799, 140] width 50 height 23
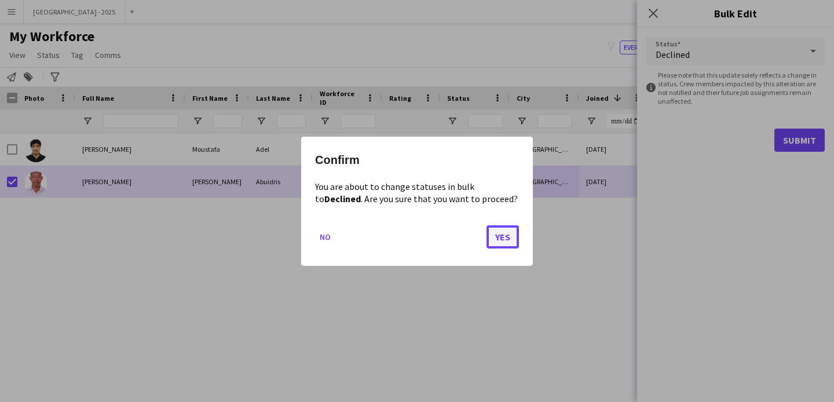
click at [501, 232] on button "Yes" at bounding box center [502, 236] width 32 height 23
